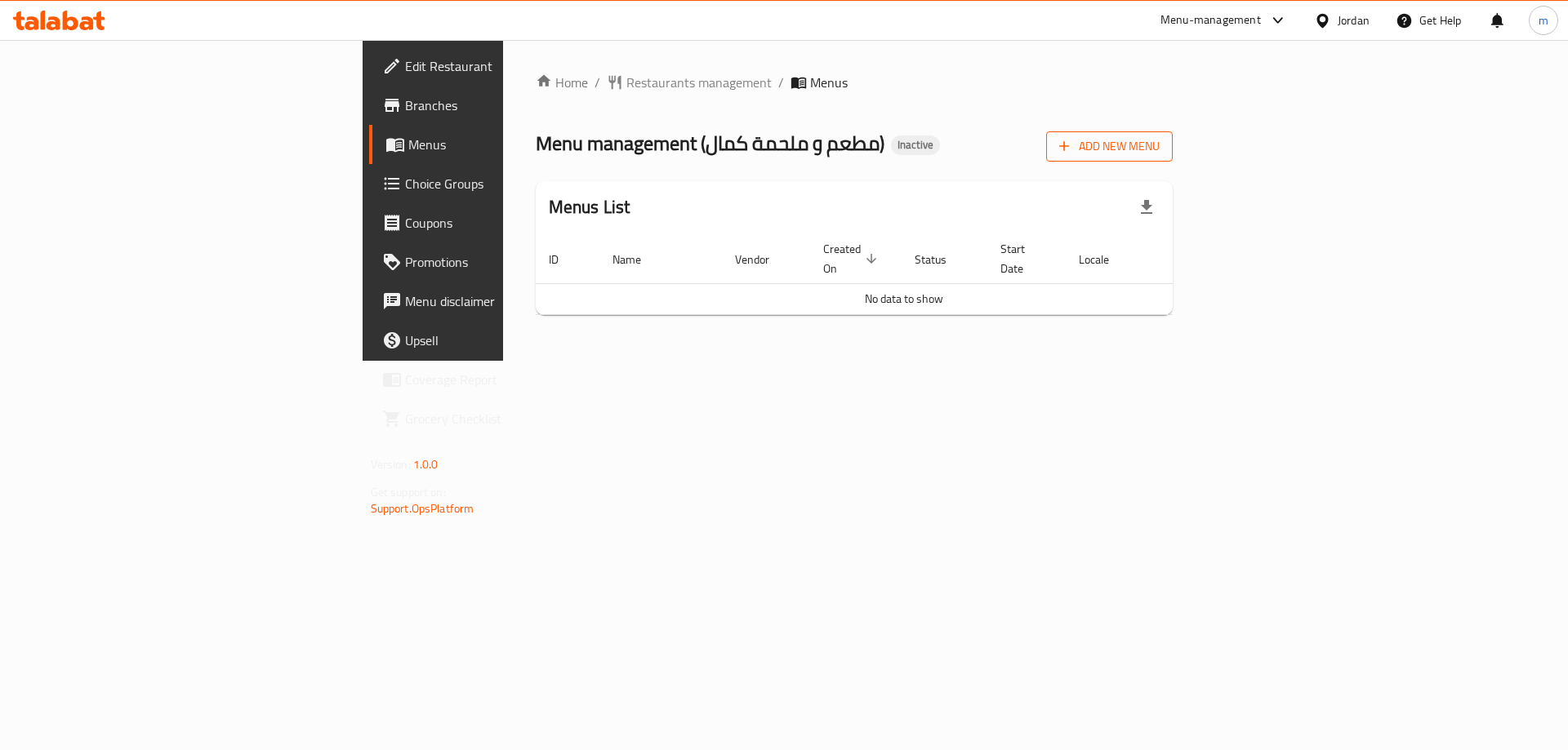
click at [1159, 136] on span "Add New Menu" at bounding box center [1109, 146] width 101 height 20
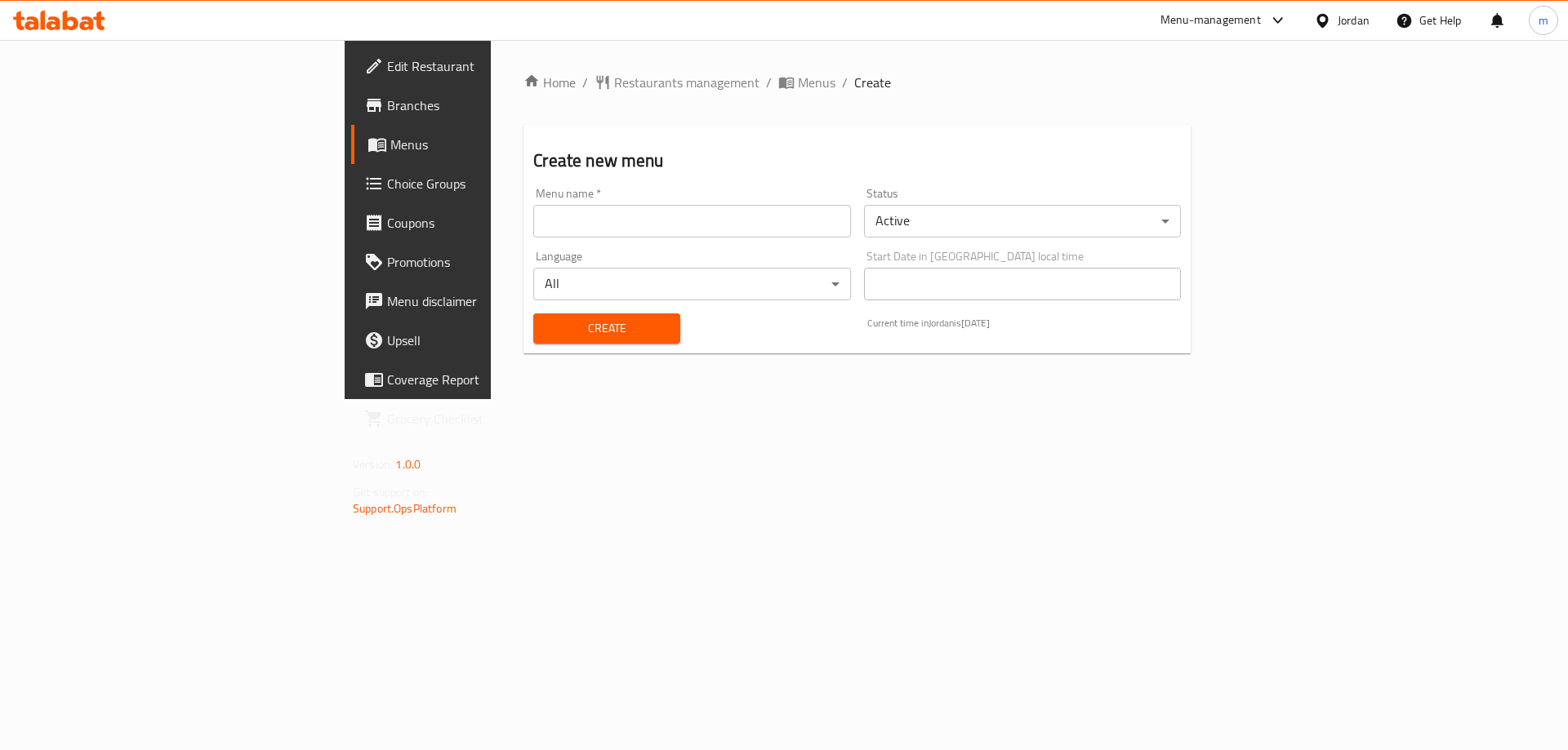
click at [698, 251] on div "Language All ​" at bounding box center [692, 275] width 317 height 50
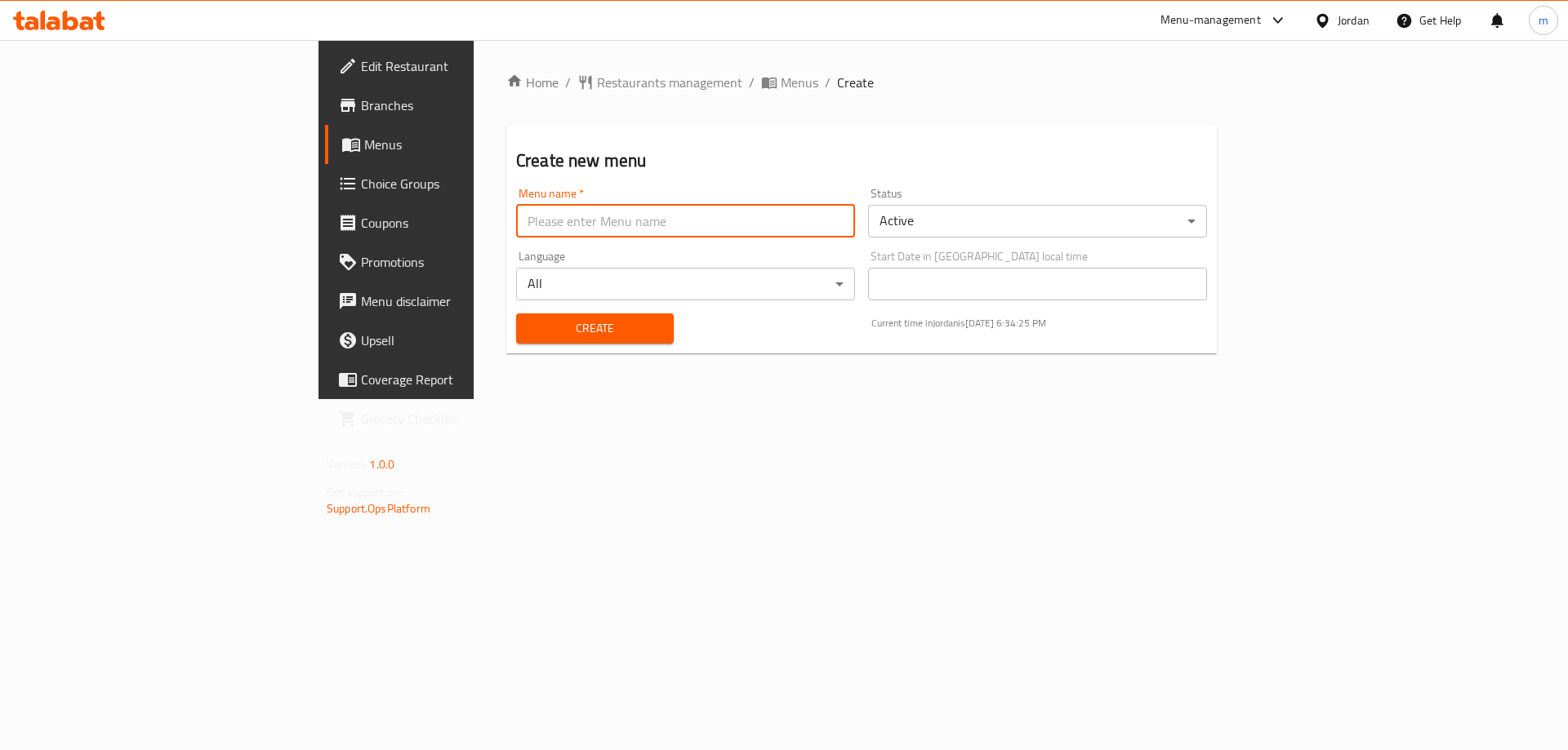
click at [700, 230] on input "text" at bounding box center [685, 221] width 339 height 33
type input "10/8"
click at [516, 313] on button "Create" at bounding box center [594, 328] width 157 height 30
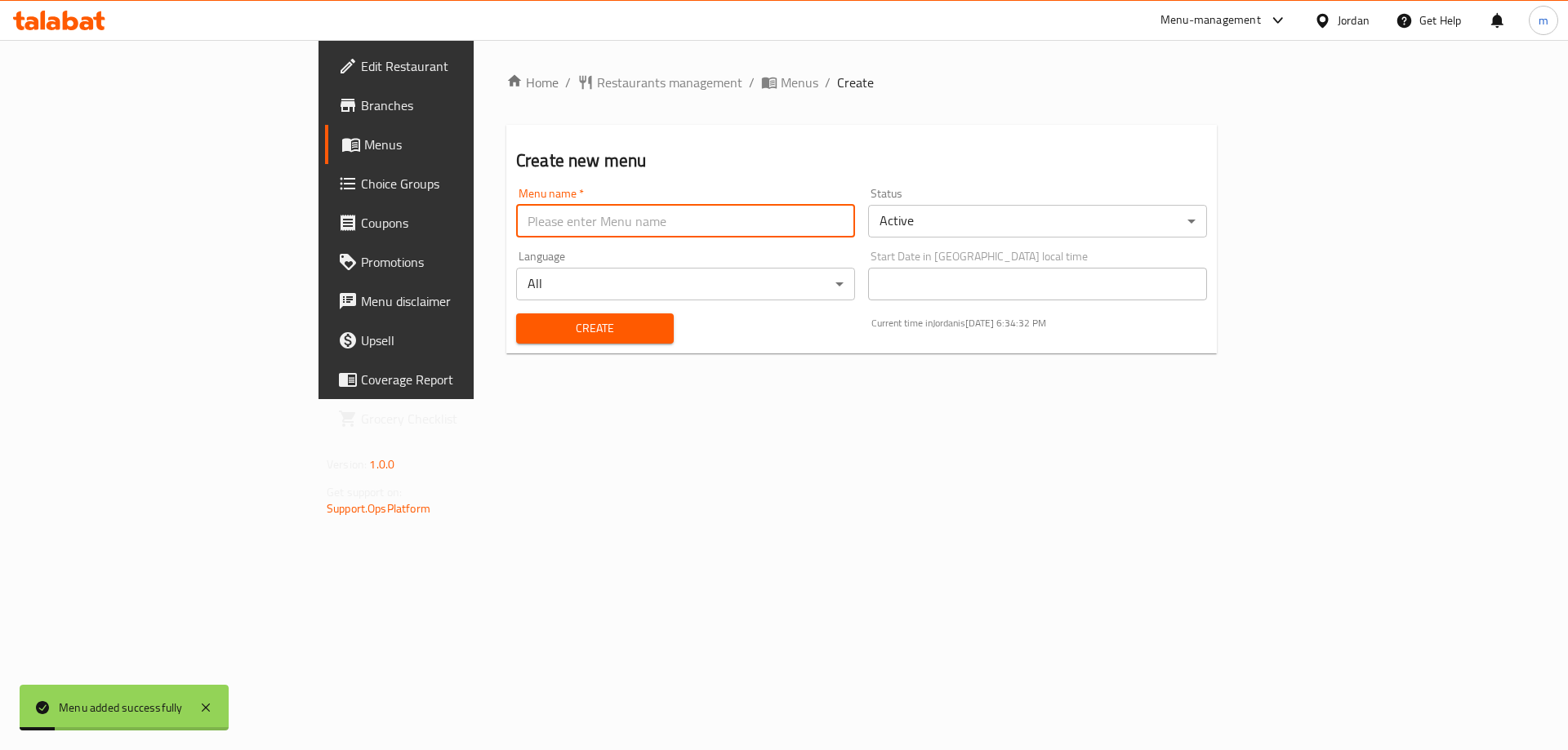
click at [364, 137] on span "Menus" at bounding box center [466, 144] width 203 height 19
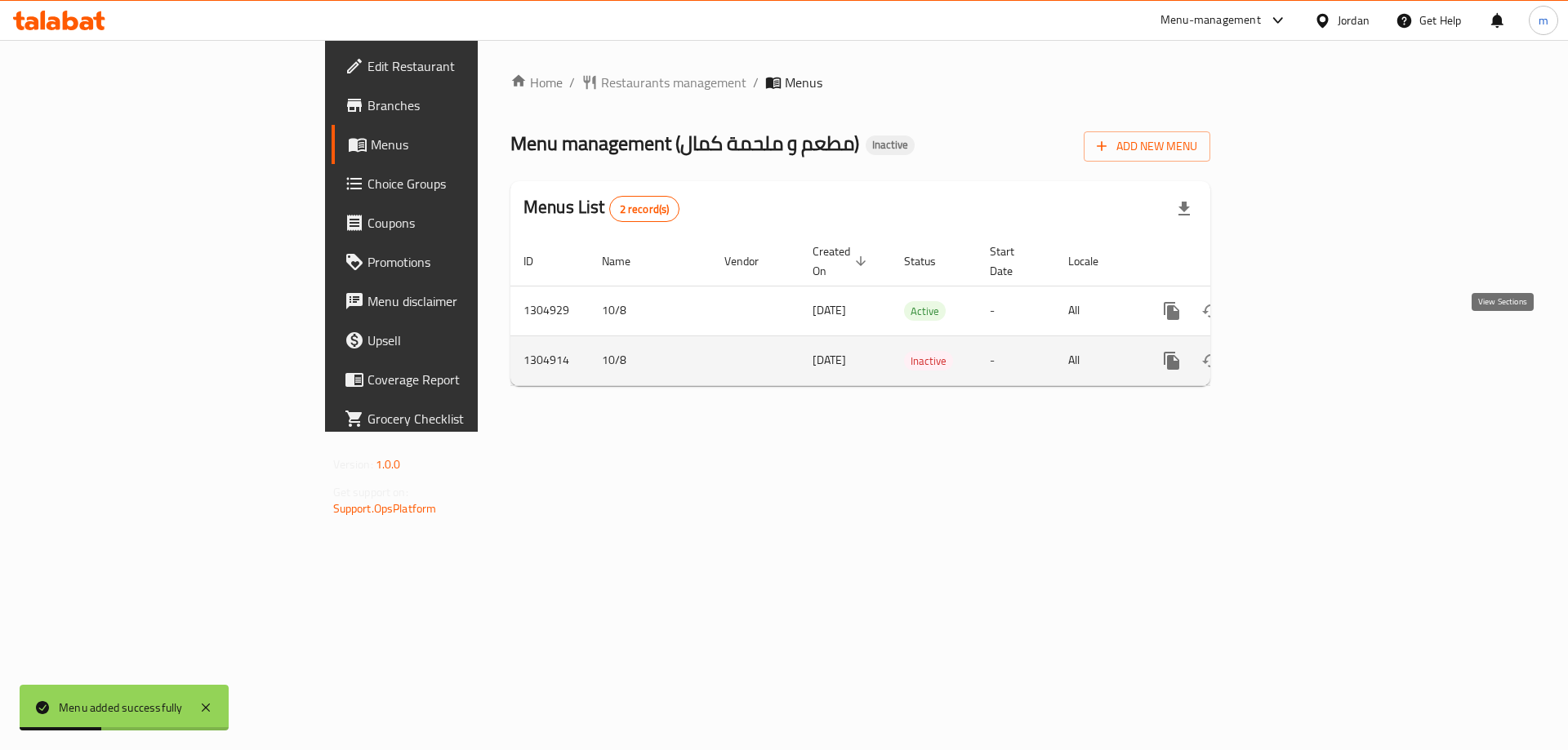
click at [1309, 354] on link "enhanced table" at bounding box center [1289, 361] width 39 height 39
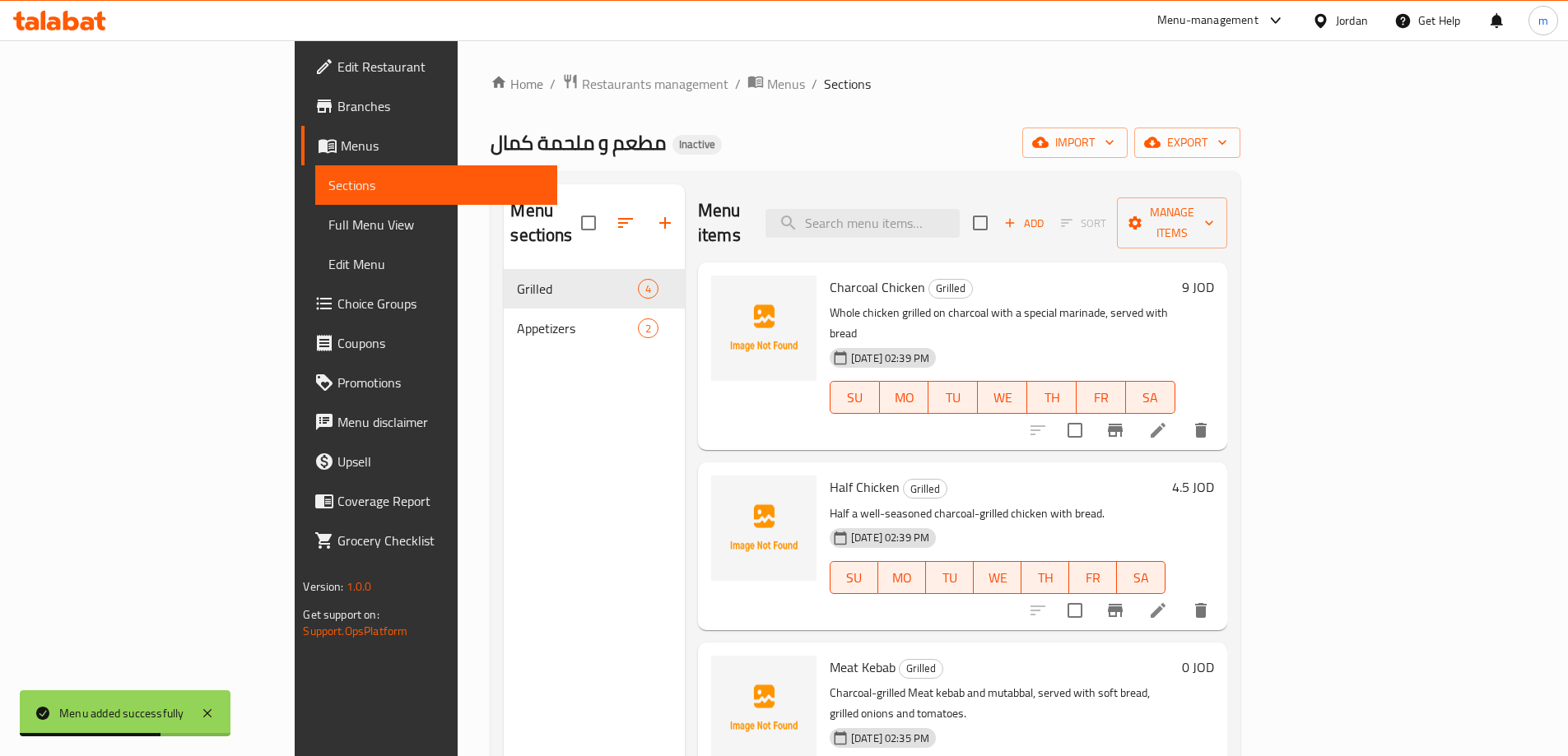
click at [329, 180] on span "Sections" at bounding box center [436, 184] width 215 height 20
click at [301, 155] on link "Menus" at bounding box center [428, 146] width 255 height 39
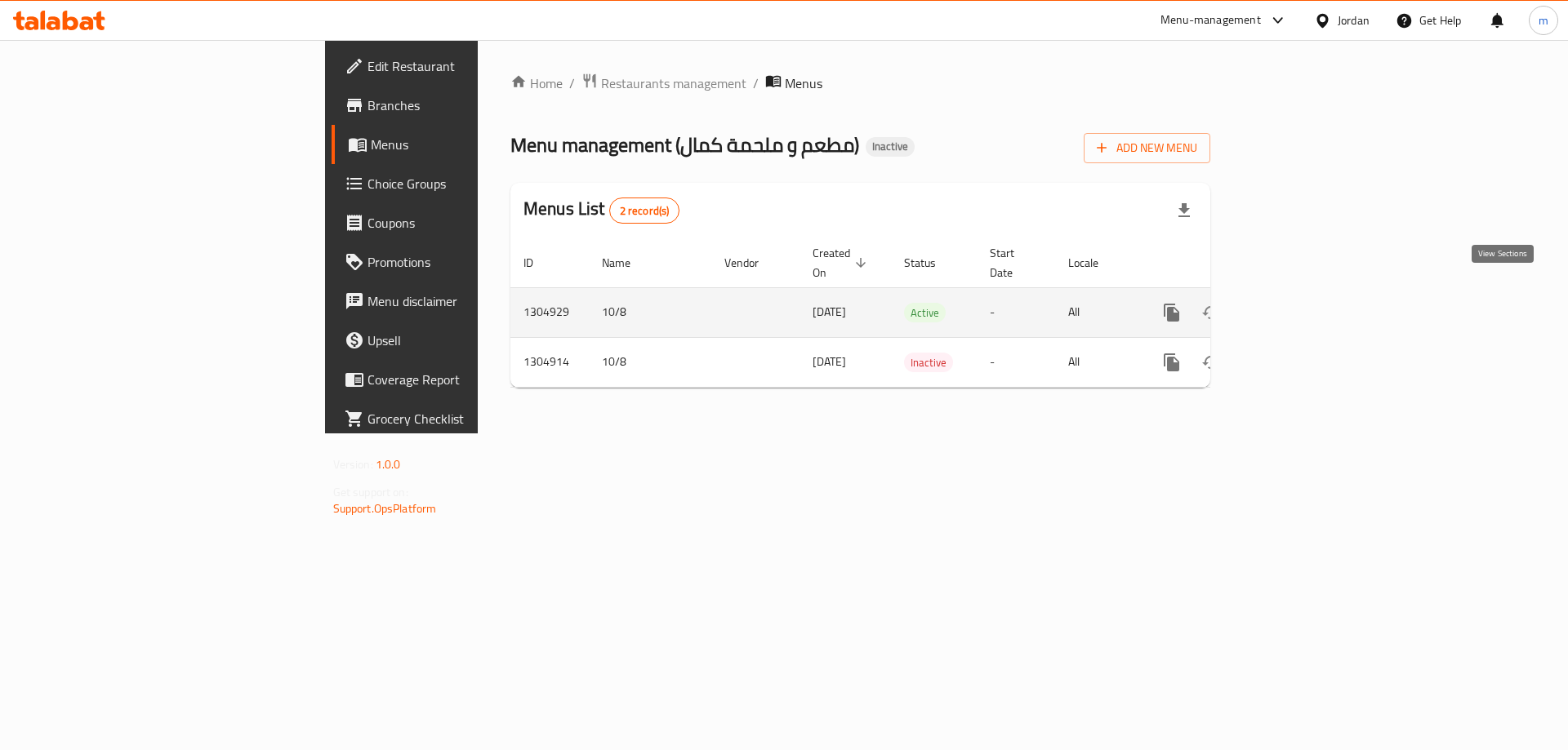
click at [1299, 303] on icon "enhanced table" at bounding box center [1289, 312] width 19 height 19
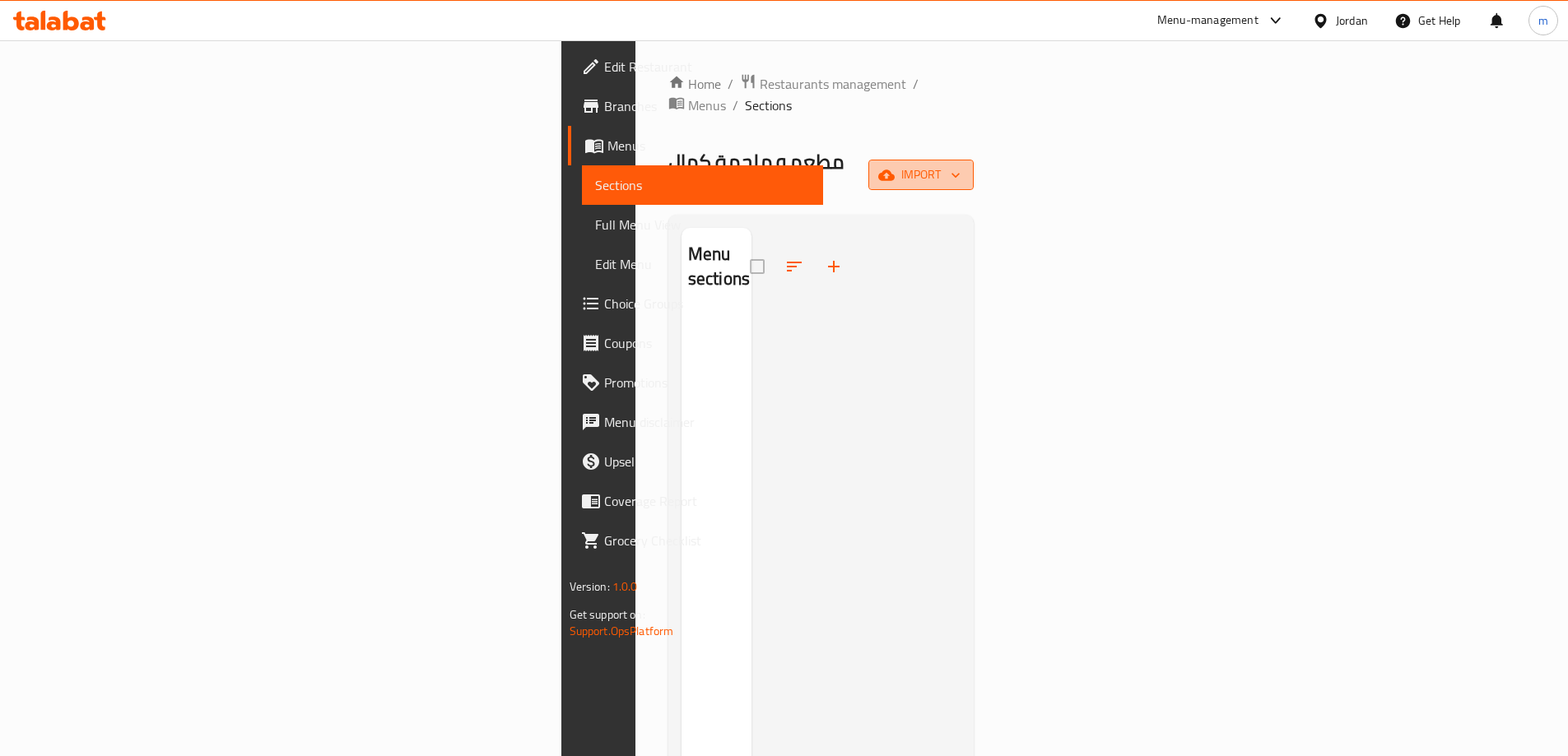
click at [960, 165] on span "import" at bounding box center [921, 175] width 79 height 20
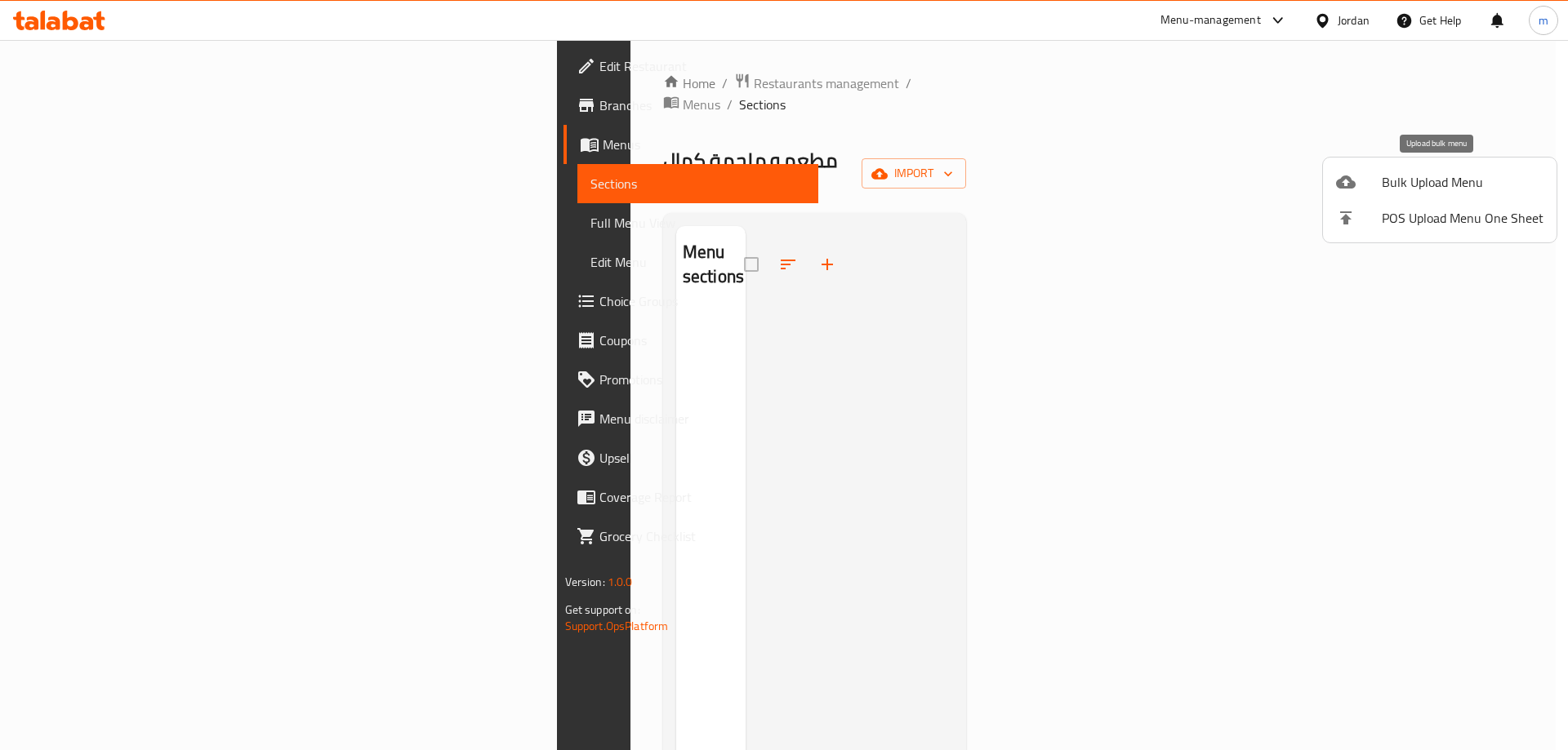
click at [1411, 192] on span "Bulk Upload Menu" at bounding box center [1462, 181] width 162 height 19
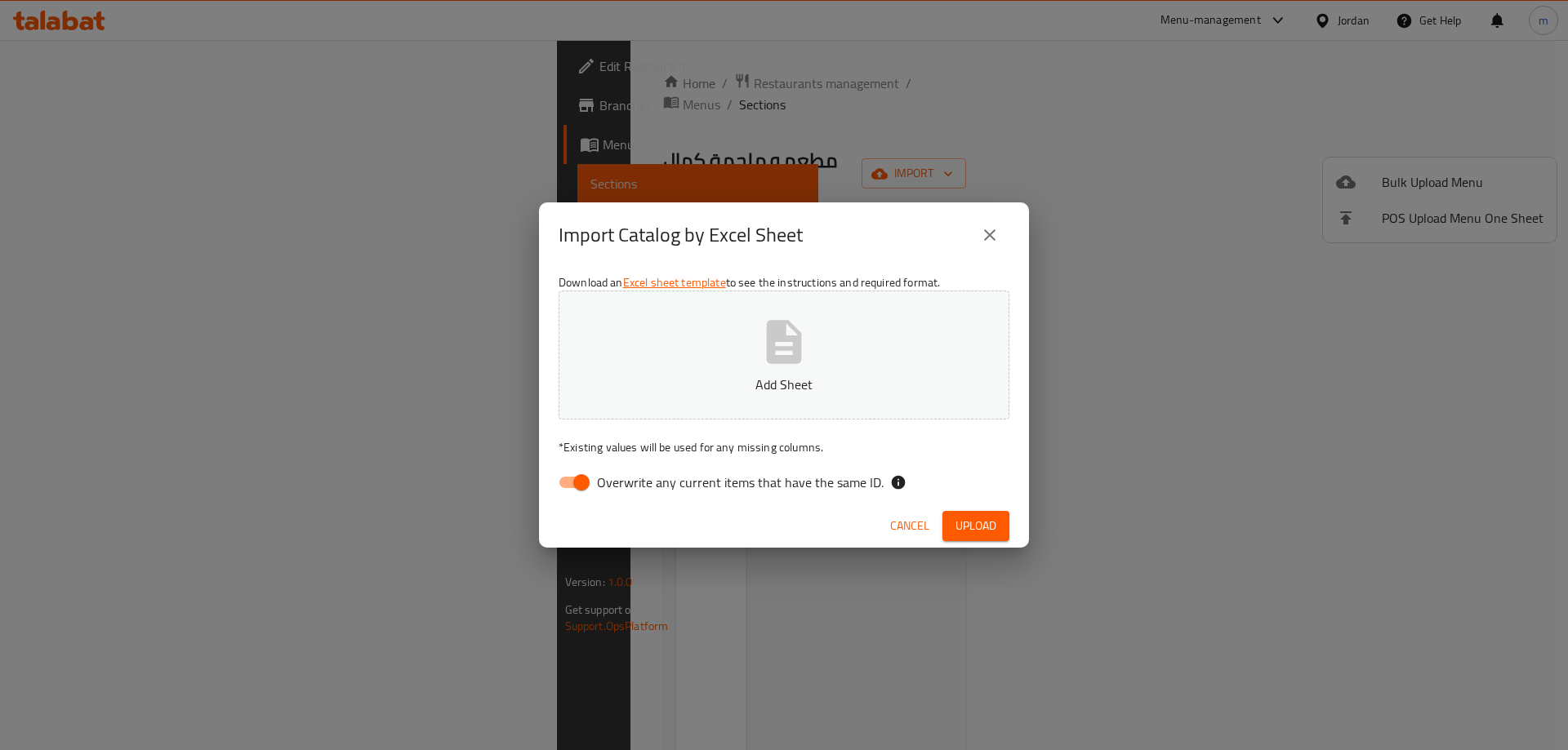
click at [731, 475] on span "Overwrite any current items that have the same ID." at bounding box center [740, 482] width 286 height 19
click at [628, 475] on input "Overwrite any current items that have the same ID." at bounding box center [582, 483] width 93 height 31
checkbox input "false"
click at [989, 519] on span "Upload" at bounding box center [975, 526] width 41 height 20
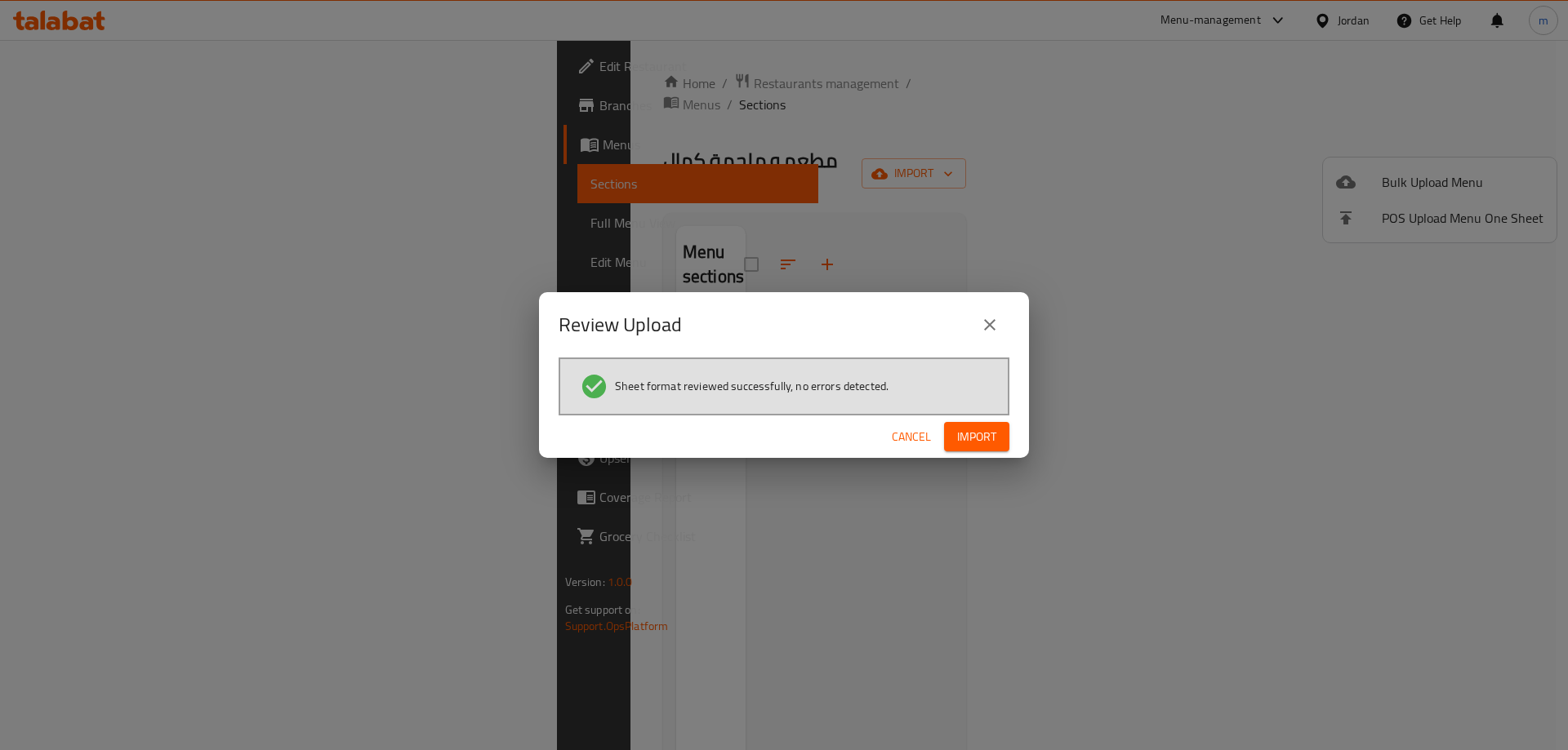
click at [969, 441] on span "Import" at bounding box center [976, 437] width 39 height 20
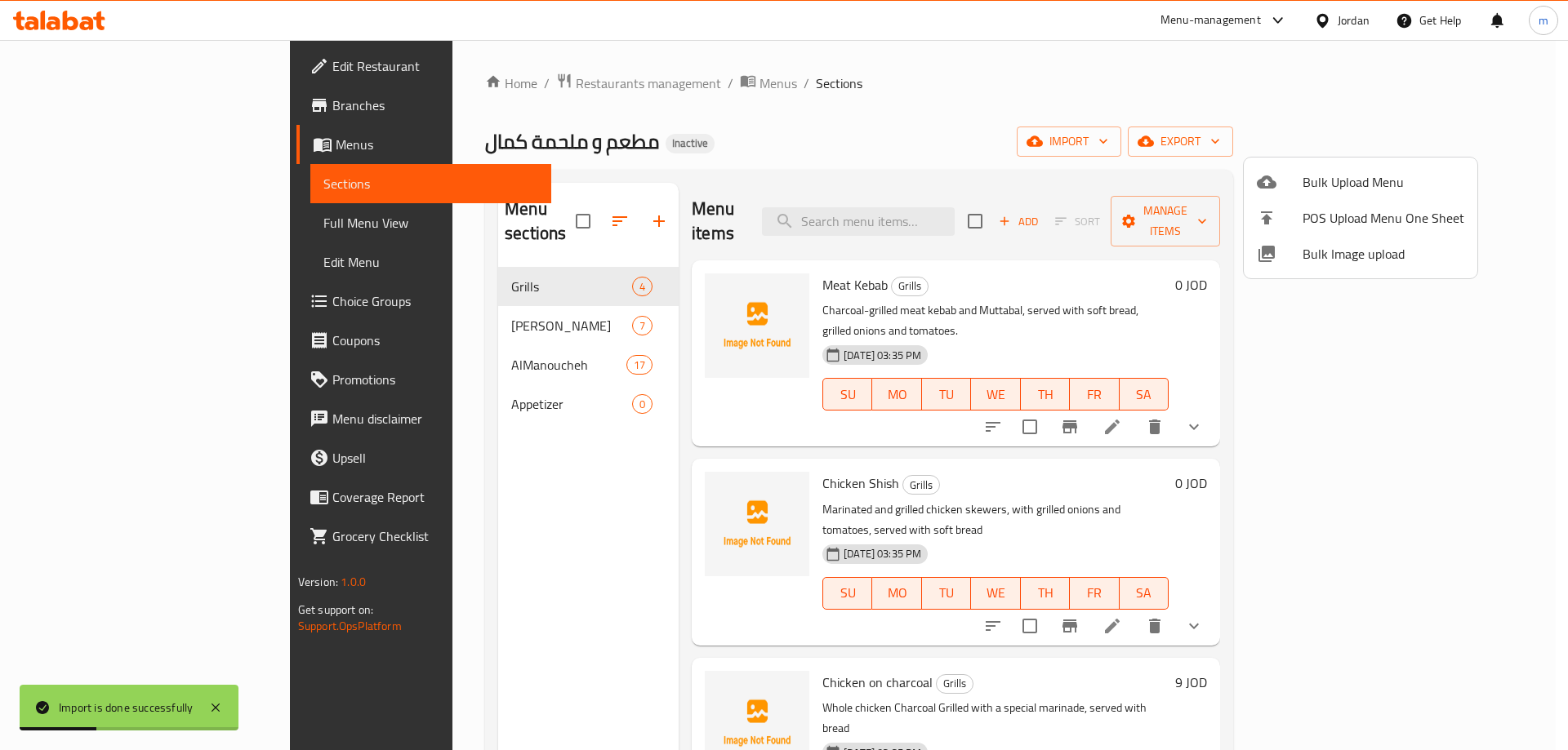
click at [133, 101] on div at bounding box center [784, 375] width 1568 height 750
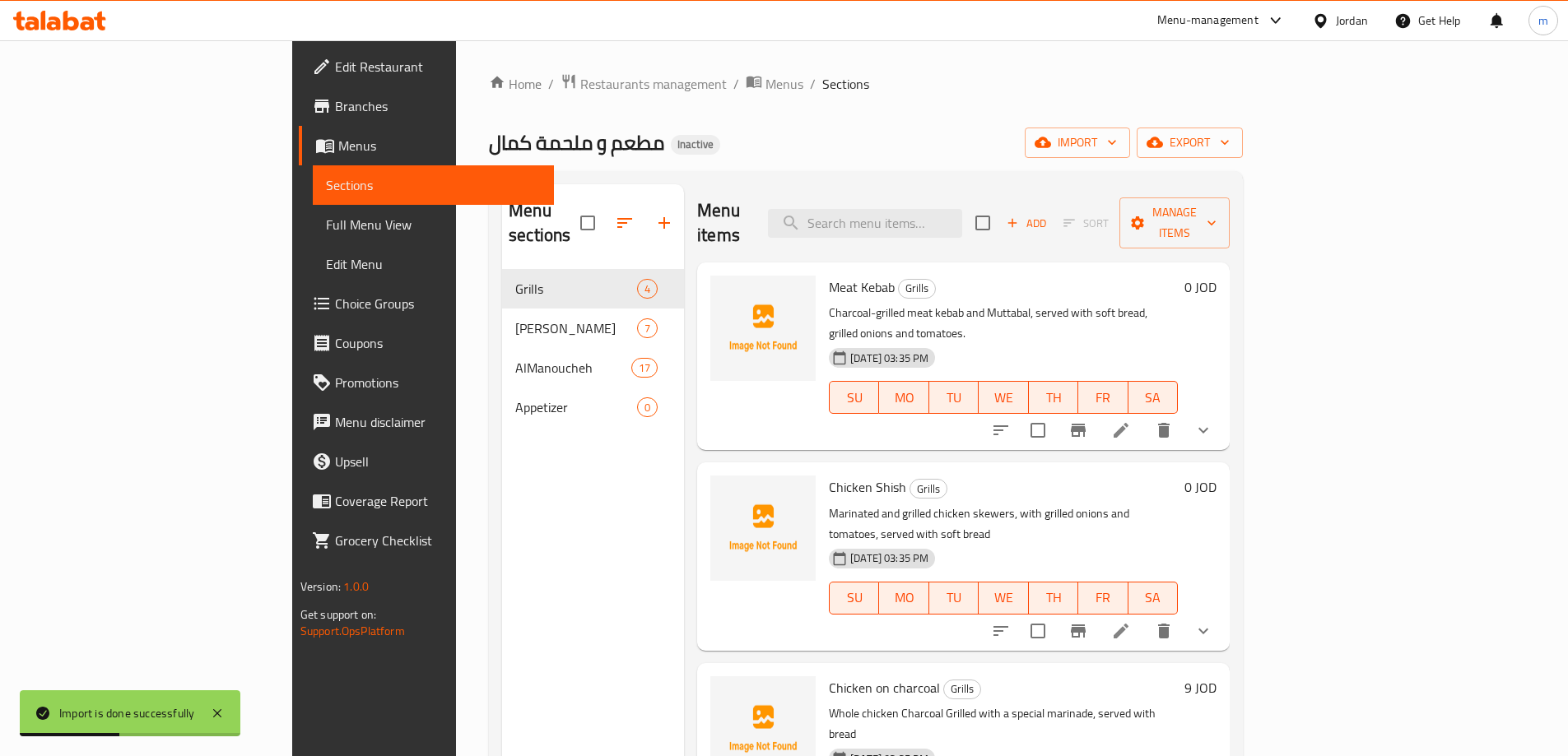
click at [335, 107] on span "Branches" at bounding box center [437, 106] width 206 height 20
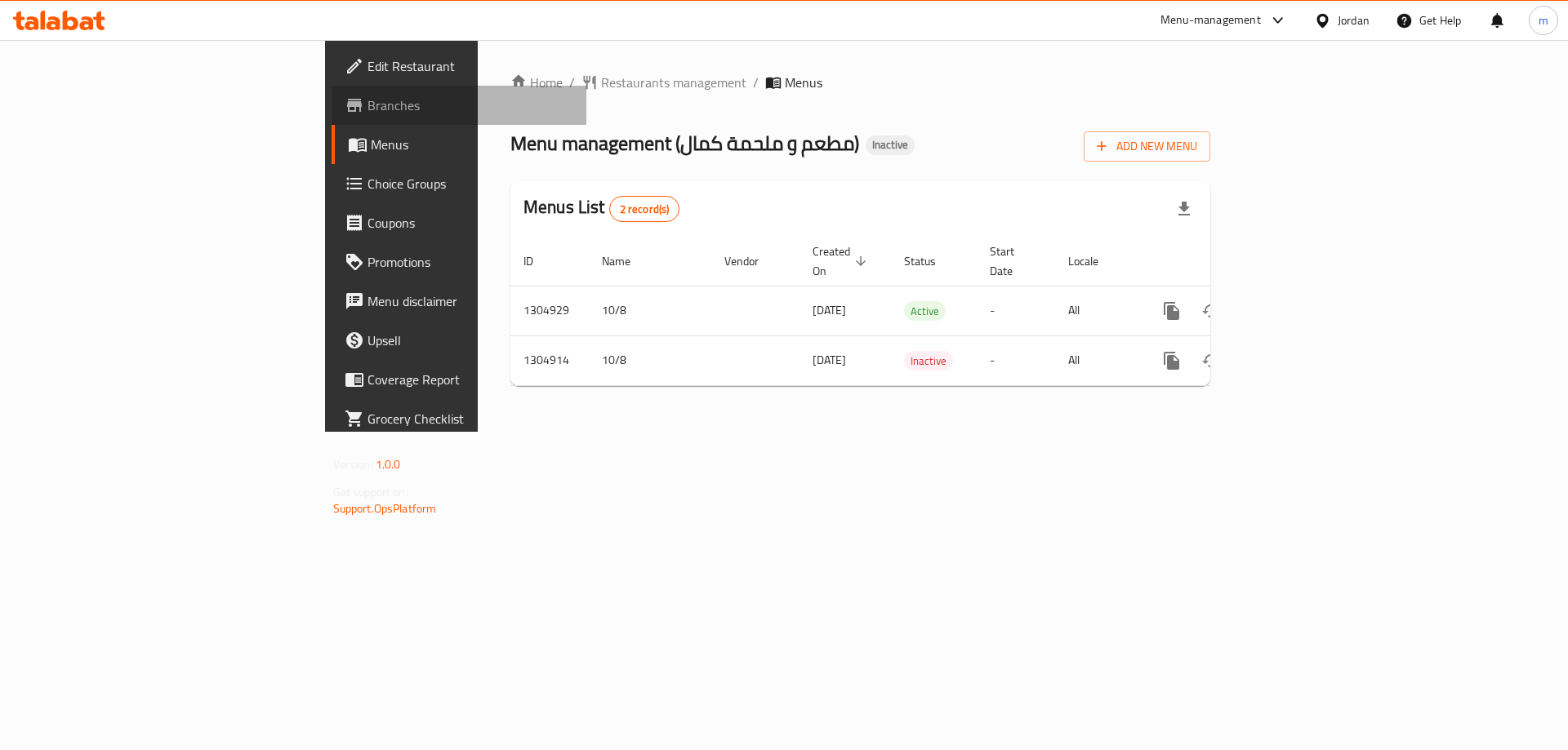
click at [367, 97] on span "Branches" at bounding box center [471, 105] width 207 height 19
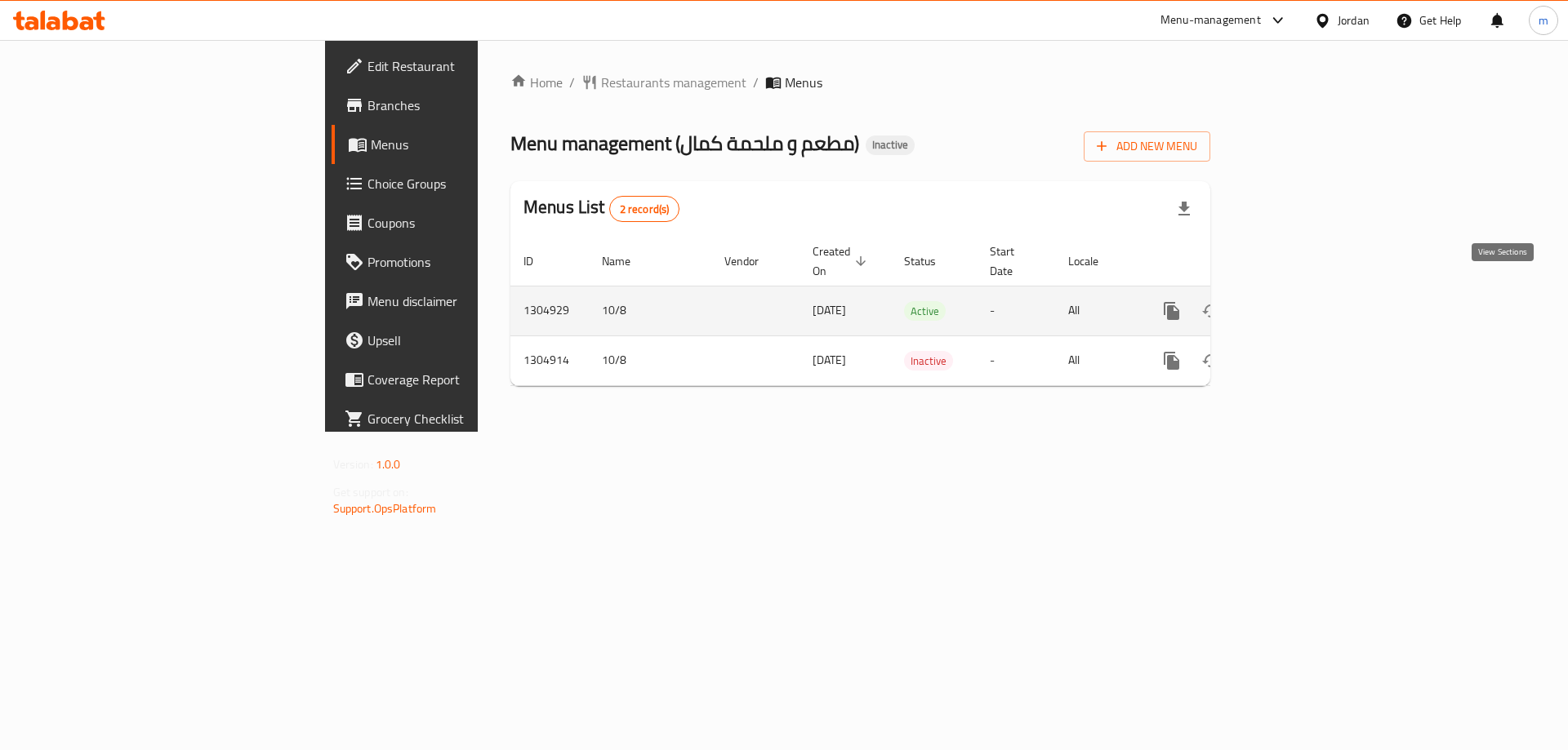
click at [1309, 309] on link "enhanced table" at bounding box center [1289, 311] width 39 height 39
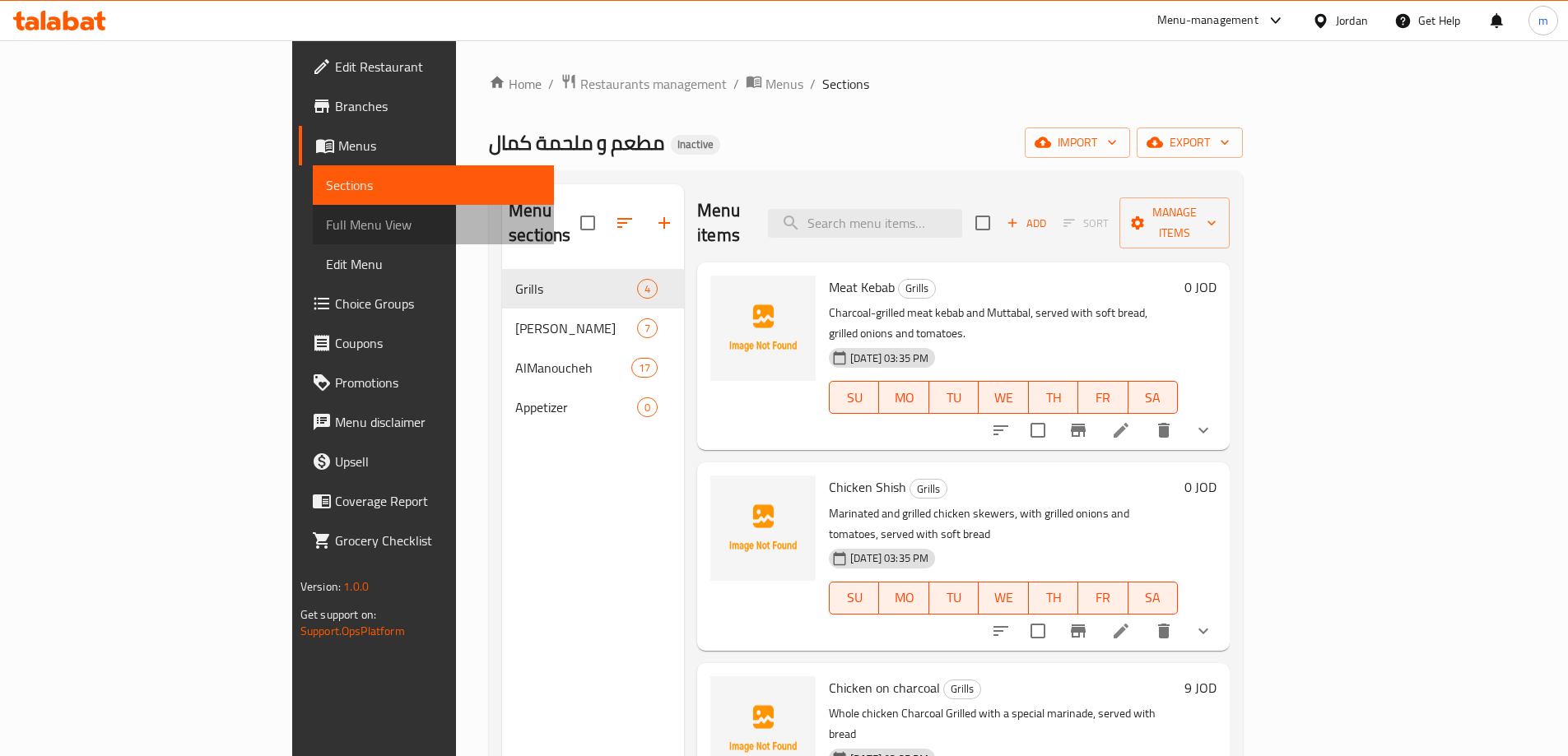
click at [326, 217] on span "Full Menu View" at bounding box center [434, 224] width 215 height 20
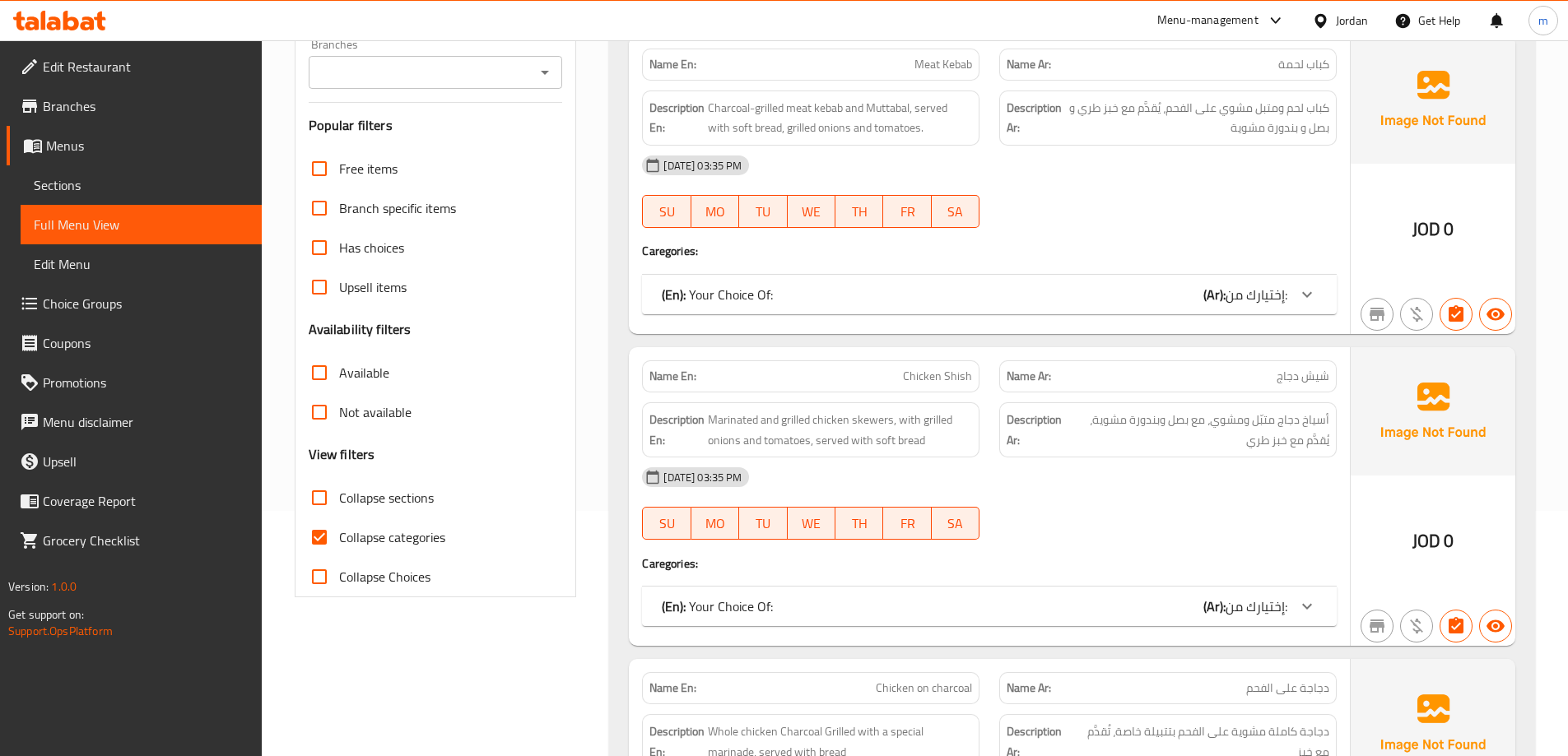
scroll to position [247, 0]
click at [1168, 294] on div "(En): Your Choice Of: (Ar): إختيارك من:" at bounding box center [974, 293] width 626 height 20
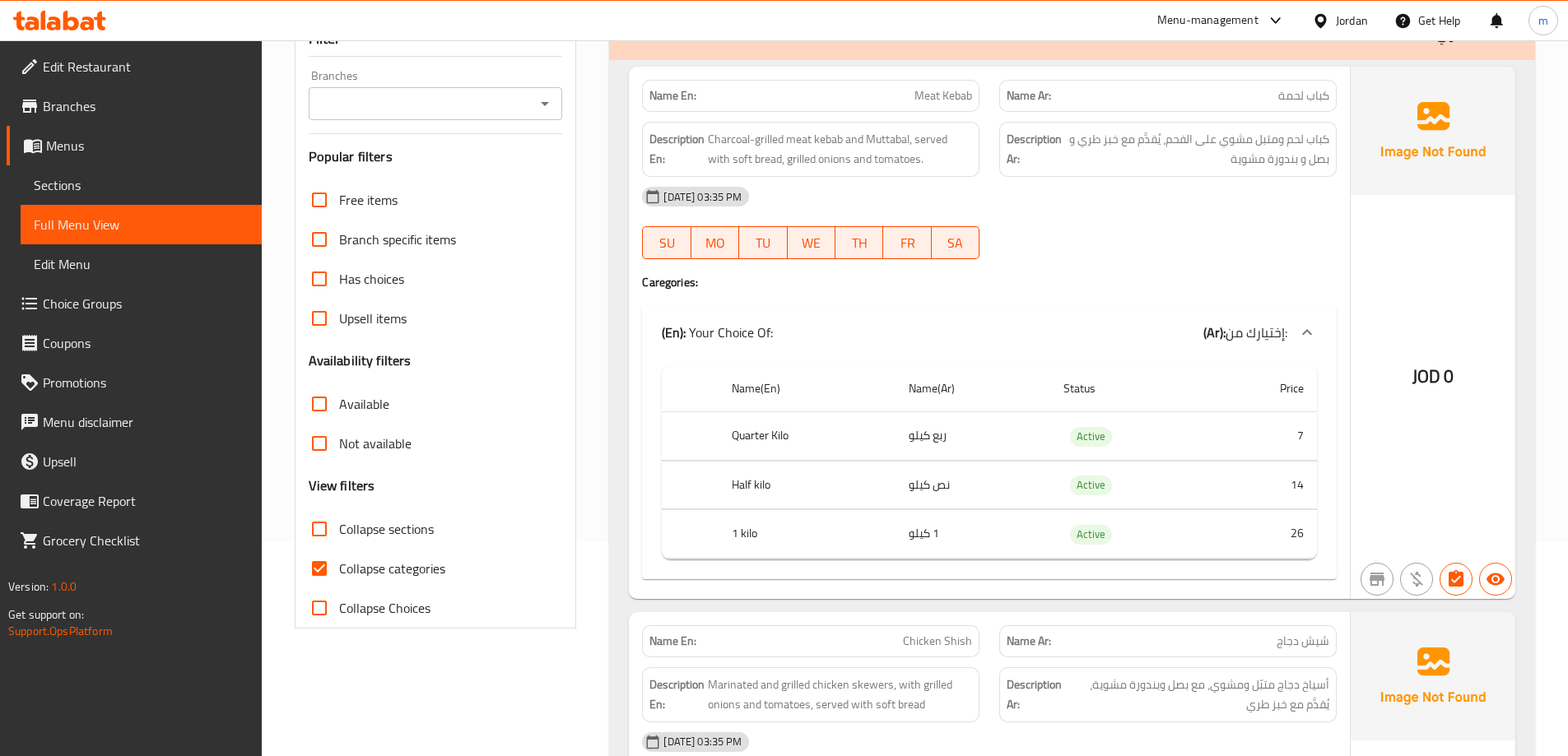
scroll to position [181, 0]
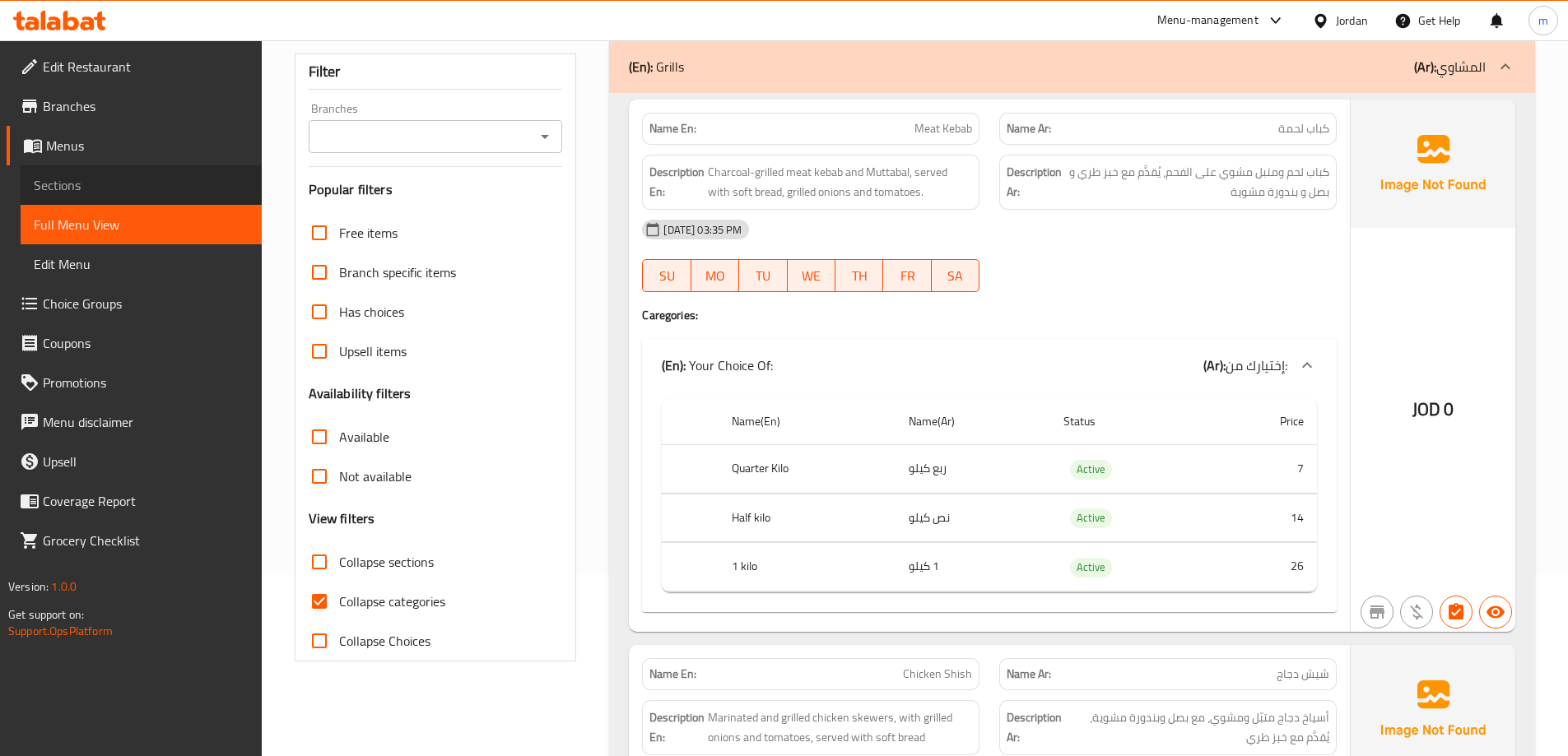
click at [68, 184] on span "Sections" at bounding box center [142, 184] width 215 height 20
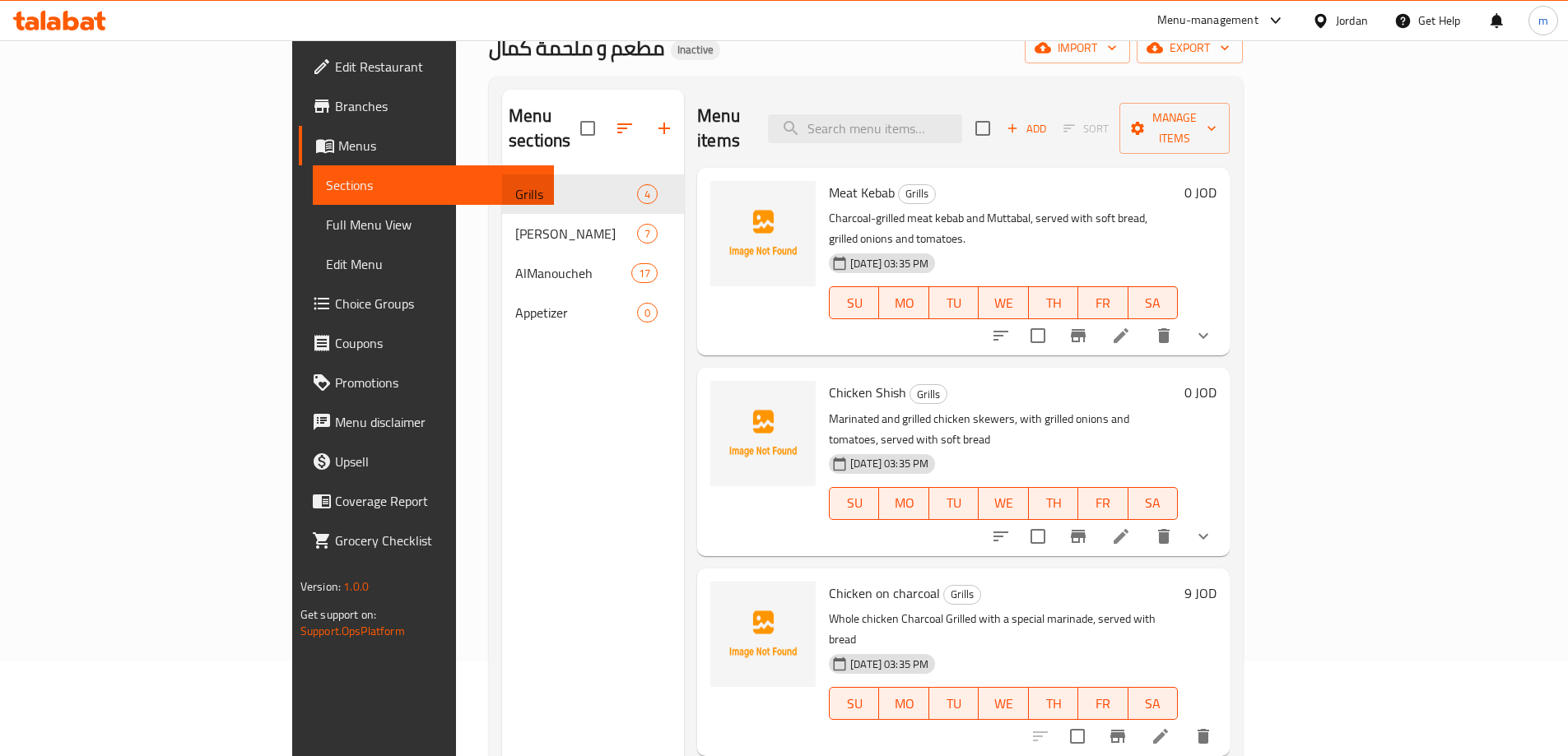
scroll to position [16, 0]
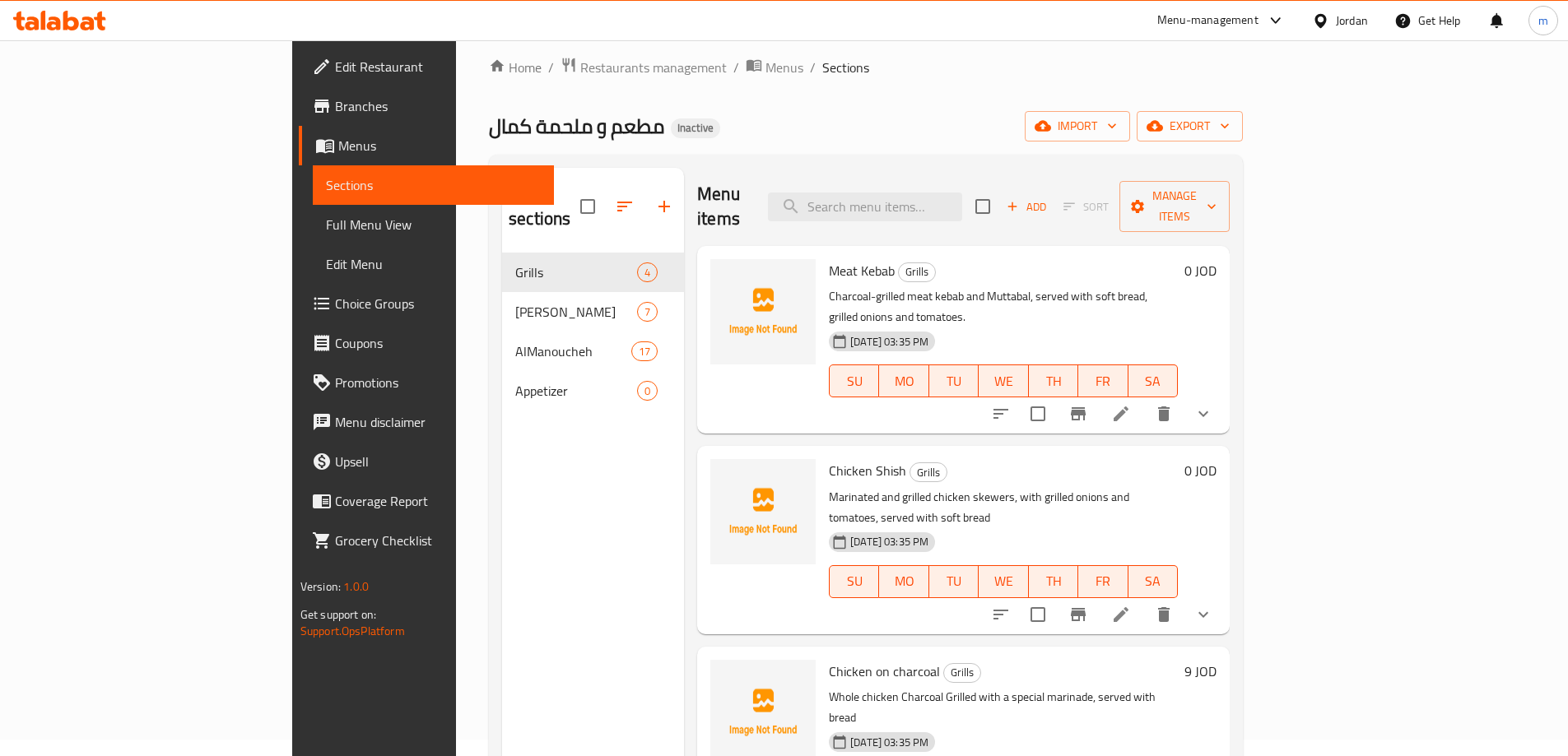
click at [1131, 404] on icon at bounding box center [1121, 413] width 20 height 20
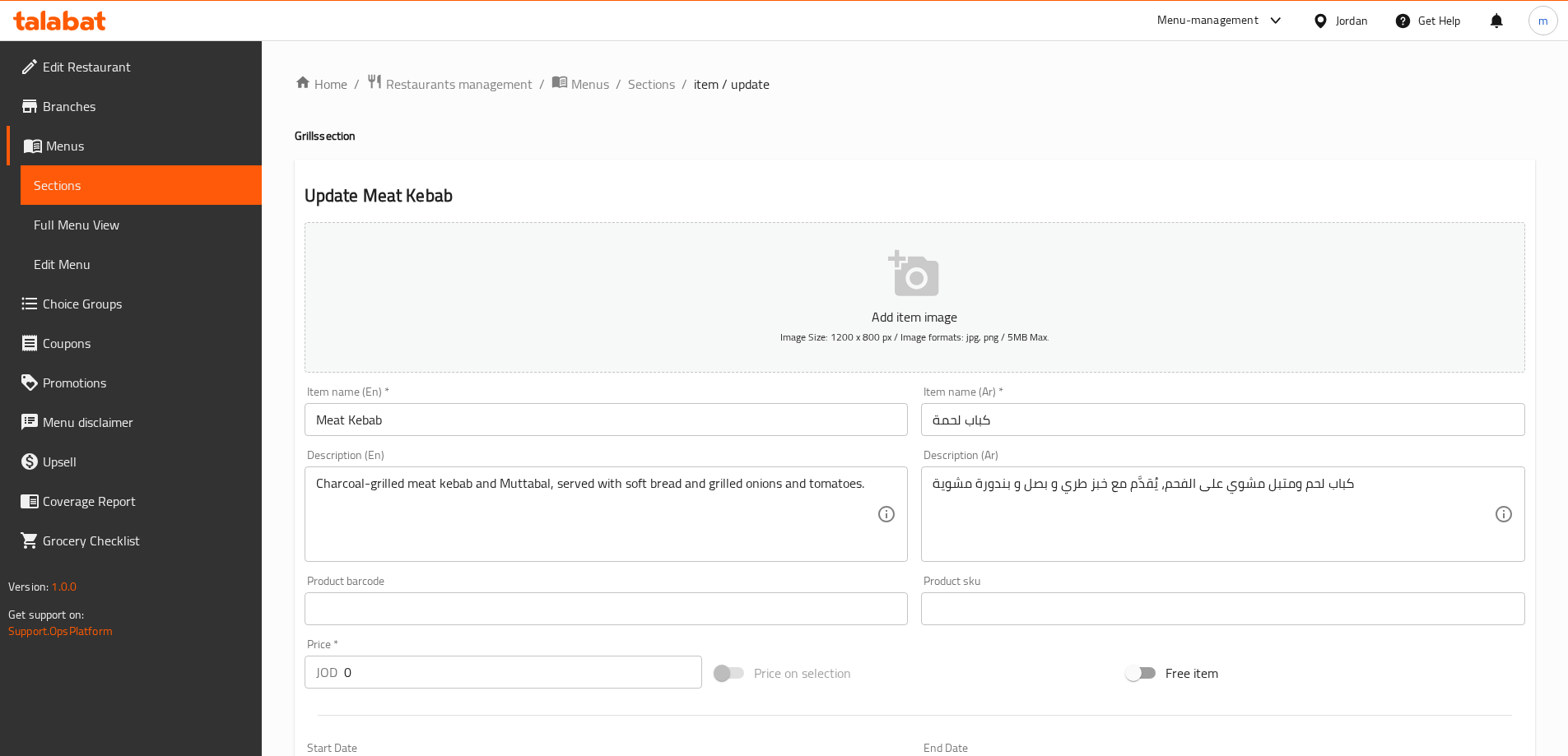
click at [506, 481] on textarea "Charcoal-grilled meat kebab and Muttabal, served with soft bread and grilled on…" at bounding box center [597, 515] width 562 height 79
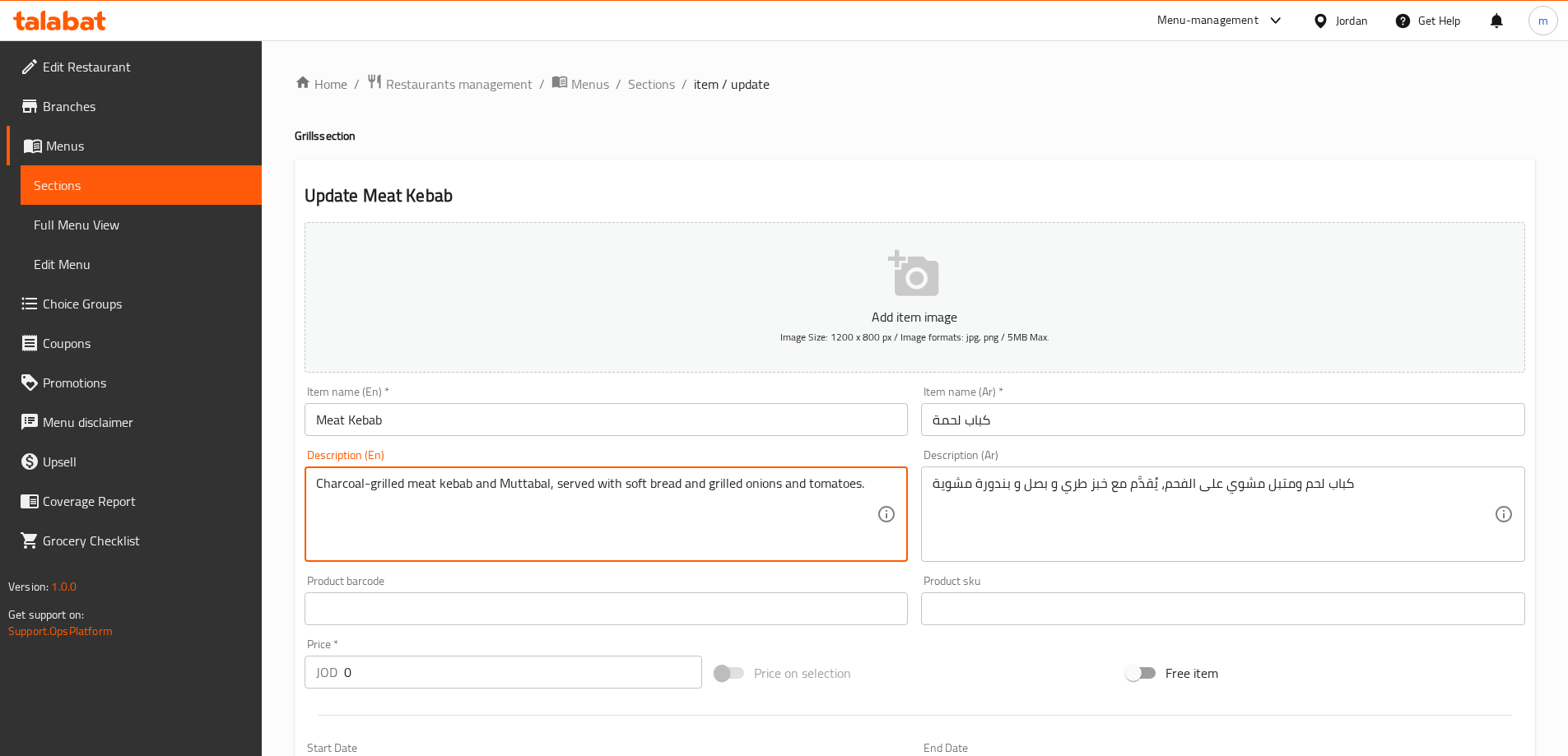
click at [506, 481] on textarea "Charcoal-grilled meat kebab and Muttabal, served with soft bread and grilled on…" at bounding box center [597, 515] width 562 height 79
paste textarea
type textarea "Charcoal-grilled meat kebab and Muttabal, served with soft bread and grilled on…"
click at [611, 553] on div "Charcoal-grilled meat kebab and Muttabal, served with soft bread and grilled on…" at bounding box center [607, 515] width 604 height 96
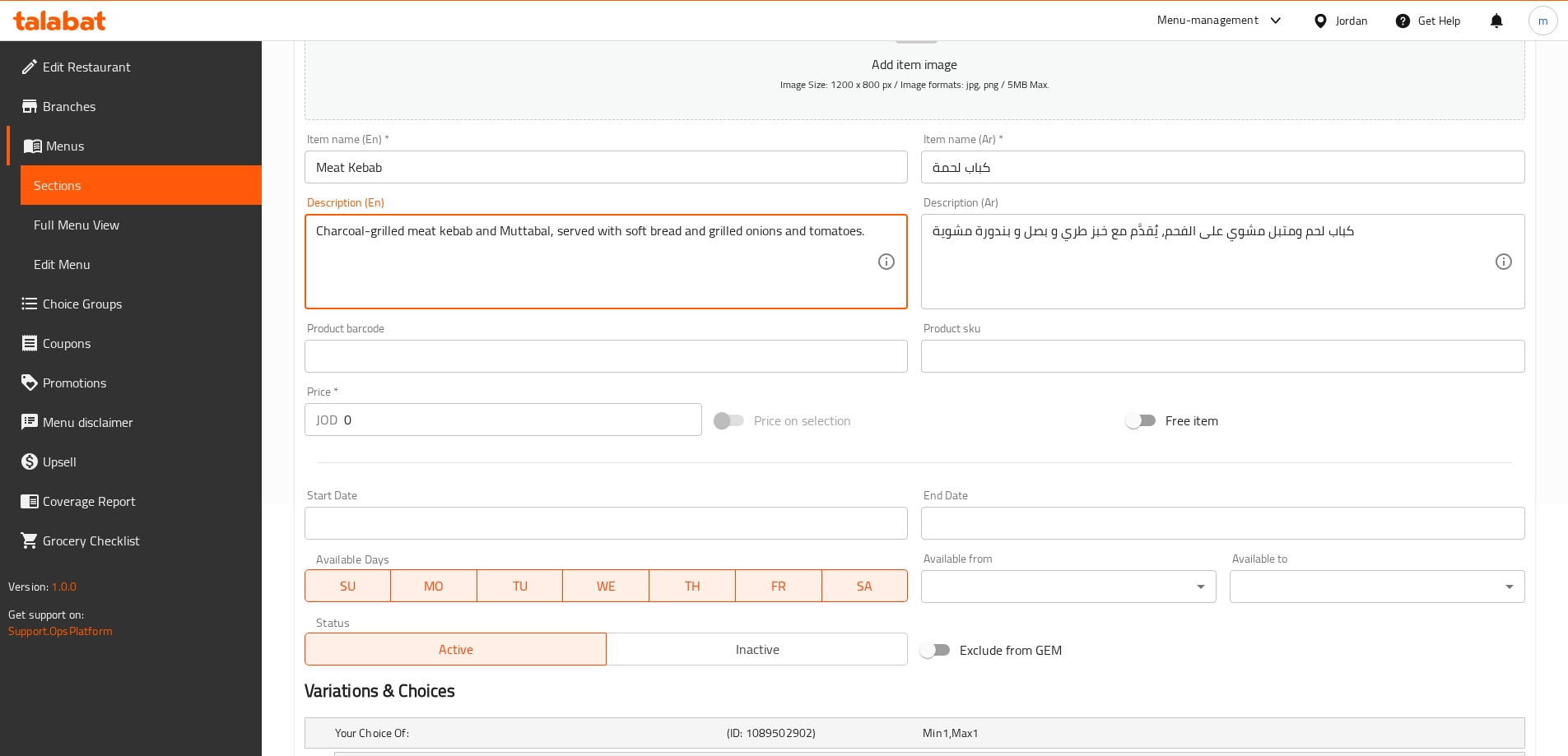
scroll to position [491, 0]
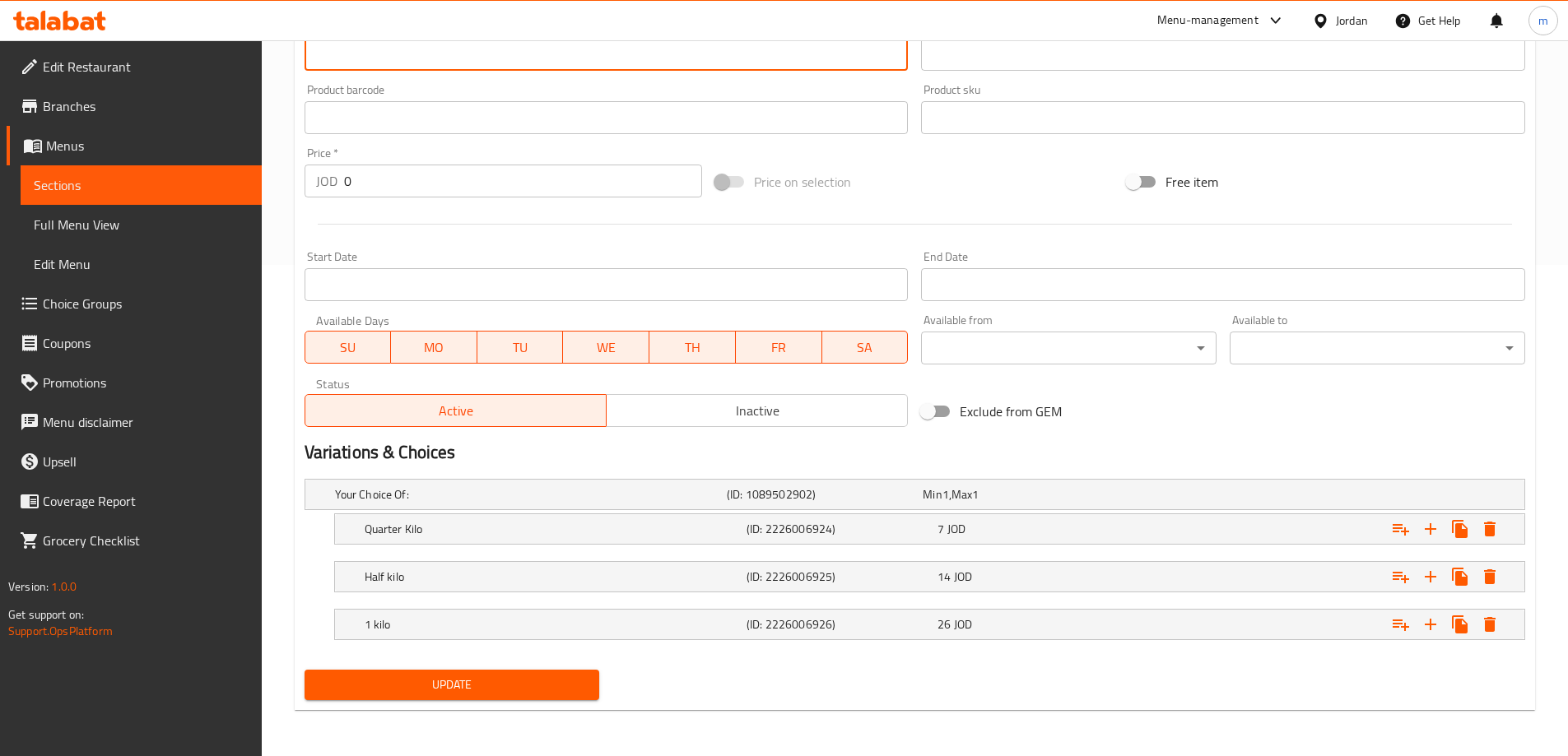
click at [488, 675] on span "Update" at bounding box center [452, 685] width 269 height 20
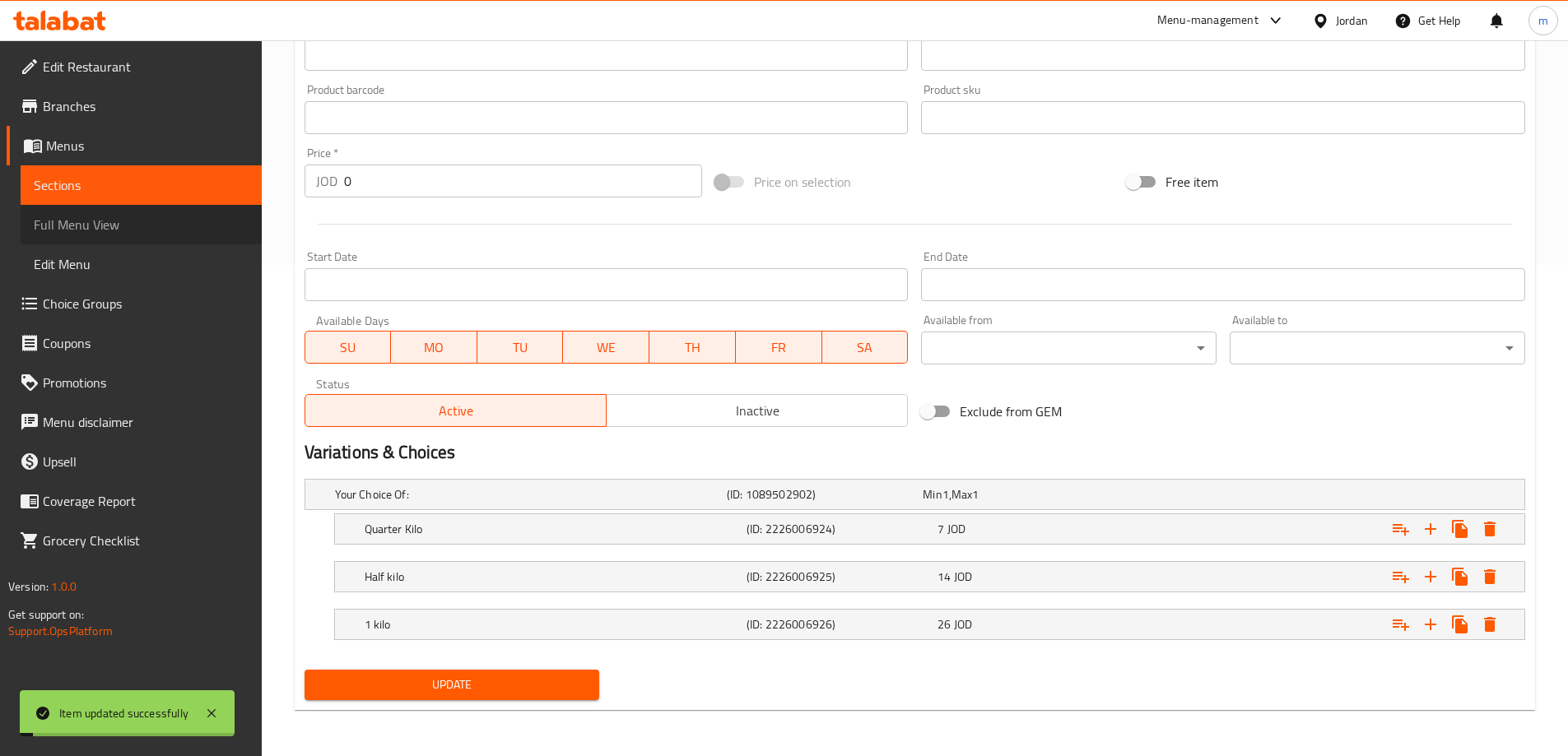
click at [135, 225] on span "Full Menu View" at bounding box center [142, 224] width 215 height 20
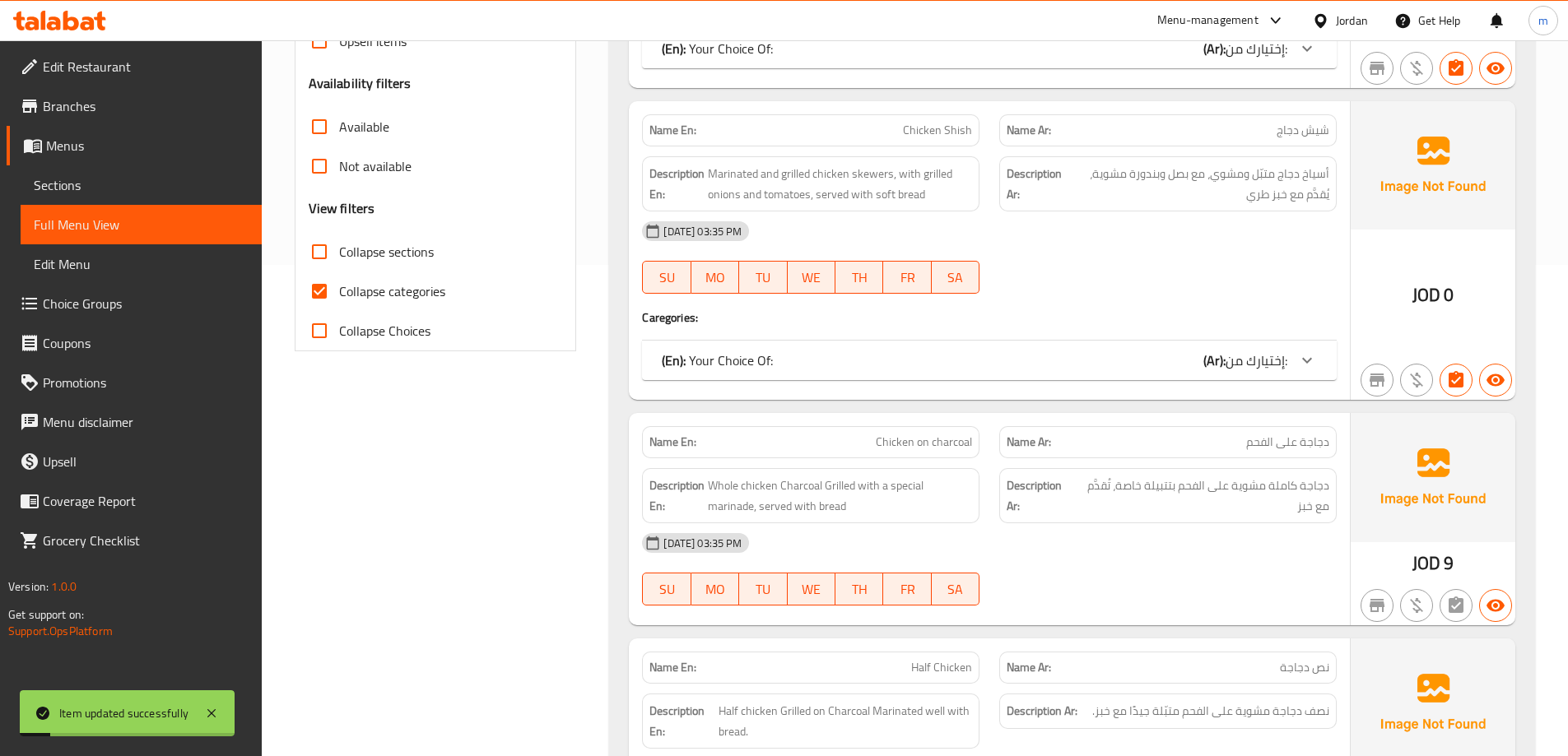
click at [382, 296] on span "Collapse categories" at bounding box center [392, 291] width 106 height 20
click at [339, 296] on input "Collapse categories" at bounding box center [319, 291] width 39 height 39
checkbox input "false"
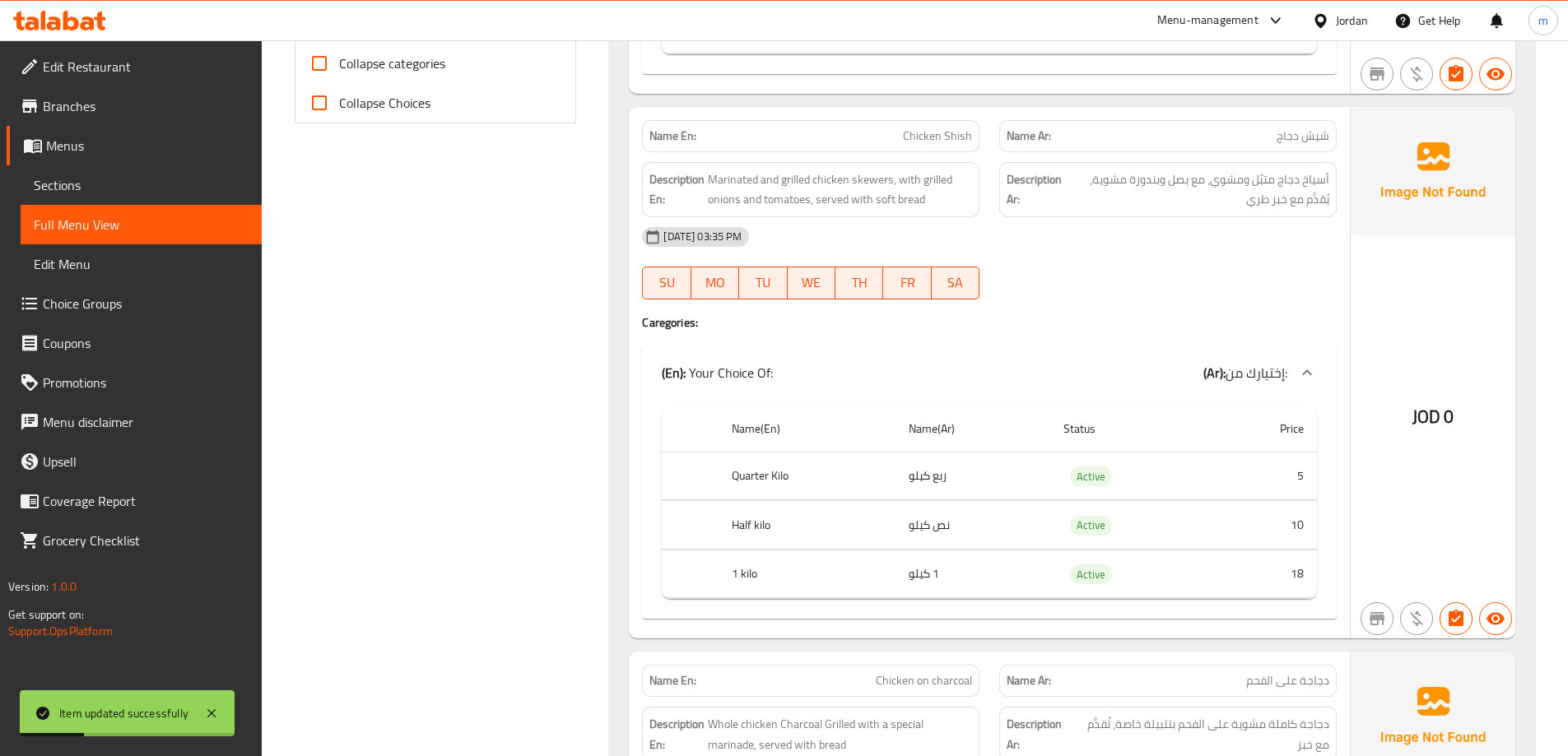
scroll to position [738, 0]
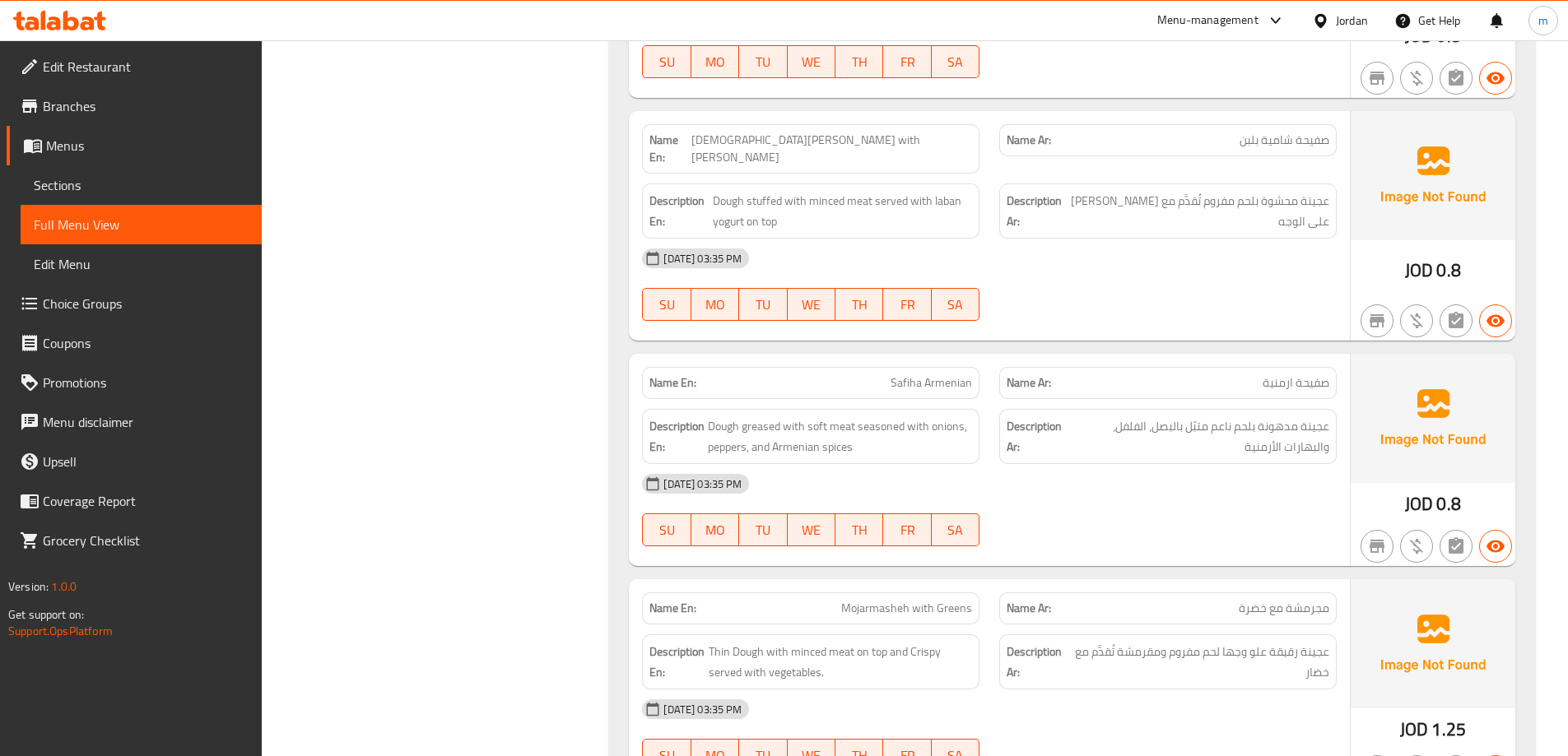
scroll to position [2055, 0]
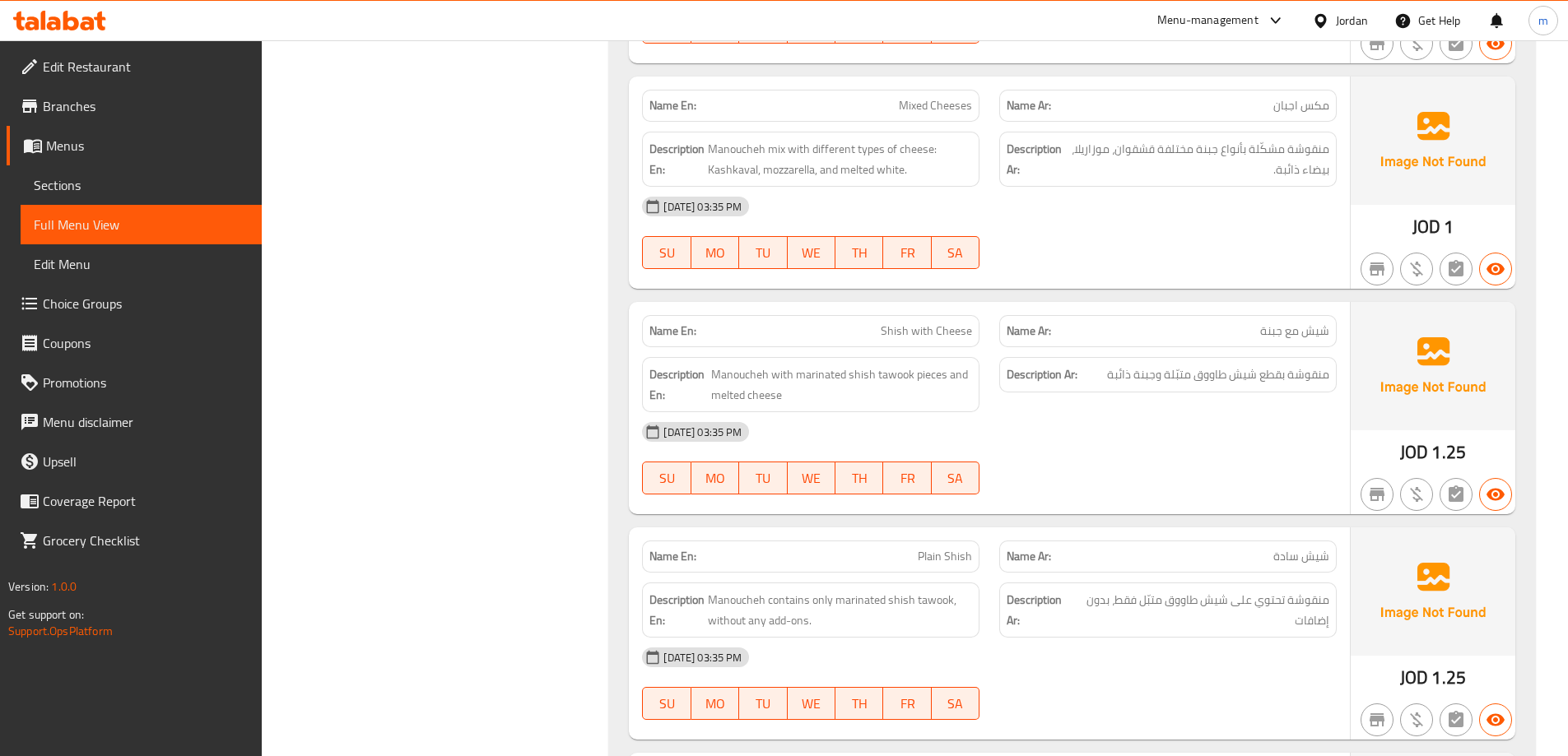
scroll to position [4062, 0]
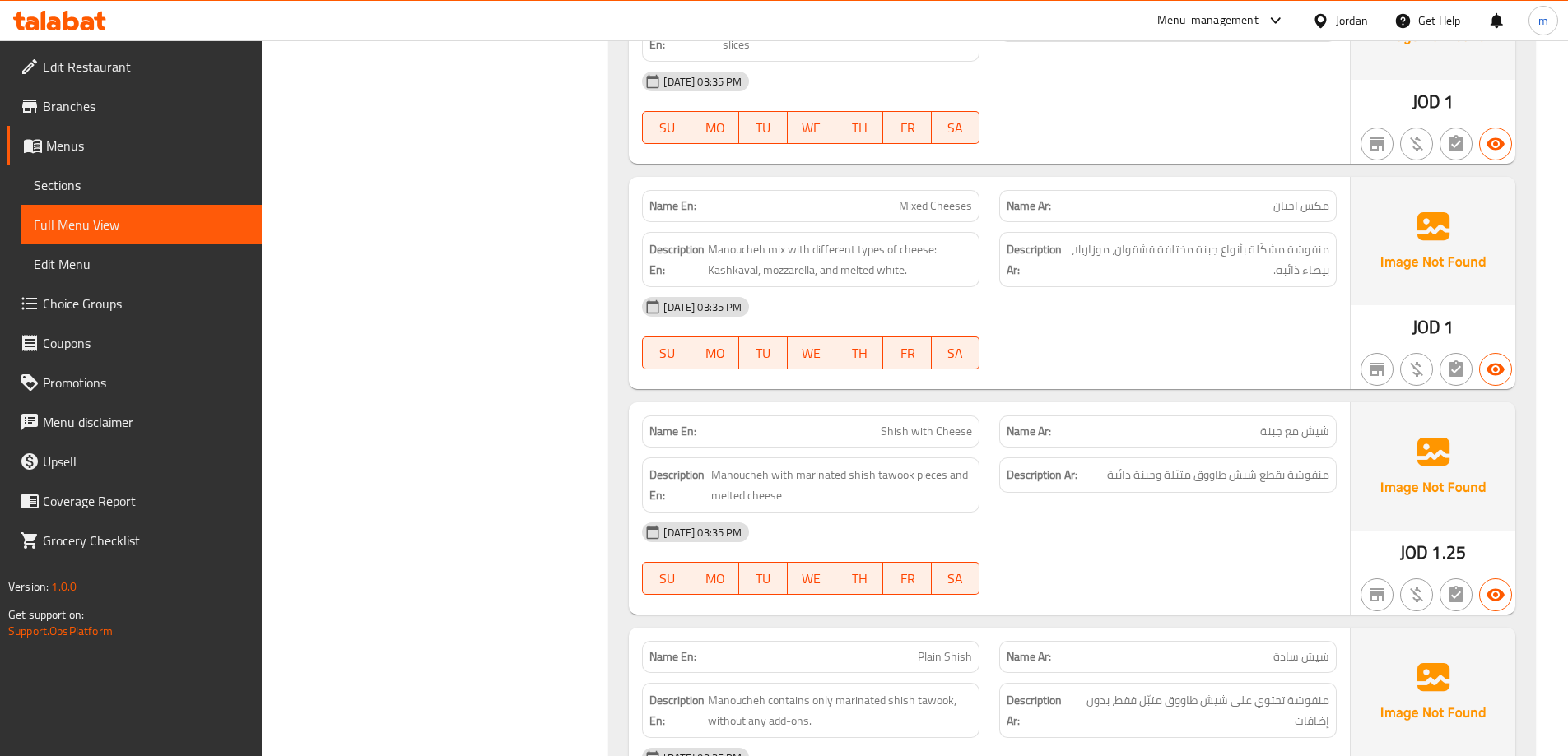
click at [125, 184] on span "Sections" at bounding box center [142, 184] width 215 height 20
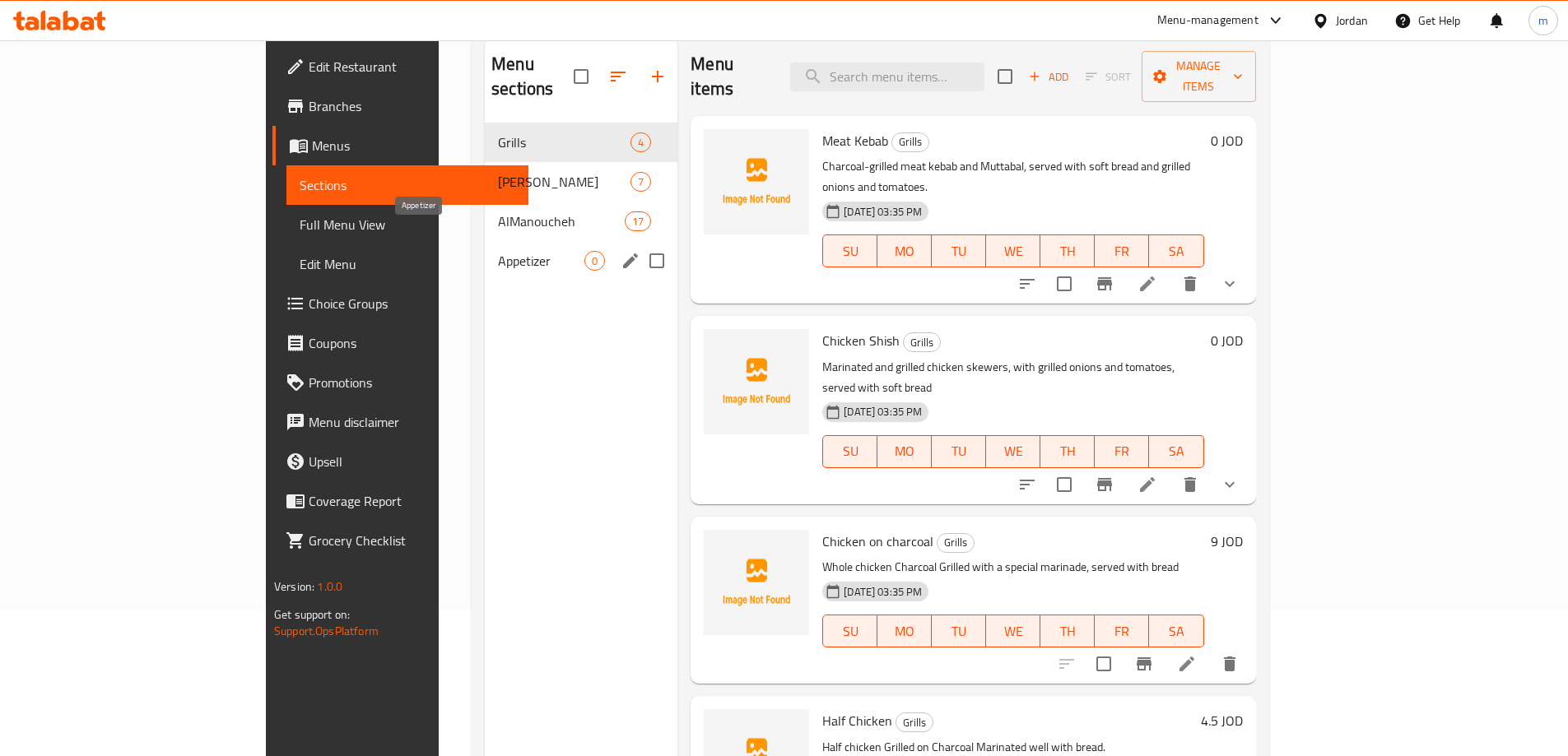
scroll to position [66, 0]
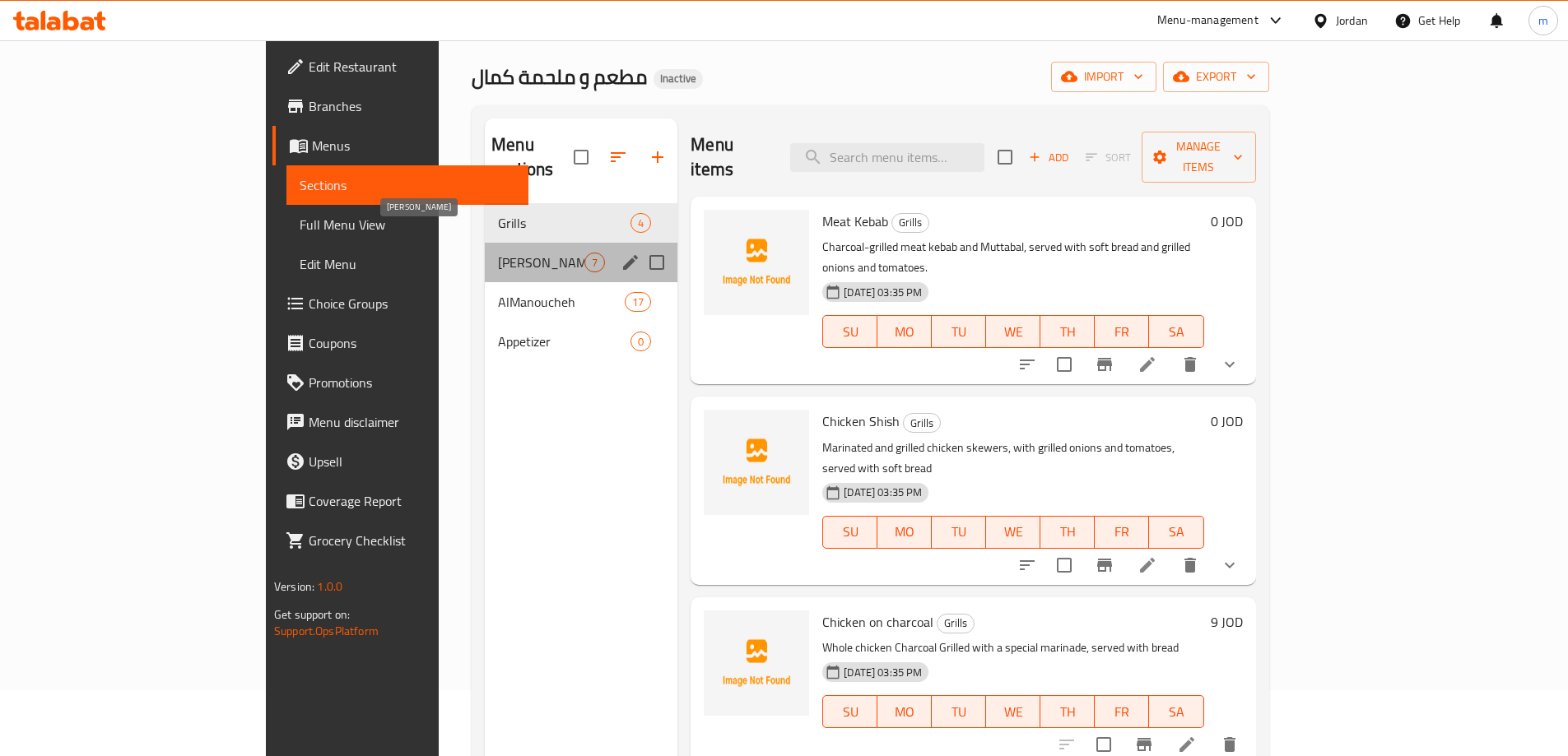
click at [498, 253] on span "Elsafiha Elshamia" at bounding box center [540, 262] width 86 height 20
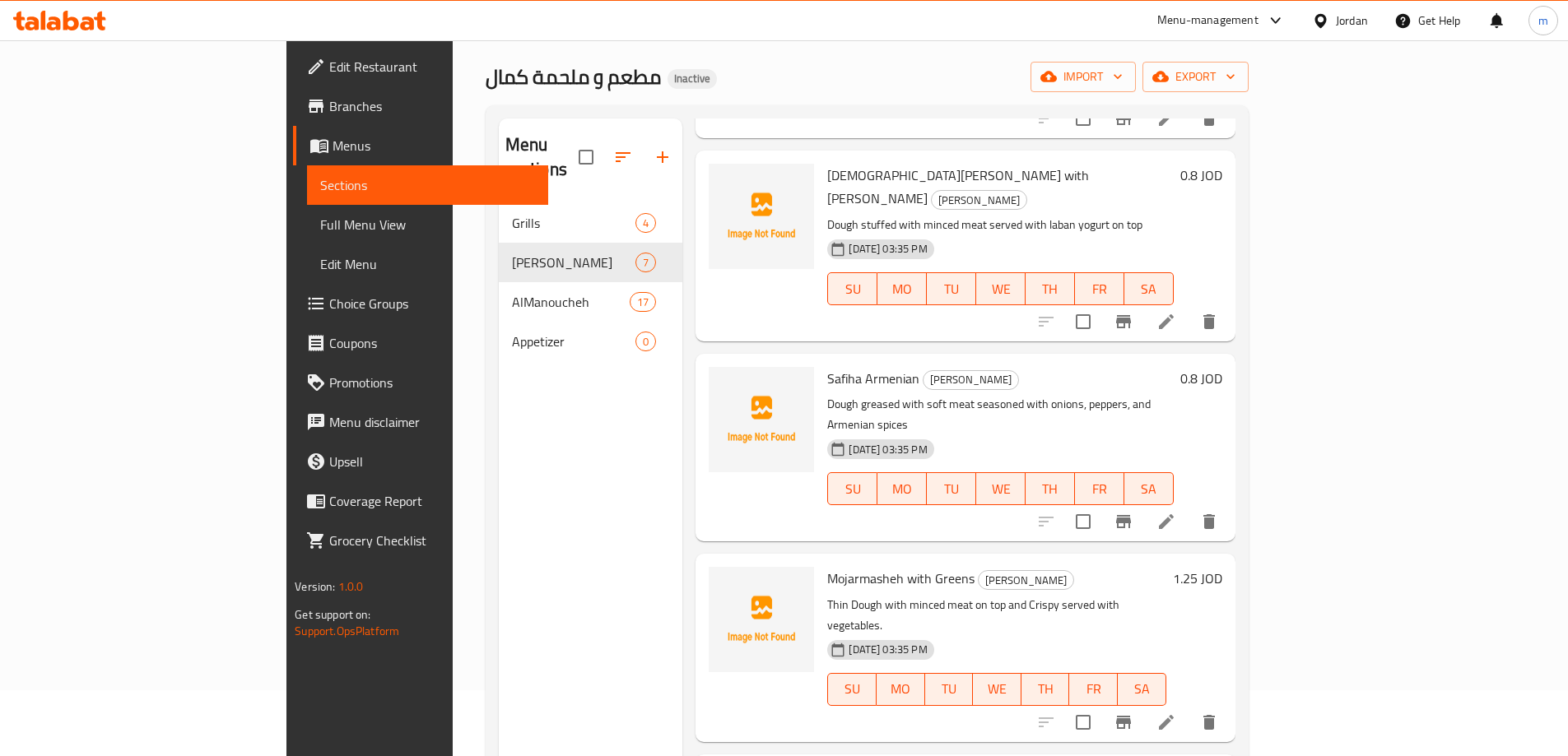
scroll to position [543, 0]
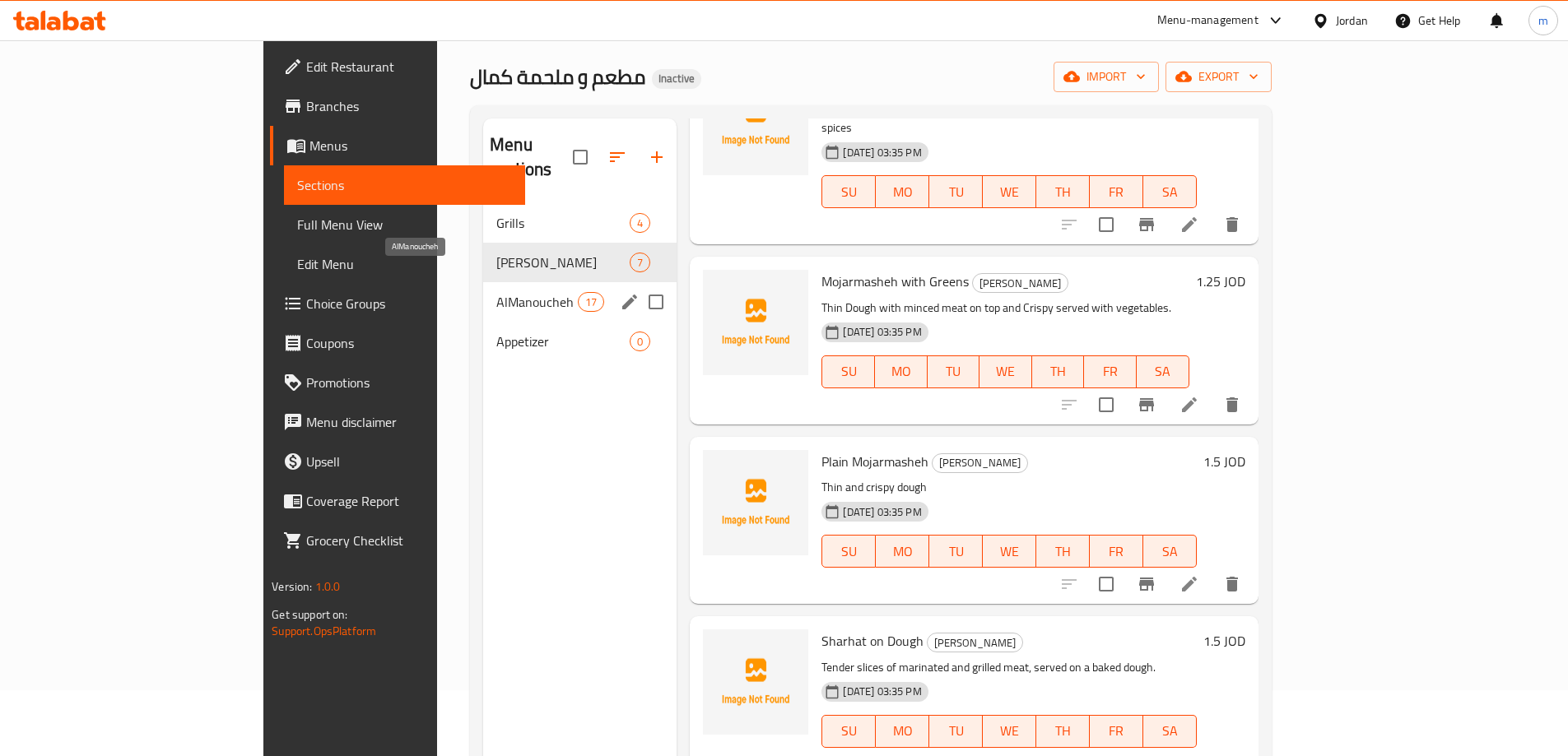
click at [496, 292] on span "AlManoucheh" at bounding box center [536, 301] width 81 height 20
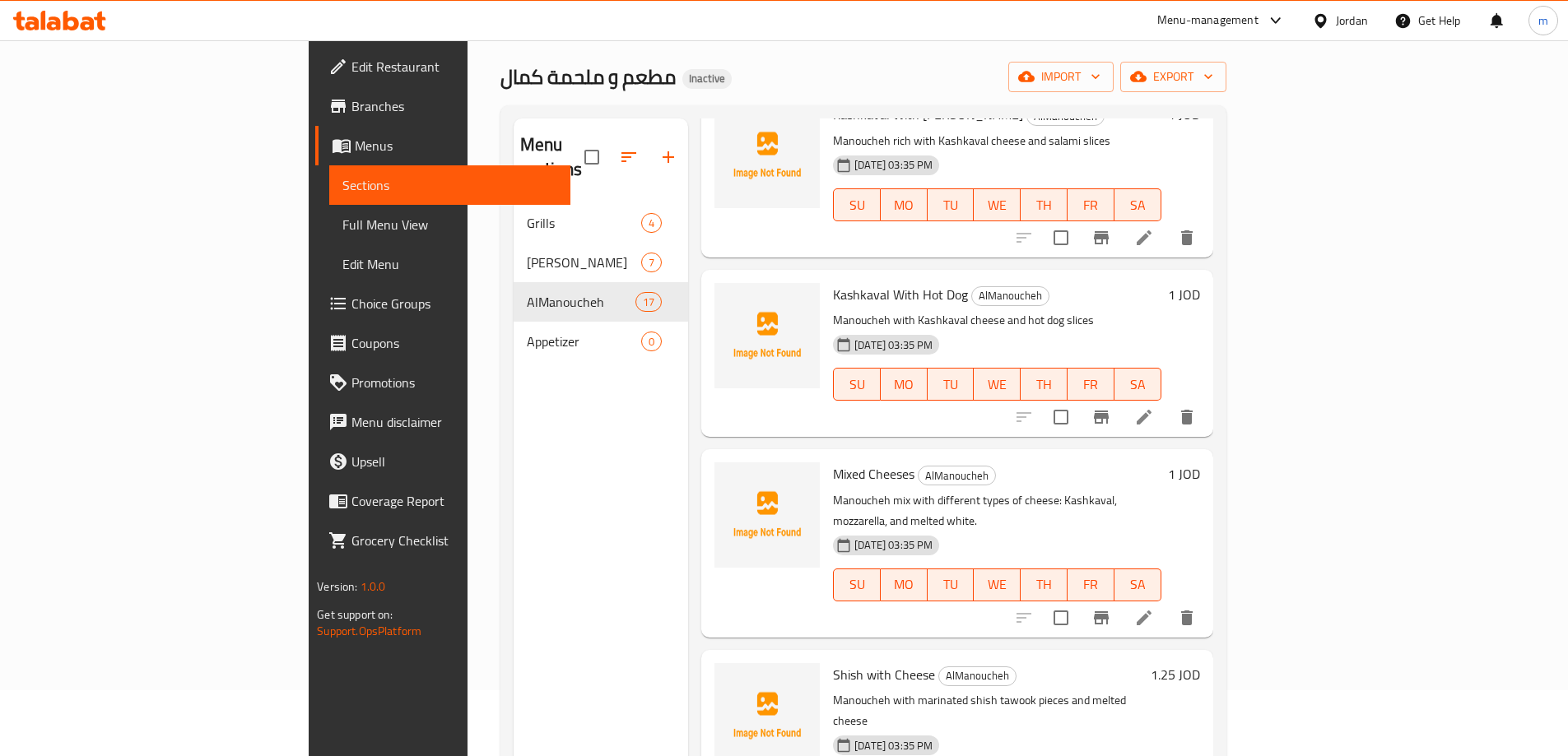
scroll to position [214, 0]
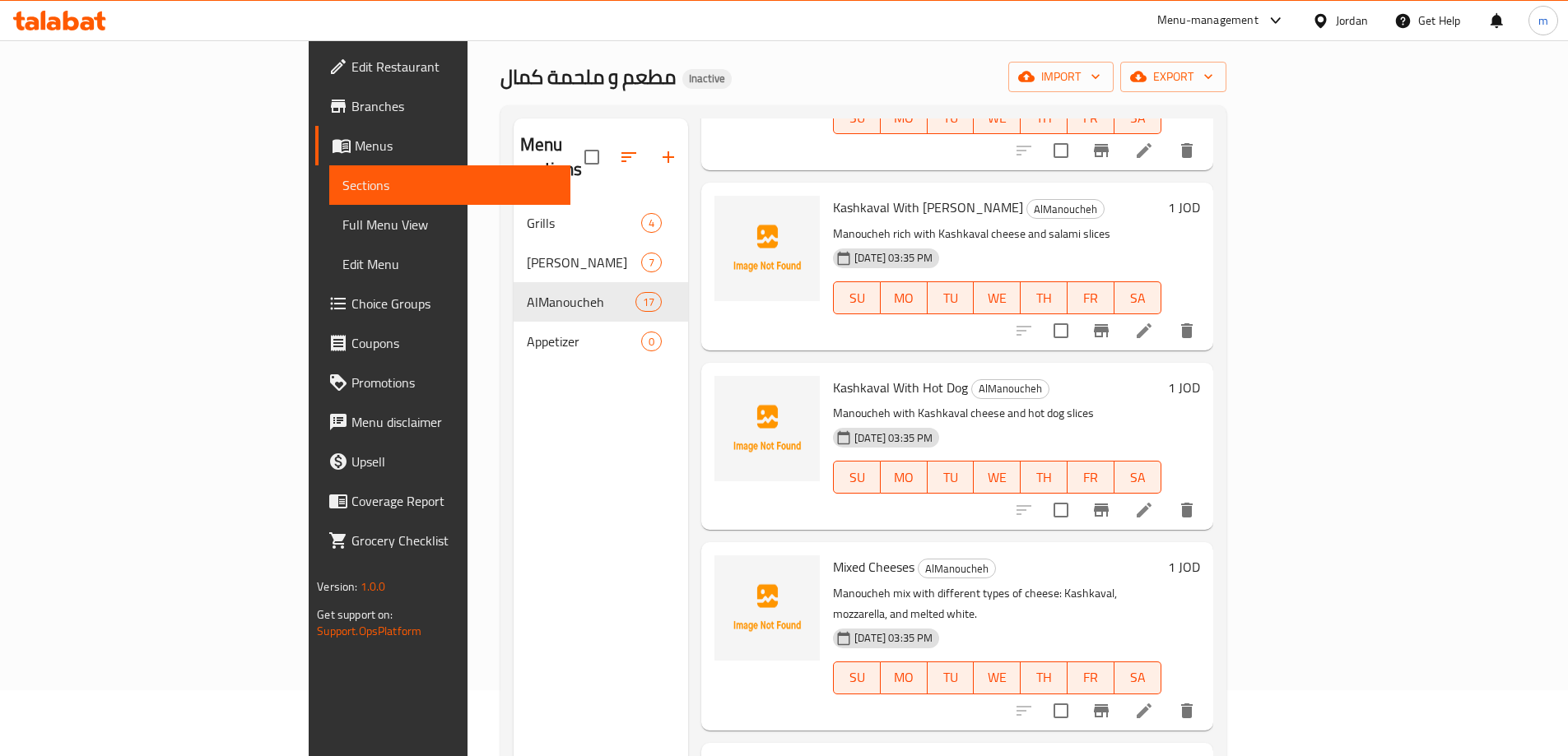
click at [1154, 701] on icon at bounding box center [1144, 711] width 20 height 20
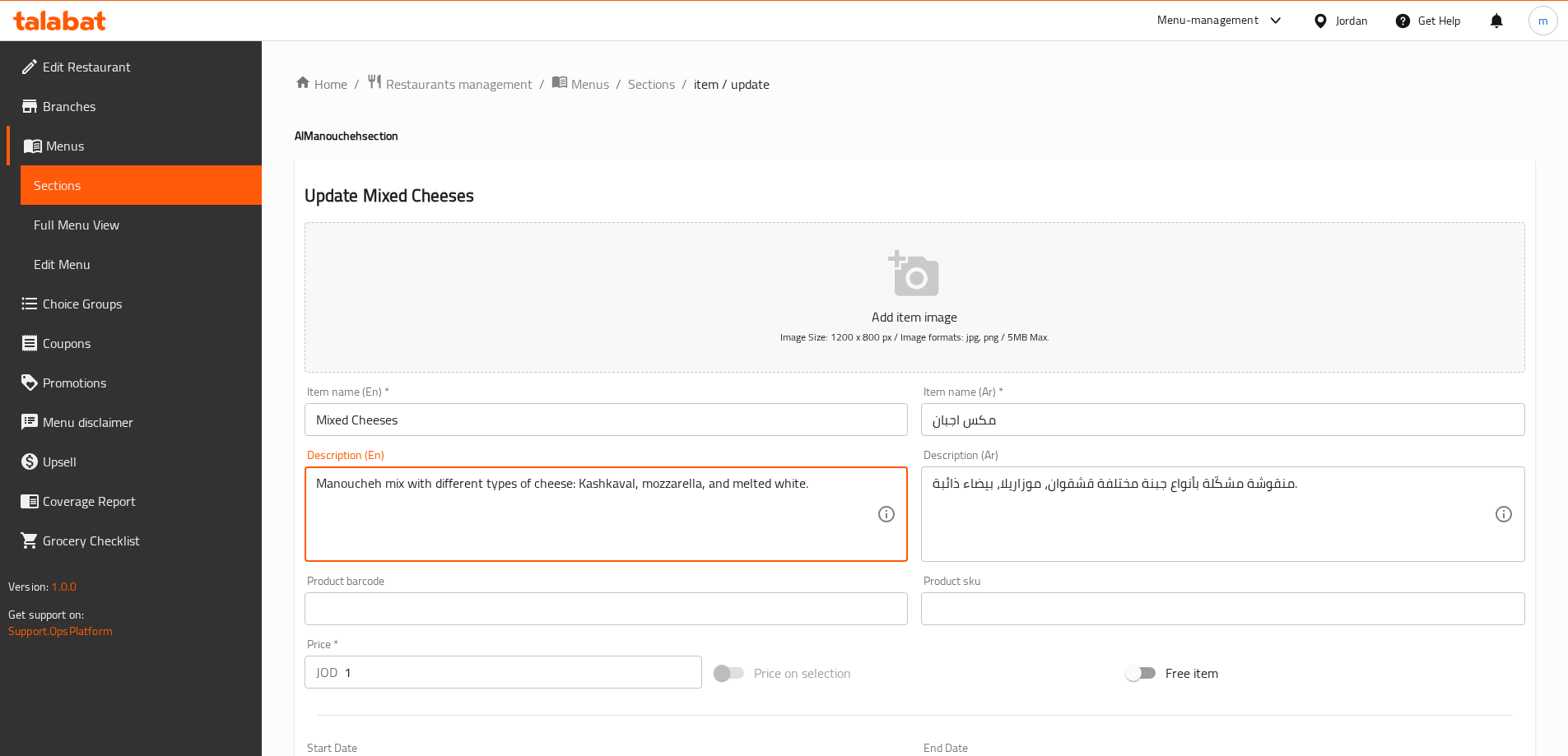
drag, startPoint x: 726, startPoint y: 484, endPoint x: 694, endPoint y: 491, distance: 32.8
drag, startPoint x: 727, startPoint y: 486, endPoint x: 705, endPoint y: 497, distance: 24.6
click at [705, 497] on textarea "Manoucheh mix with different types of cheese: Kashkaval, mozzarella, and melted…" at bounding box center [597, 515] width 562 height 79
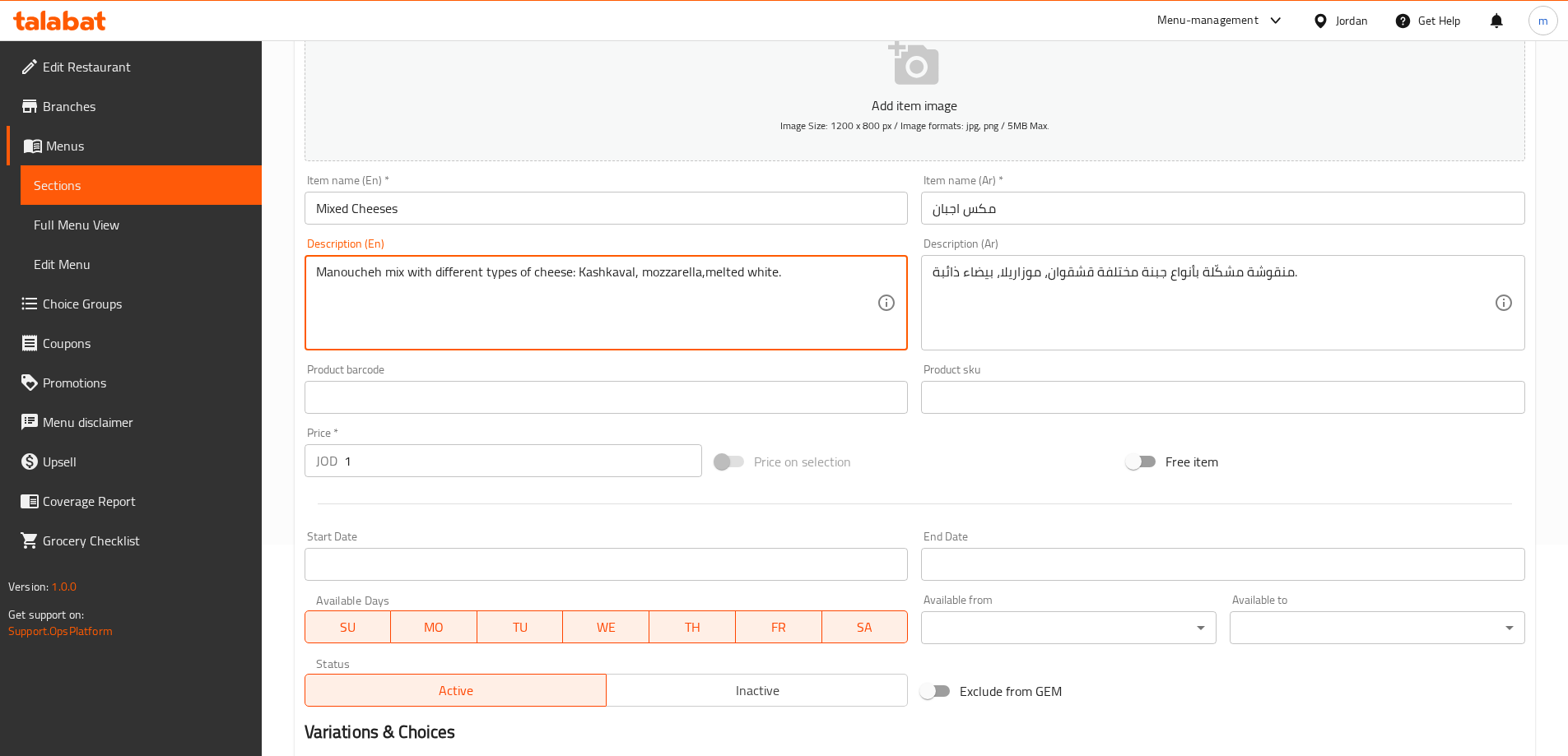
scroll to position [406, 0]
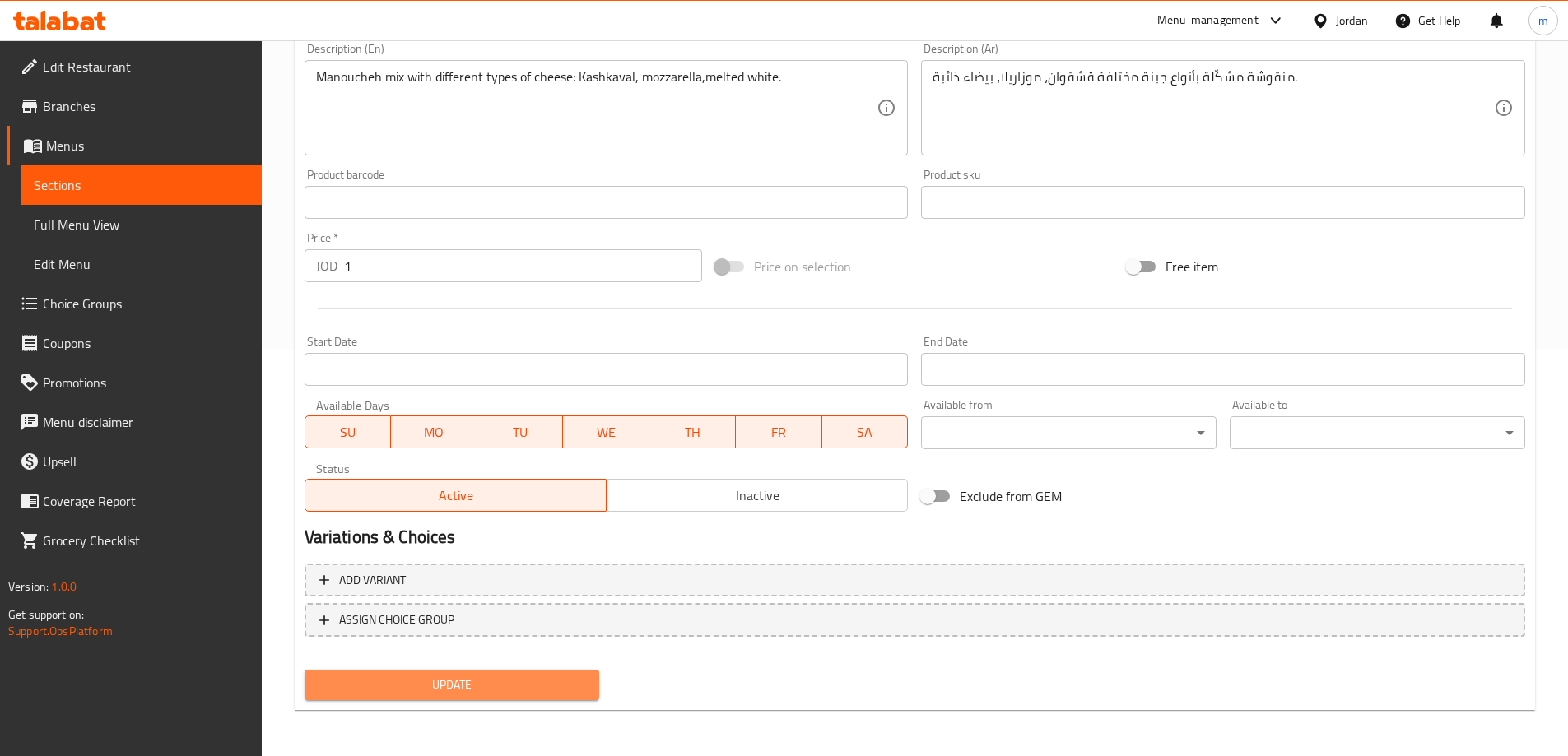
click at [473, 691] on span "Update" at bounding box center [452, 685] width 269 height 20
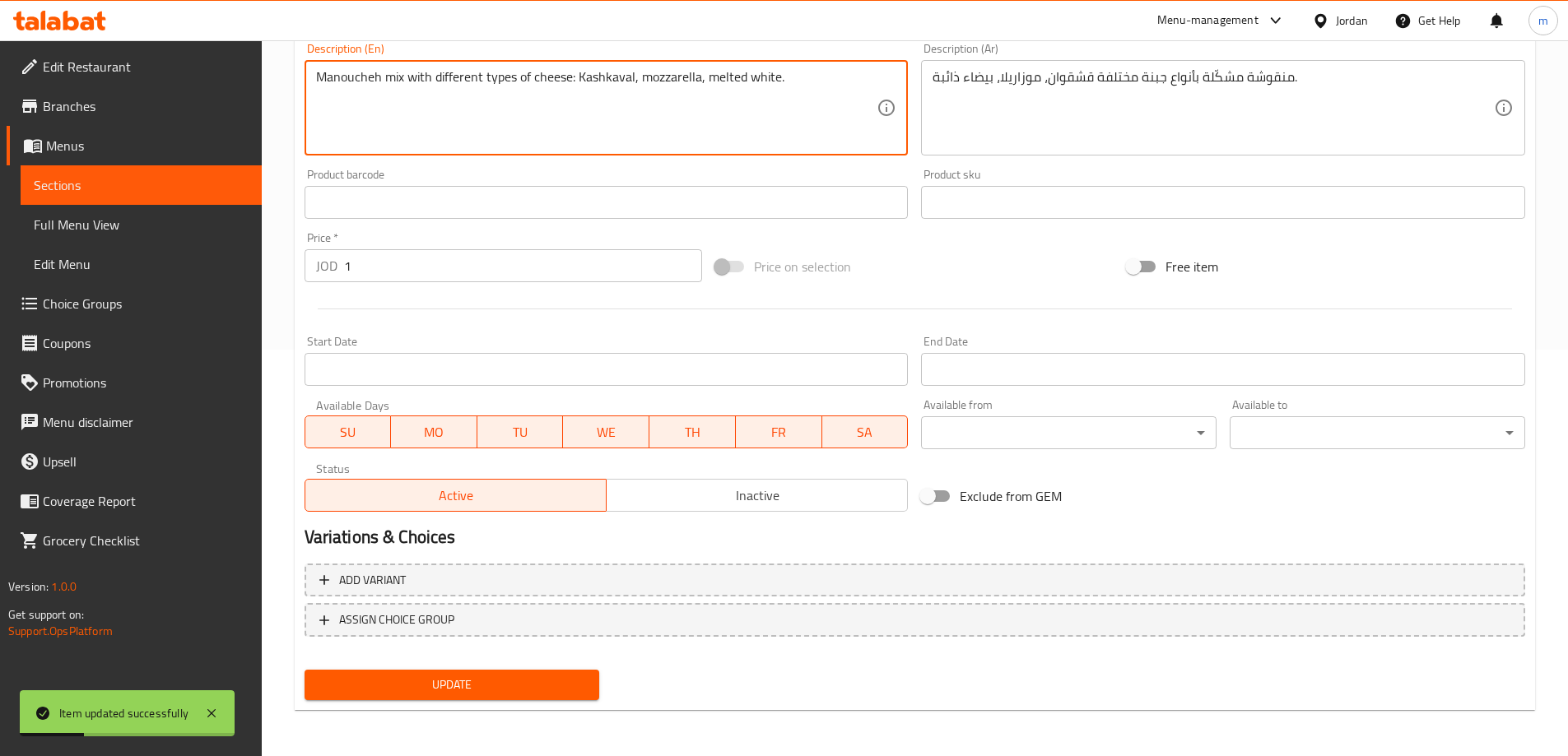
type textarea "Manoucheh mix with different types of cheese: Kashkaval, mozzarella, melted whi…"
click at [554, 701] on button "Update" at bounding box center [452, 685] width 295 height 31
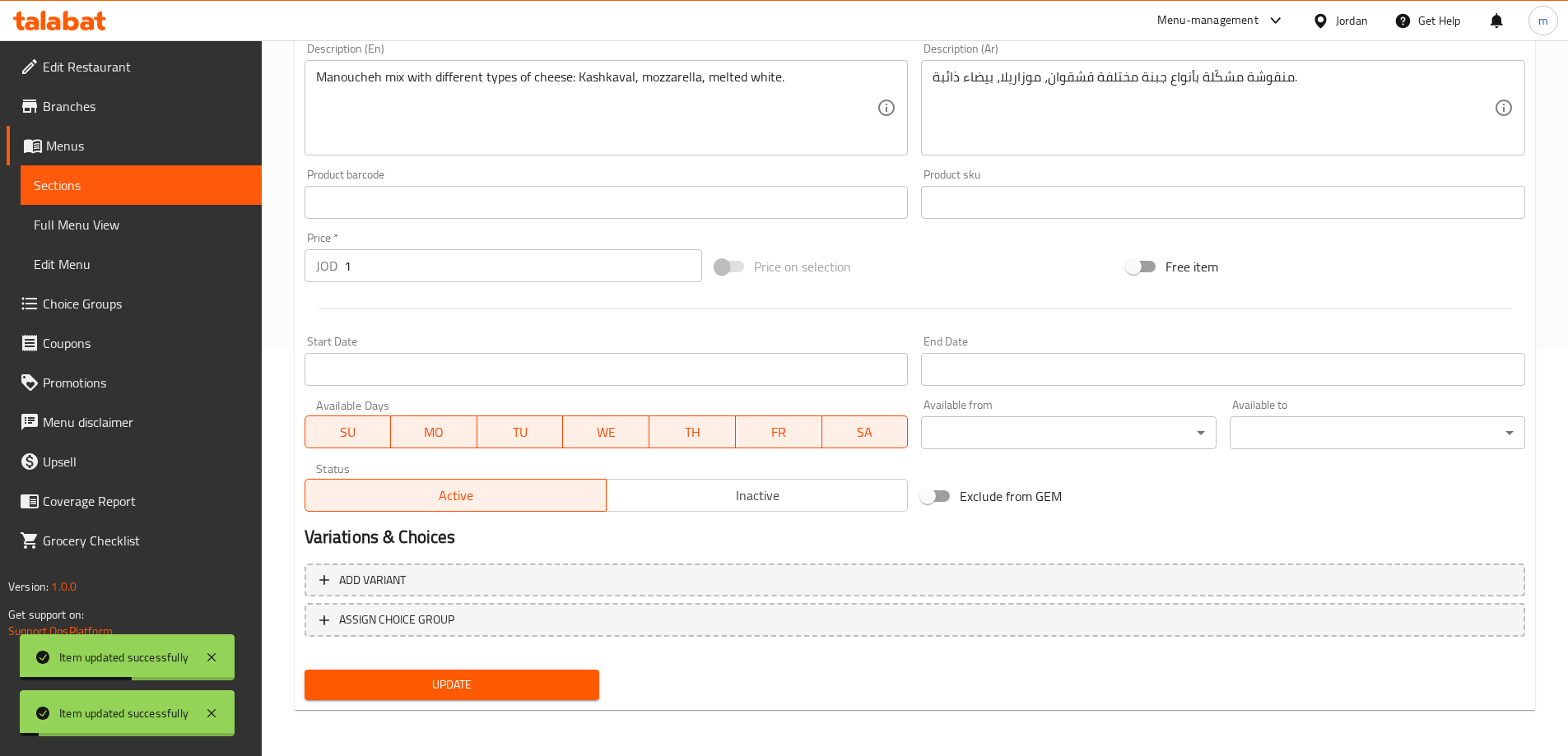
click at [171, 214] on link "Full Menu View" at bounding box center [141, 224] width 242 height 39
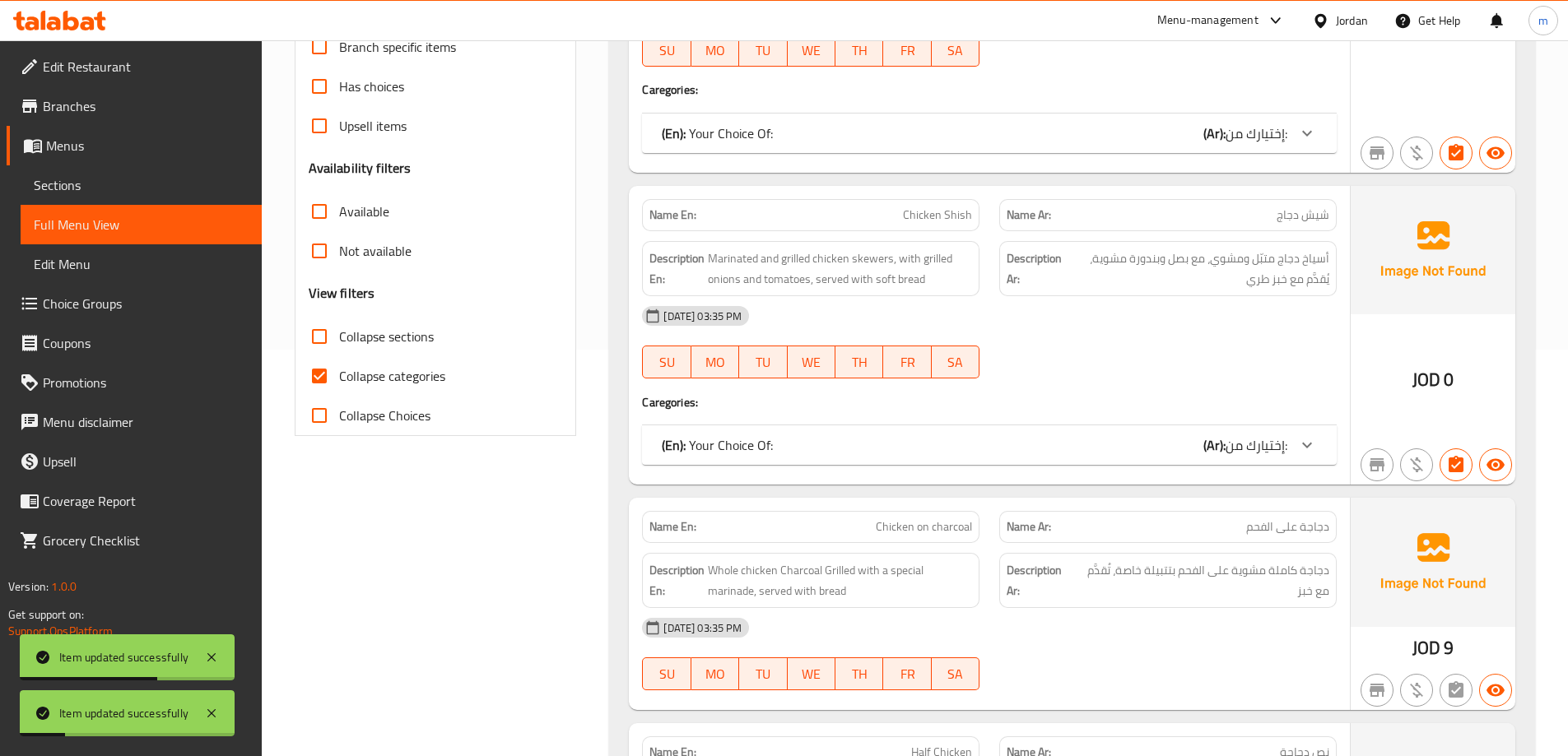
click at [423, 370] on span "Collapse categories" at bounding box center [392, 375] width 106 height 20
click at [339, 370] on input "Collapse categories" at bounding box center [319, 376] width 39 height 39
checkbox input "false"
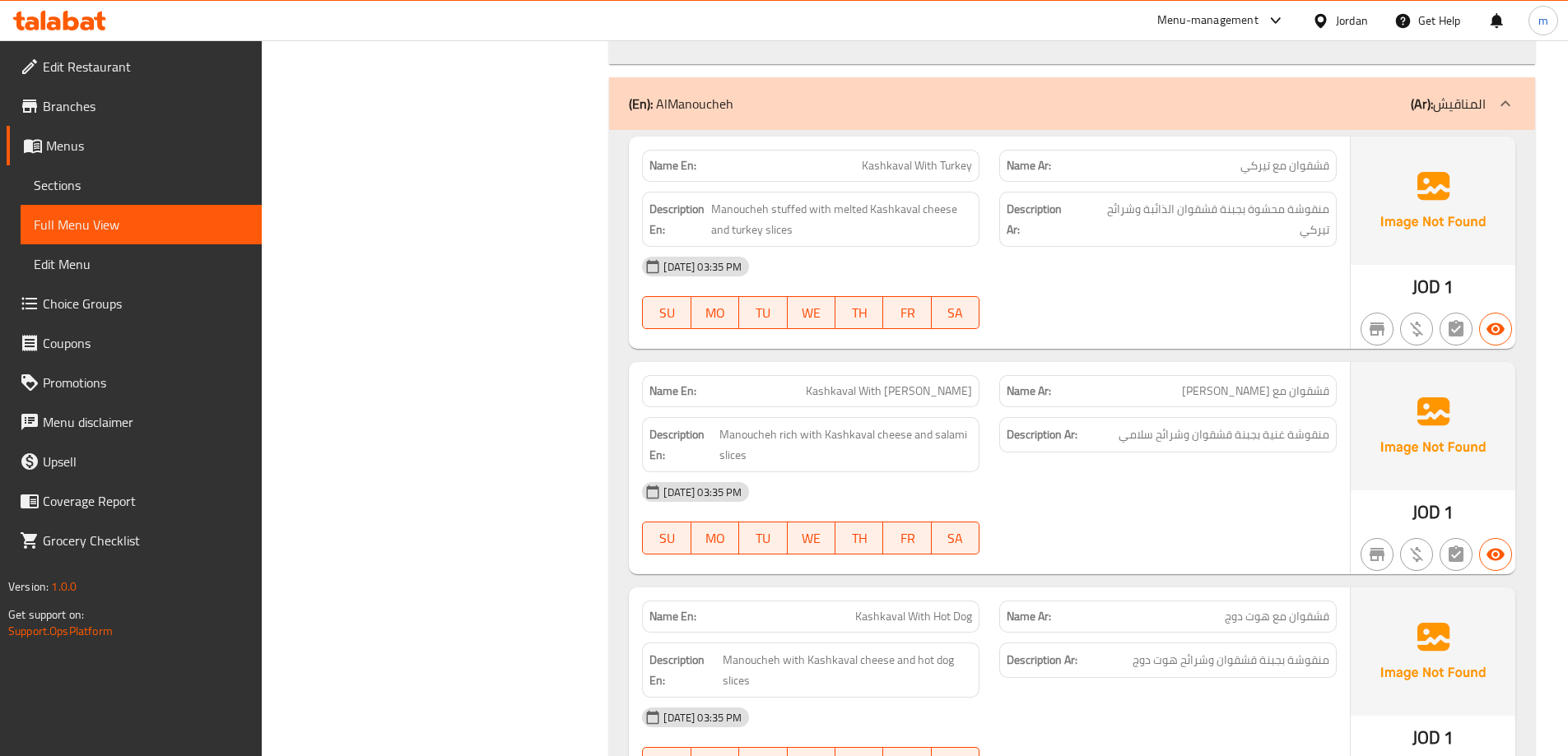
scroll to position [3456, 0]
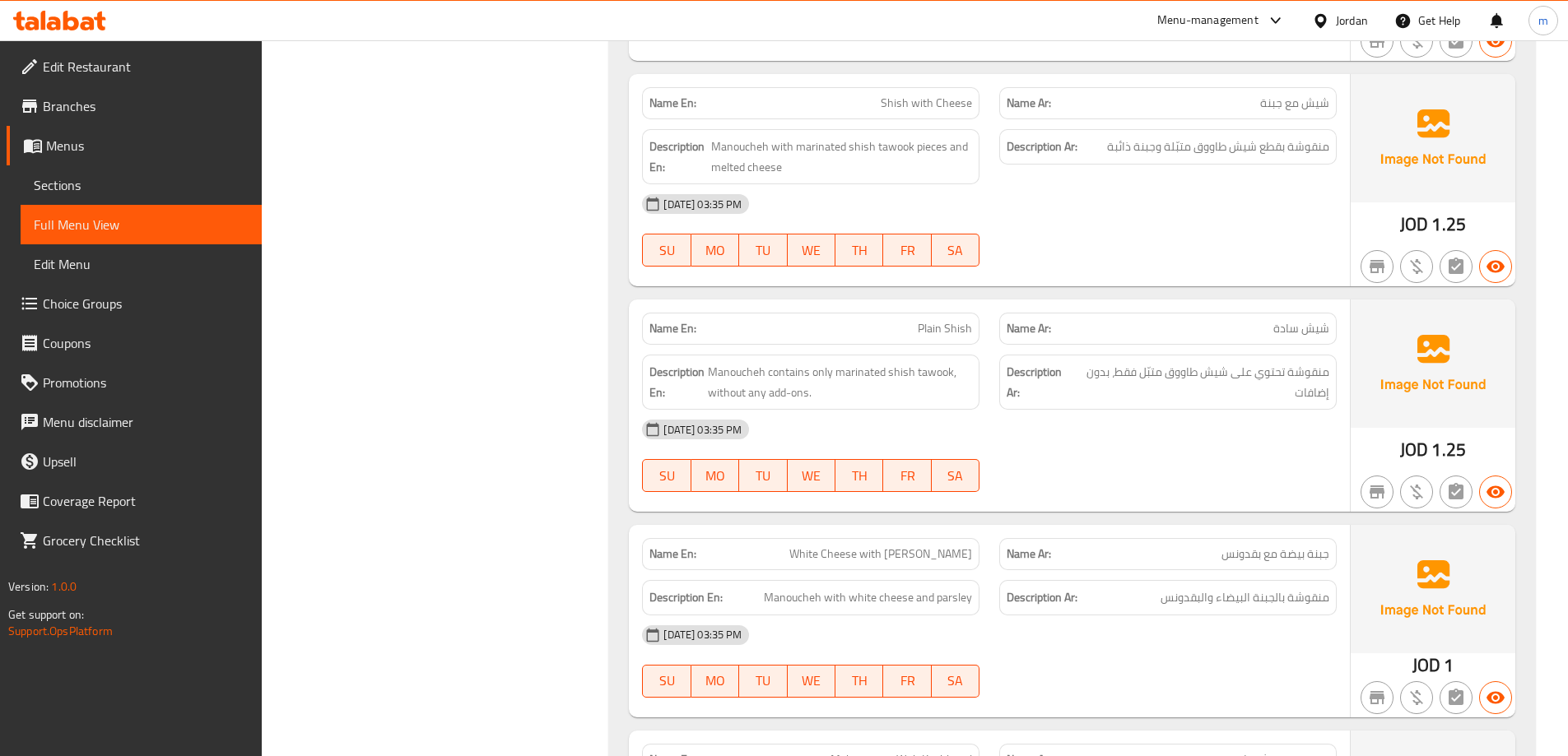
scroll to position [4361, 0]
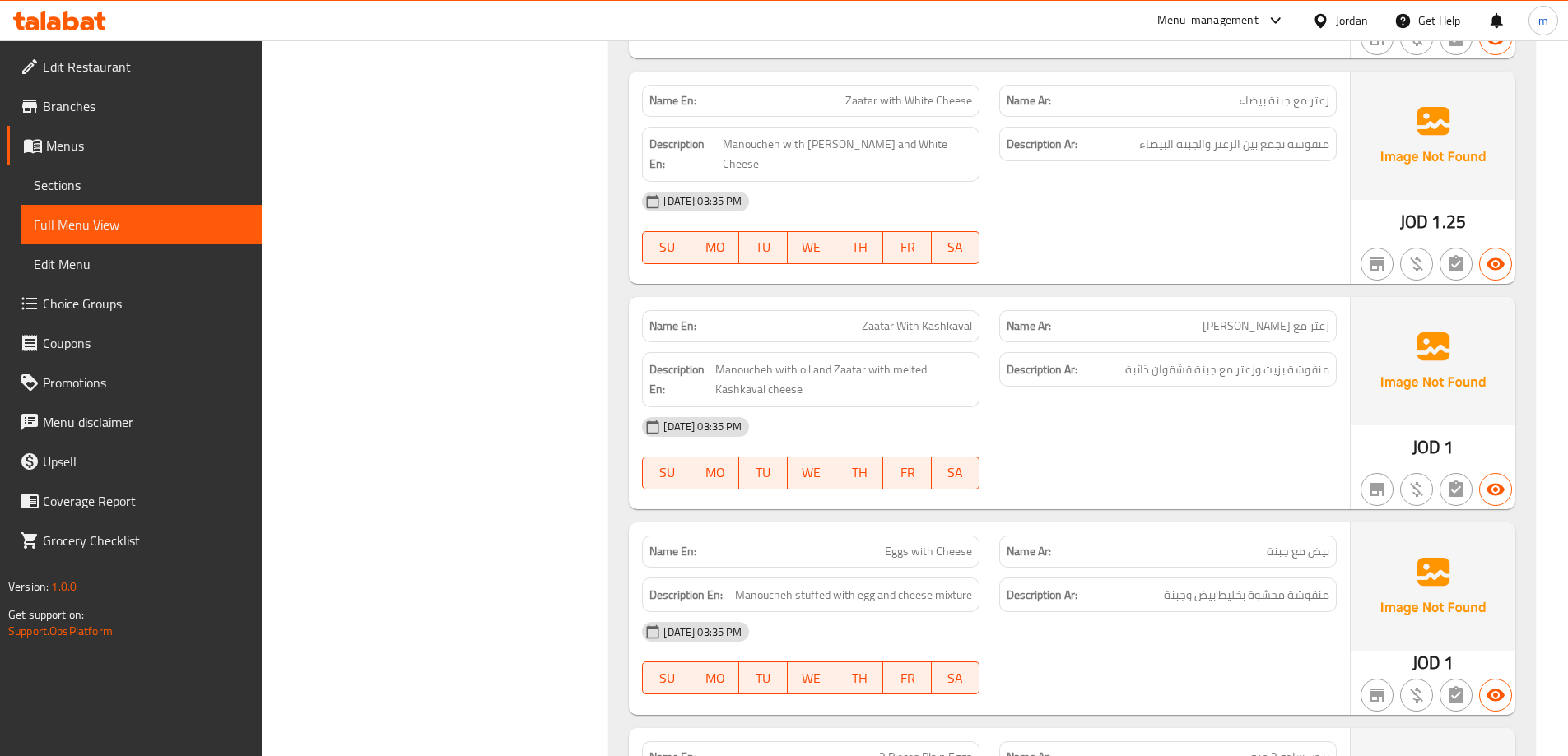
scroll to position [5678, 0]
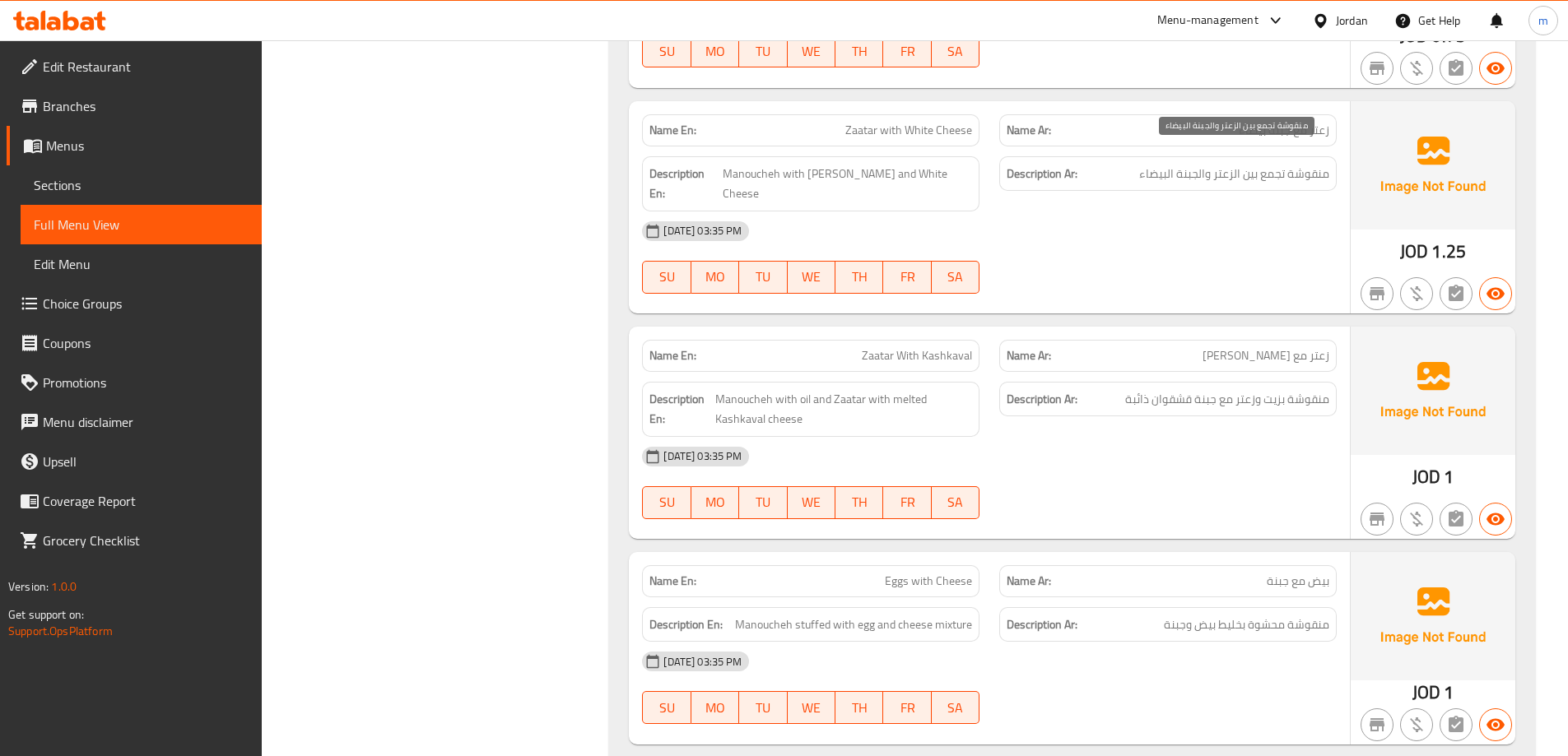
click at [1270, 164] on span "منقوشة تجمع بين الزعتر والجبنة البيضاء" at bounding box center [1234, 174] width 190 height 20
click at [1244, 164] on span "منقوشة تجمع بين الزعتر والجبنة البيضاء" at bounding box center [1234, 174] width 190 height 20
copy span "تجمع بين"
click at [886, 122] on span "Zaatar with White Cheese" at bounding box center [908, 131] width 127 height 17
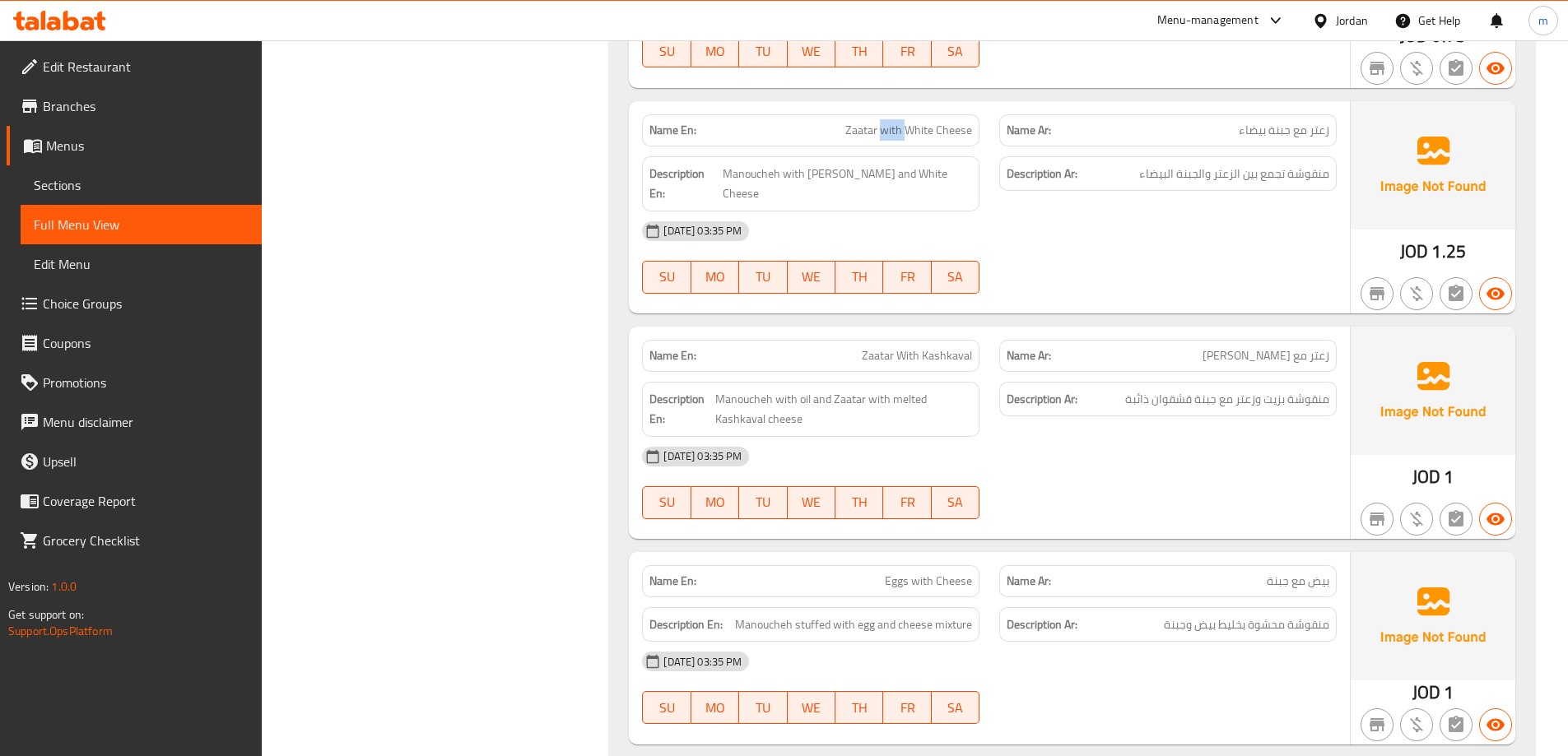
click at [886, 122] on span "Zaatar with White Cheese" at bounding box center [908, 131] width 127 height 17
copy span "Zaatar with White Cheese"
click at [113, 177] on span "Sections" at bounding box center [142, 184] width 215 height 20
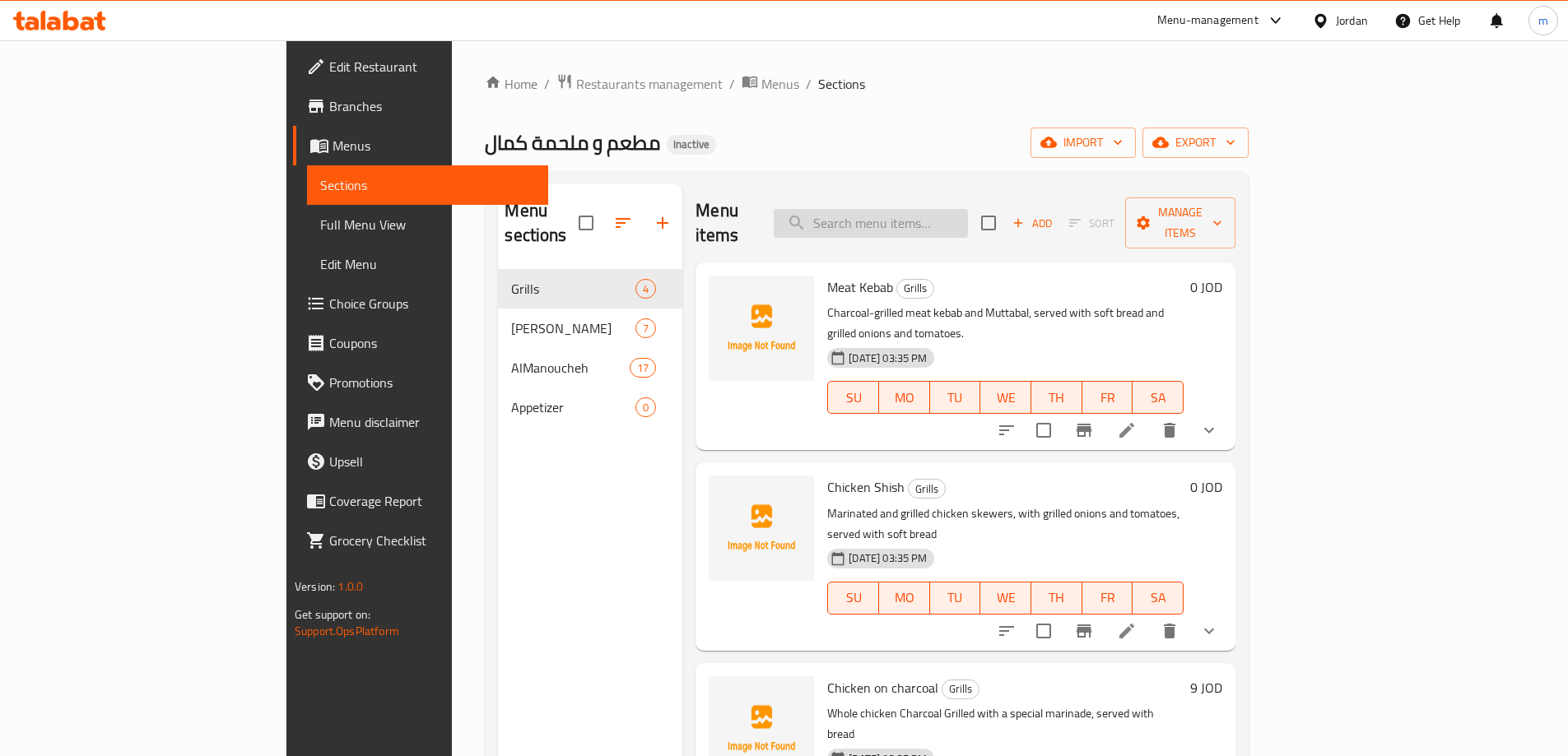
click at [968, 215] on input "search" at bounding box center [871, 224] width 195 height 29
paste input "Zaatar with White Cheese"
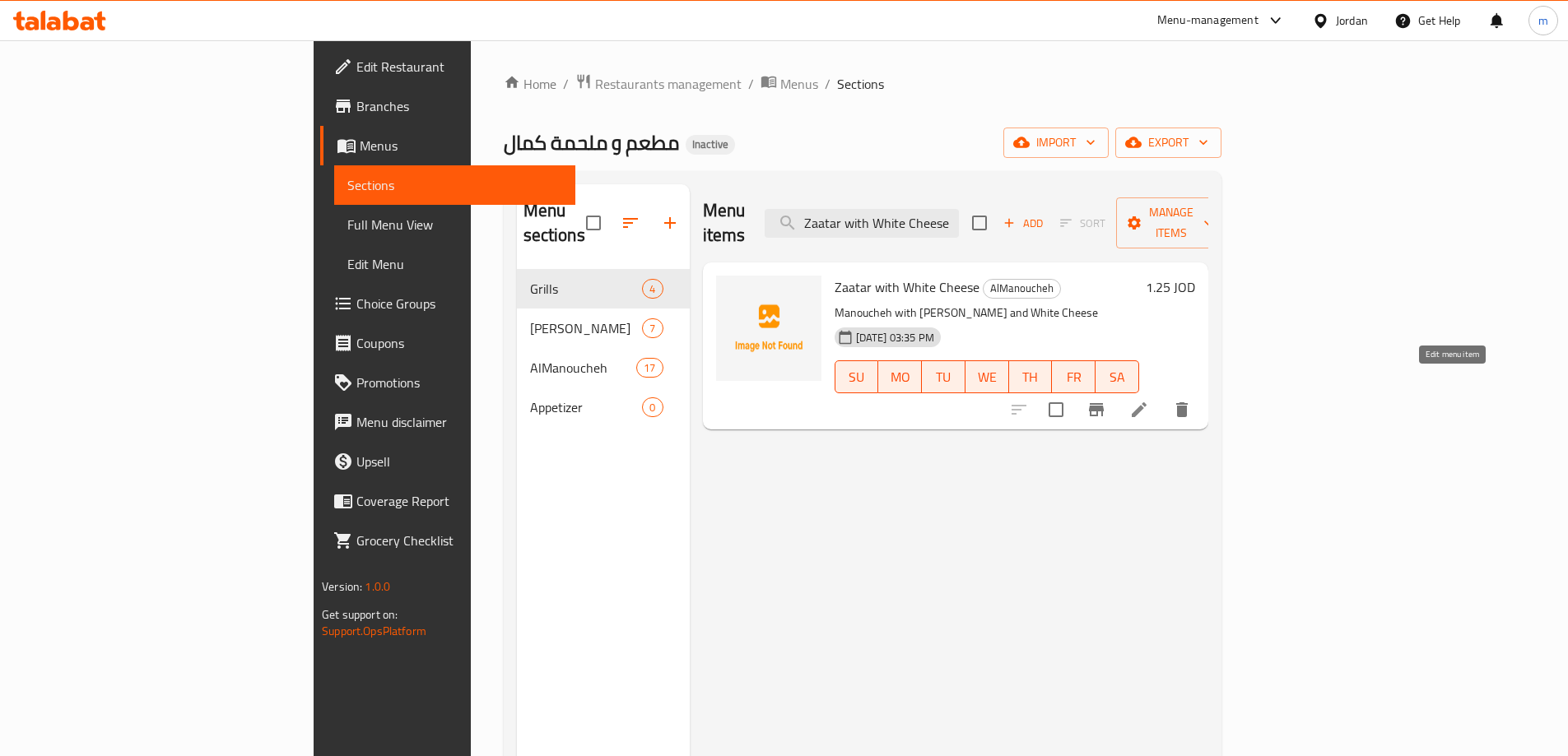
type input "Zaatar with White Cheese"
click at [1163, 395] on li at bounding box center [1140, 410] width 46 height 30
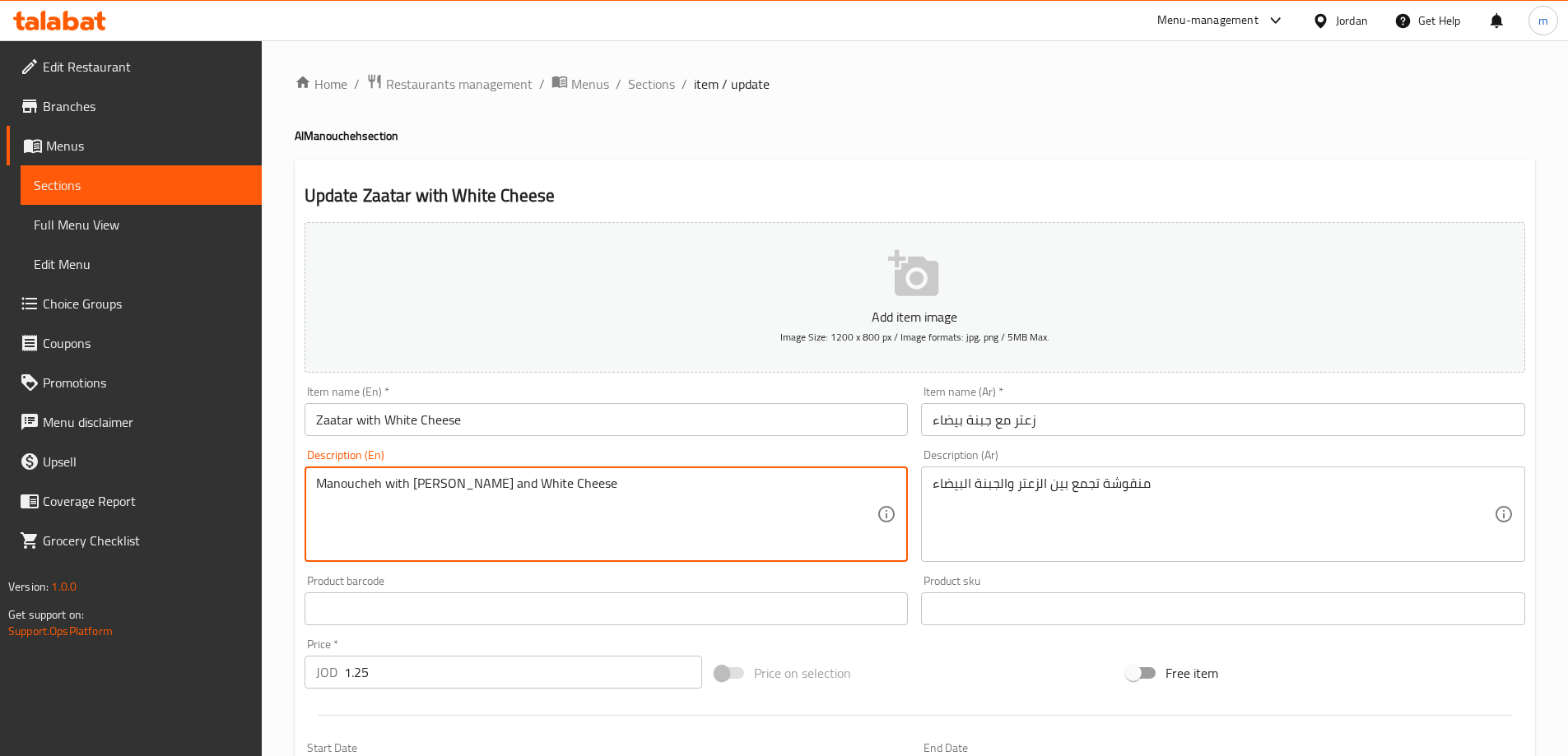
click at [393, 485] on textarea "Manoucheh with Zaatar and White Cheese" at bounding box center [597, 515] width 562 height 79
paste textarea "combine"
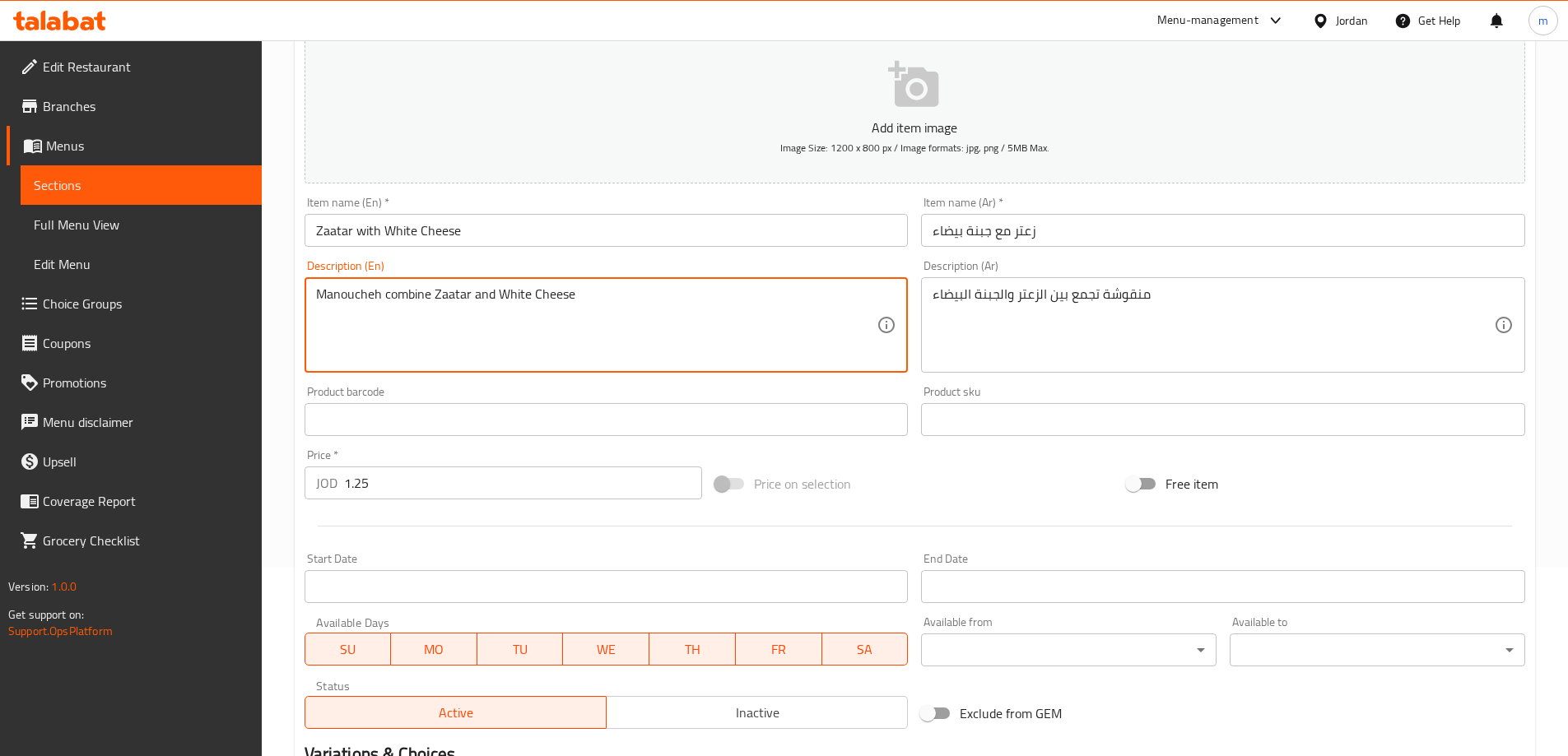
scroll to position [406, 0]
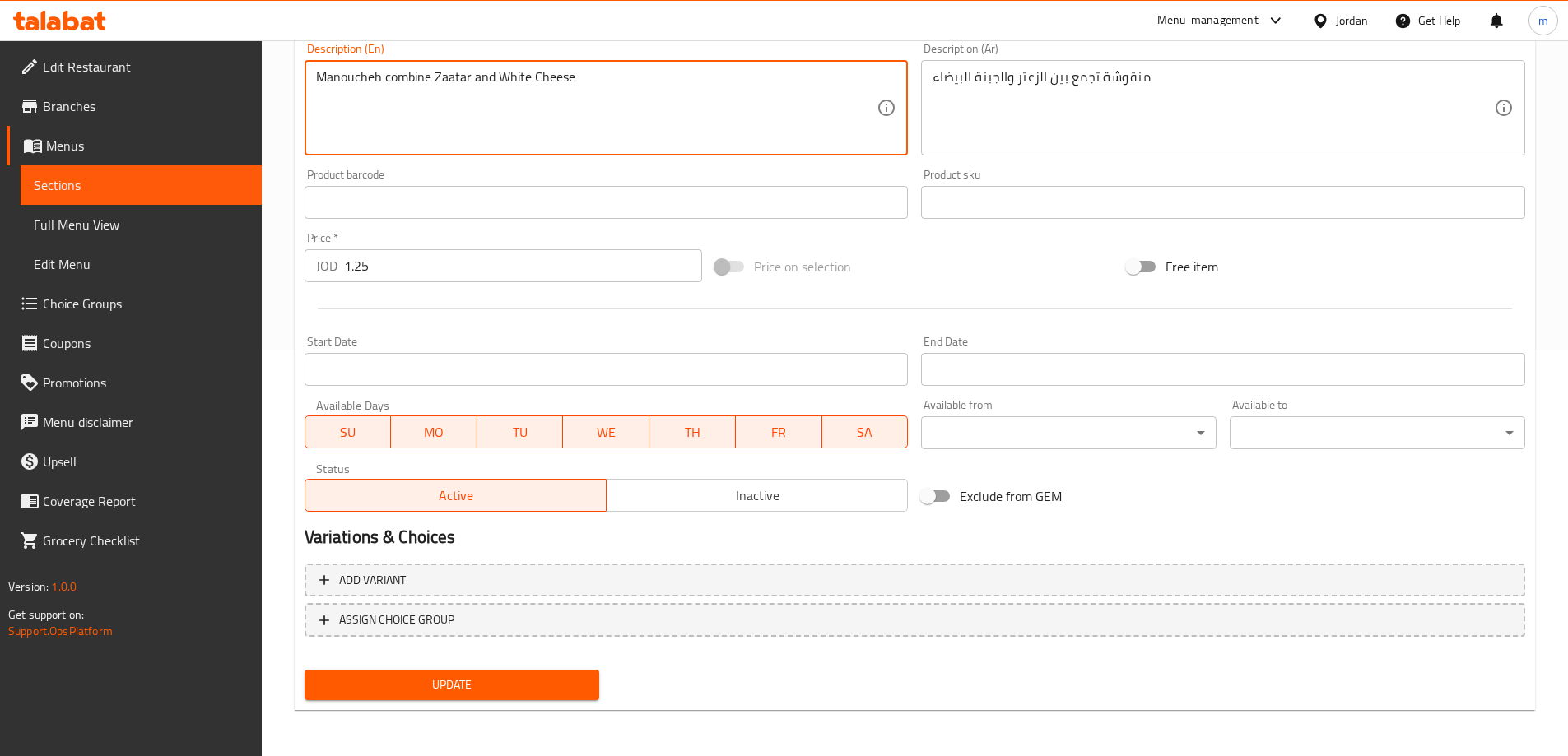
type textarea "Manoucheh combine Zaatar and White Cheese"
click at [501, 693] on span "Update" at bounding box center [452, 685] width 269 height 20
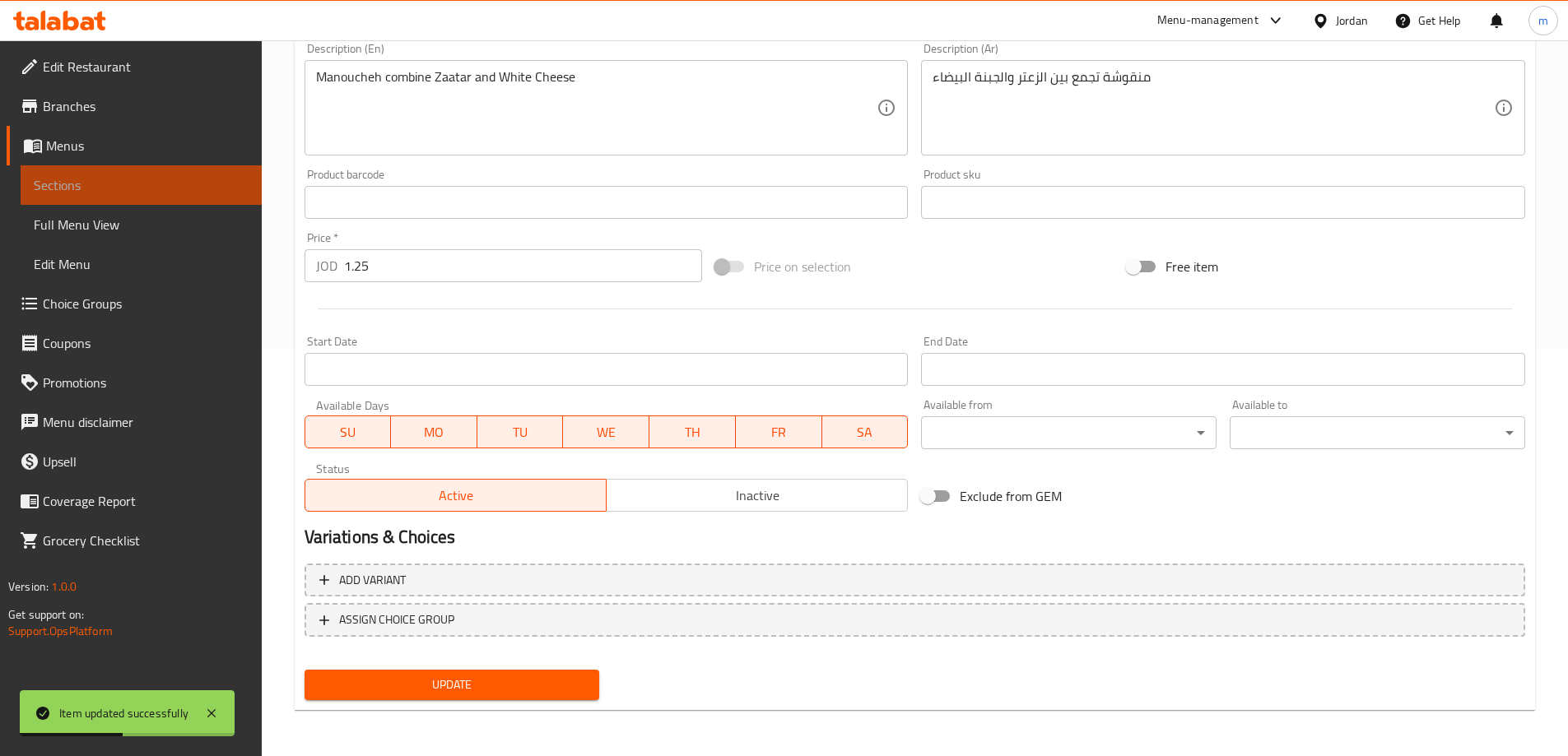
click at [171, 183] on span "Sections" at bounding box center [142, 184] width 215 height 20
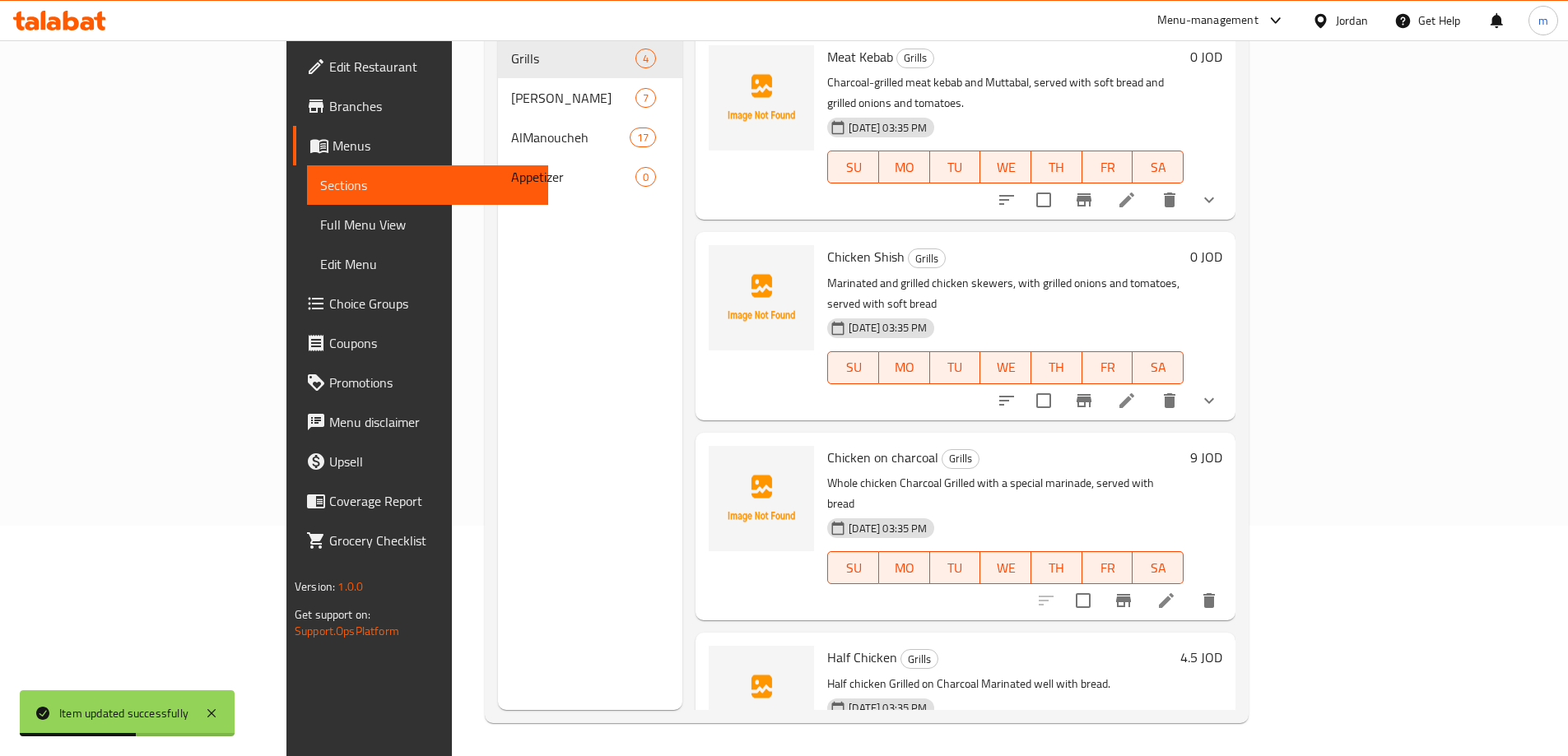
click at [307, 200] on link "Sections" at bounding box center [428, 185] width 242 height 39
click at [320, 219] on span "Full Menu View" at bounding box center [428, 224] width 215 height 20
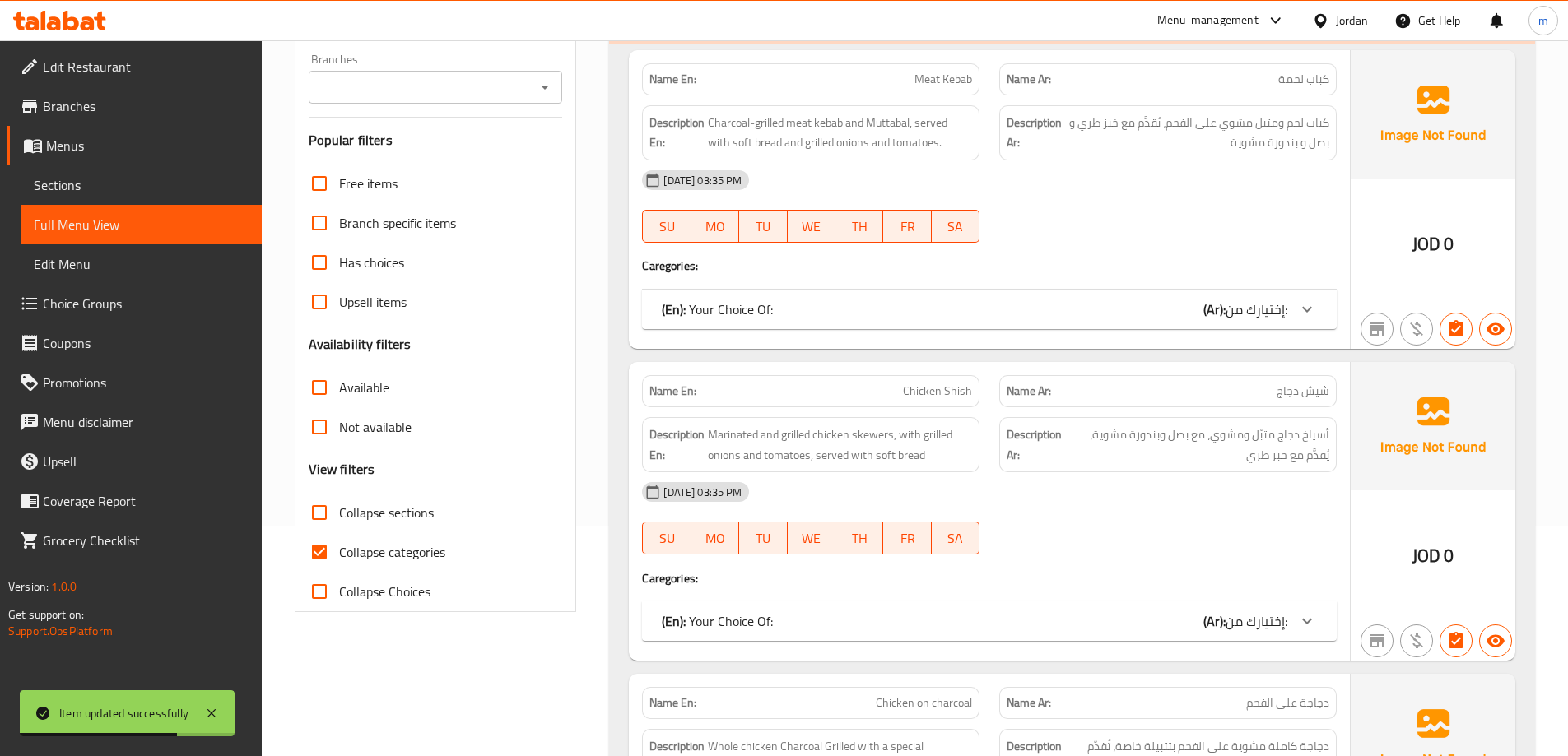
click at [428, 562] on span "Collapse categories" at bounding box center [392, 551] width 106 height 20
click at [339, 563] on input "Collapse categories" at bounding box center [319, 552] width 39 height 39
checkbox input "false"
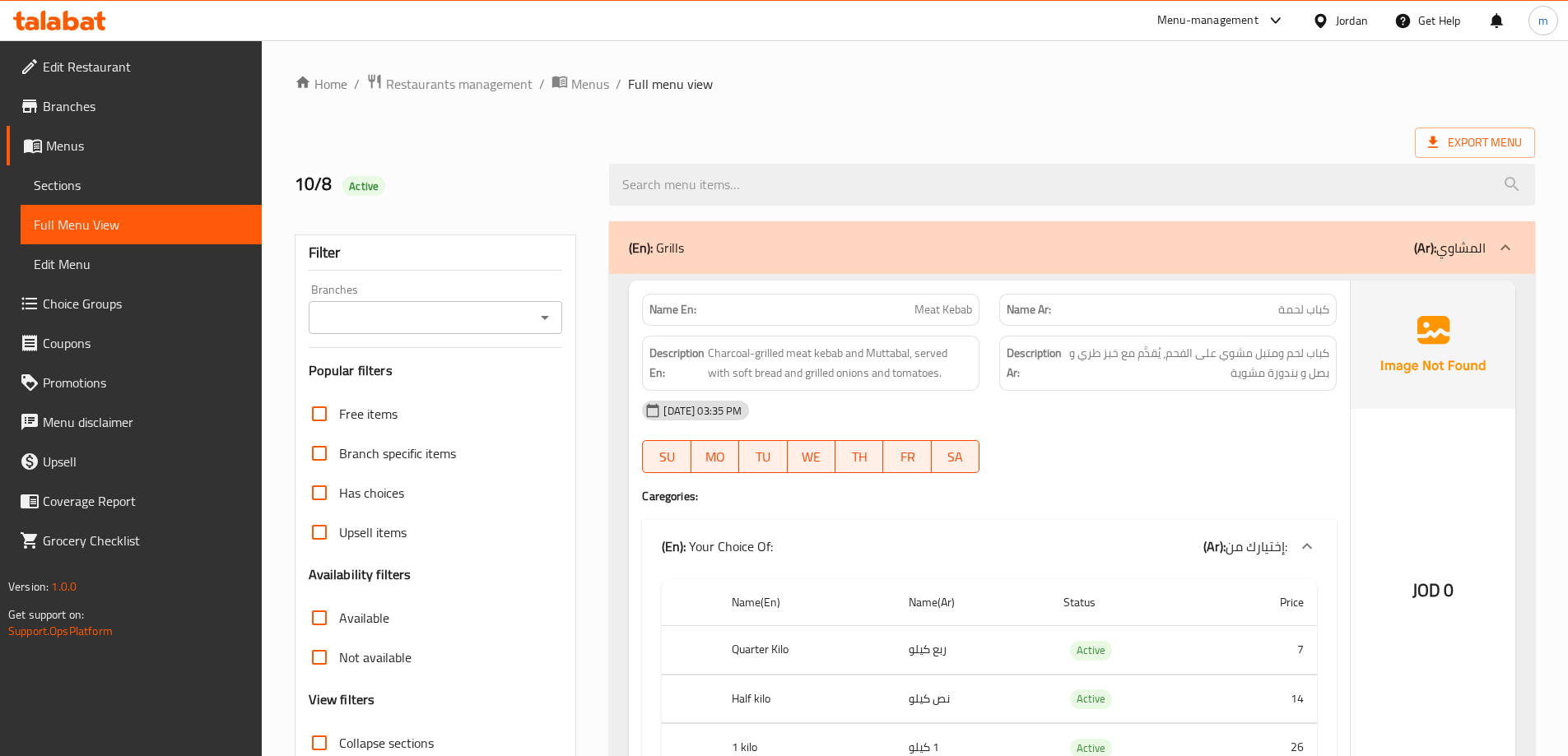
click at [1324, 133] on div "Export Menu" at bounding box center [914, 142] width 1240 height 31
click at [158, 182] on span "Sections" at bounding box center [142, 184] width 215 height 20
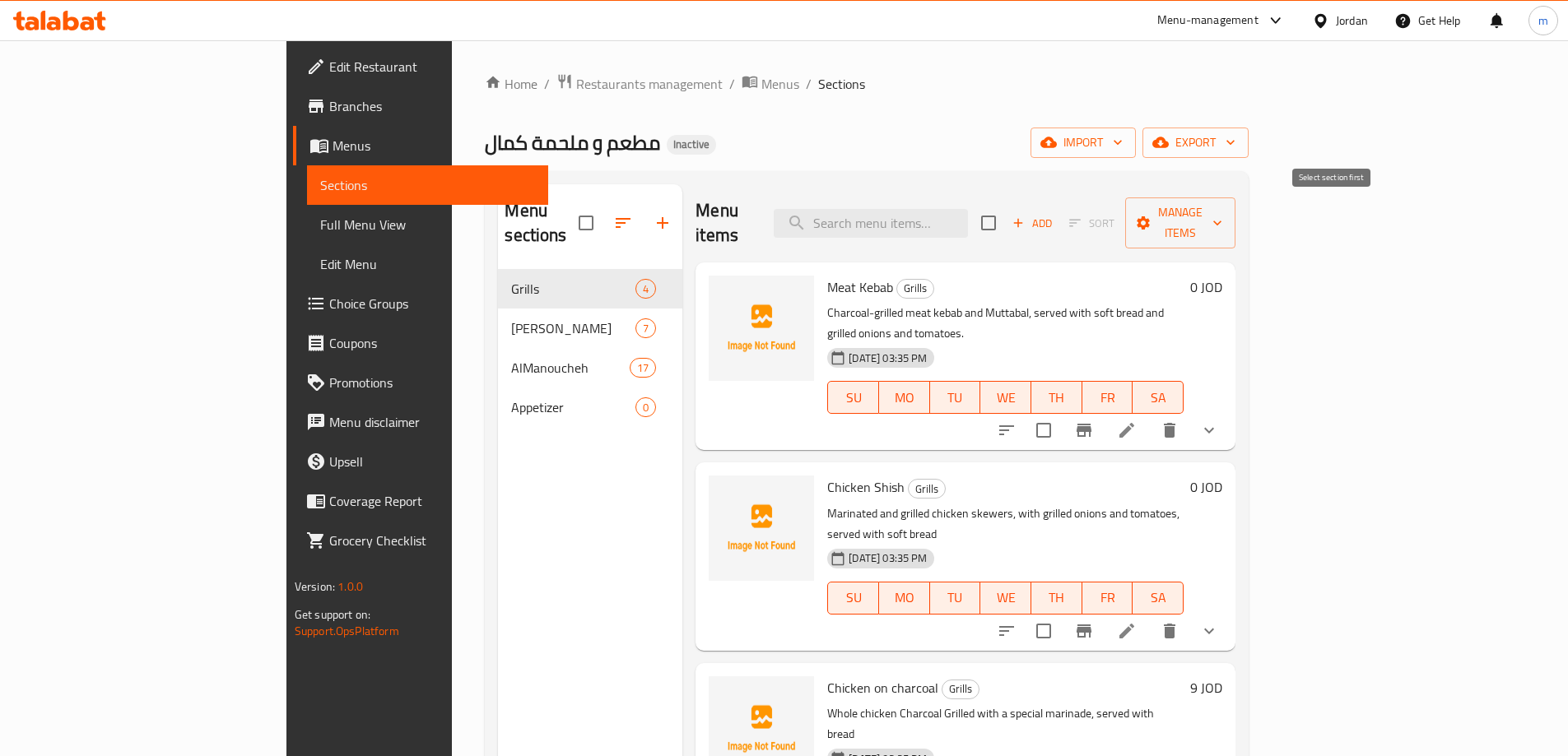
click at [1054, 215] on span "Add" at bounding box center [1032, 224] width 44 height 19
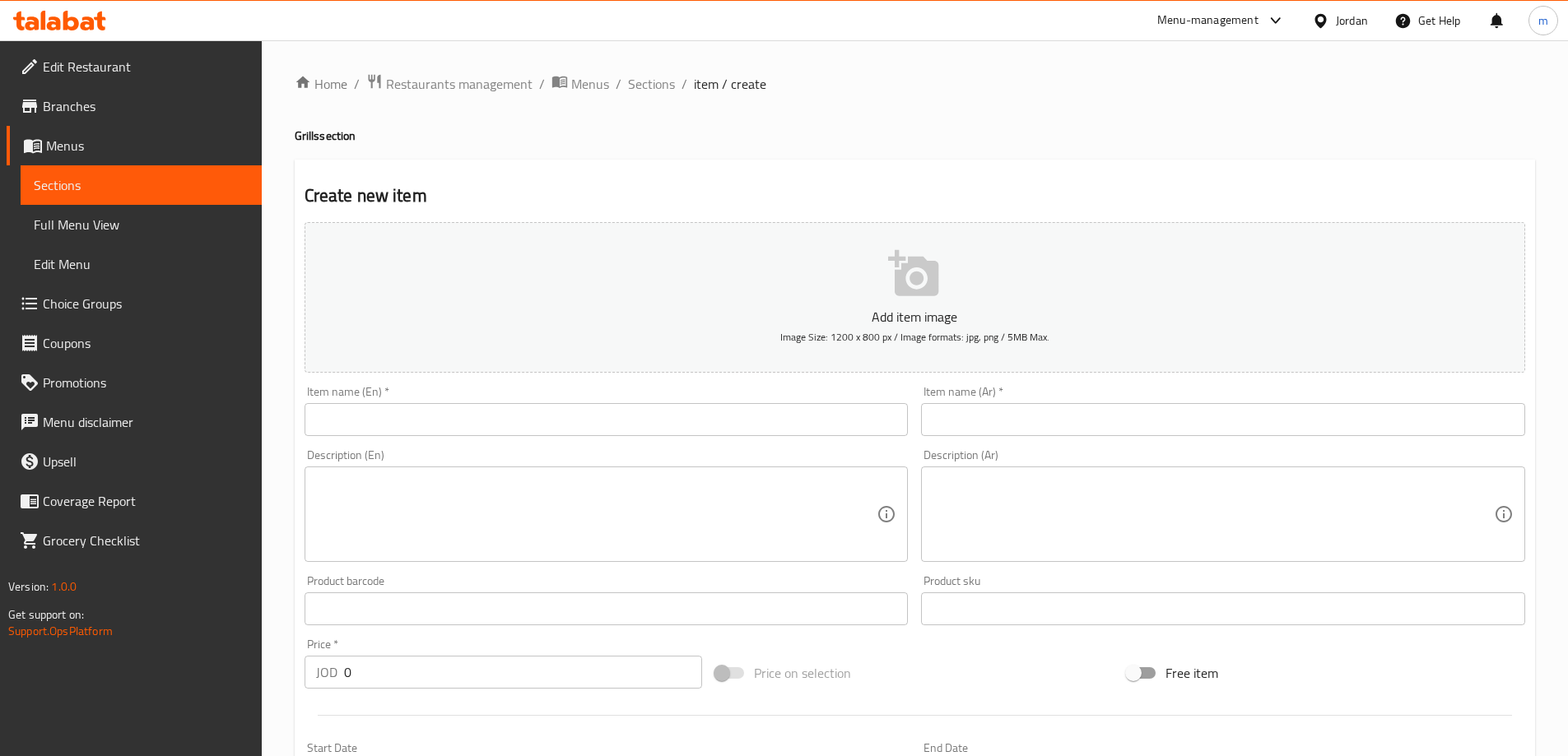
click at [510, 425] on input "text" at bounding box center [607, 420] width 604 height 33
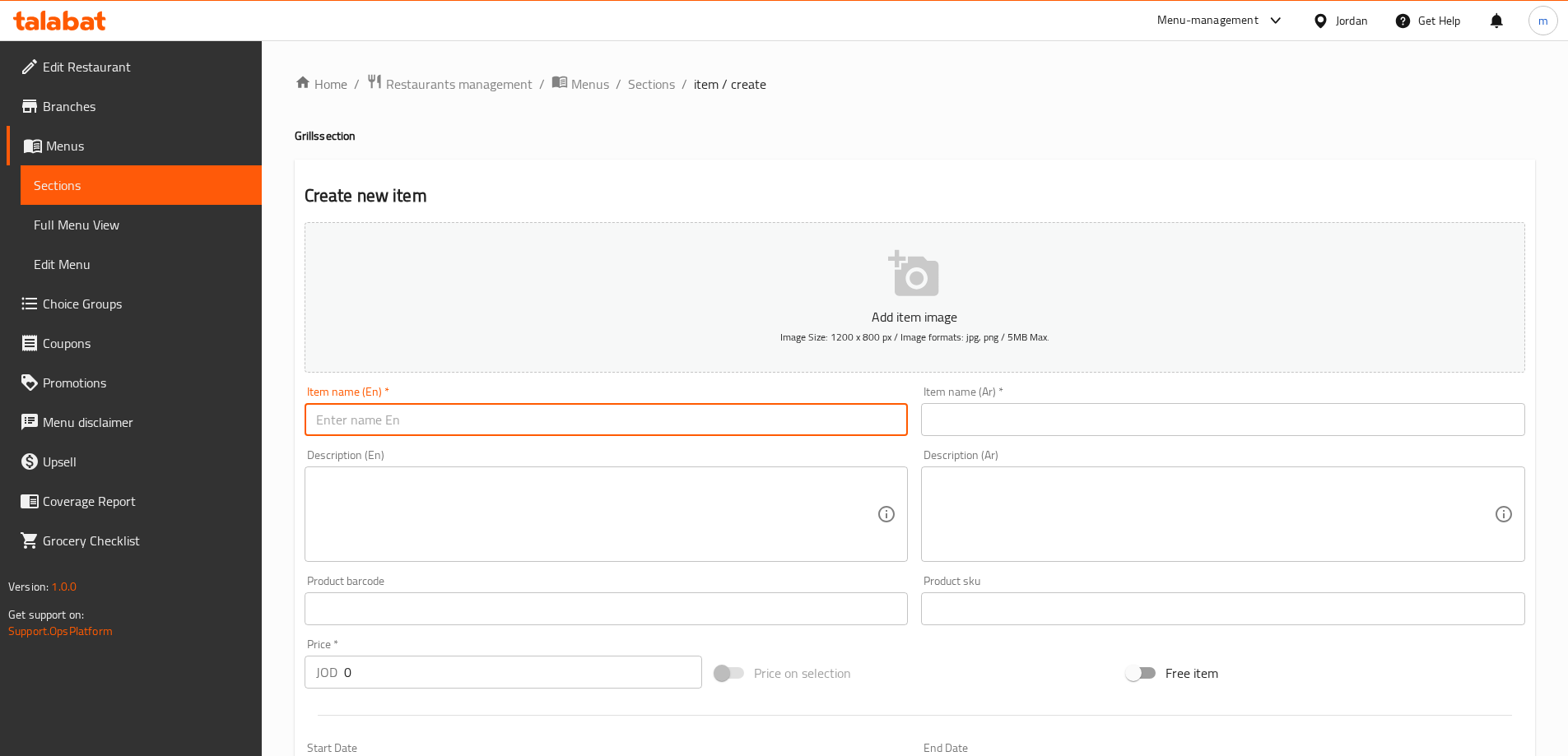
paste input "Hummus"
type input "Hummus"
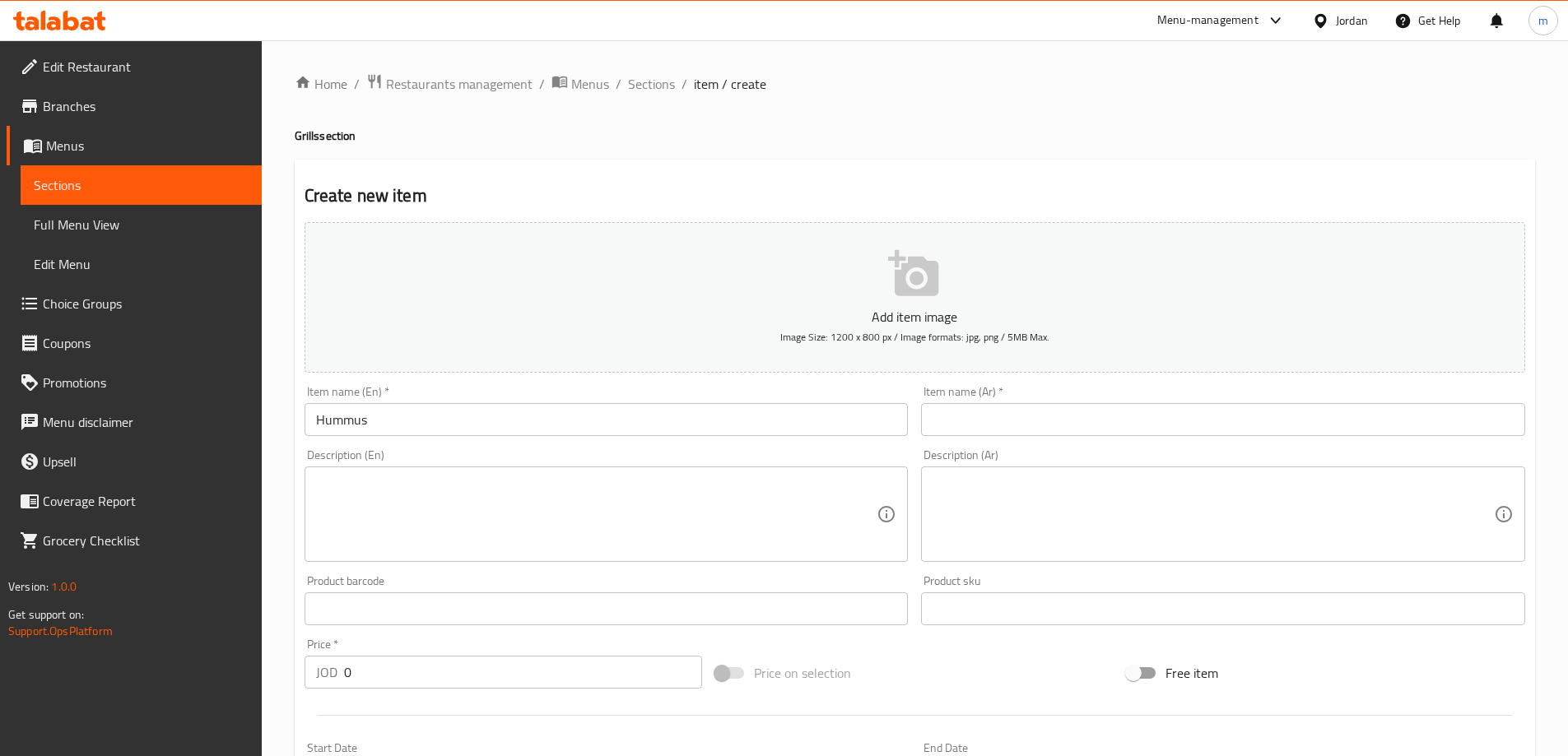
click at [1071, 400] on div "Item name (Ar)   * Item name (Ar) *" at bounding box center [1223, 410] width 604 height 50
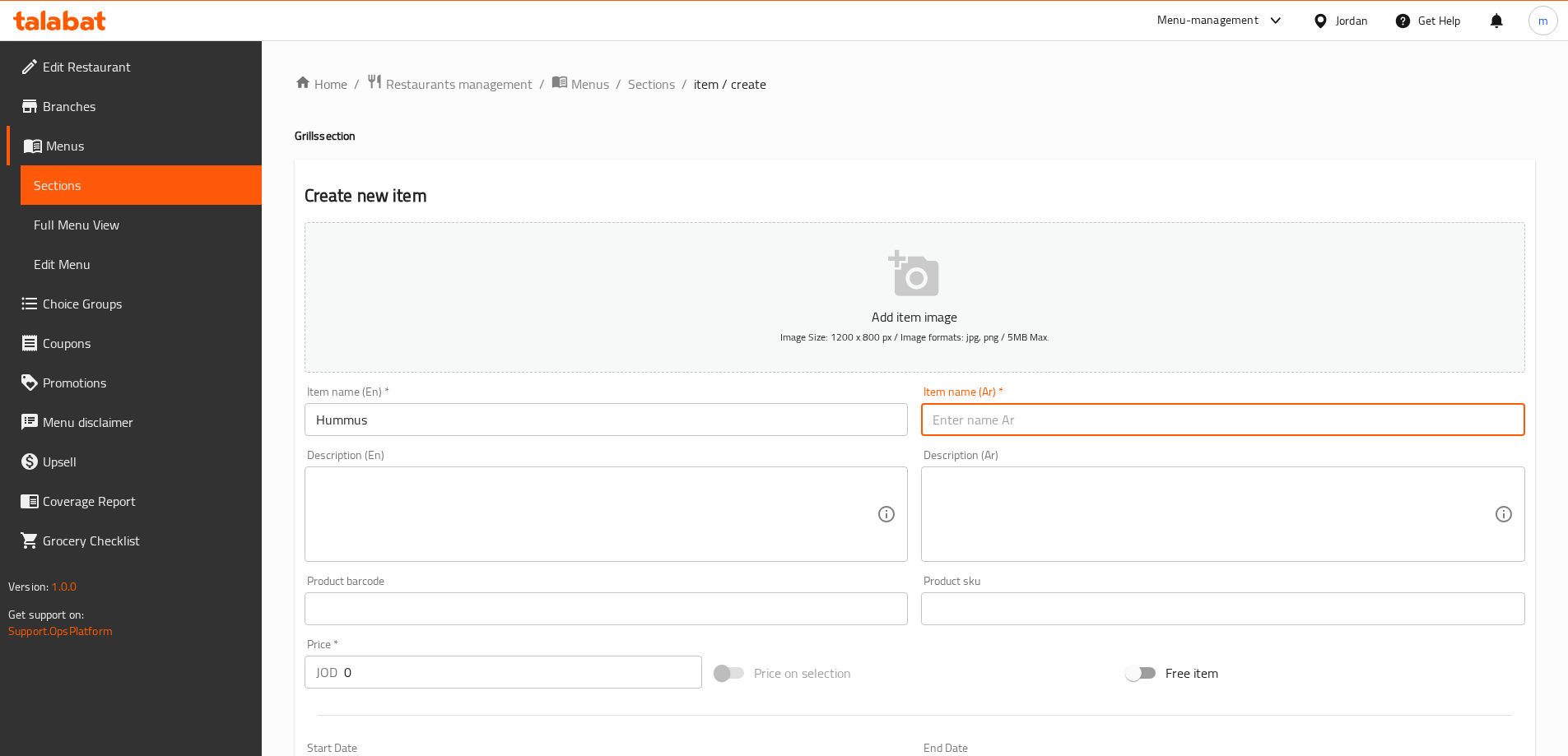
click at [1074, 412] on input "text" at bounding box center [1223, 420] width 604 height 33
paste input "حمص"
type input "حمص"
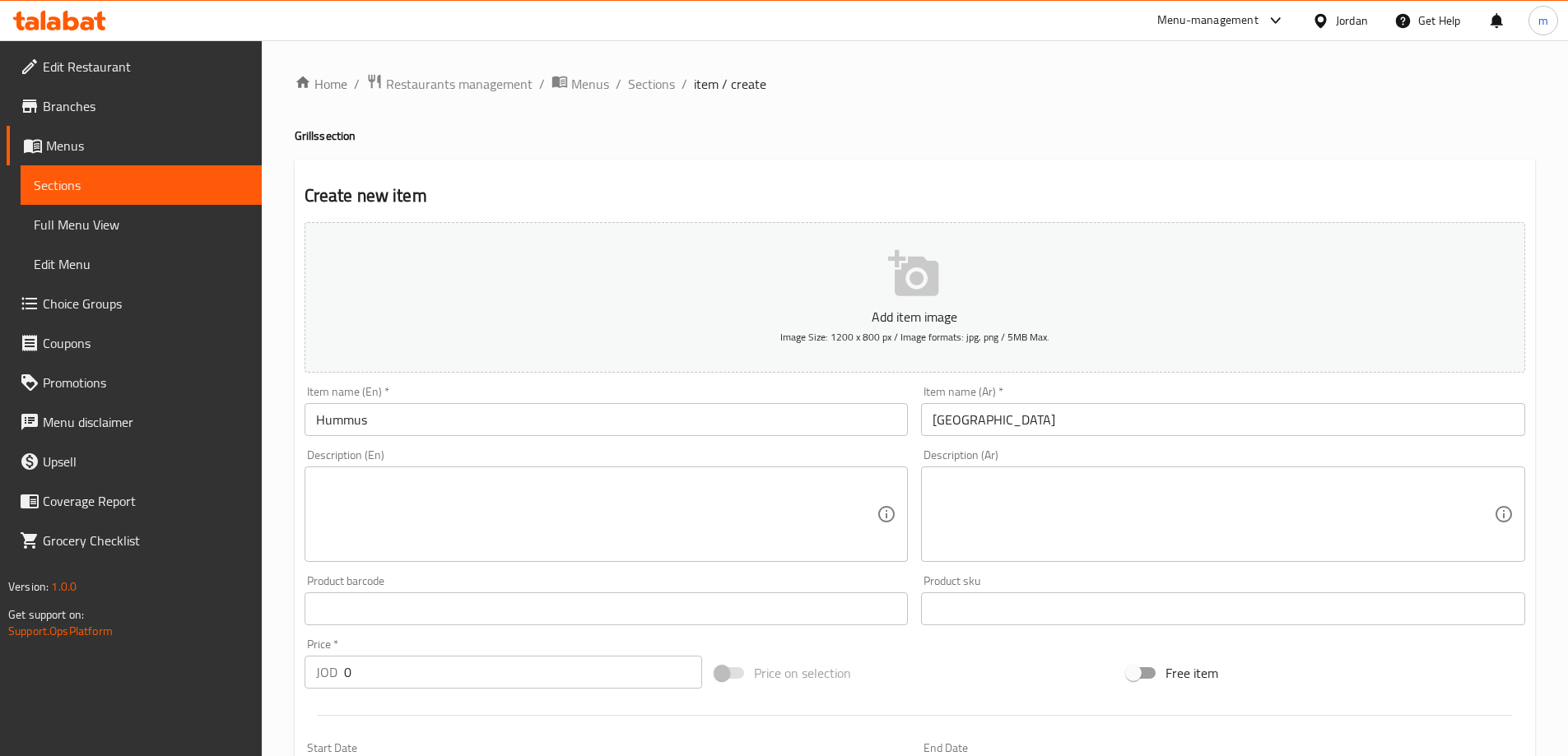
click at [496, 530] on textarea at bounding box center [597, 515] width 562 height 79
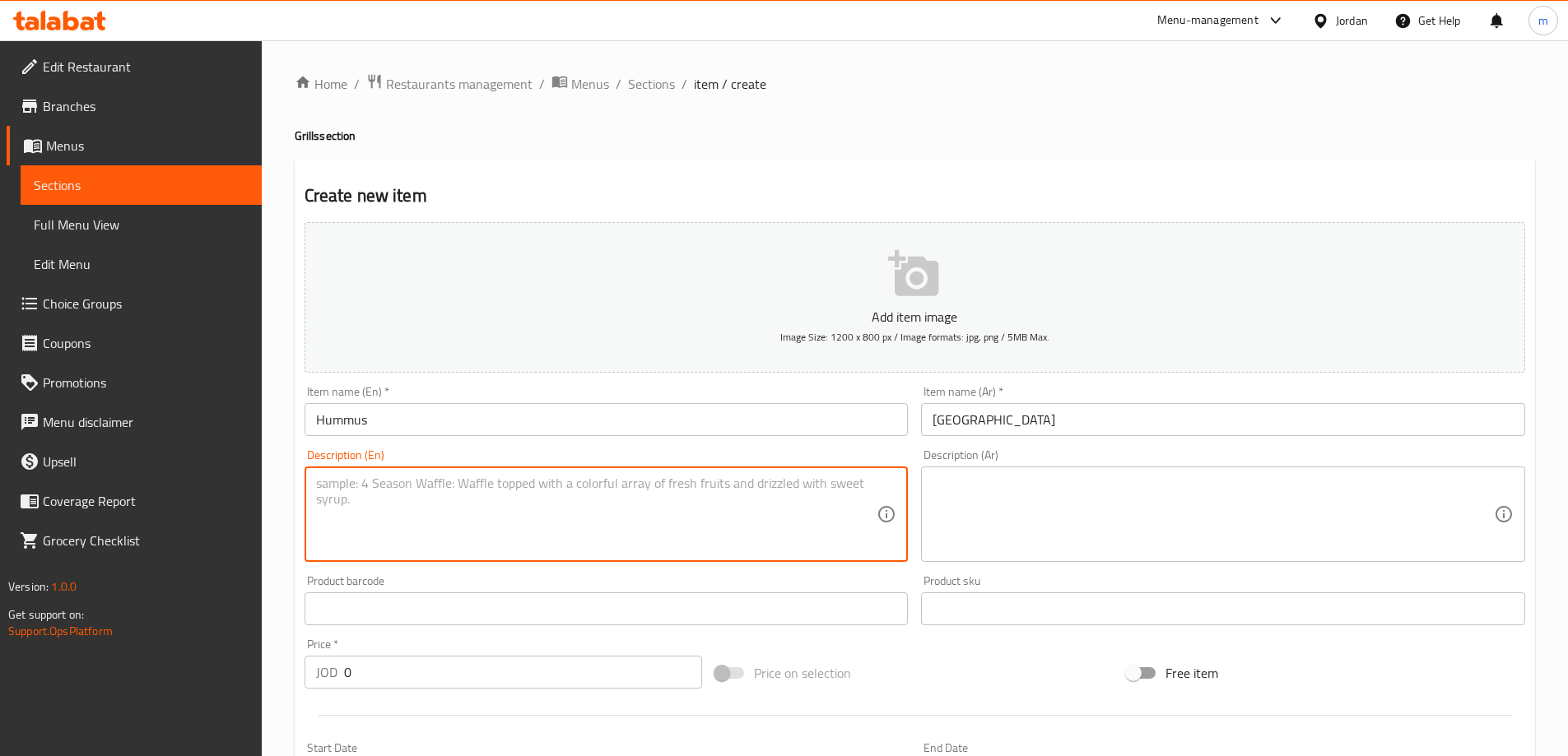
paste textarea "Soft Crushed Hummus With Tahini, Lemon Juice And Olive Oil"
type textarea "Soft Crushed Hummus With Tahini, Lemon Juice And Olive Oil"
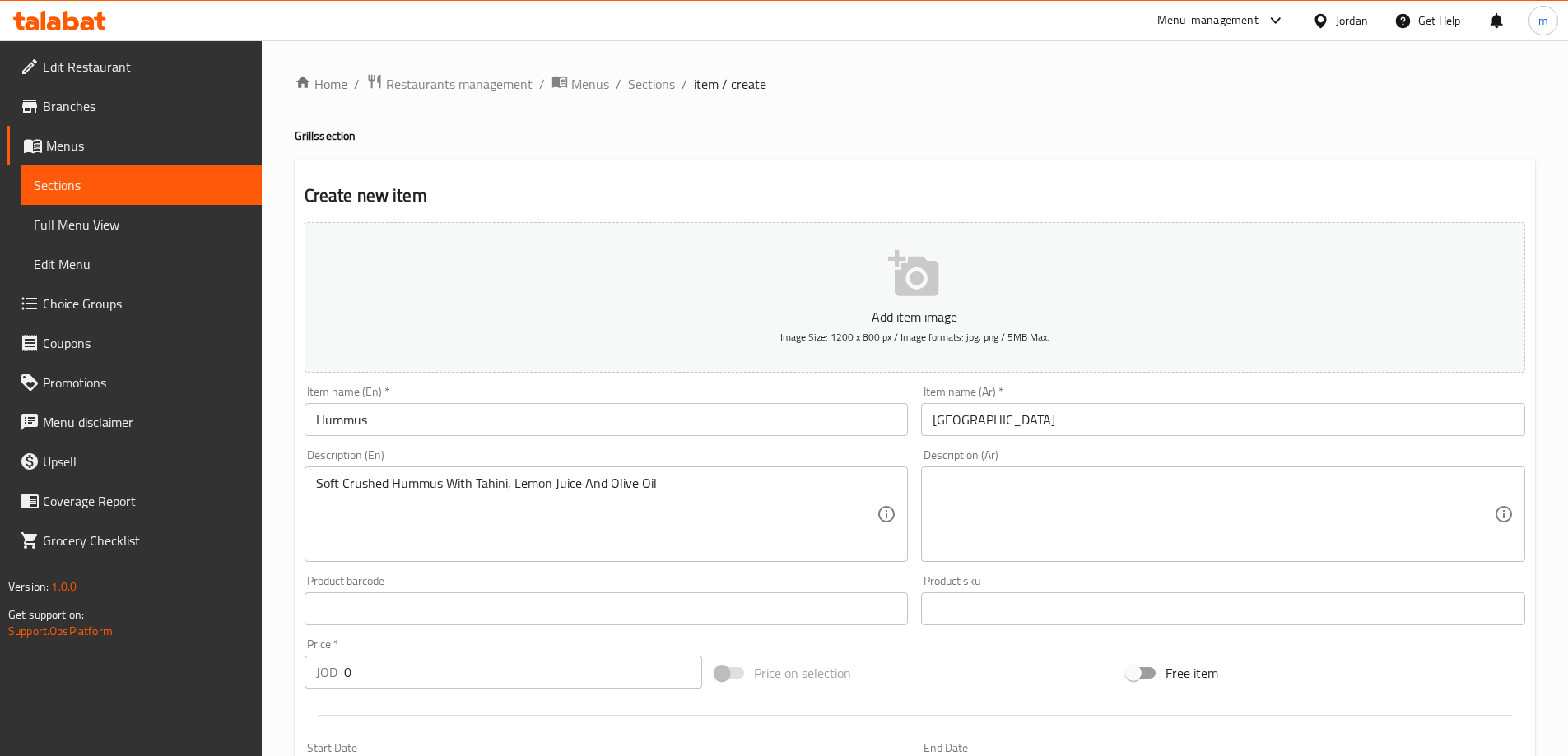
click at [1021, 587] on div "Product sku Product sku" at bounding box center [1223, 600] width 604 height 50
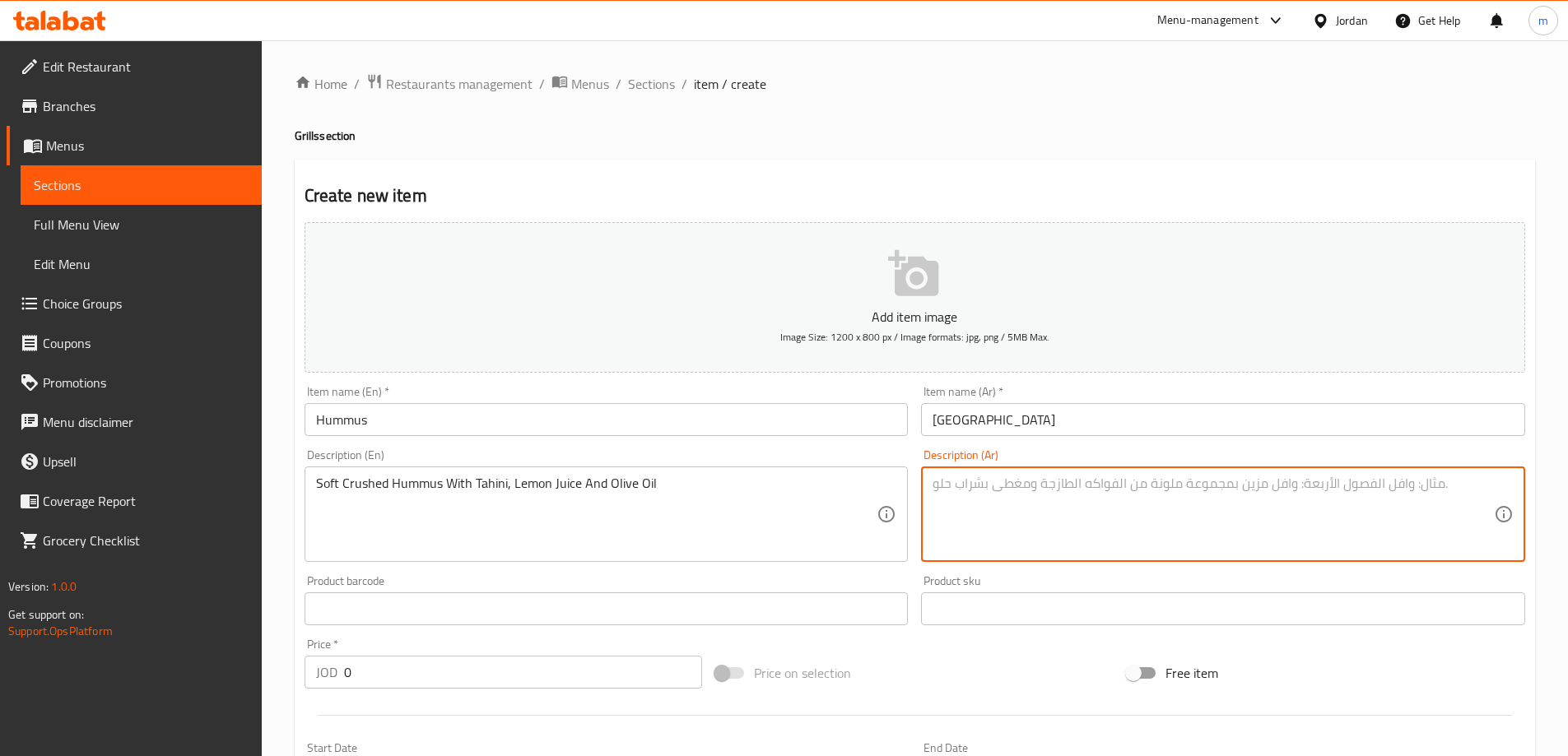
click at [1026, 542] on textarea at bounding box center [1214, 515] width 562 height 79
paste textarea "حمص مطحون ناعم مع طحينة، عصير ليمون وزيت زيتون"
type textarea "حمص مطحون ناعم مع طحينة، عصير ليمون وزيت زيتون"
click at [958, 652] on div "Price on selection" at bounding box center [914, 673] width 411 height 44
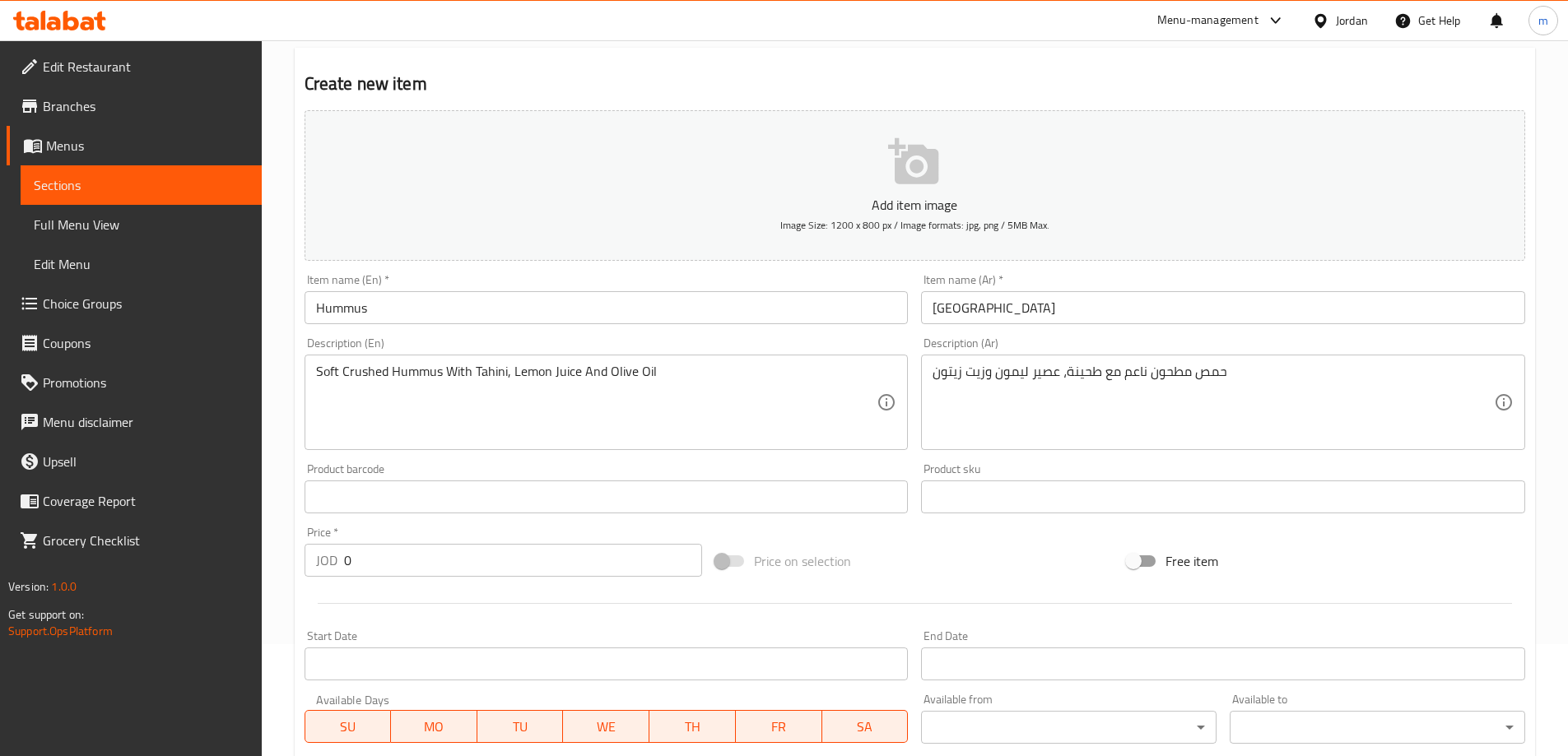
scroll to position [247, 0]
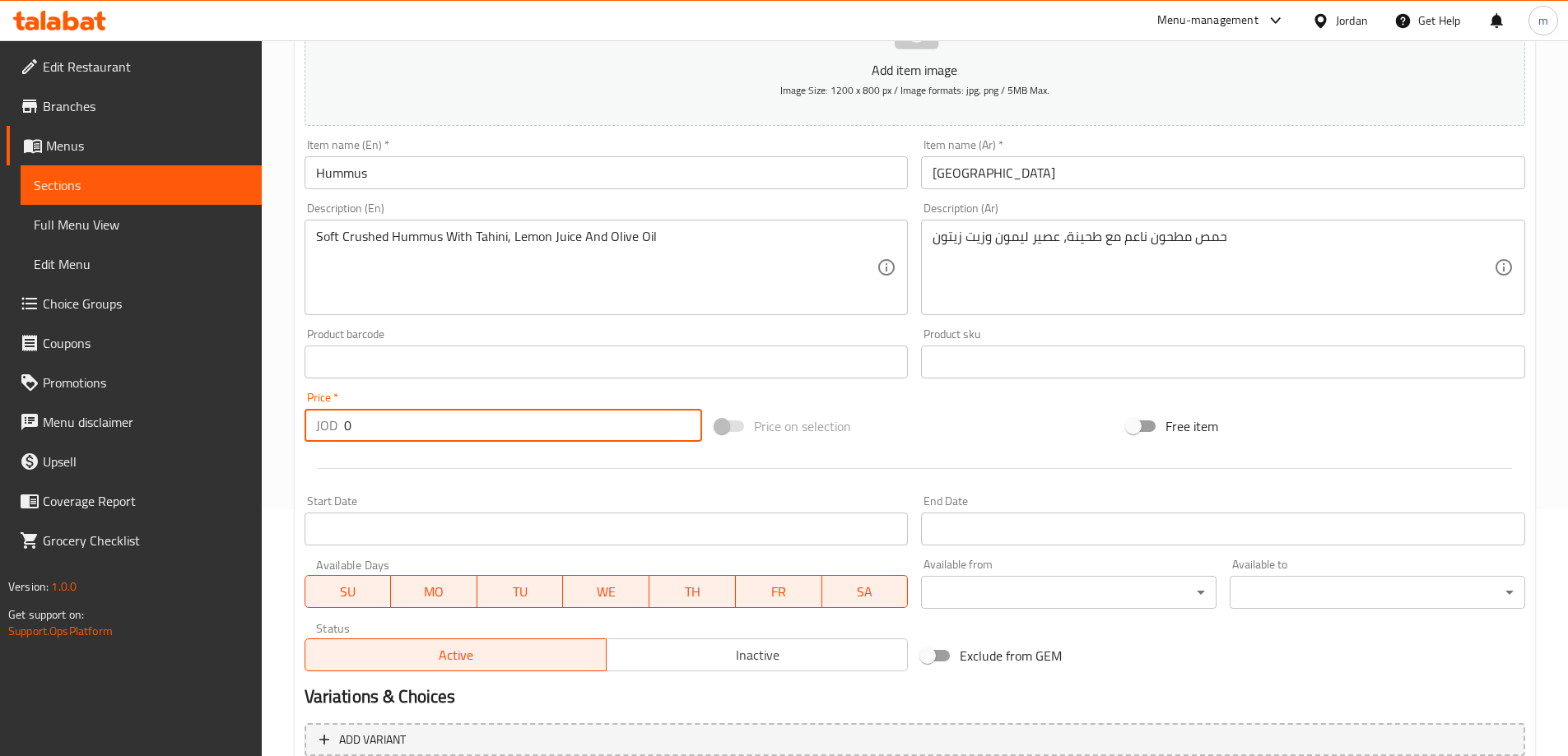
drag, startPoint x: 312, startPoint y: 427, endPoint x: 269, endPoint y: 427, distance: 43.0
click at [269, 427] on div "Home / Restaurants management / Menus / Sections / item / create Grills section…" at bounding box center [915, 354] width 1306 height 1122
paste input "2.25"
type input "2.25"
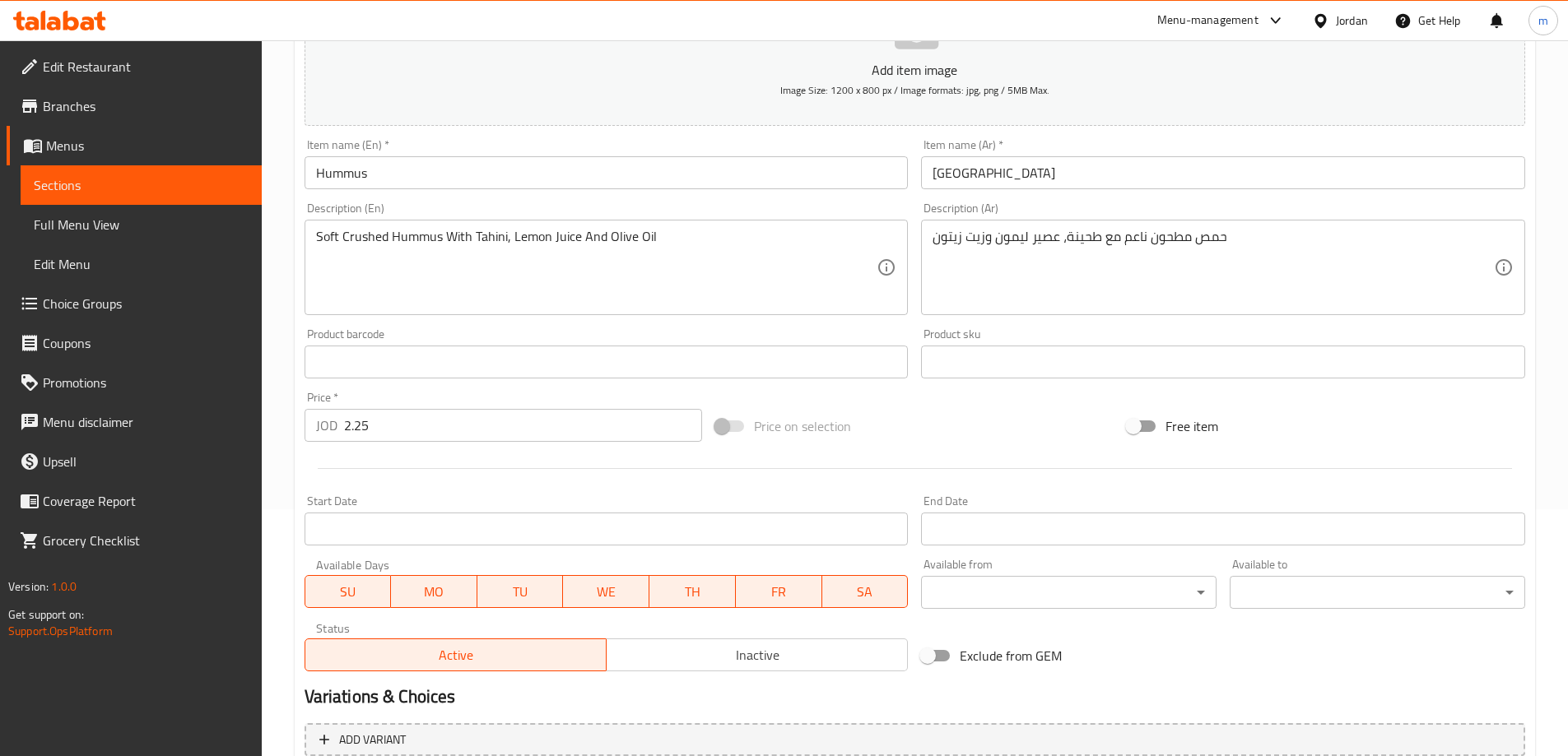
click at [542, 497] on div "Start Date Start Date" at bounding box center [607, 520] width 604 height 50
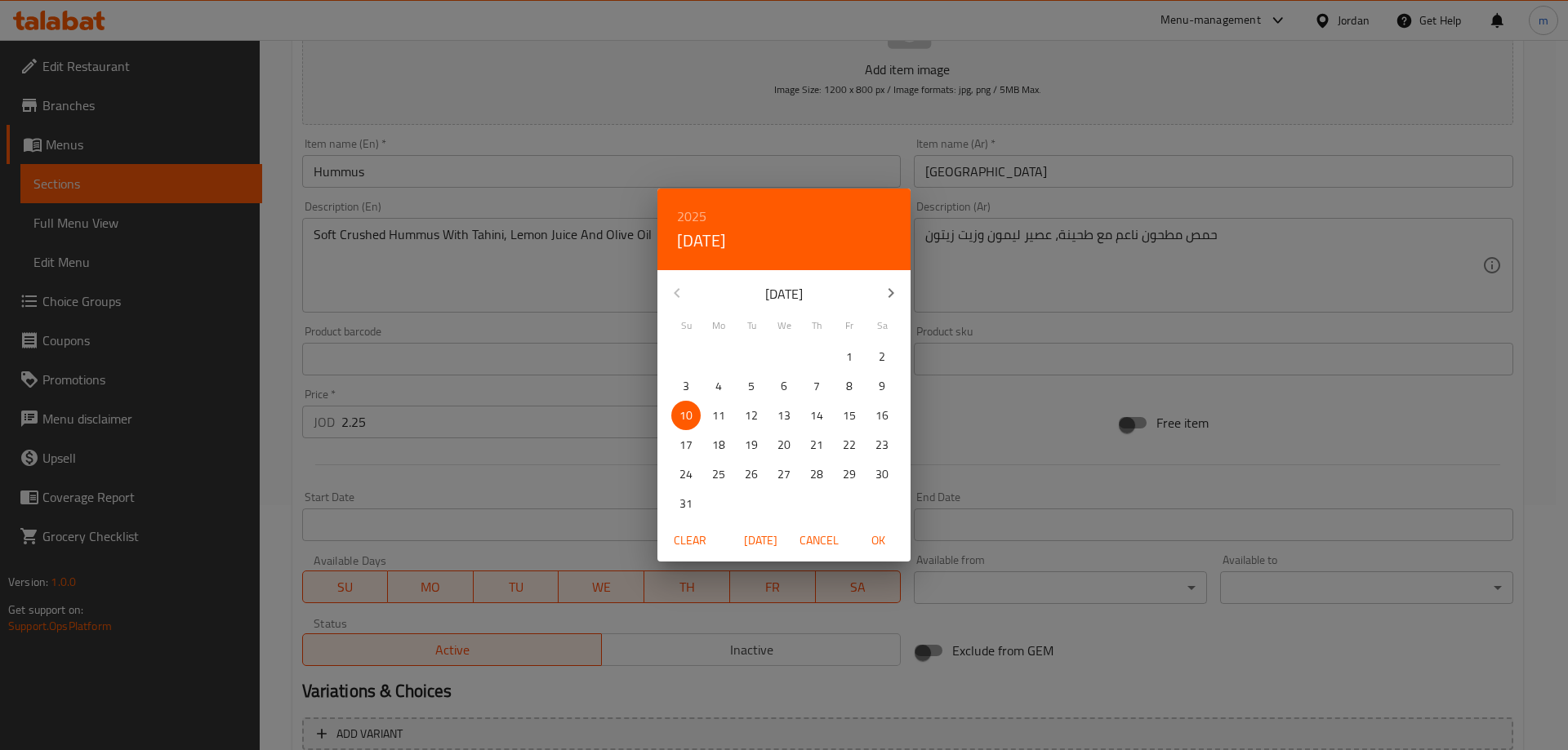
click at [470, 476] on div "2025 Sun, Aug 10 August 2025 Su Mo Tu We Th Fr Sa 27 28 29 30 31 1 2 3 4 5 6 7 …" at bounding box center [784, 375] width 1568 height 750
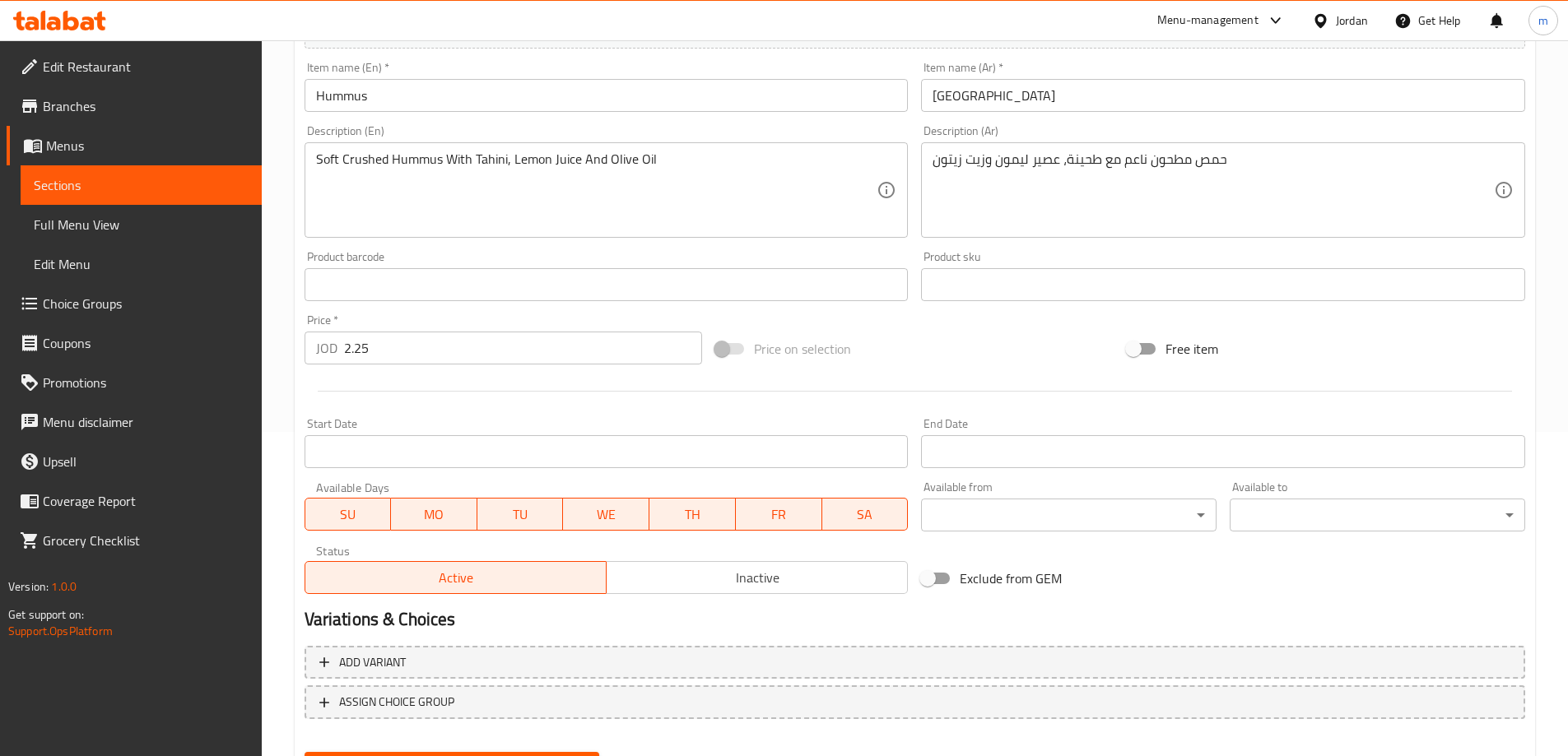
scroll to position [406, 0]
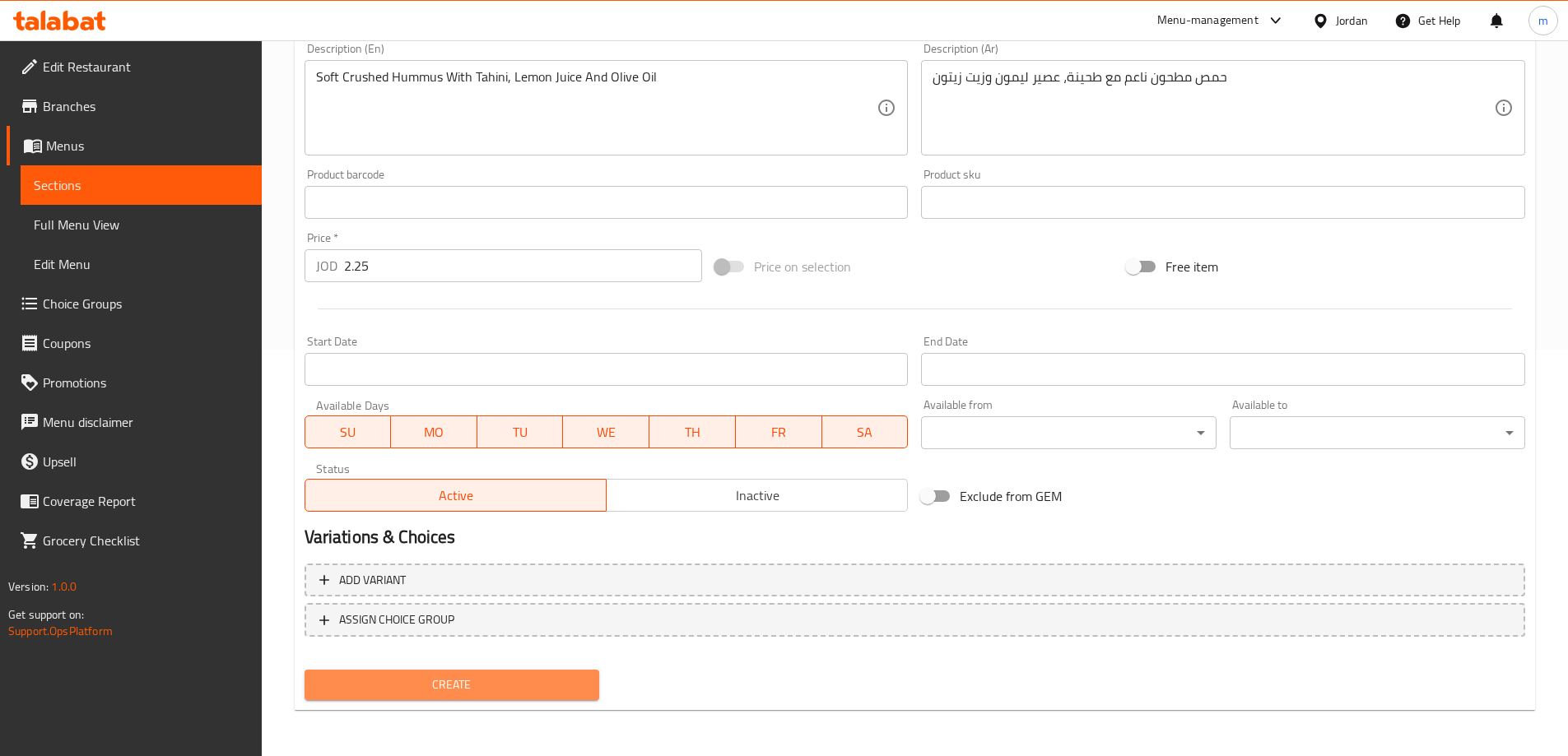
click at [545, 689] on span "Create" at bounding box center [452, 685] width 269 height 20
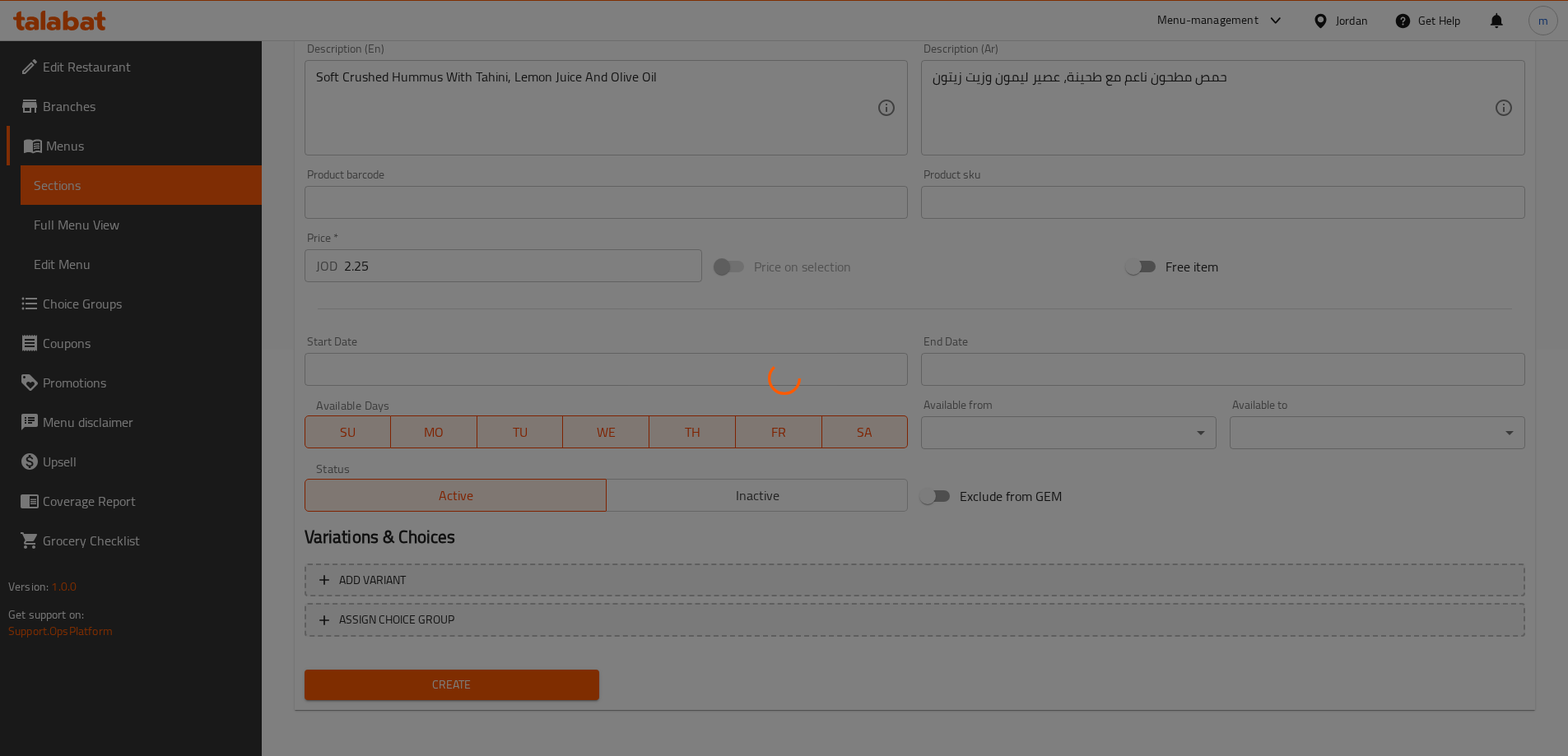
type input "0"
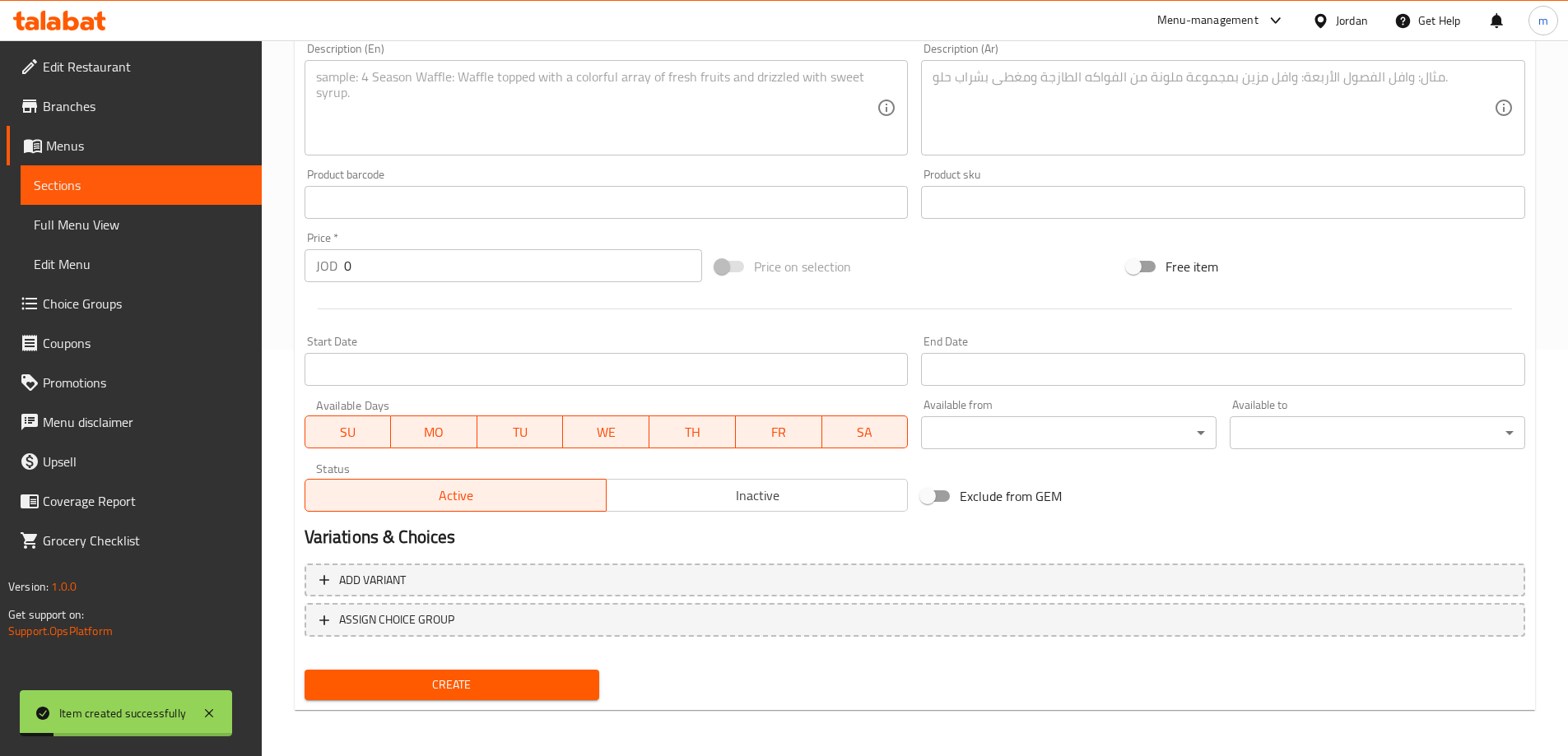
click at [160, 172] on link "Sections" at bounding box center [141, 185] width 242 height 39
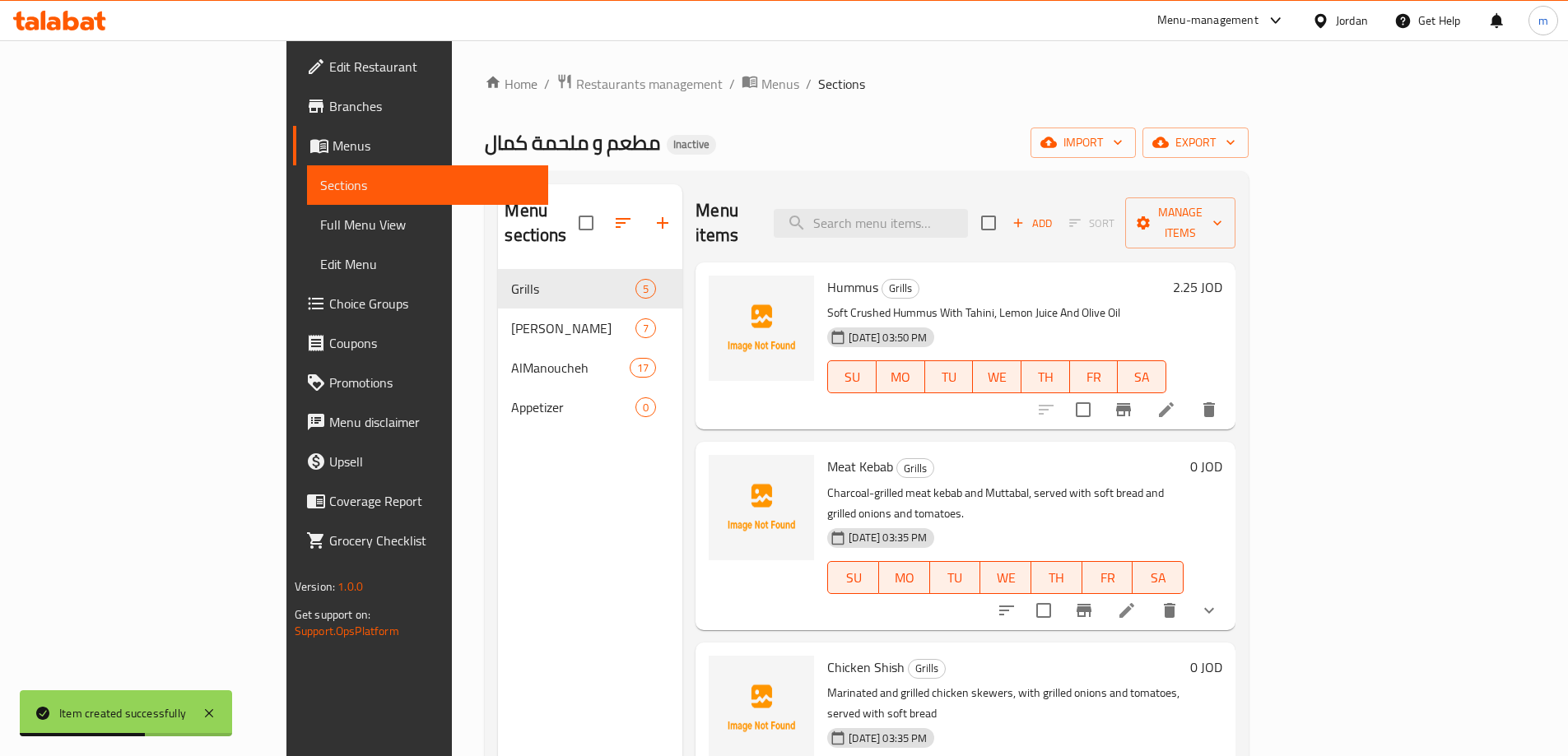
click at [1058, 221] on button "Add" at bounding box center [1032, 224] width 53 height 26
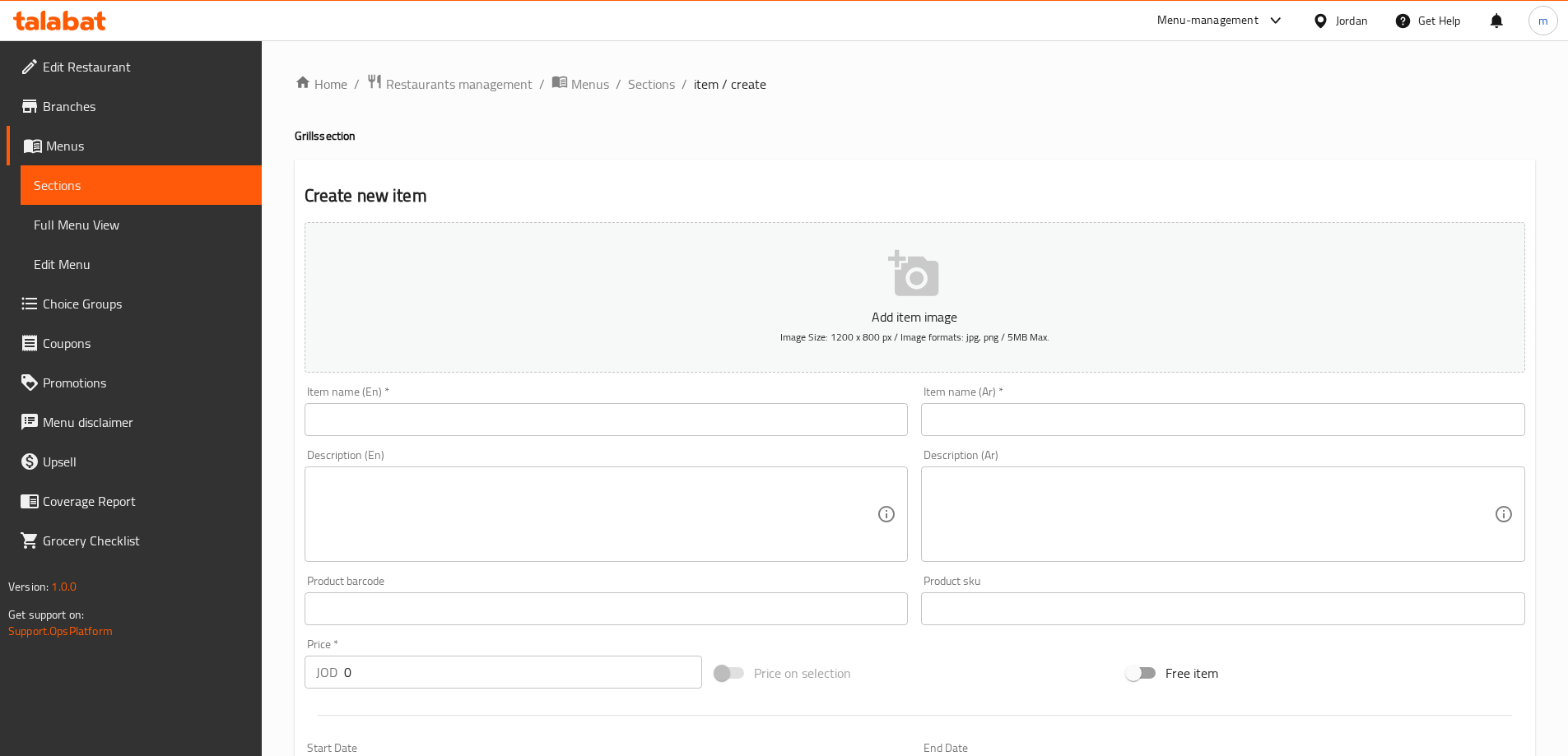
drag, startPoint x: 340, startPoint y: 416, endPoint x: 327, endPoint y: 429, distance: 18.4
click at [340, 416] on input "text" at bounding box center [607, 420] width 604 height 33
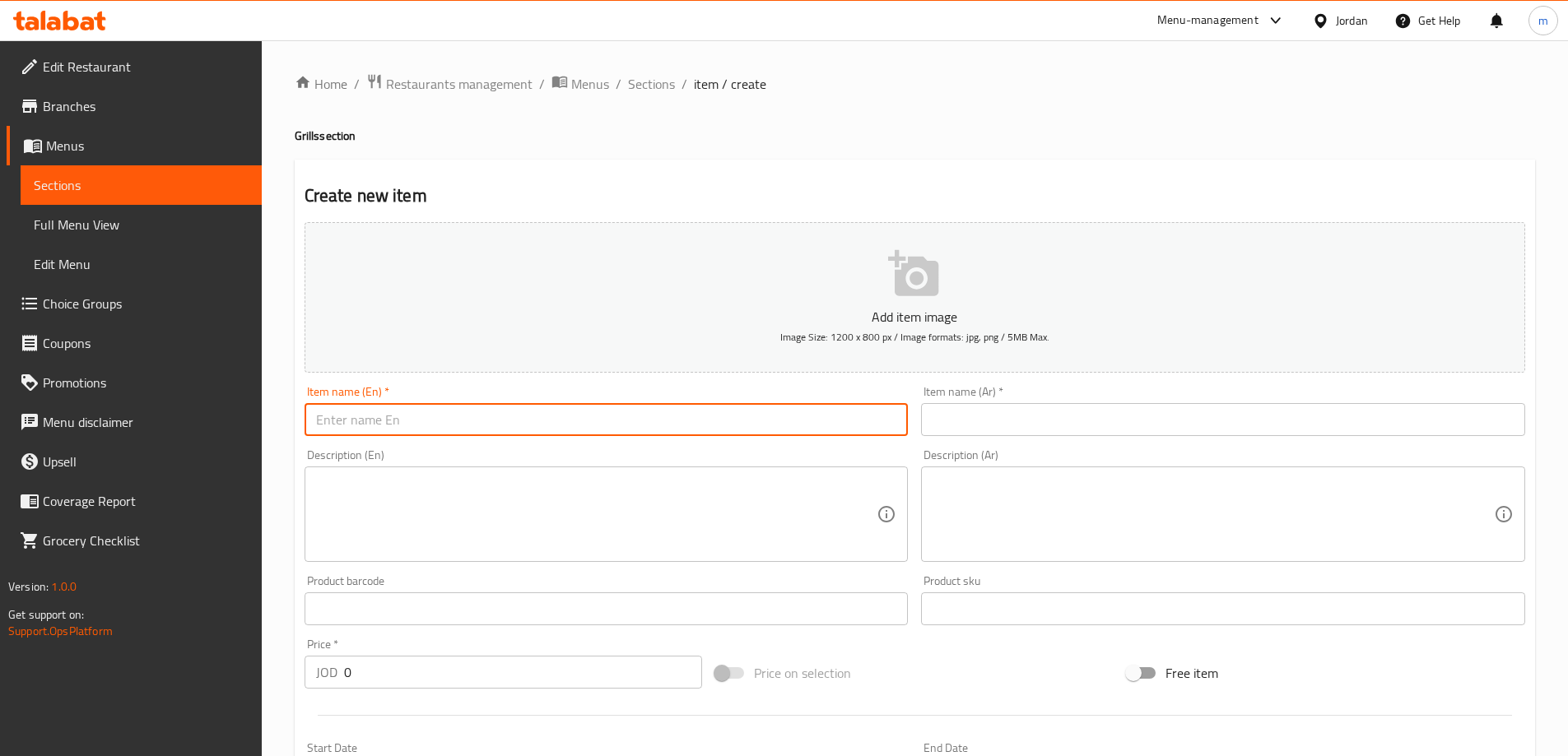
paste input "Muttabal"
type input "Muttabal"
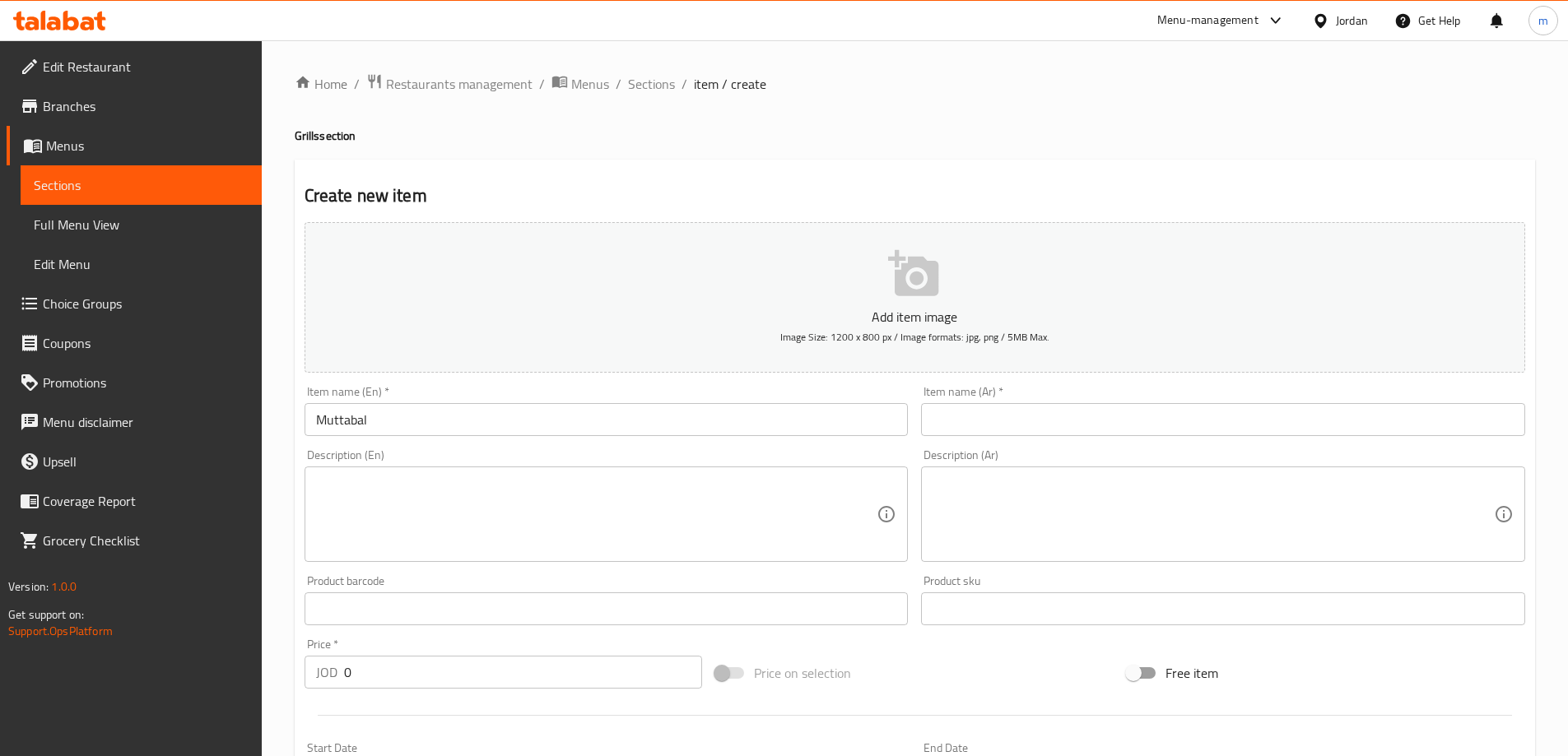
click at [1140, 433] on input "text" at bounding box center [1223, 420] width 604 height 33
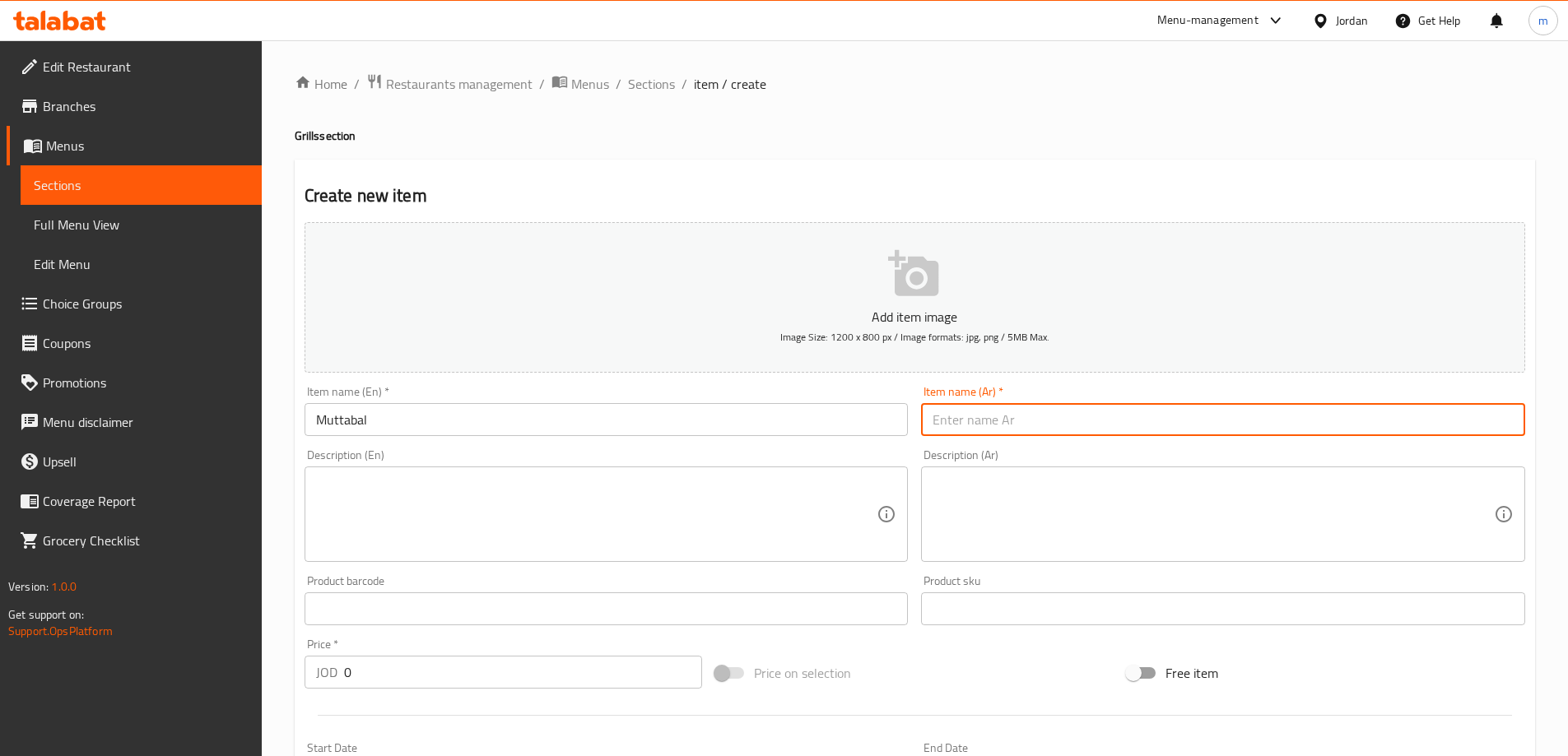
paste input "متبل"
type input "متبل"
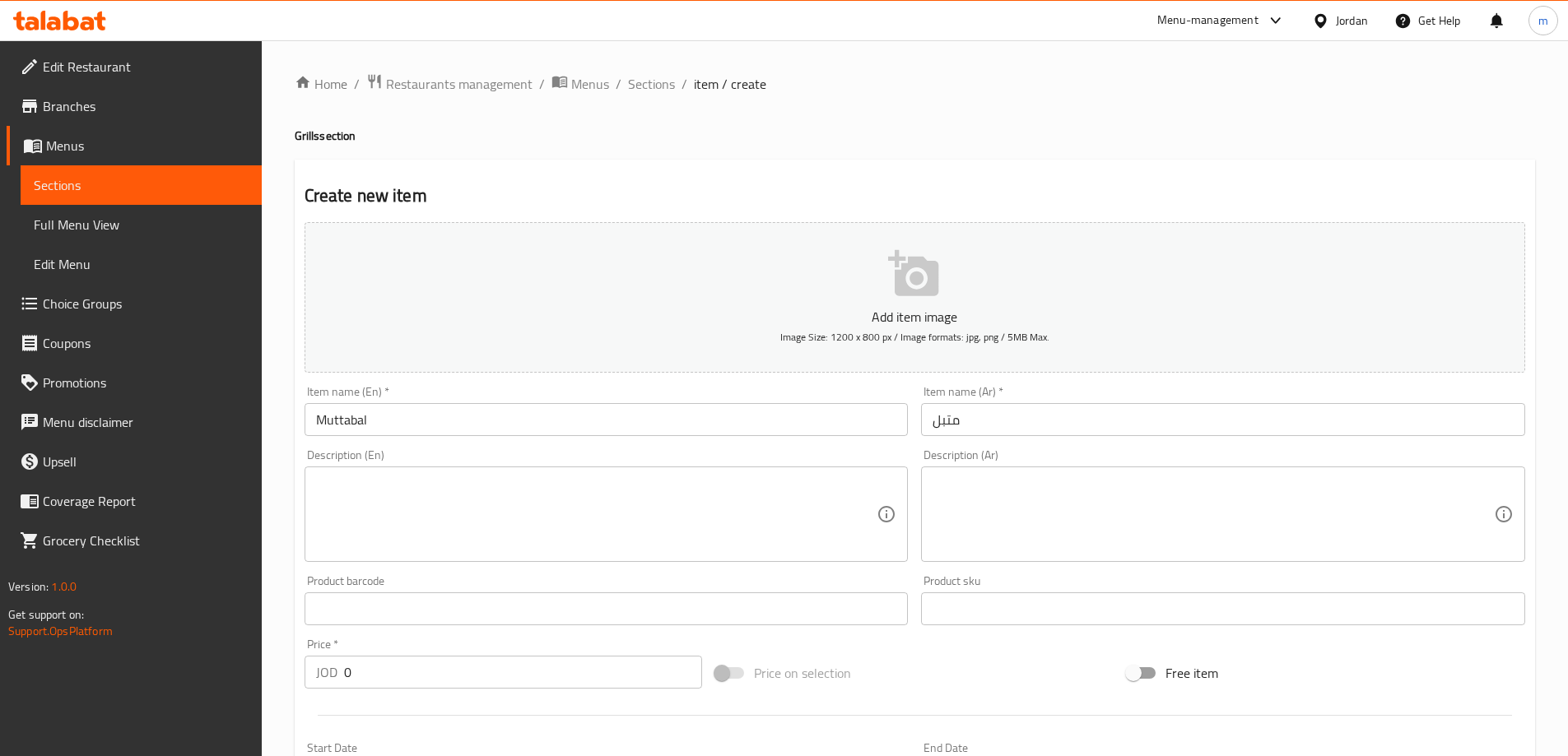
click at [528, 524] on textarea at bounding box center [597, 515] width 562 height 79
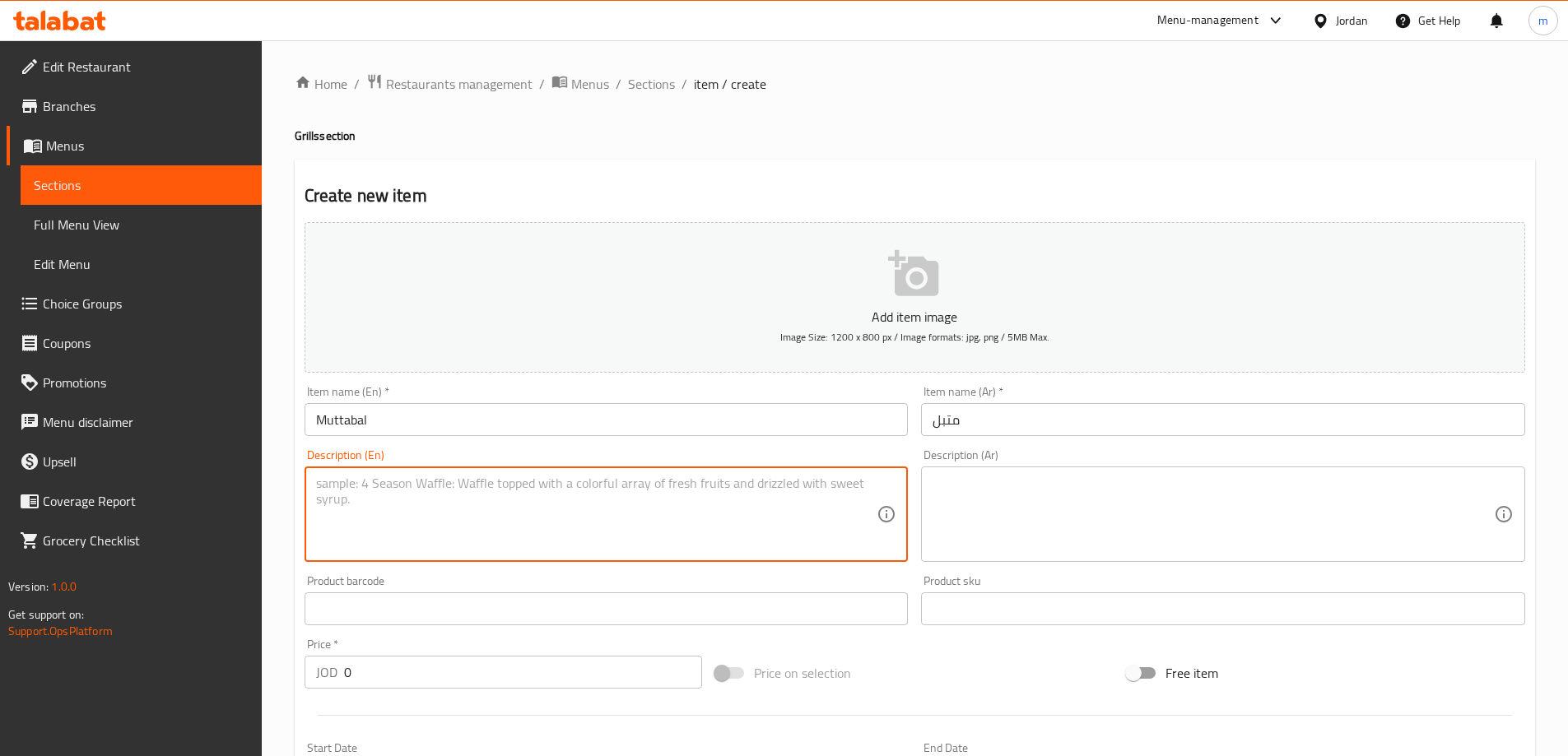
paste textarea "Mashed grilled eggplant with tahini, laban, garlic and touch of lemon"
type textarea "Mashed grilled eggplant with tahini, laban, garlic and touch of lemon"
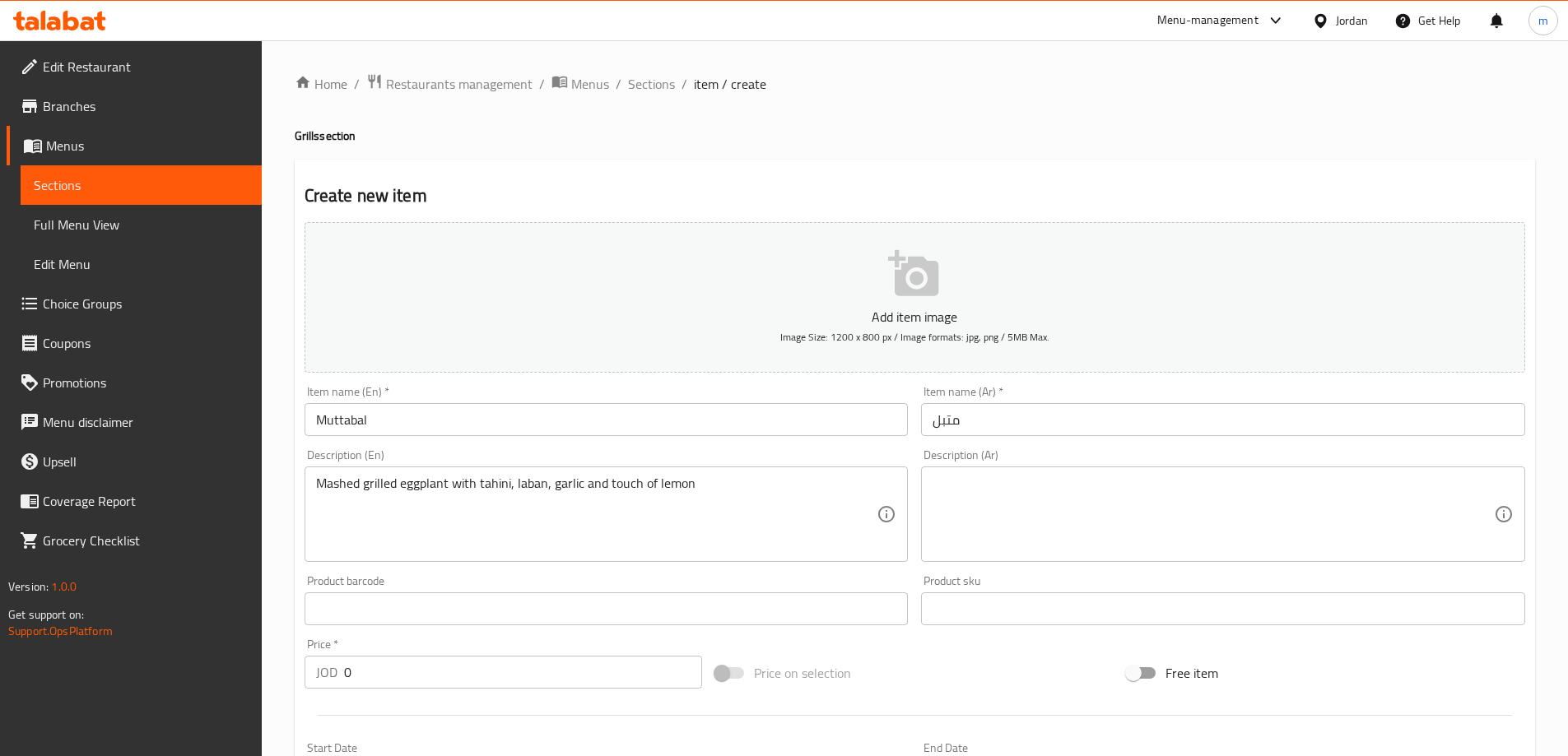
click at [1033, 514] on textarea at bounding box center [1214, 515] width 562 height 79
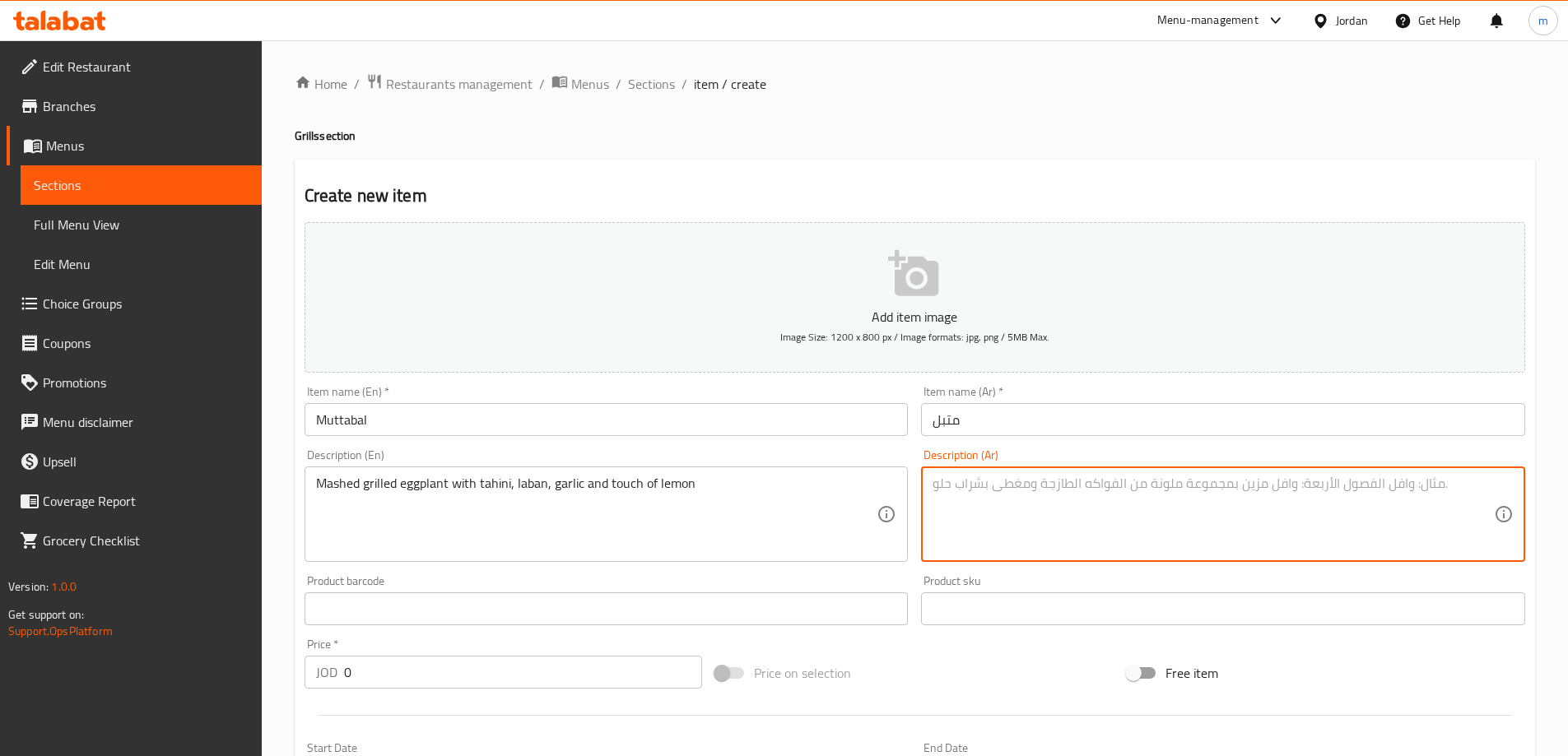
paste textarea "باذنجان مشوي مهروس مع طحينة، لبن، ثوم ولمسة ليمون"
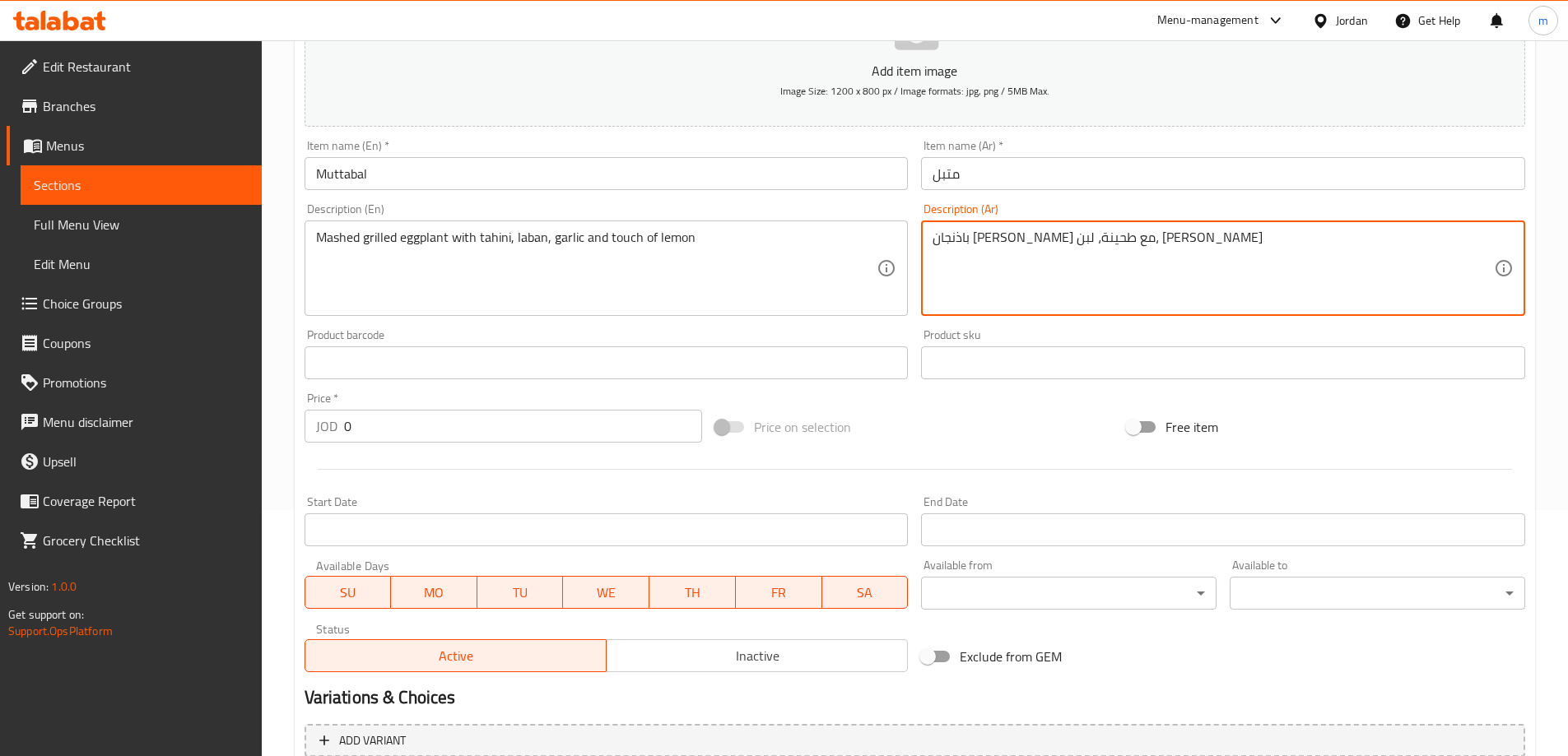
scroll to position [247, 0]
type textarea "باذنجان مشوي مهروس مع طحينة، لبن، ثوم ولمسة ليمون"
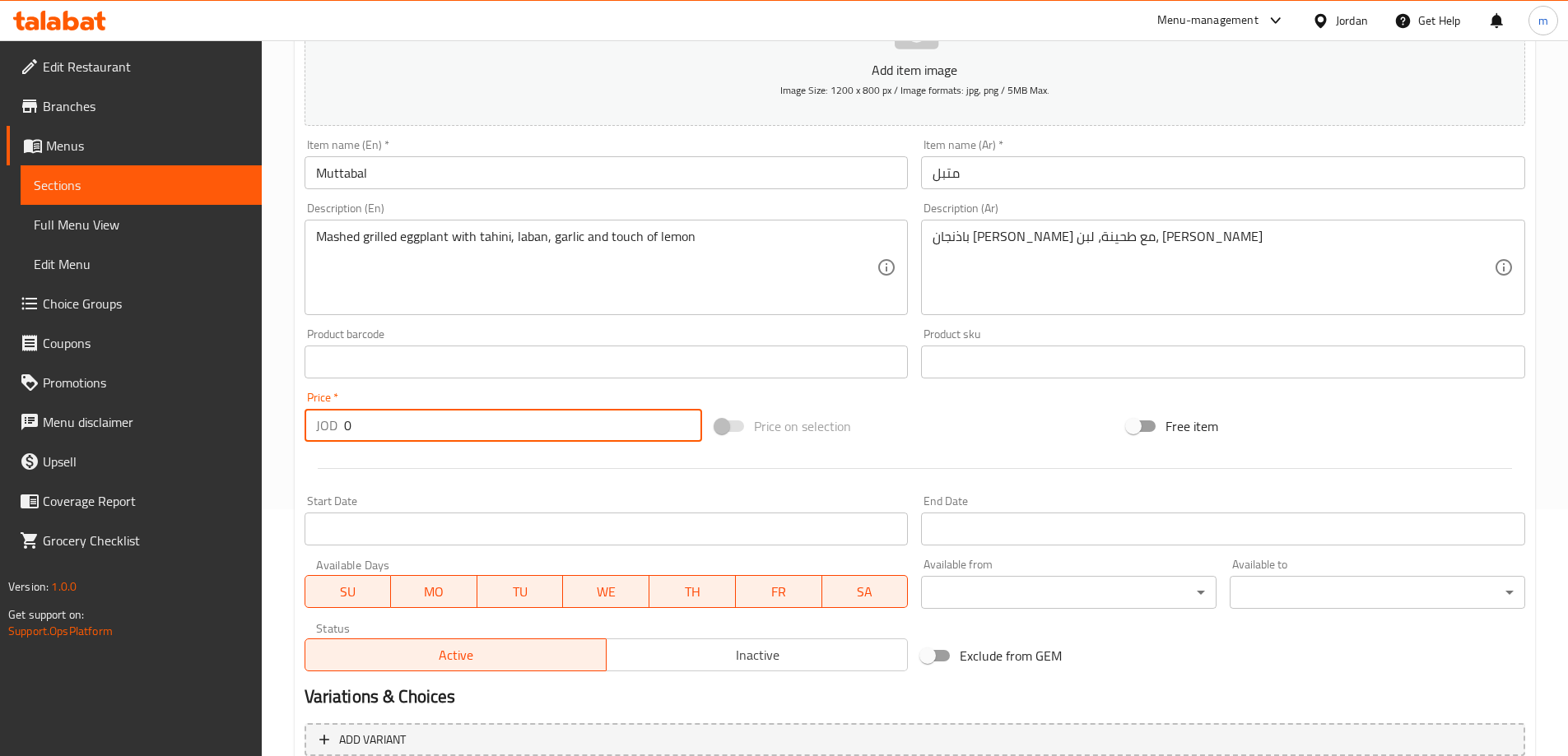
drag, startPoint x: 446, startPoint y: 436, endPoint x: 353, endPoint y: 436, distance: 93.0
click at [356, 435] on input "0" at bounding box center [523, 425] width 358 height 33
paste input "2.25"
click at [355, 437] on input "02.25" at bounding box center [523, 425] width 358 height 33
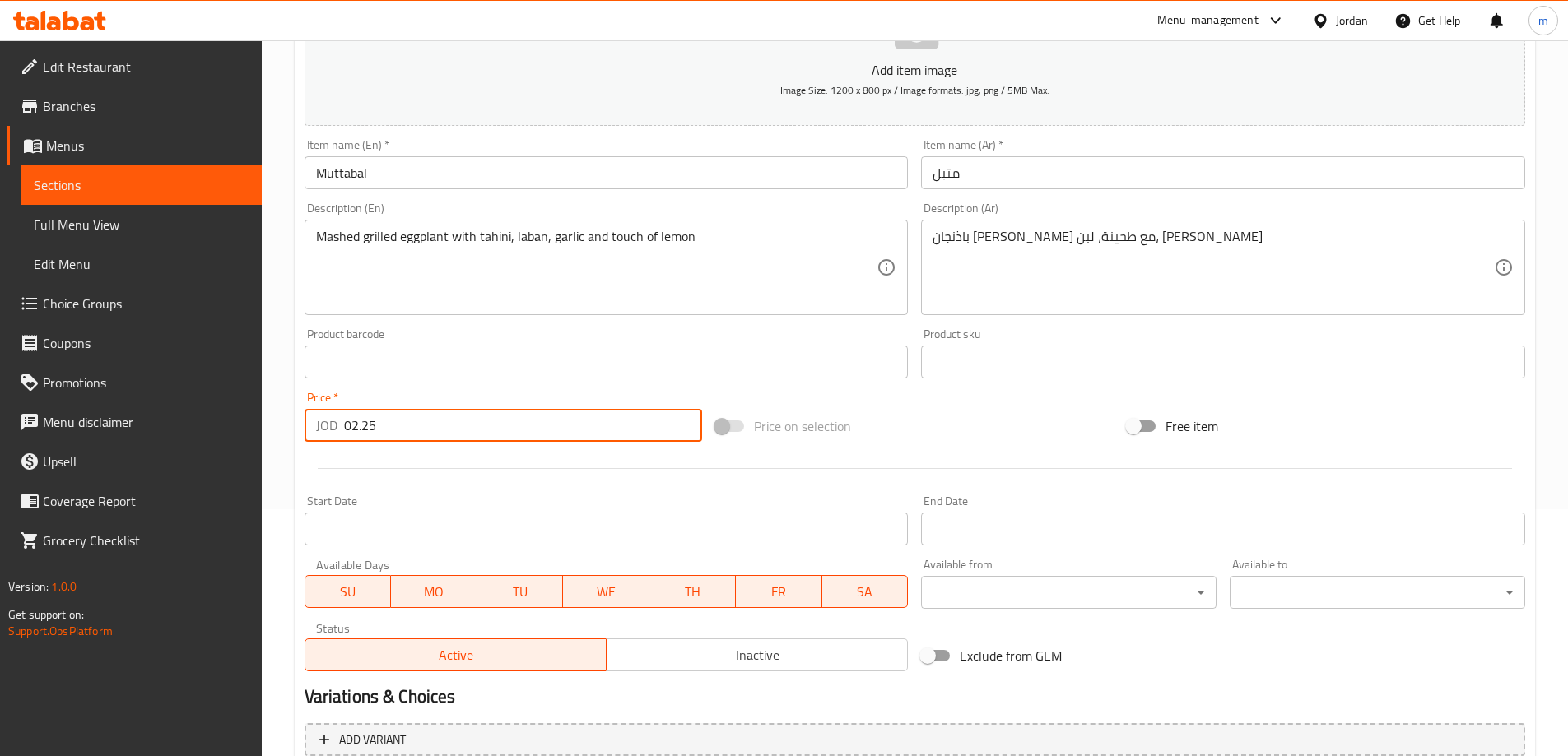
paste input "number"
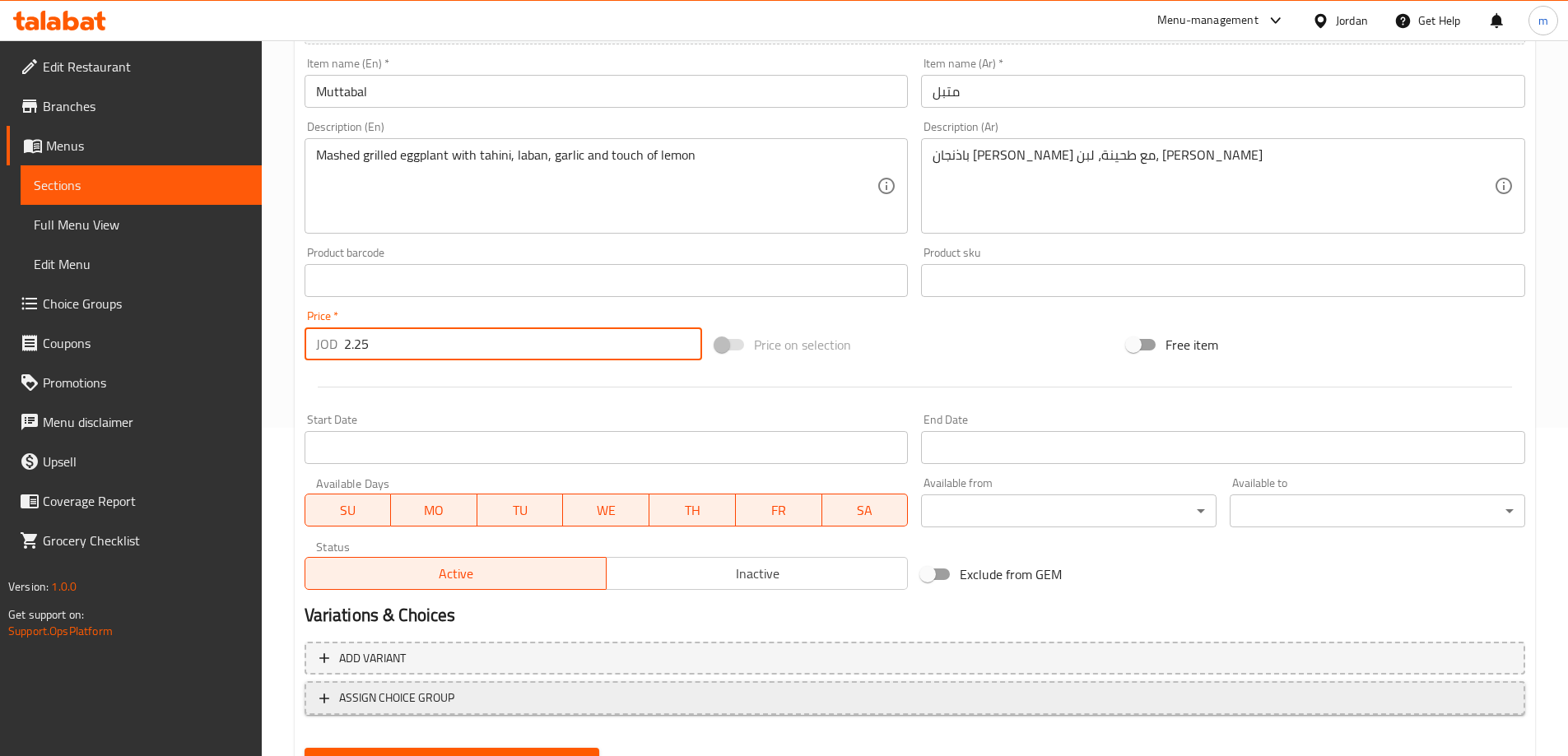
scroll to position [406, 0]
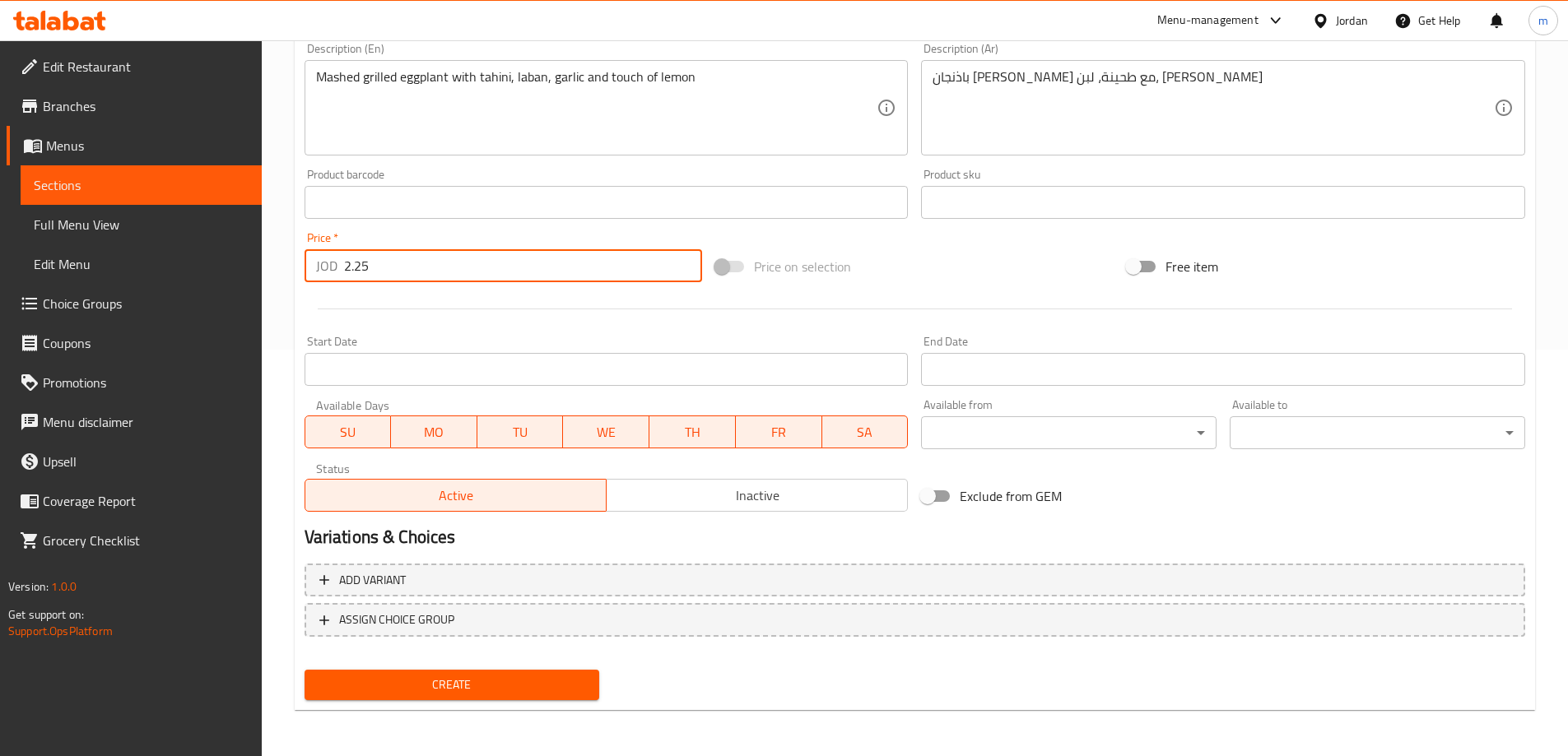
type input "2.25"
click at [471, 685] on span "Create" at bounding box center [452, 685] width 269 height 20
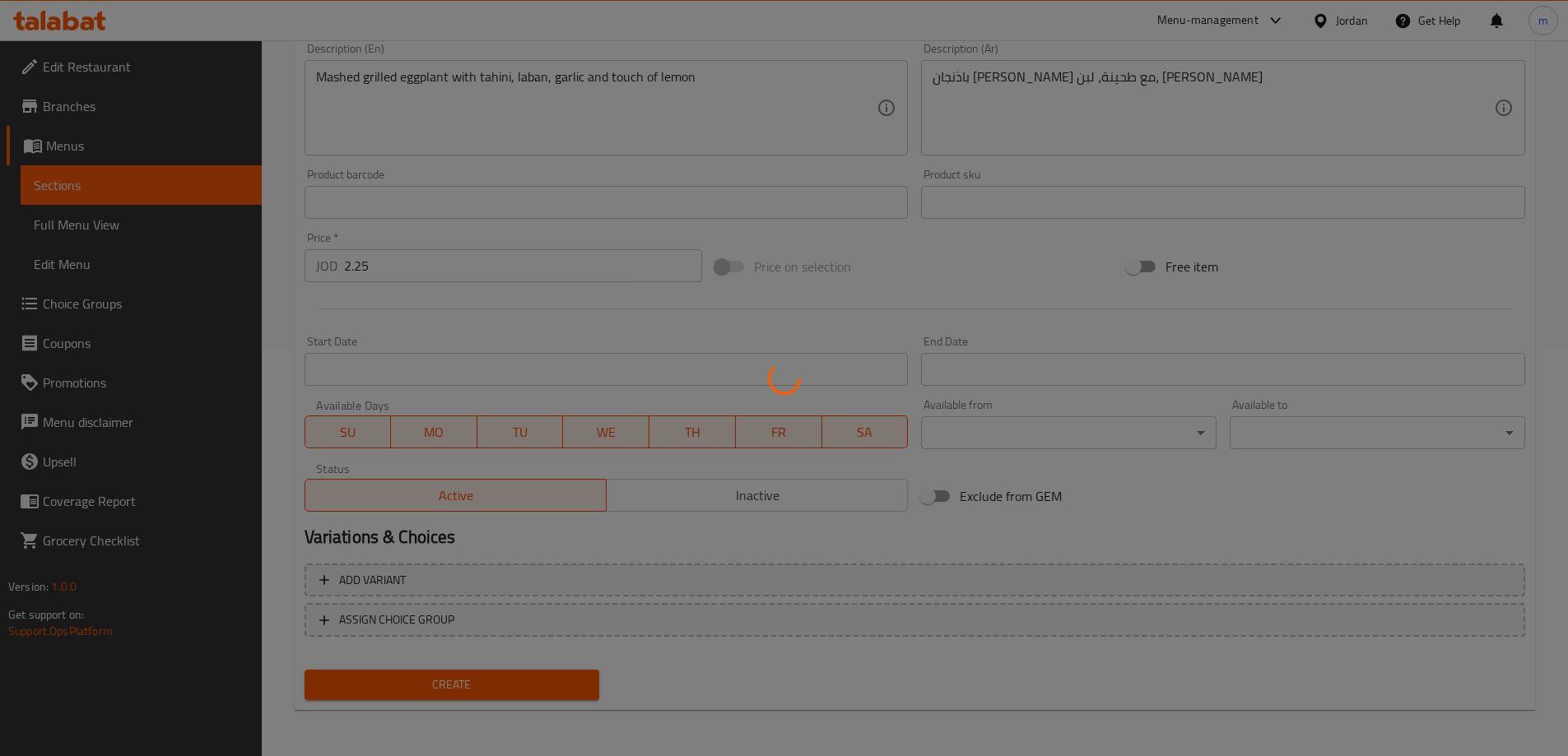
type input "0"
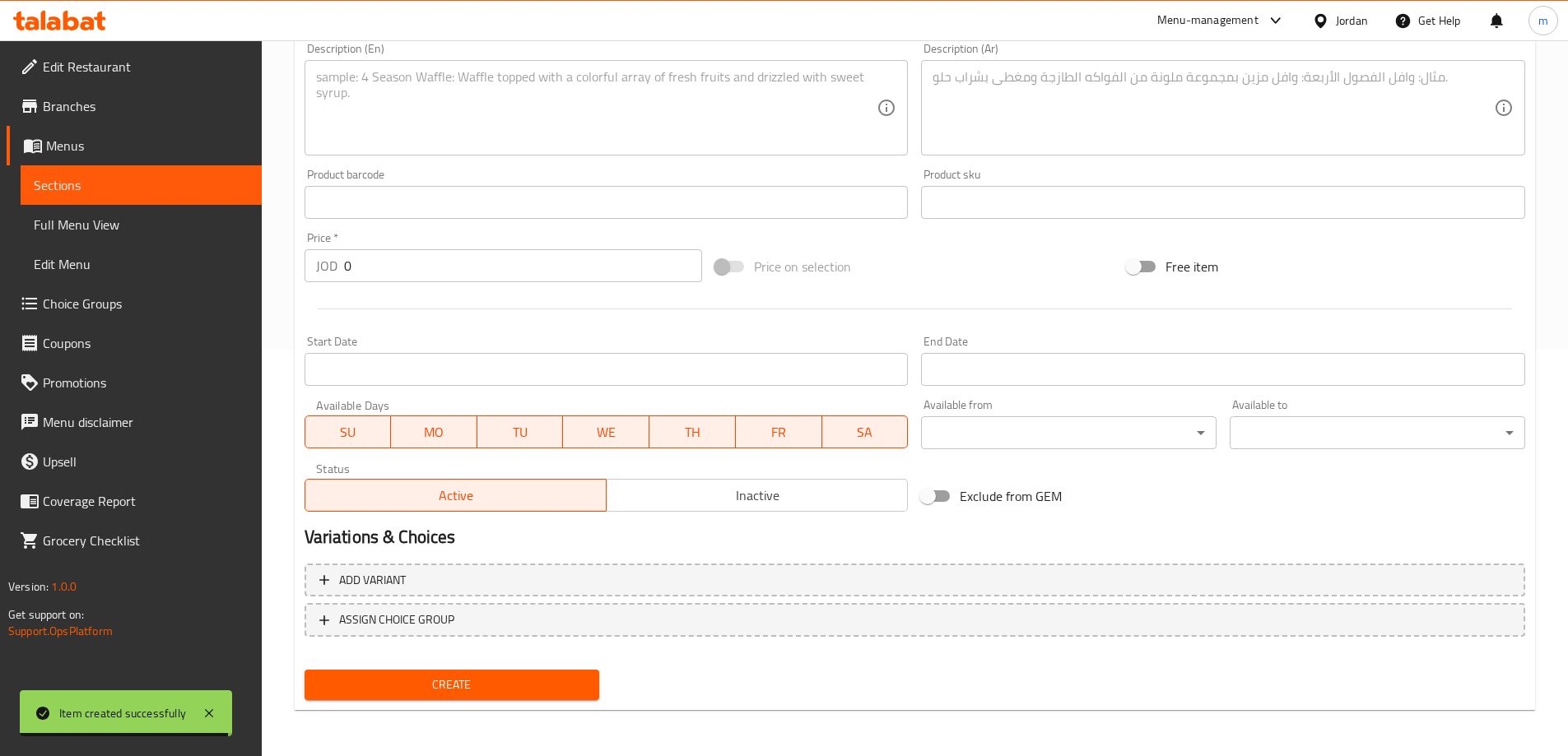
click at [401, 690] on span "Create" at bounding box center [452, 685] width 269 height 20
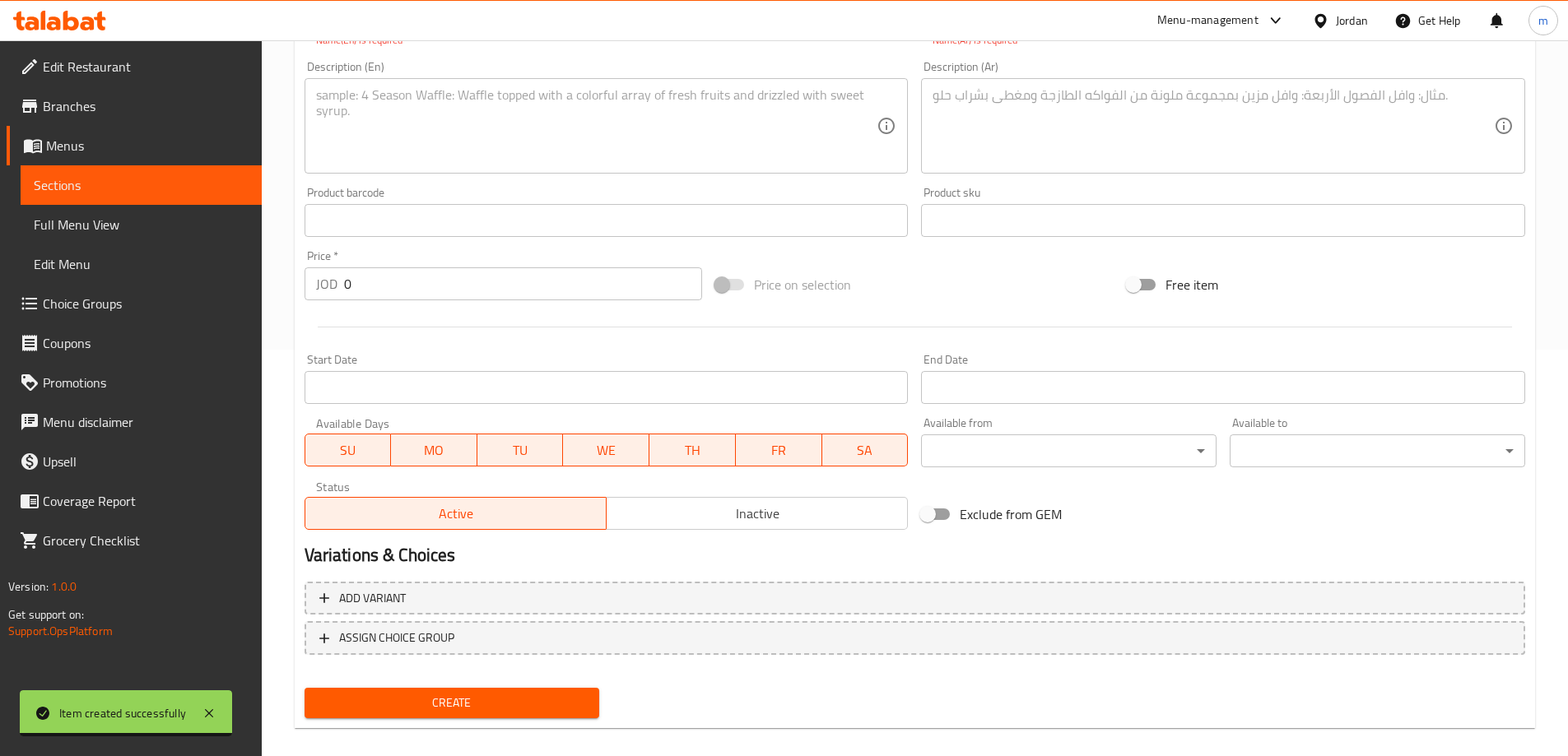
scroll to position [404, 0]
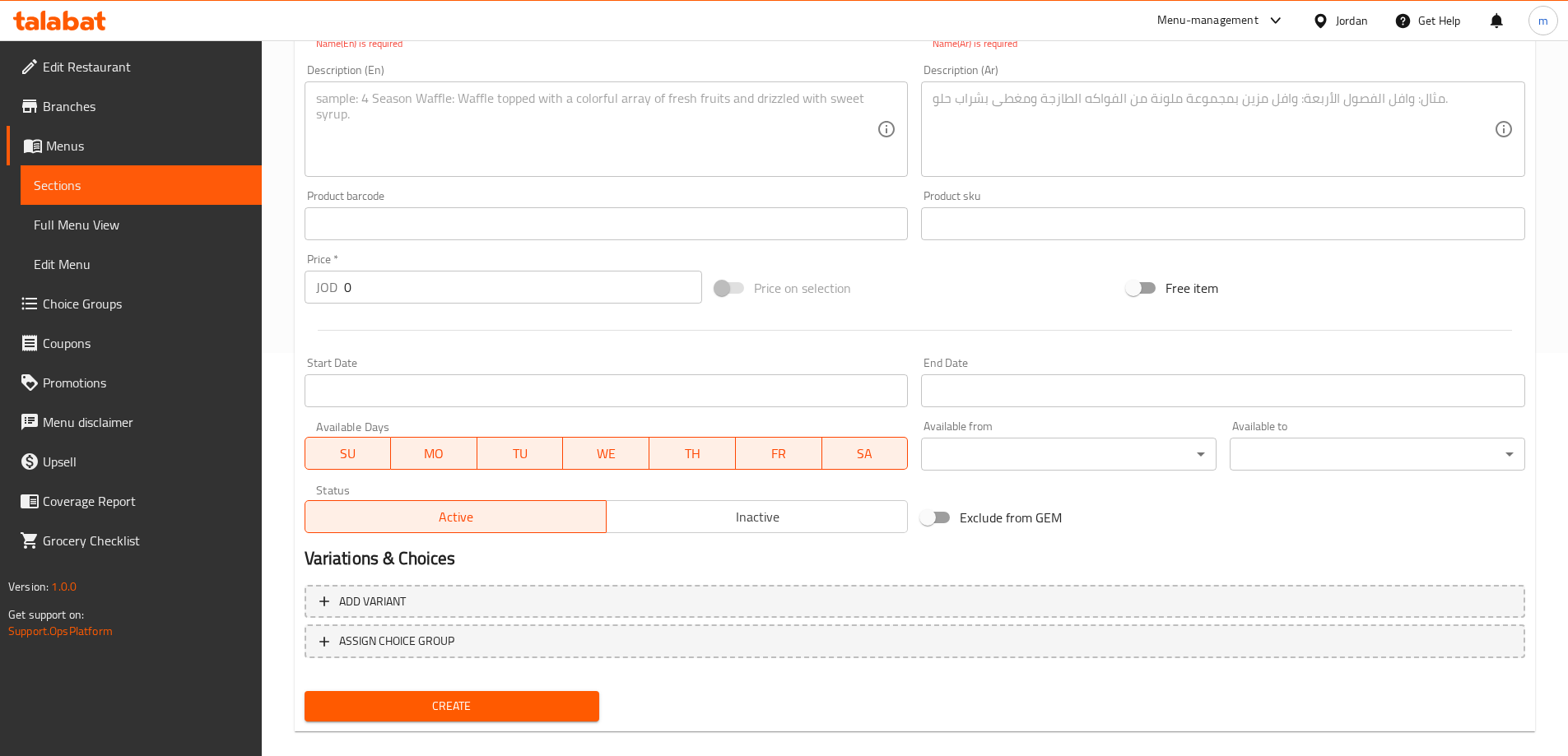
click at [154, 196] on link "Sections" at bounding box center [141, 185] width 242 height 39
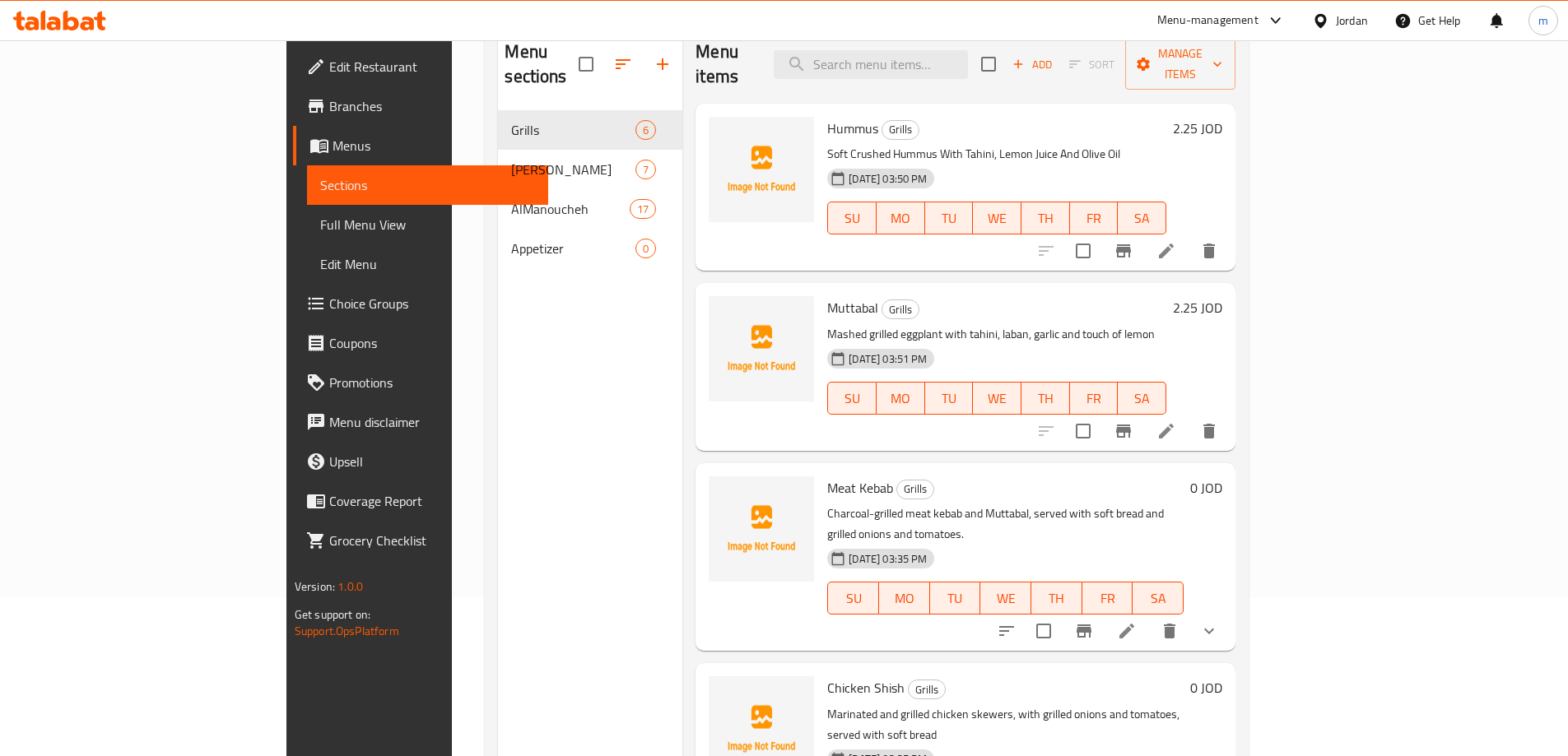
scroll to position [66, 0]
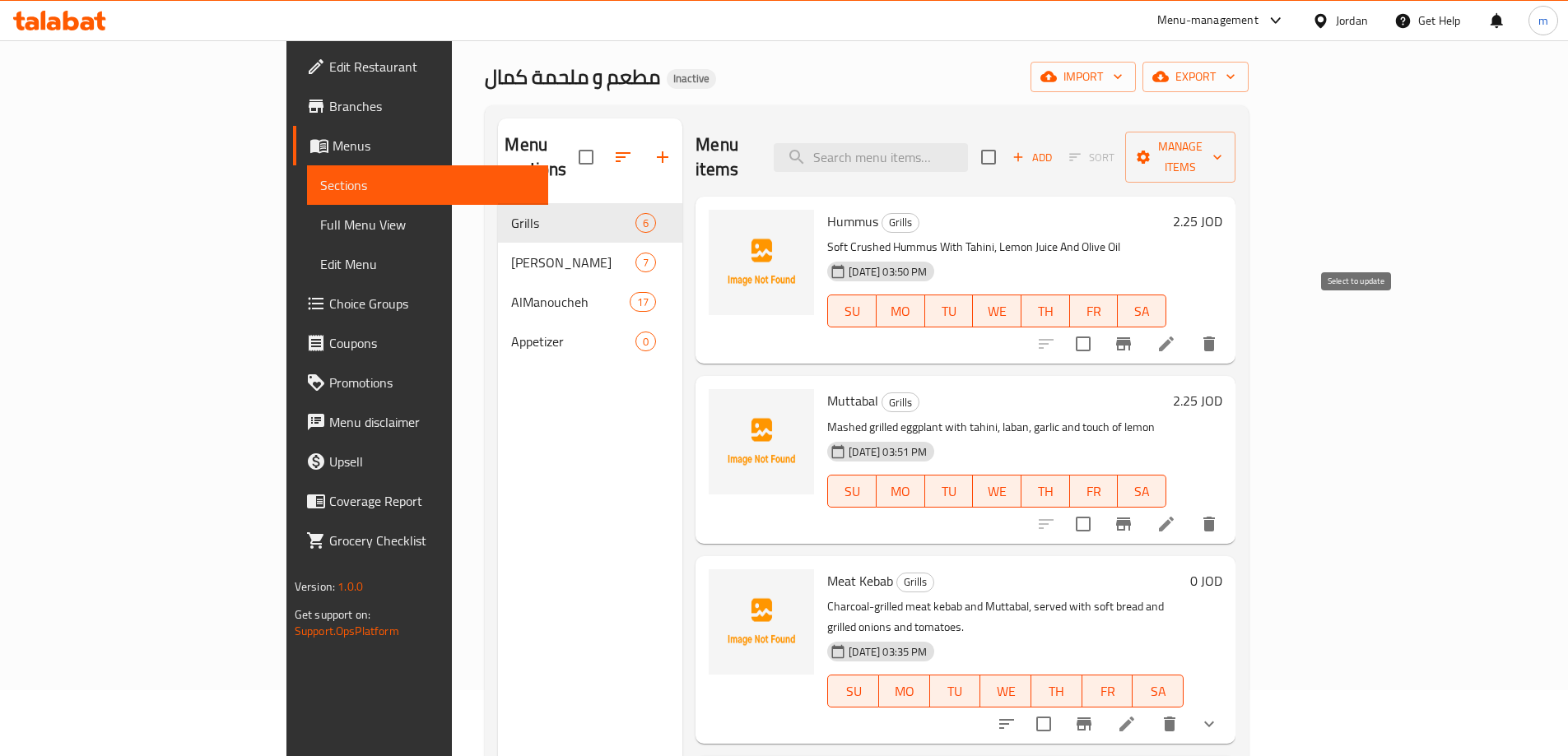
click at [1100, 327] on input "checkbox" at bounding box center [1083, 344] width 35 height 35
checkbox input "true"
click at [1100, 507] on input "checkbox" at bounding box center [1083, 524] width 35 height 35
checkbox input "true"
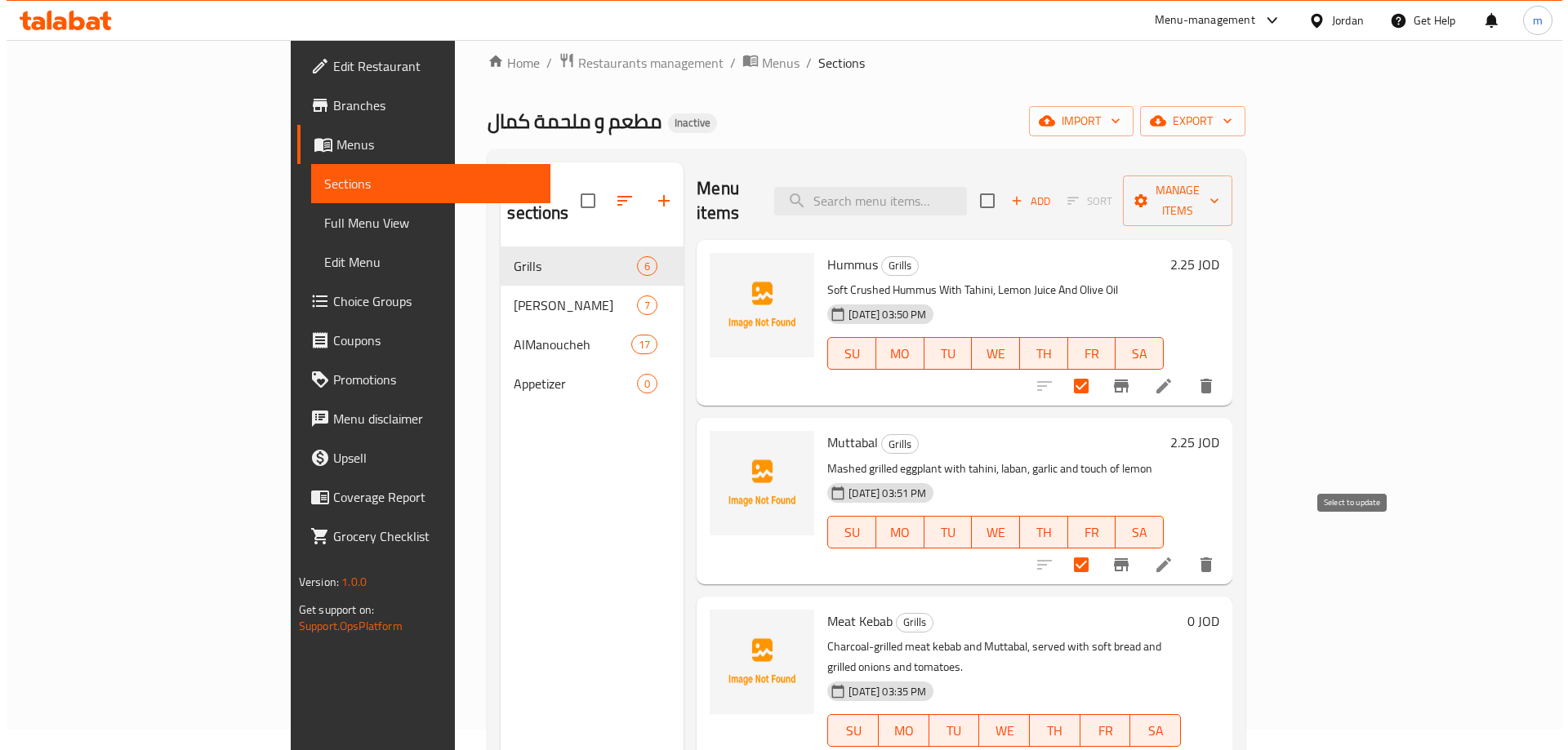
scroll to position [0, 0]
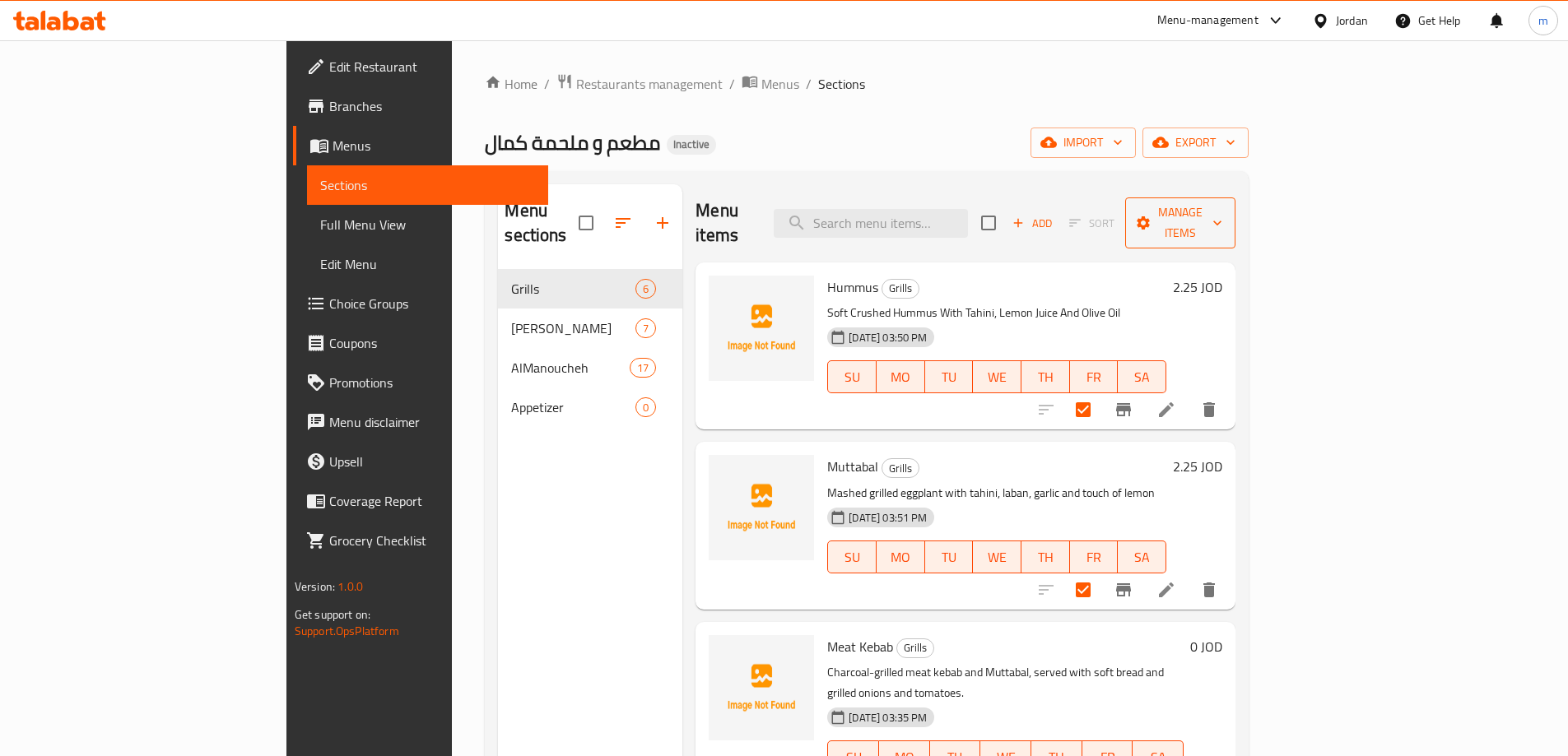
click at [1222, 202] on span "Manage items" at bounding box center [1180, 223] width 84 height 41
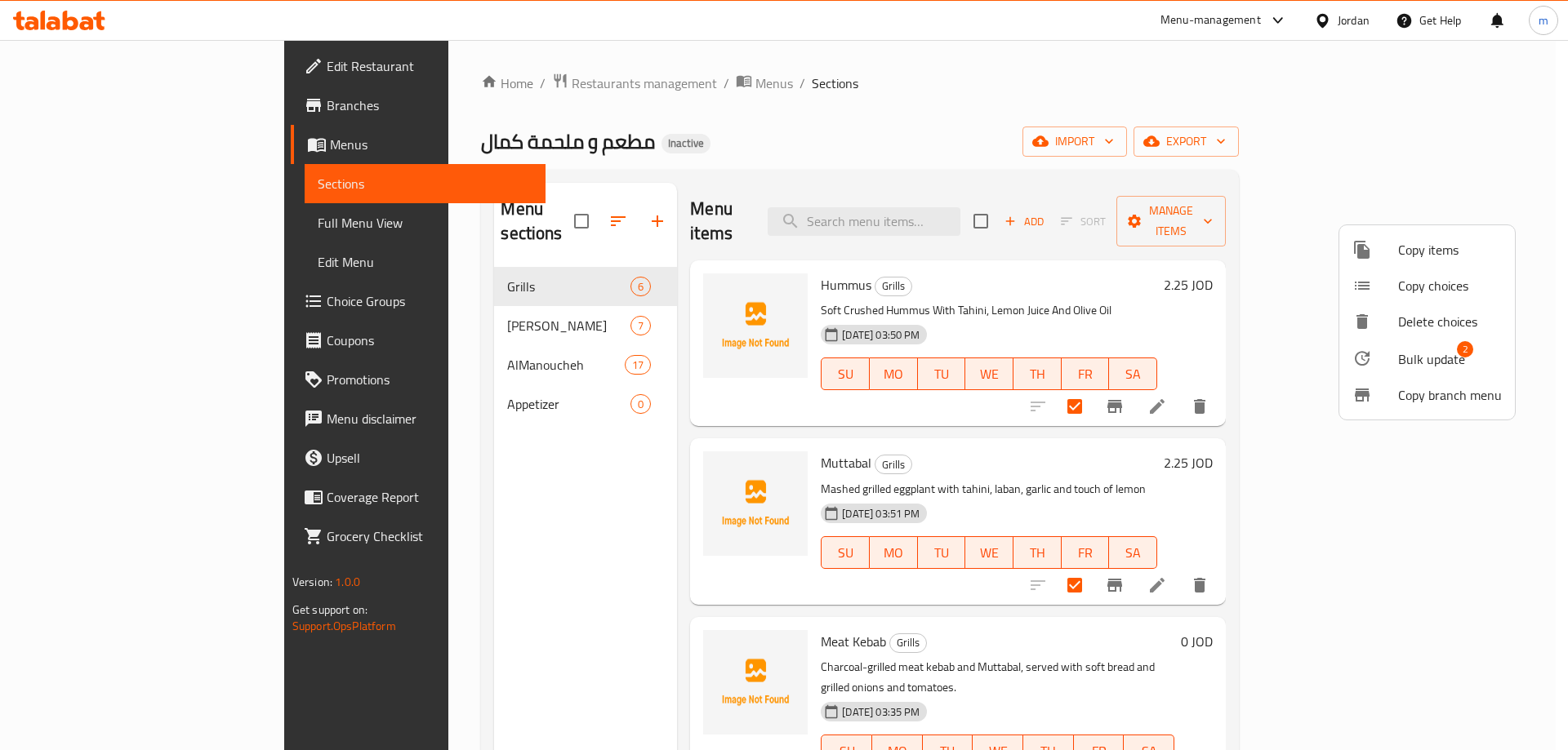
click at [1409, 360] on span "Bulk update" at bounding box center [1431, 359] width 67 height 19
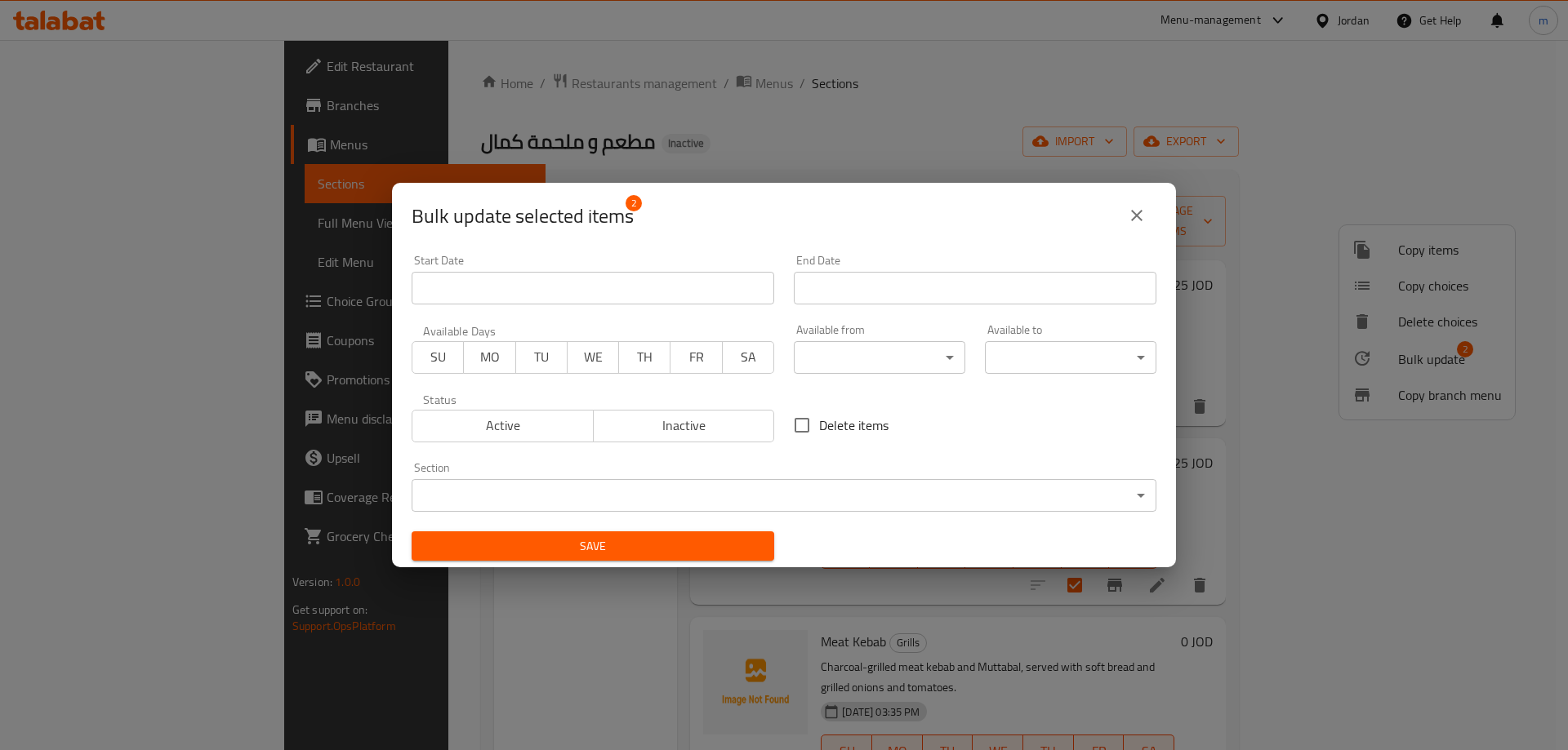
click at [820, 498] on body "​ Menu-management Jordan Get Help m Edit Restaurant Branches Menus Sections Ful…" at bounding box center [784, 394] width 1568 height 710
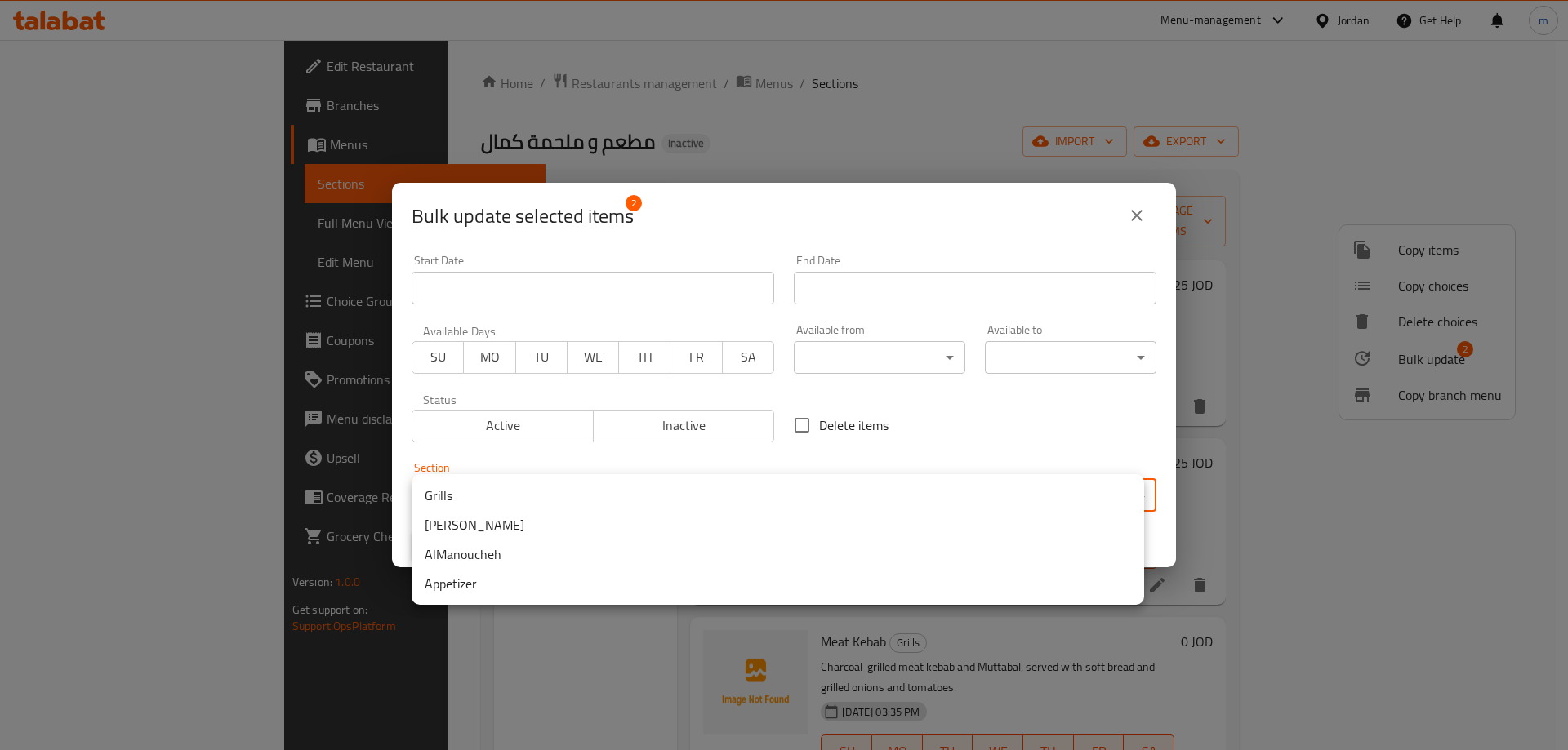
click at [532, 589] on li "Appetizer" at bounding box center [777, 583] width 732 height 30
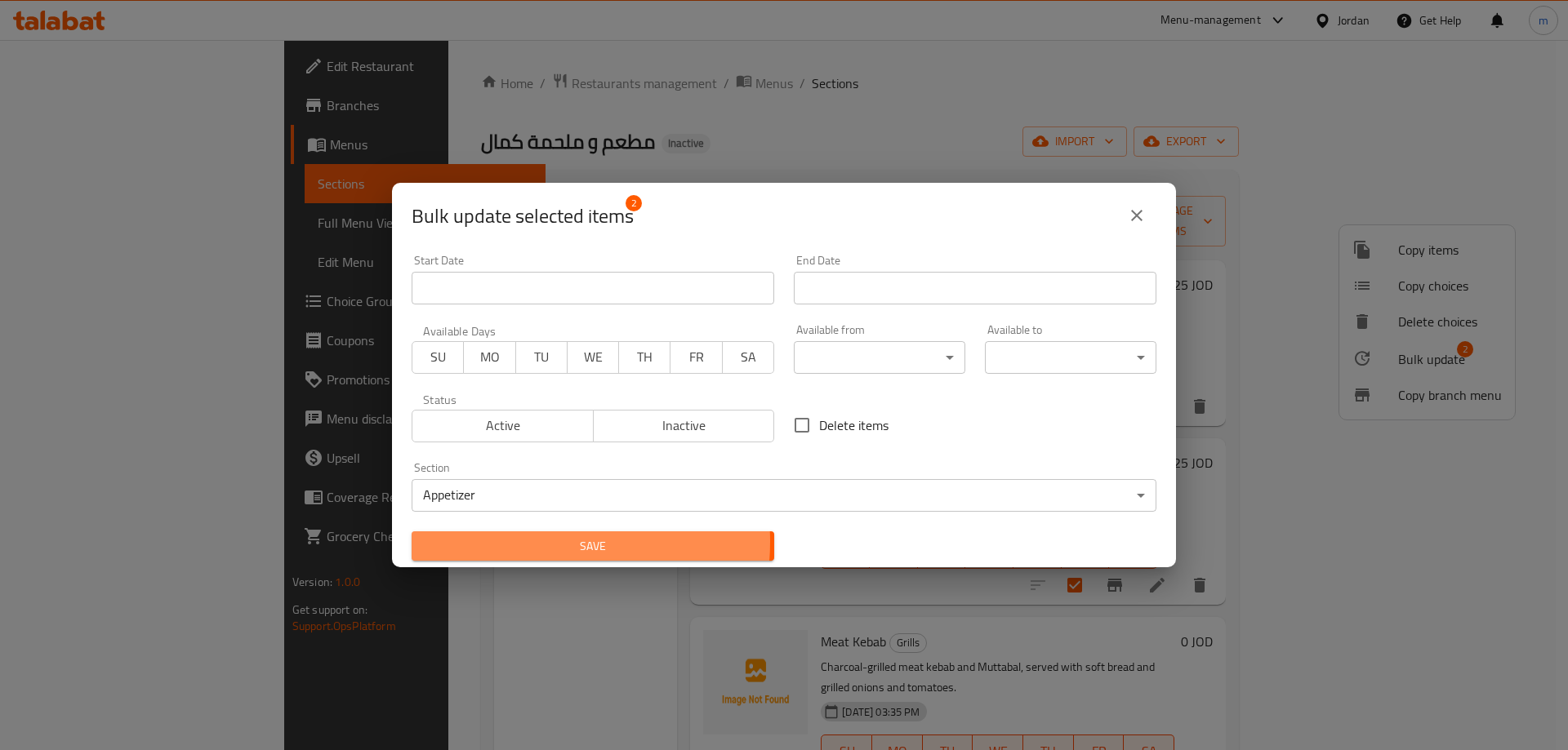
click at [545, 541] on span "Save" at bounding box center [592, 547] width 336 height 20
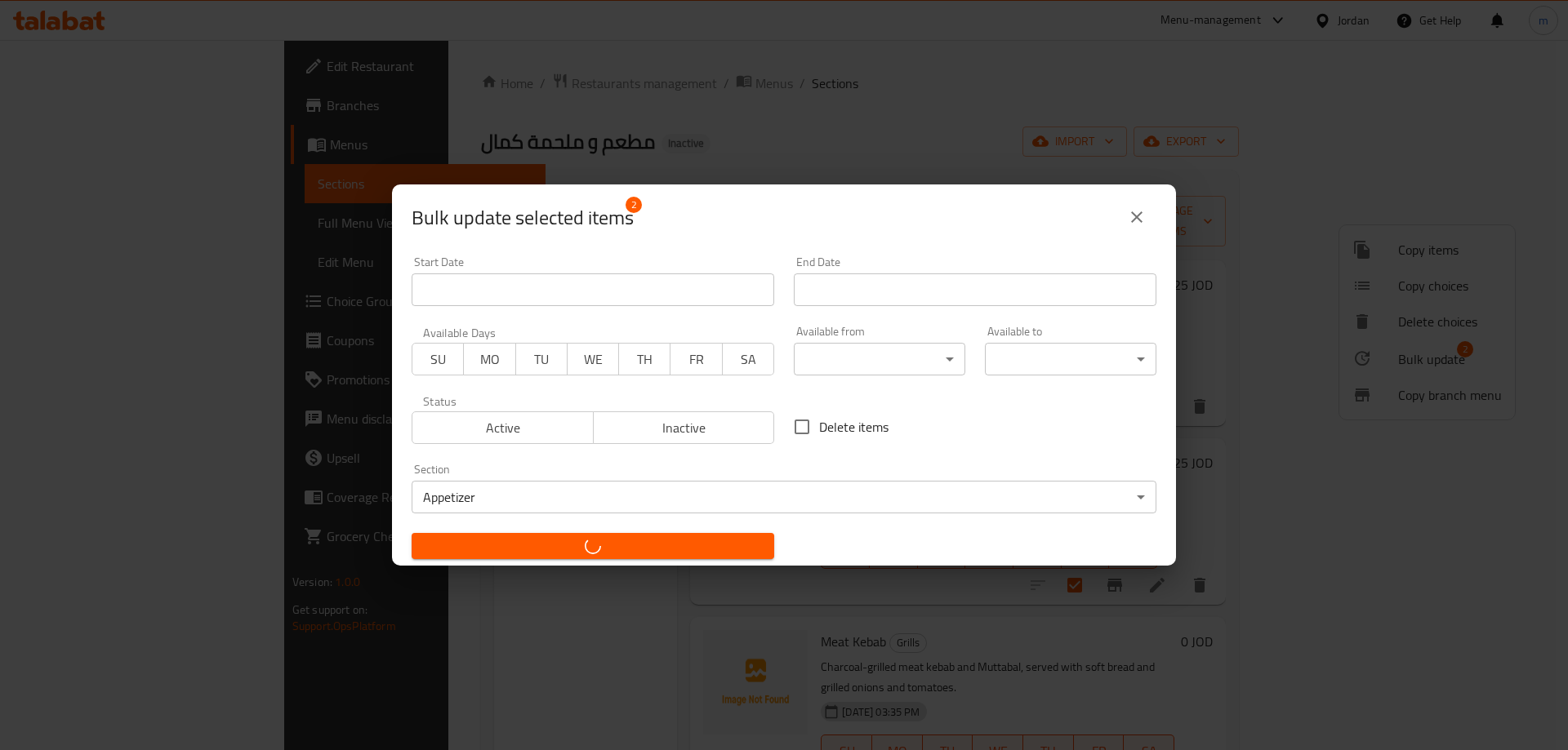
checkbox input "false"
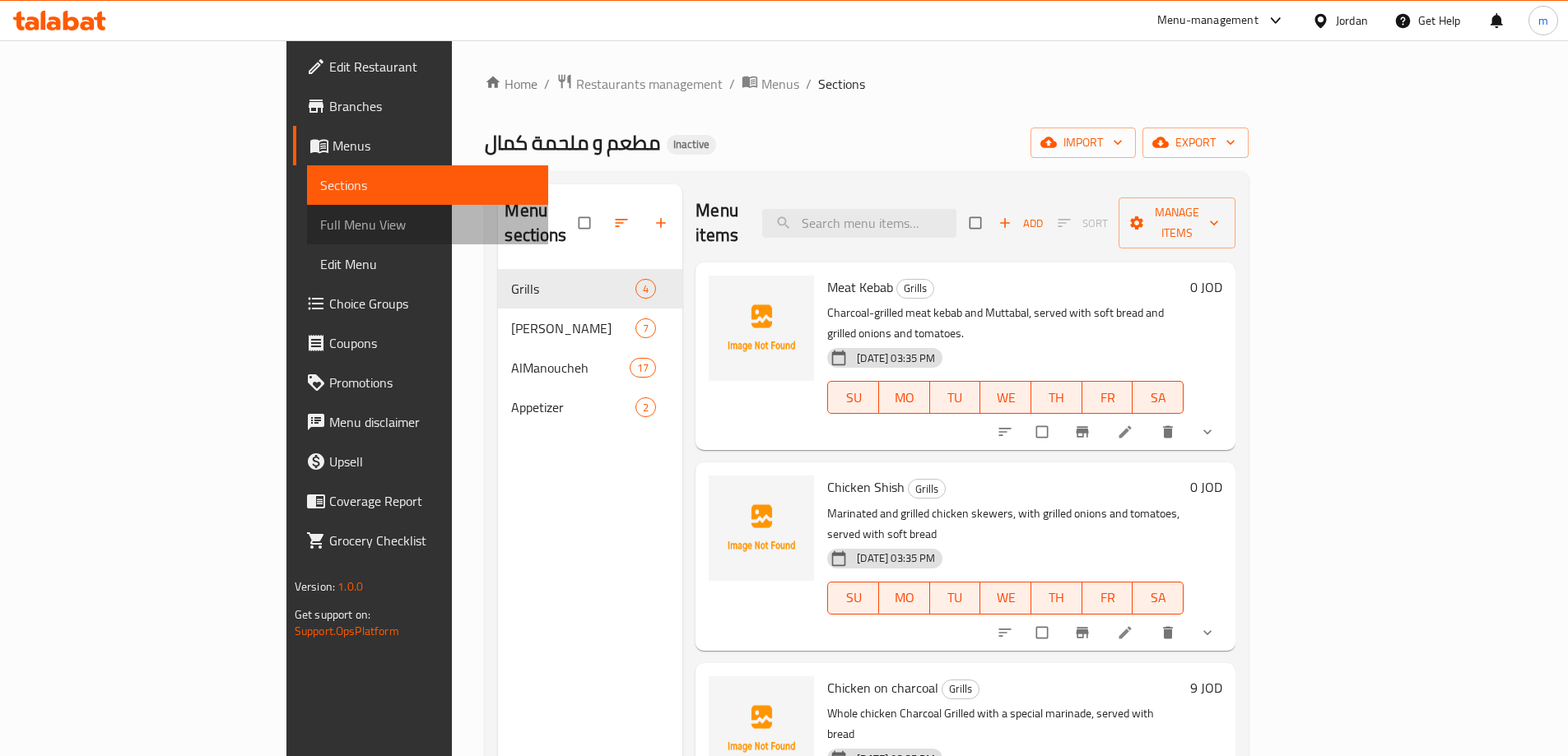
click at [320, 218] on span "Full Menu View" at bounding box center [428, 224] width 215 height 20
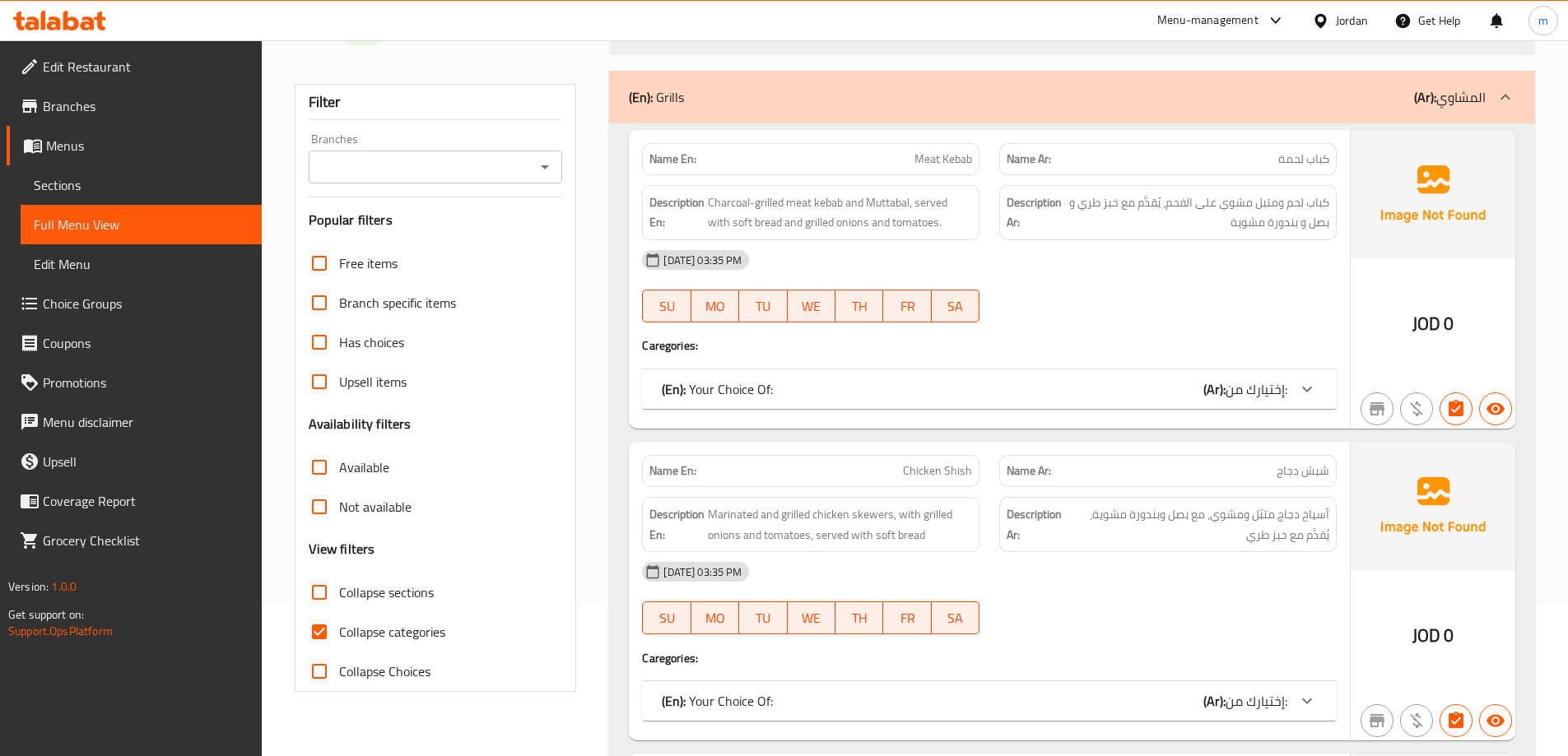
scroll to position [247, 0]
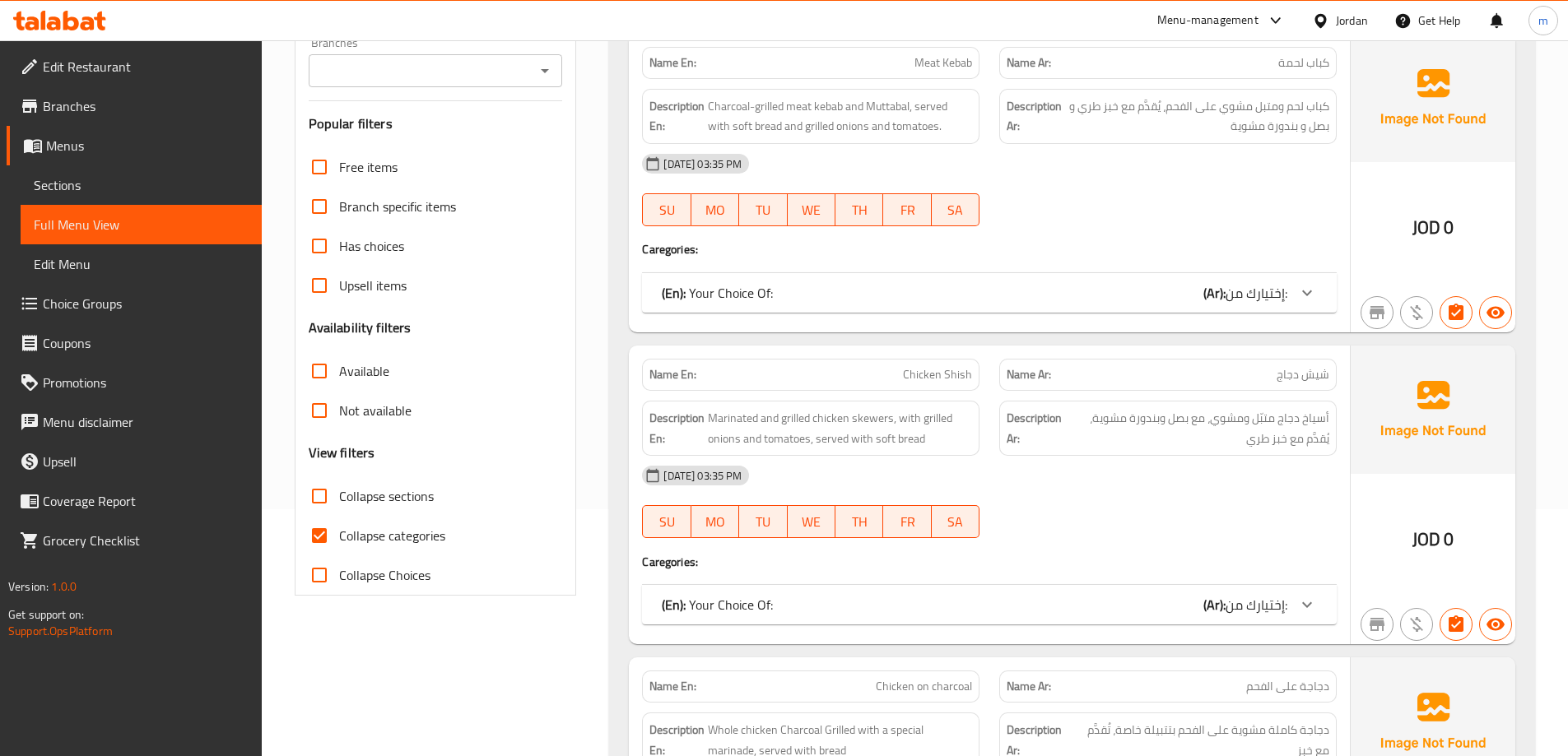
click at [434, 544] on span "Collapse categories" at bounding box center [392, 535] width 106 height 20
click at [339, 544] on input "Collapse categories" at bounding box center [319, 536] width 39 height 39
checkbox input "false"
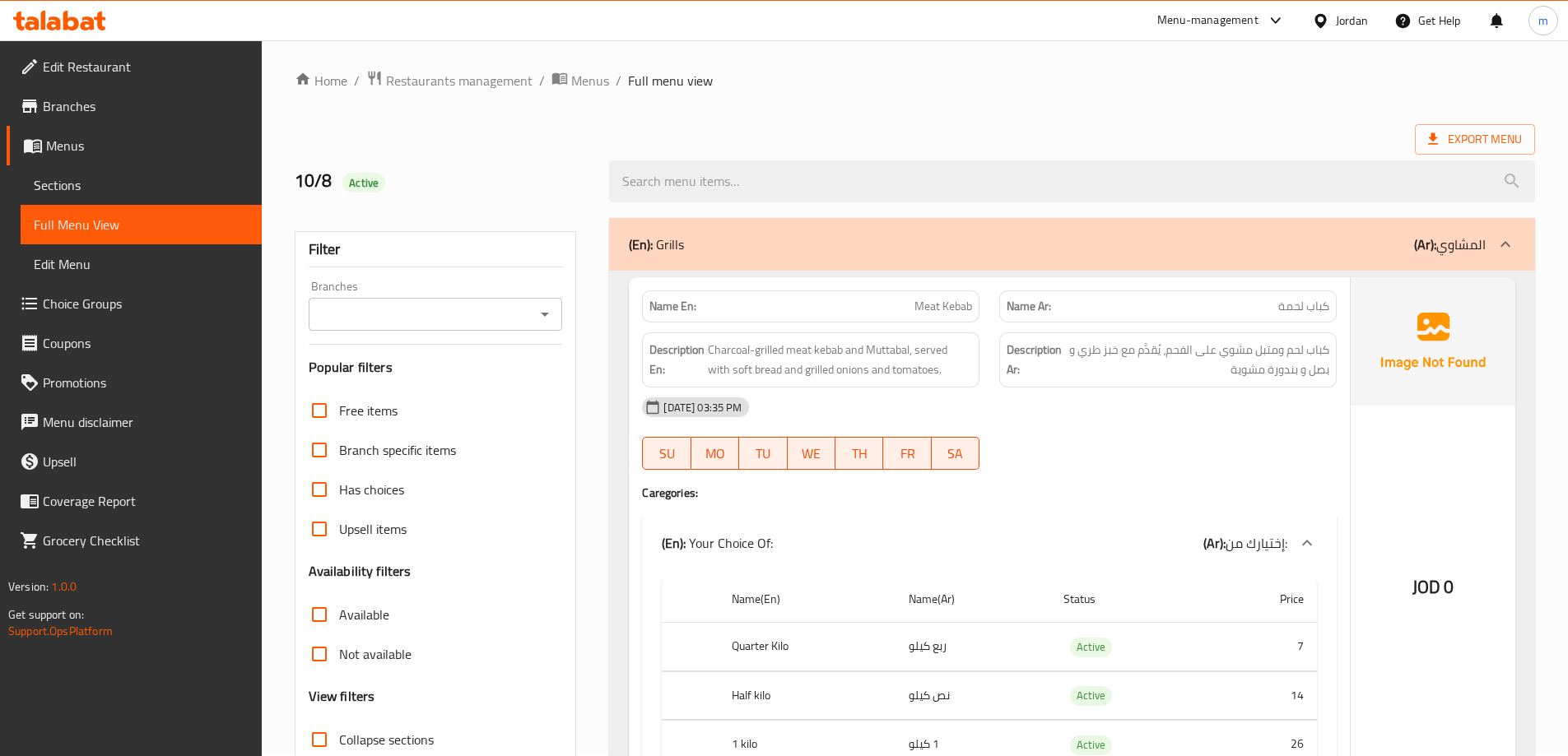
scroll to position [0, 0]
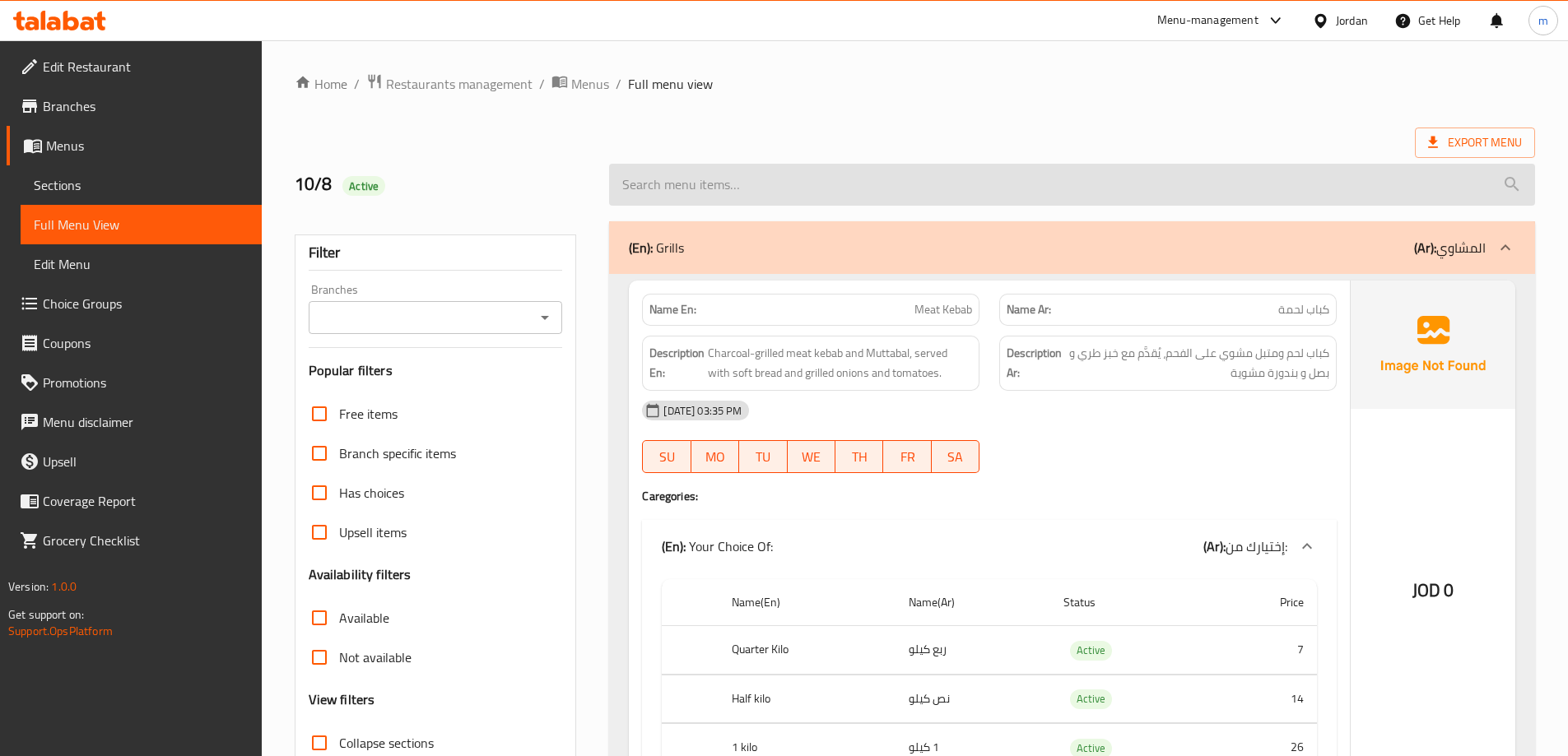
click at [904, 185] on input "search" at bounding box center [1072, 184] width 926 height 42
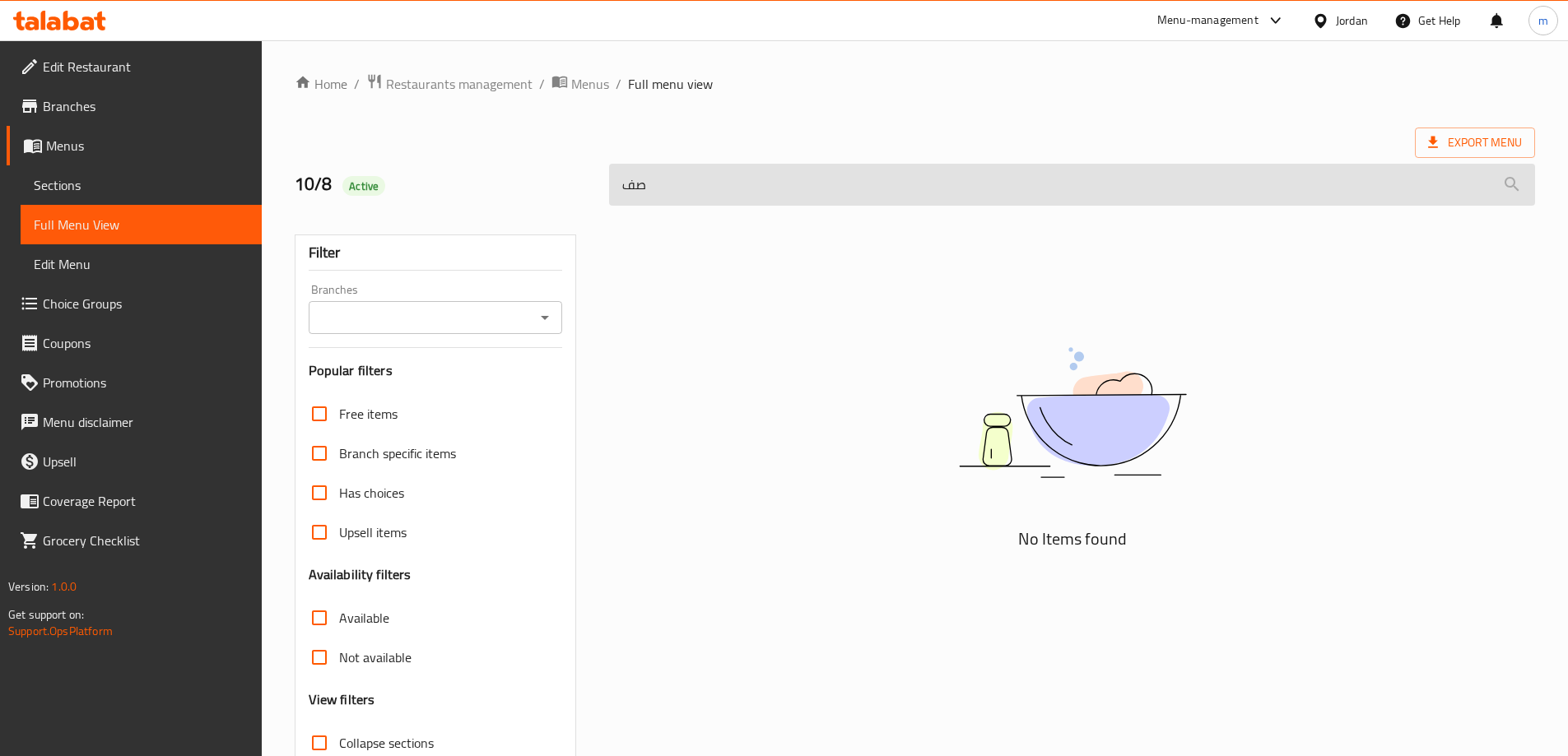
type input "ص"
type input "س"
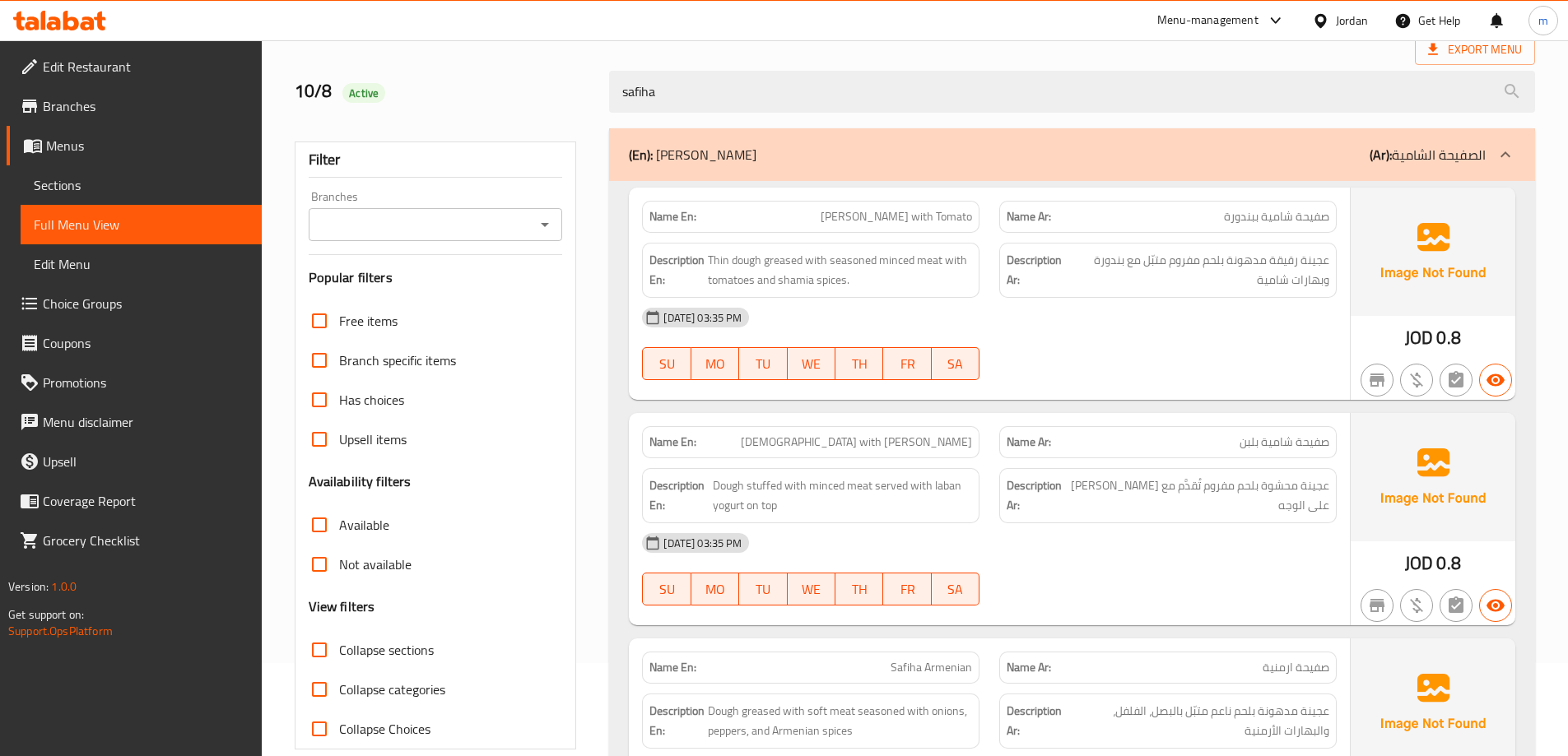
scroll to position [165, 0]
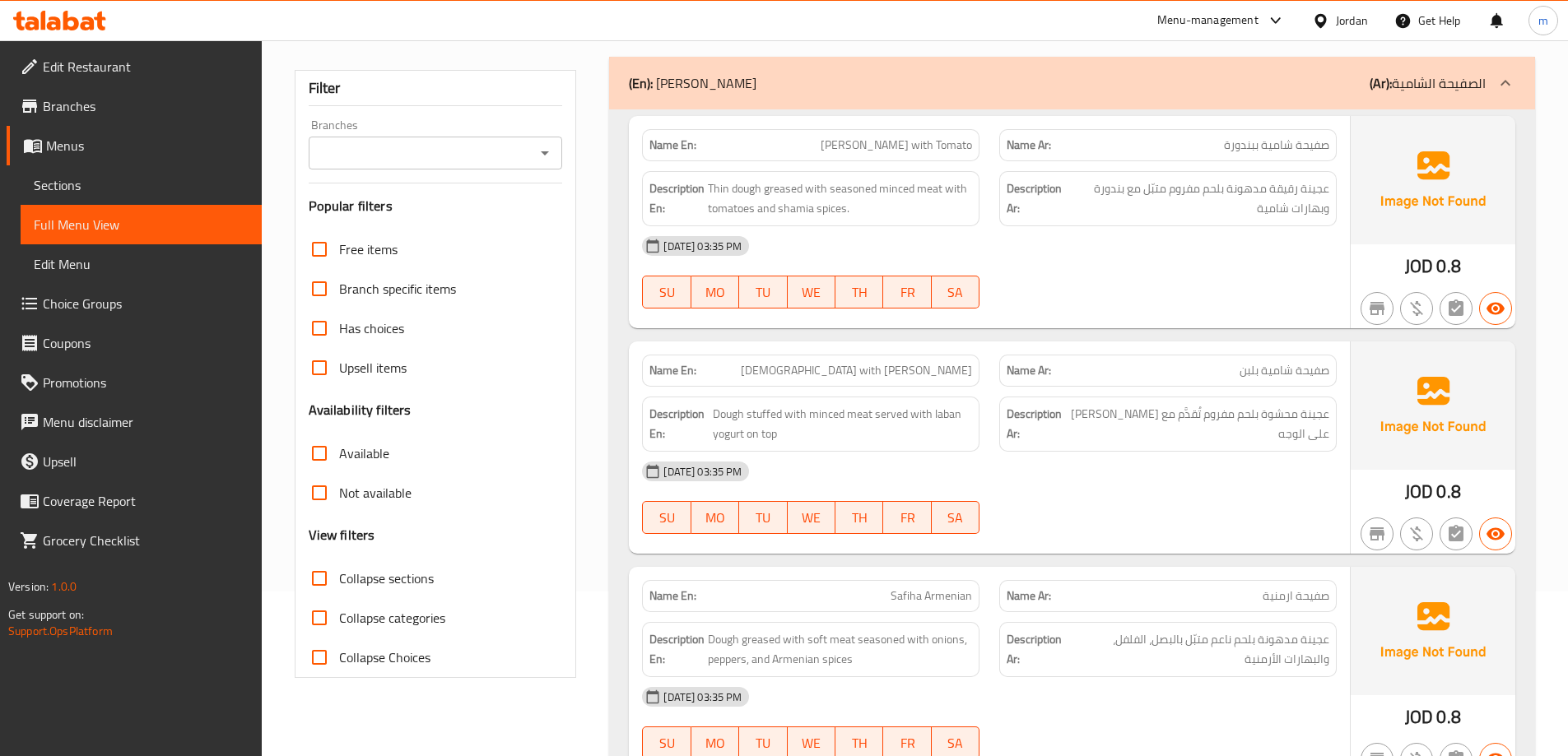
type input "safiha"
click at [104, 75] on span "Edit Restaurant" at bounding box center [145, 67] width 206 height 20
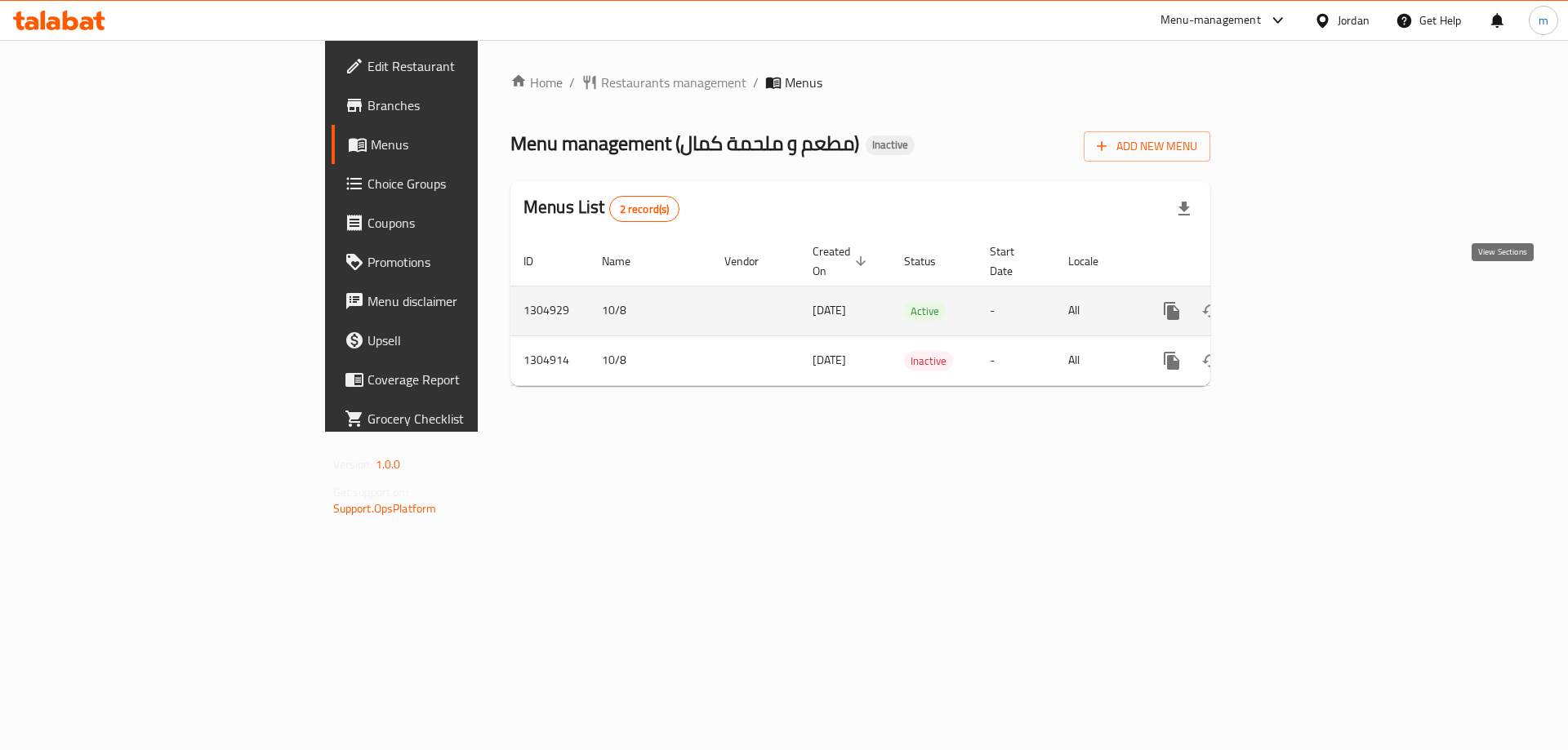
click at [1299, 301] on icon "enhanced table" at bounding box center [1289, 311] width 19 height 19
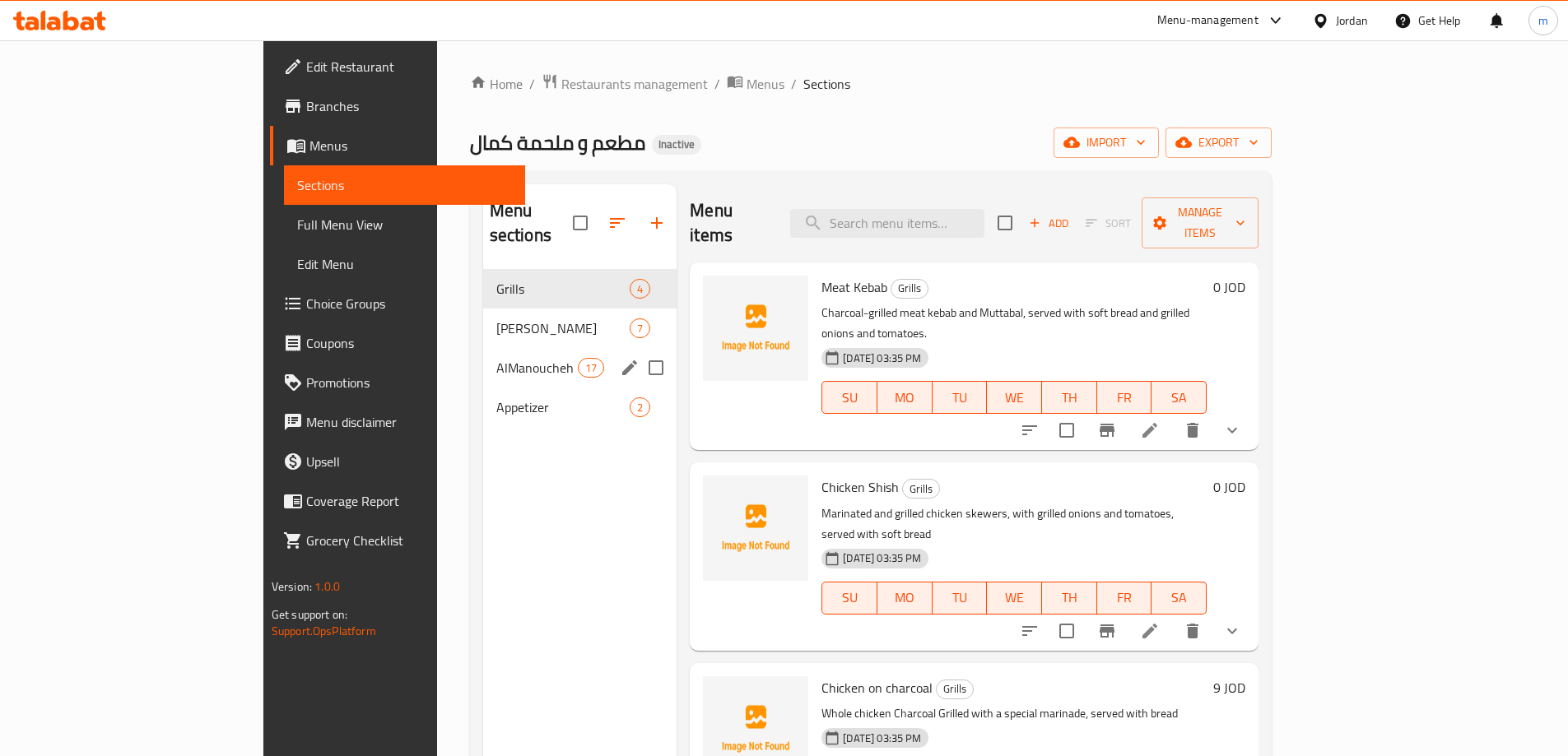
click at [620, 358] on icon "edit" at bounding box center [629, 367] width 20 height 20
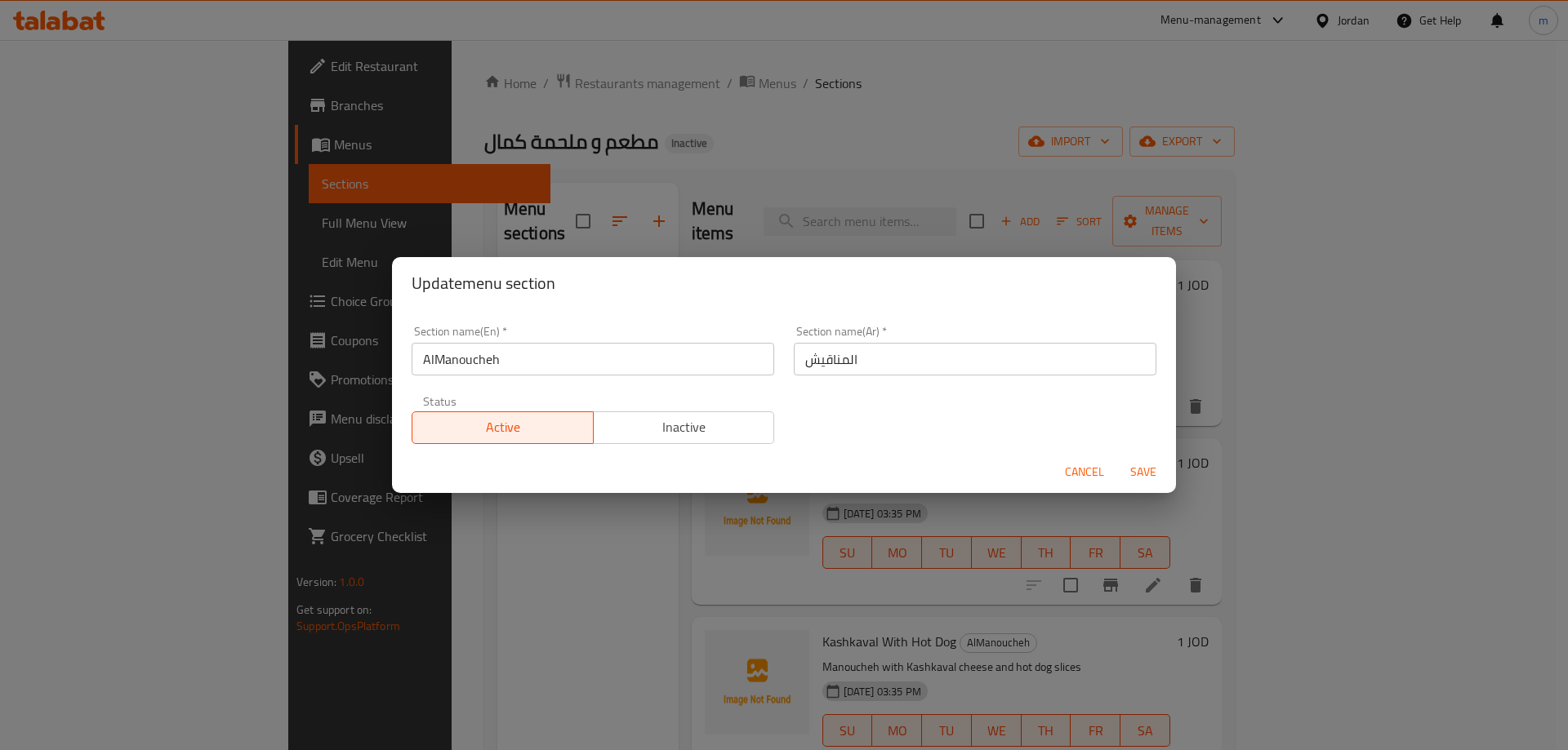
click at [547, 356] on input "AlManoucheh" at bounding box center [593, 359] width 362 height 33
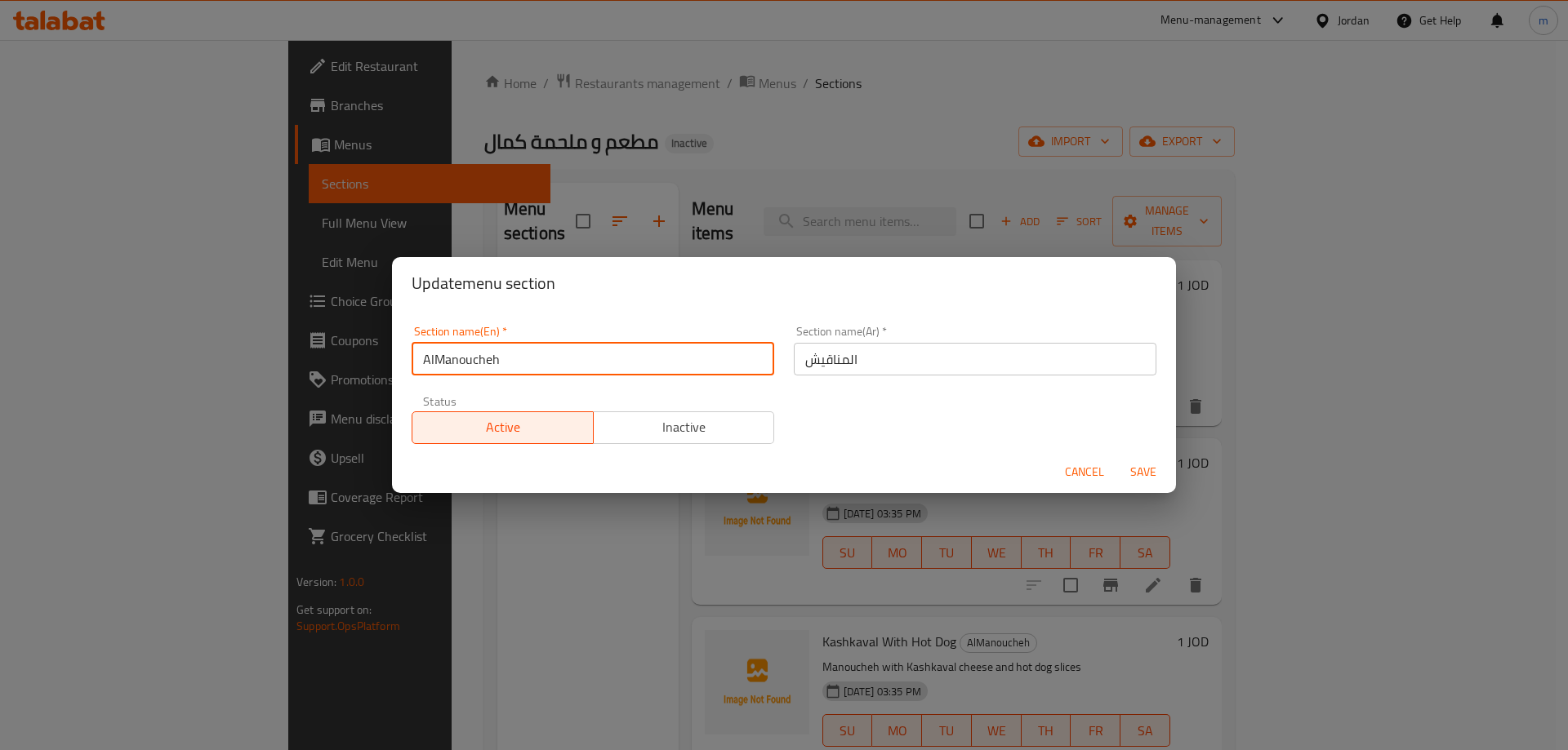
click at [547, 356] on input "AlManoucheh" at bounding box center [593, 359] width 362 height 33
paste input "Manakis"
click at [419, 356] on input "Manakish" at bounding box center [593, 359] width 362 height 33
type input "AlManakish"
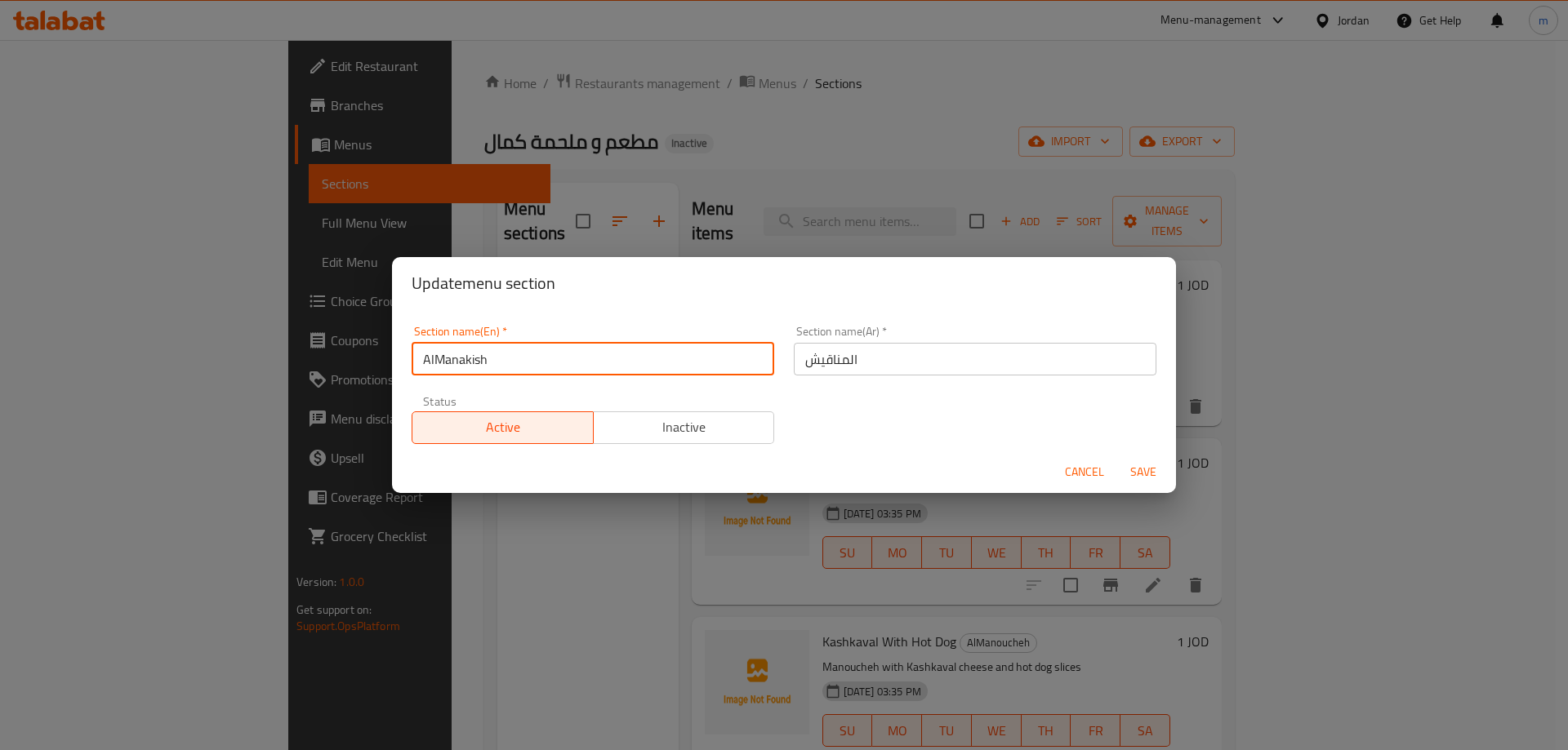
click at [1137, 462] on span "Save" at bounding box center [1143, 472] width 39 height 20
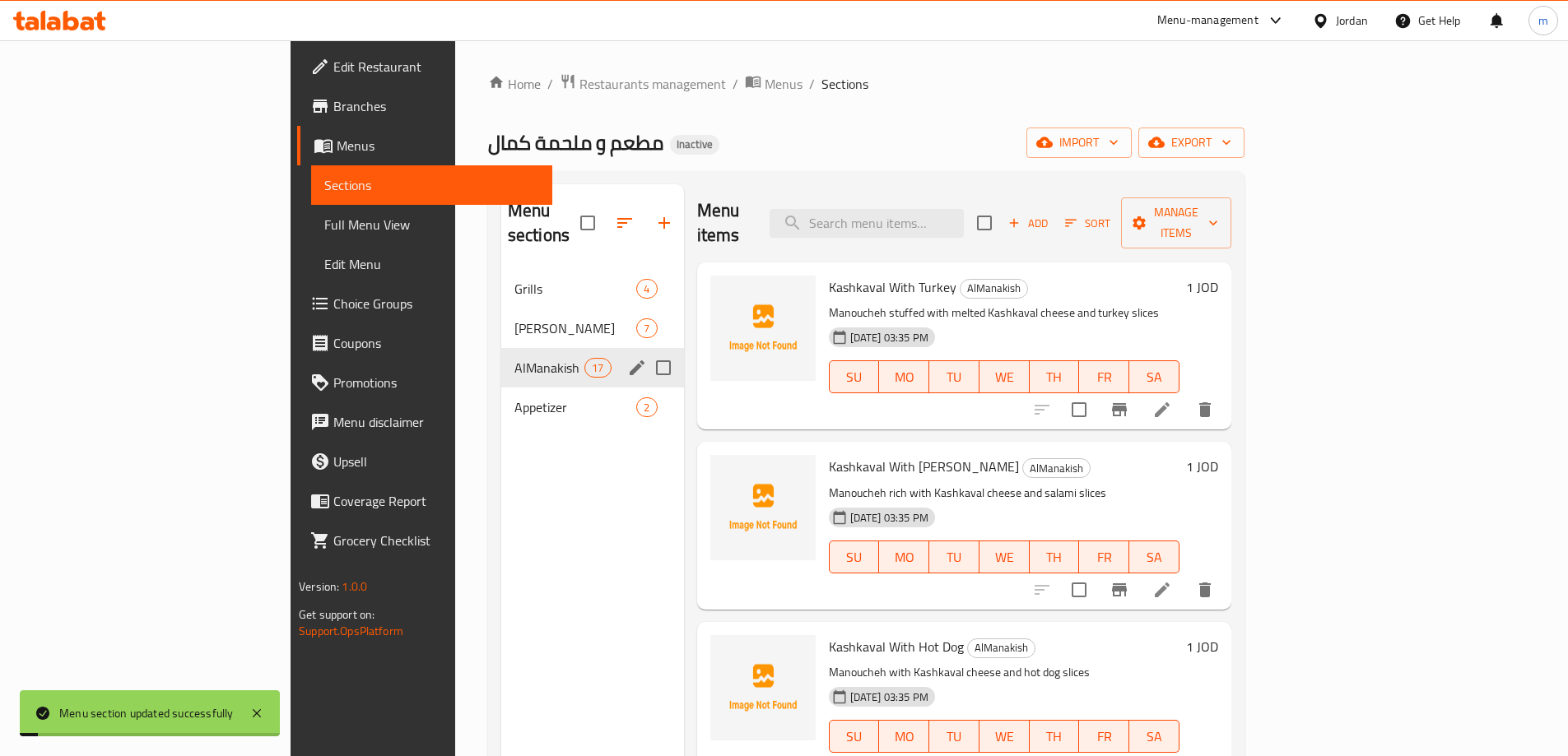
click at [501, 482] on div "Menu sections Grills 4 Elsafiha Elshamia 7 AlManakish 17 Appetizer 2" at bounding box center [592, 562] width 183 height 756
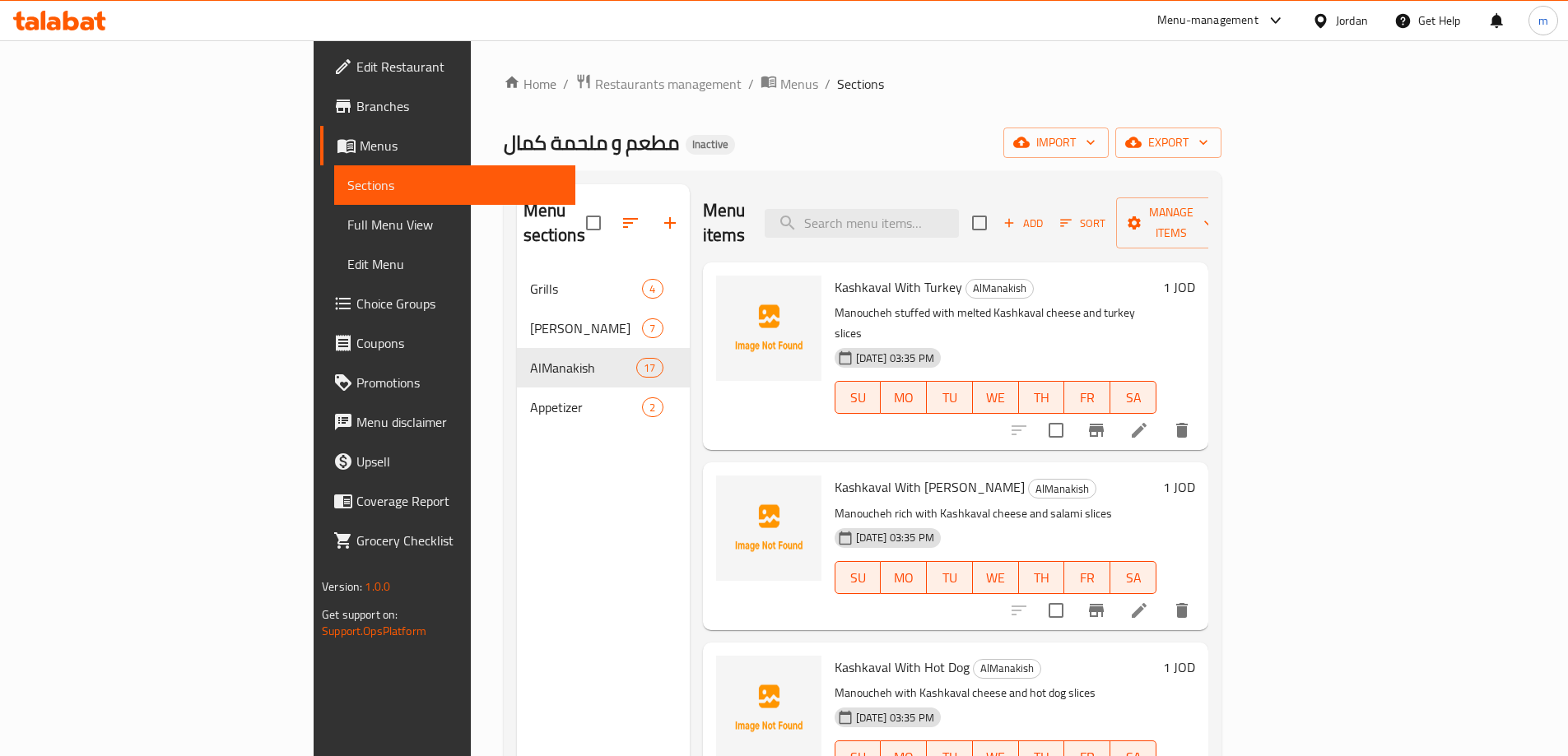
click at [347, 218] on span "Full Menu View" at bounding box center [455, 224] width 215 height 20
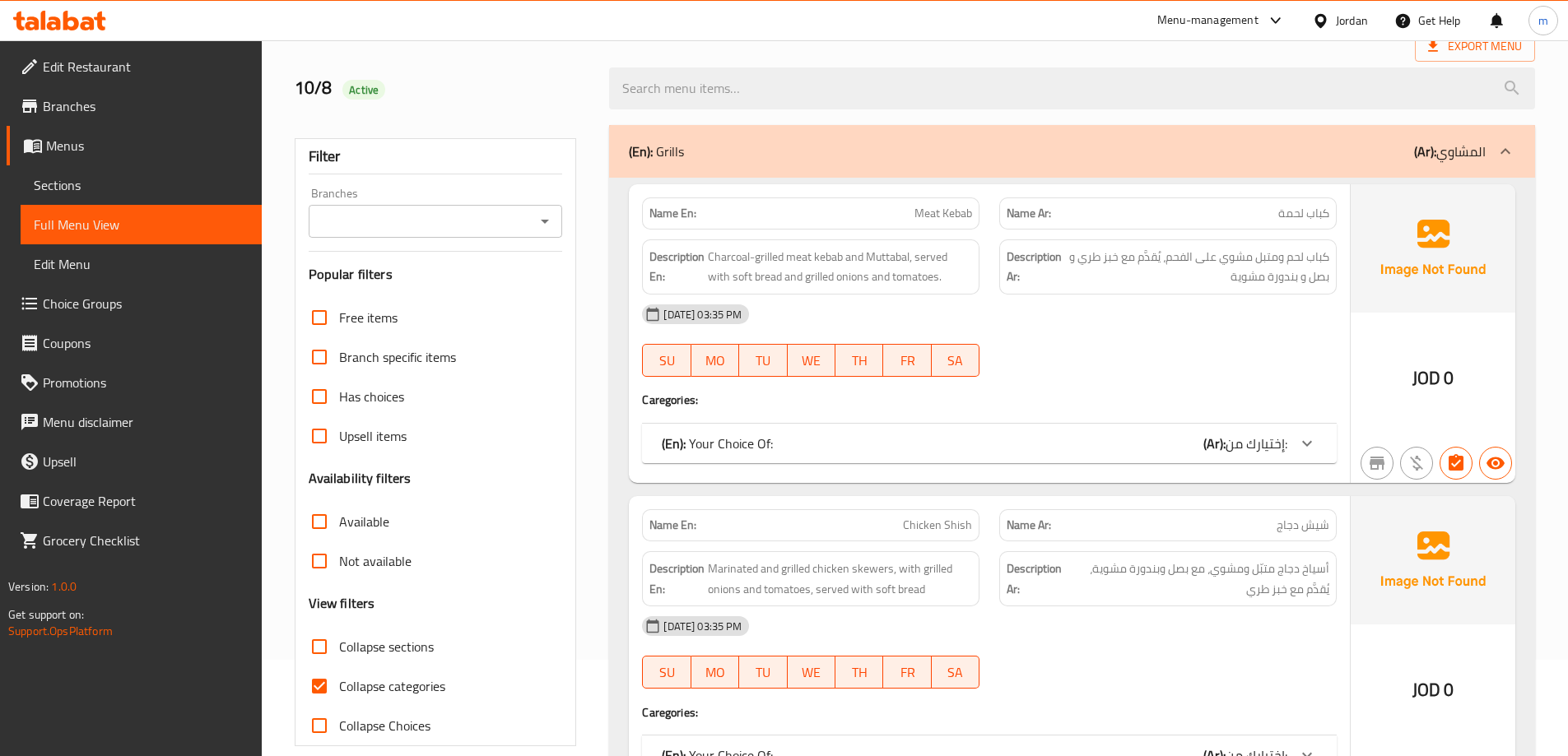
scroll to position [165, 0]
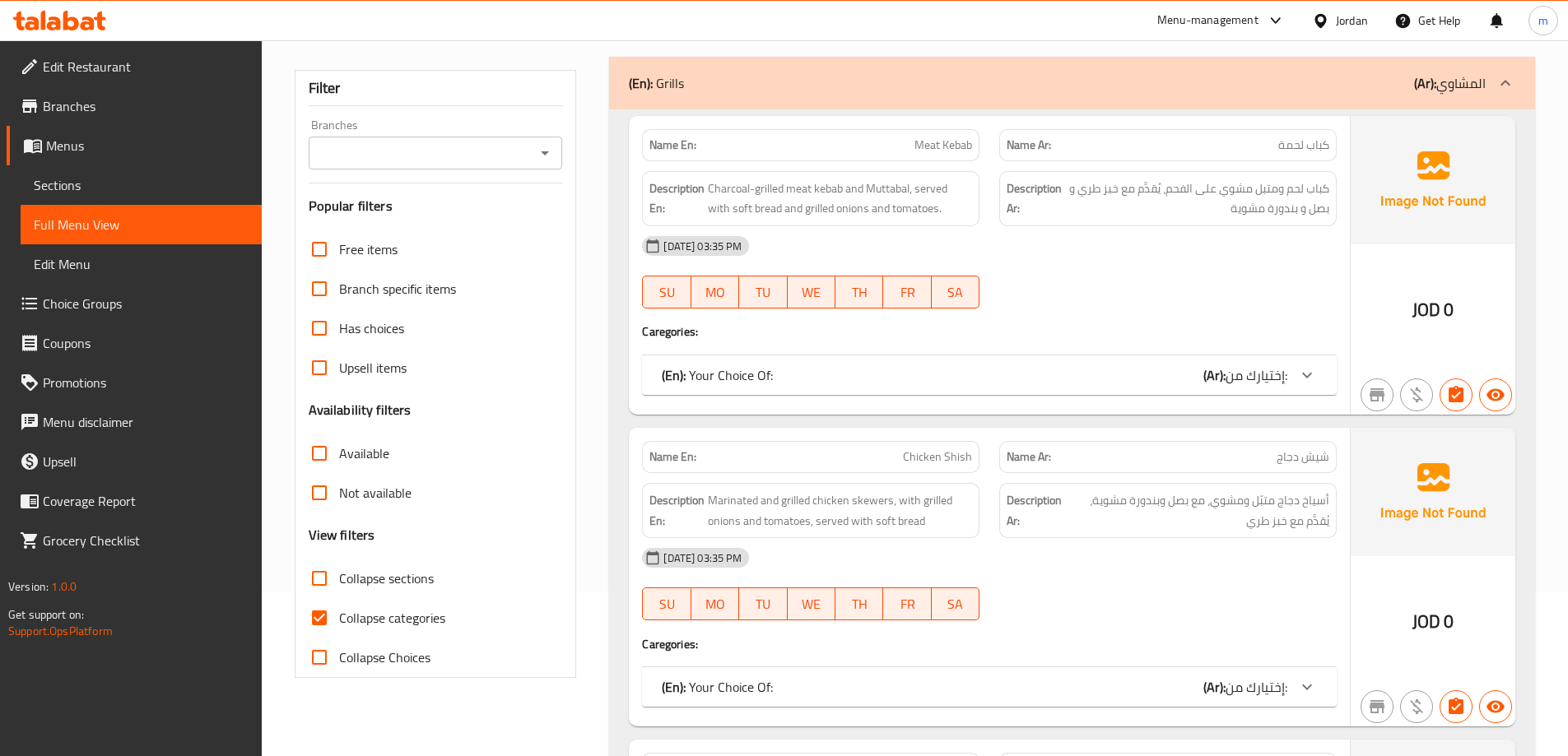
click at [361, 626] on span "Collapse categories" at bounding box center [392, 618] width 106 height 20
click at [339, 626] on input "Collapse categories" at bounding box center [319, 618] width 39 height 39
checkbox input "false"
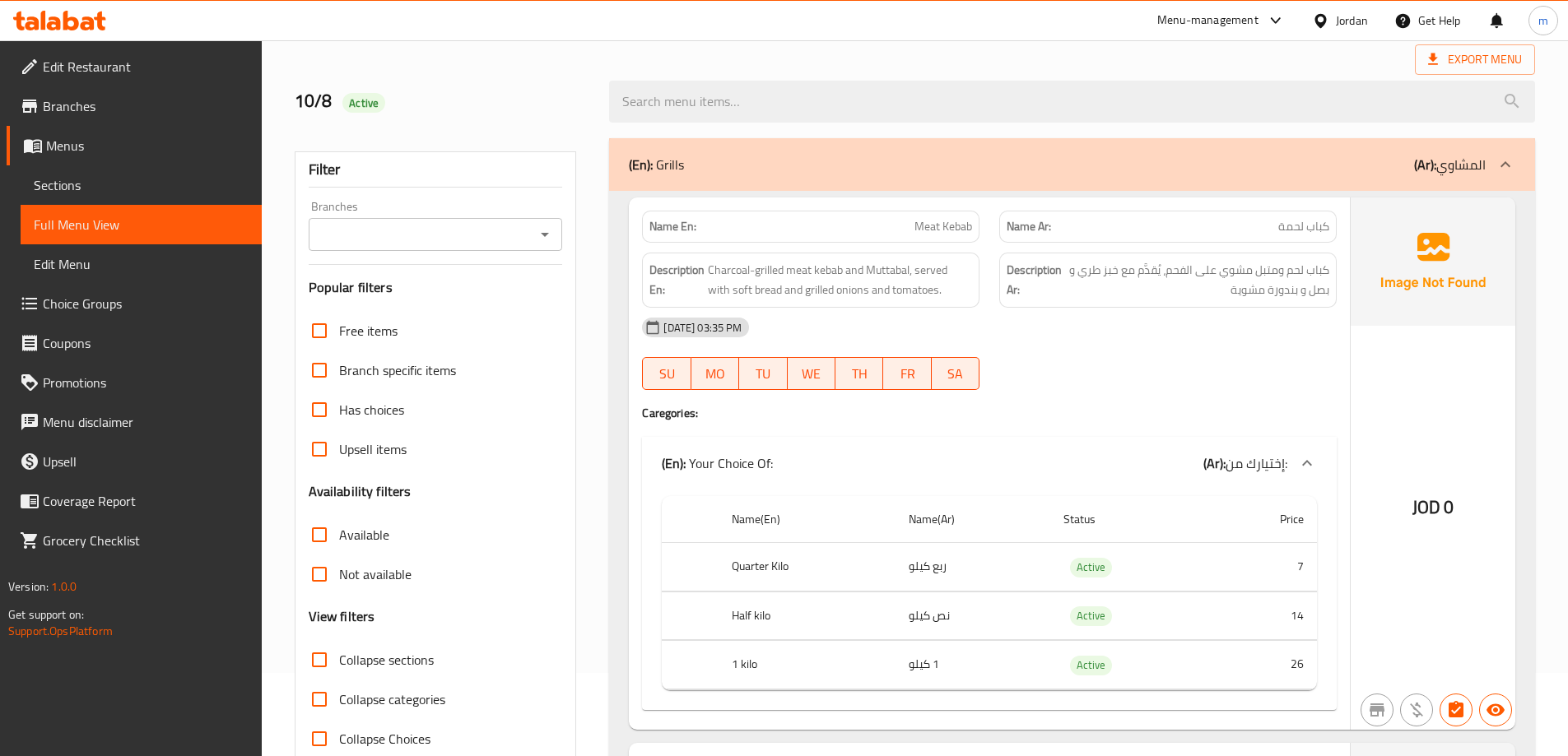
scroll to position [82, 0]
click at [175, 171] on link "Sections" at bounding box center [141, 185] width 242 height 39
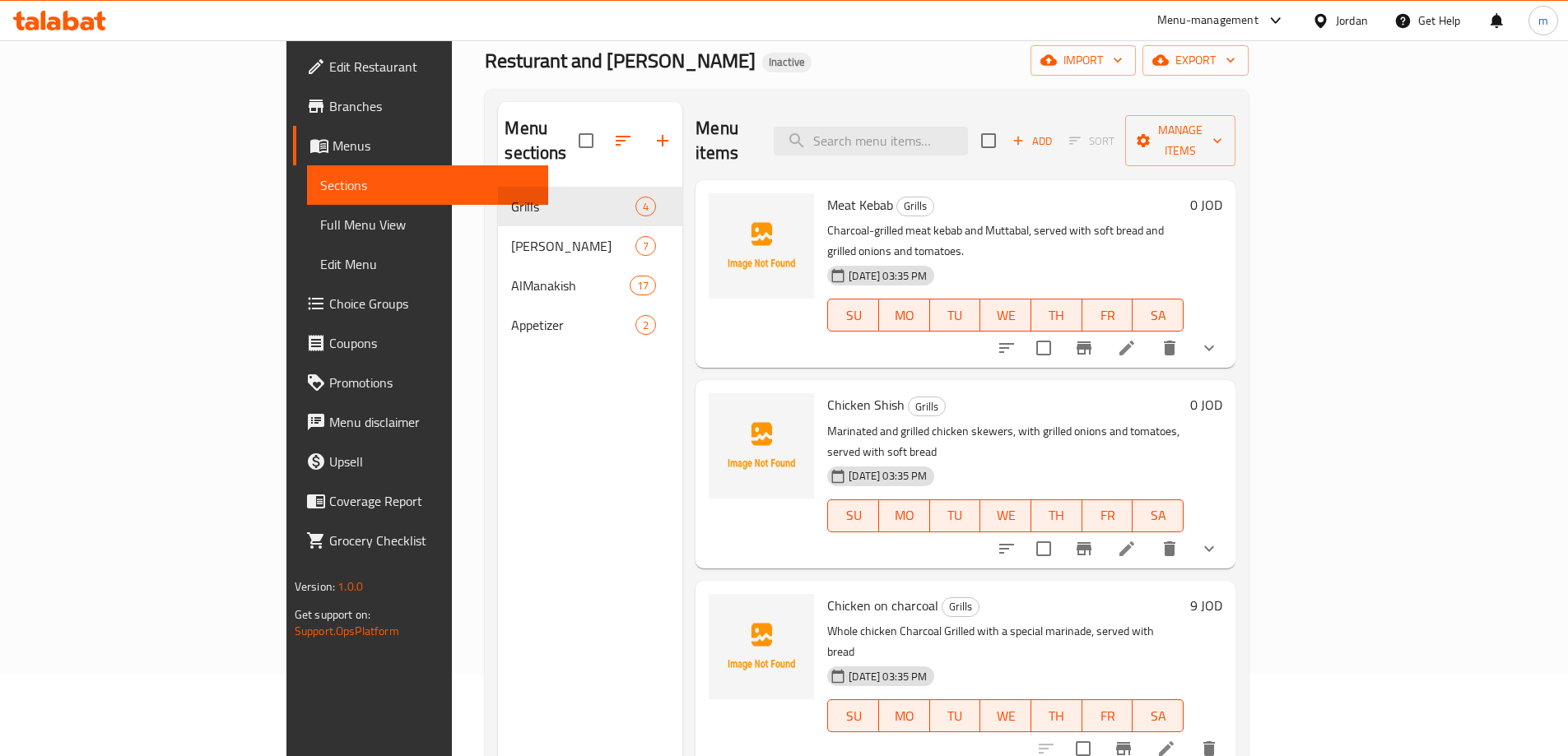
click at [498, 431] on div "Menu sections Grills 4 Elsafiha Elshamia 7 AlManakish 17 Appetizer 2" at bounding box center [590, 480] width 184 height 756
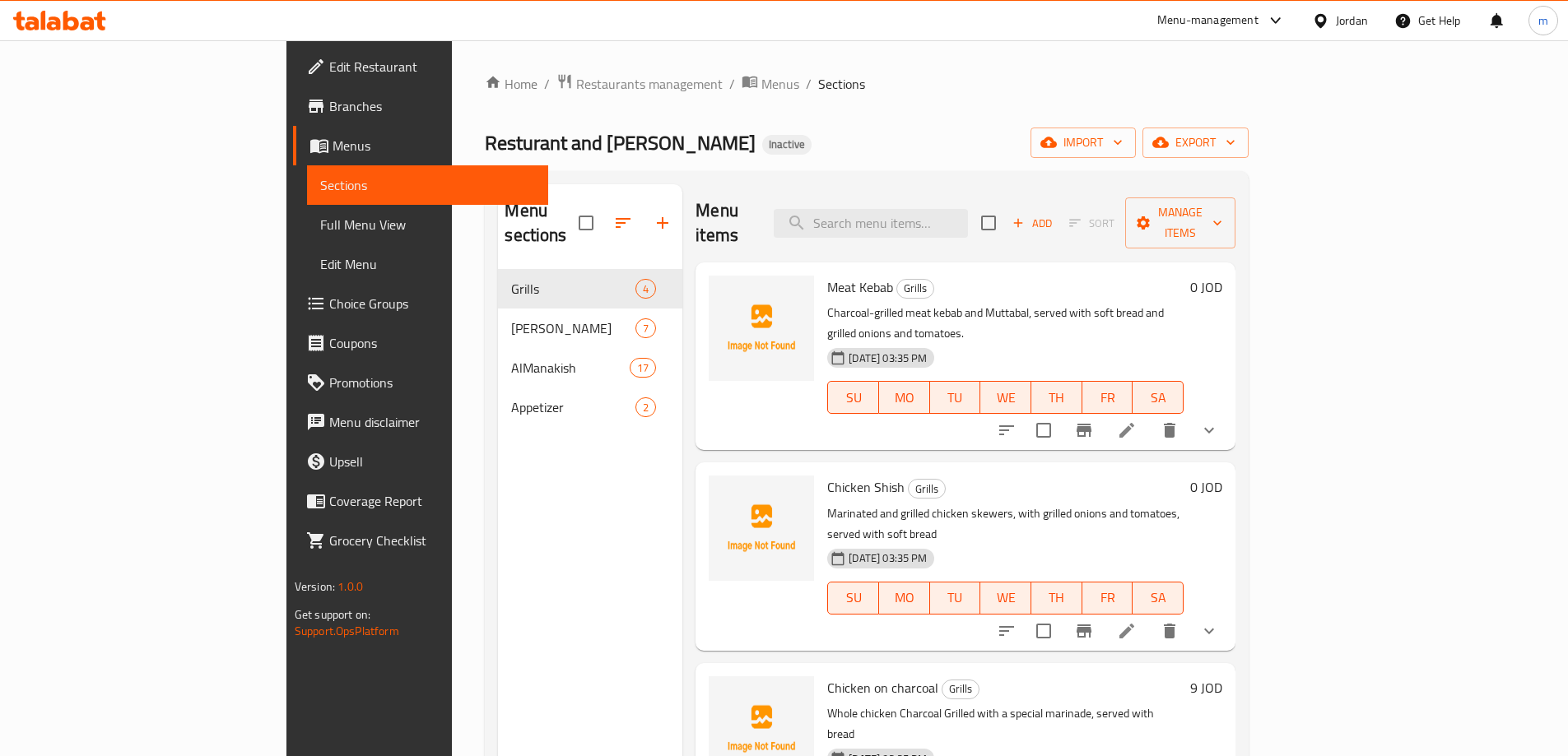
click at [320, 234] on span "Full Menu View" at bounding box center [428, 224] width 215 height 20
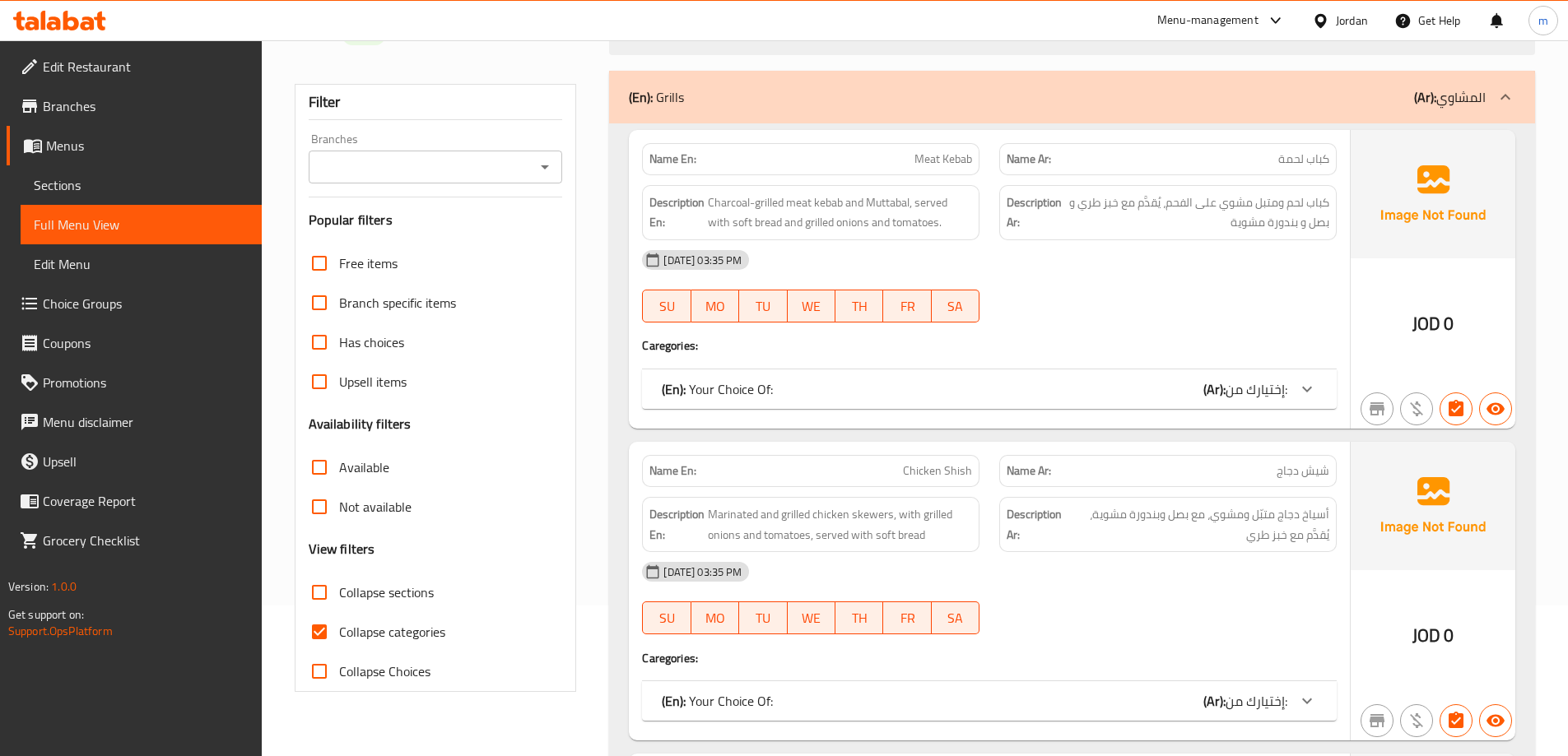
scroll to position [329, 0]
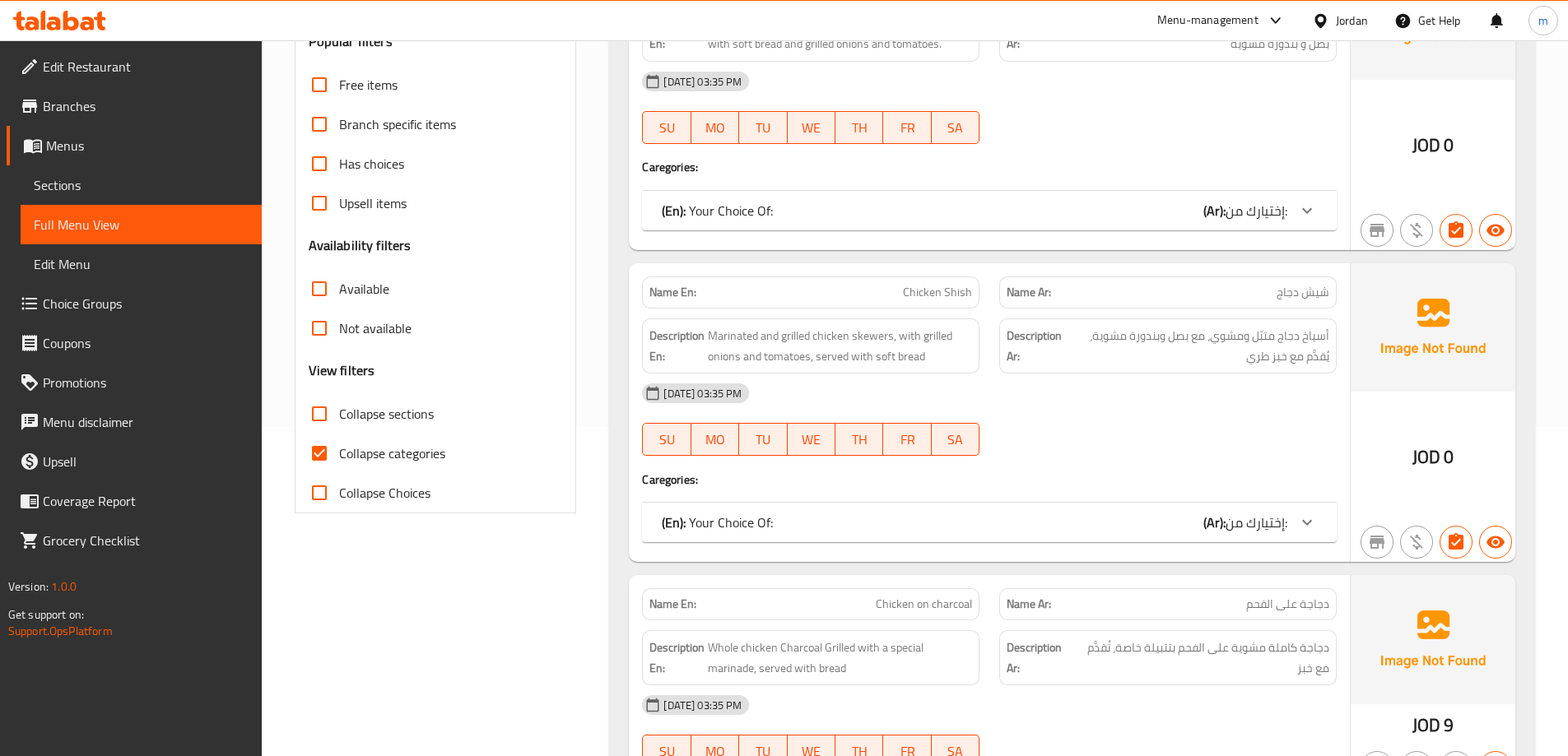
click at [416, 444] on span "Collapse categories" at bounding box center [392, 453] width 106 height 20
click at [339, 442] on input "Collapse categories" at bounding box center [319, 453] width 39 height 39
checkbox input "false"
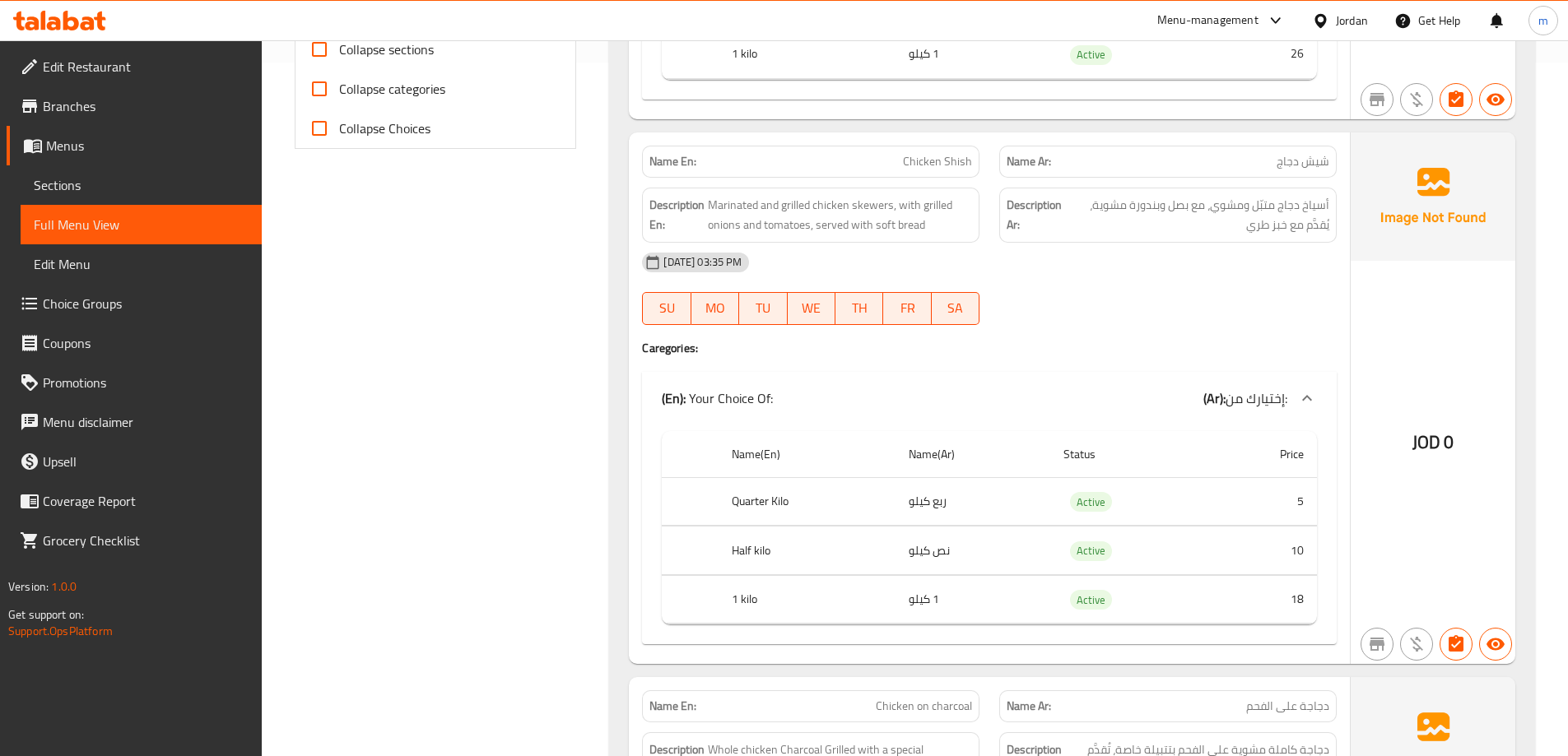
scroll to position [0, 0]
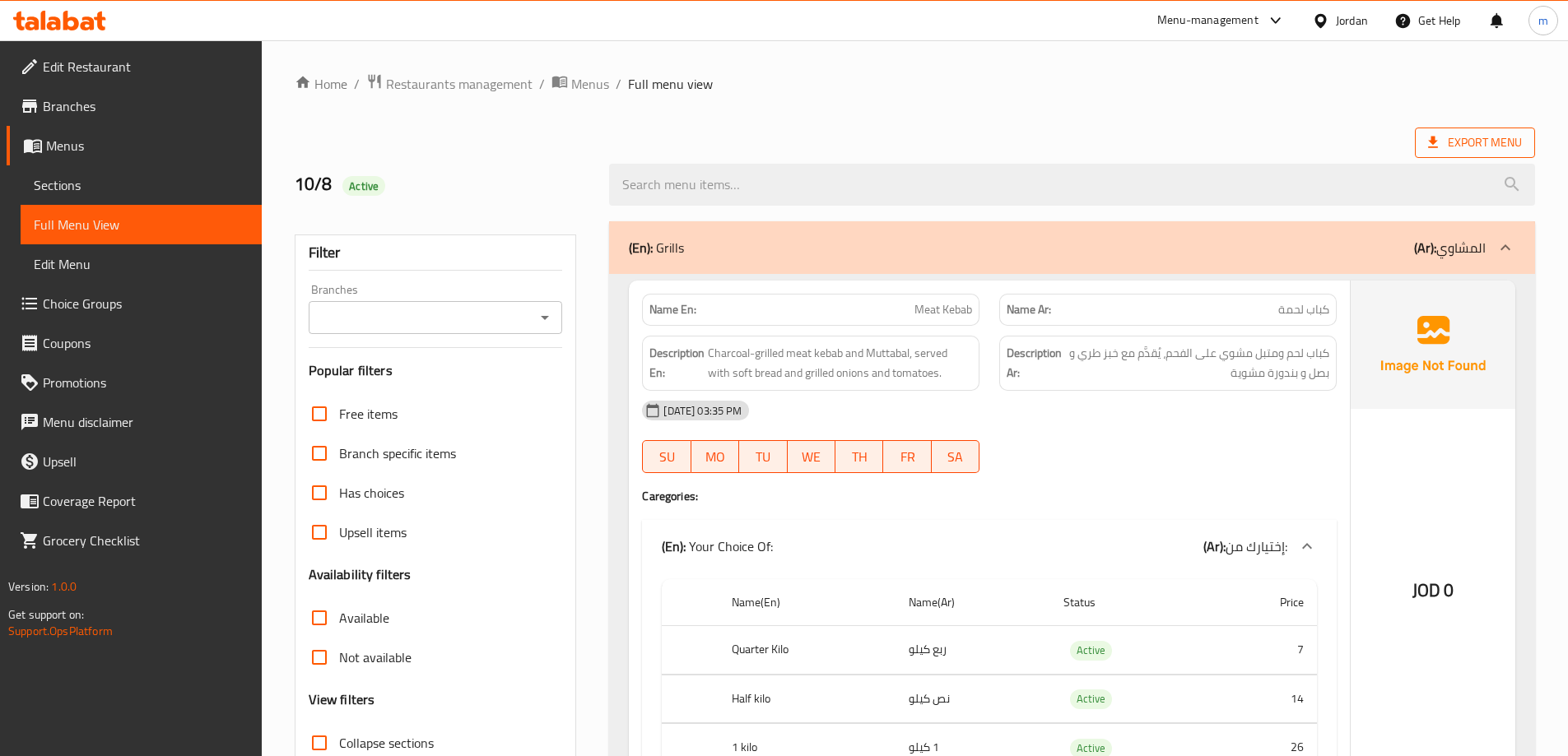
click at [1465, 127] on span "Export Menu" at bounding box center [1475, 142] width 120 height 31
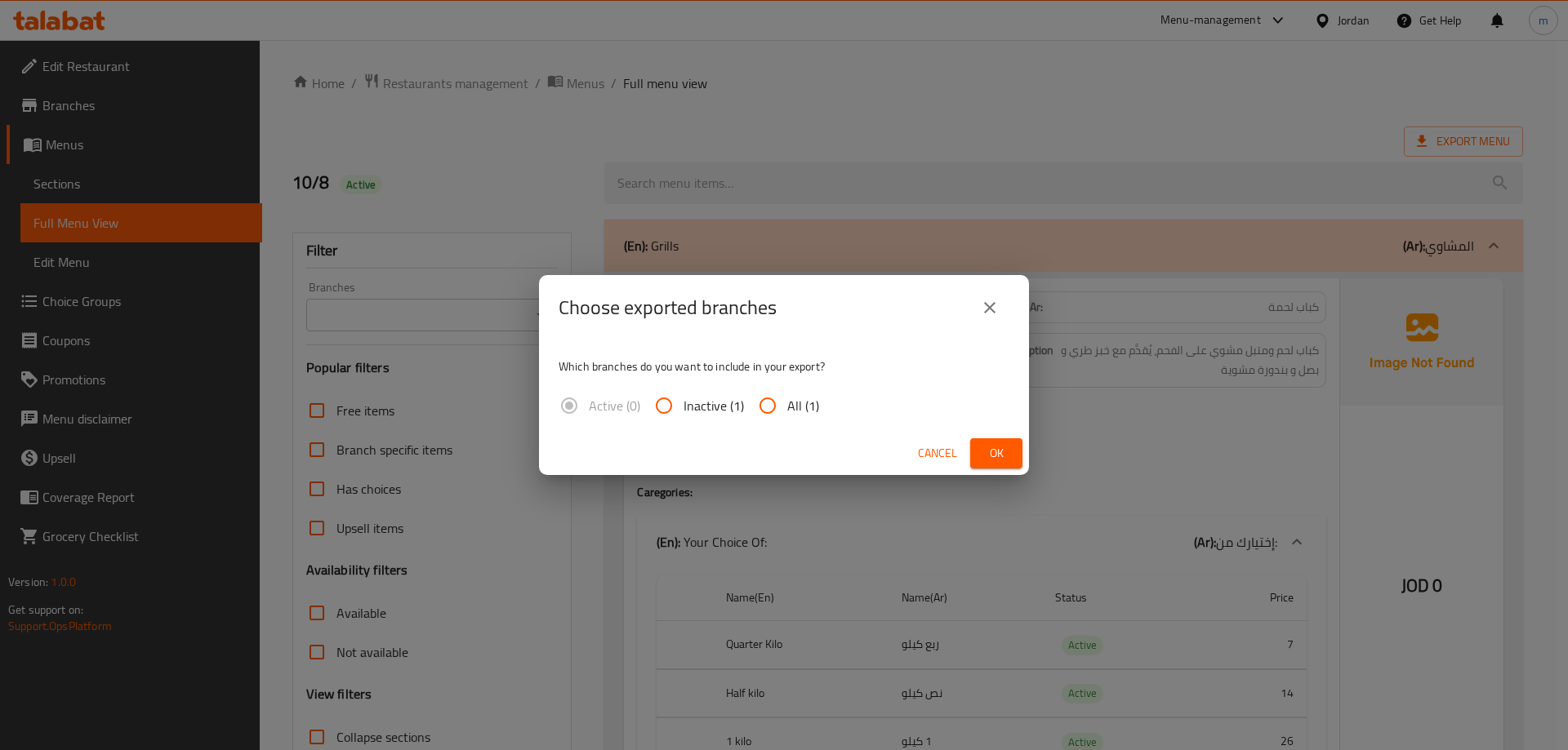
click at [786, 404] on input "All (1)" at bounding box center [767, 405] width 39 height 39
radio input "true"
click at [997, 451] on span "Ok" at bounding box center [996, 454] width 26 height 20
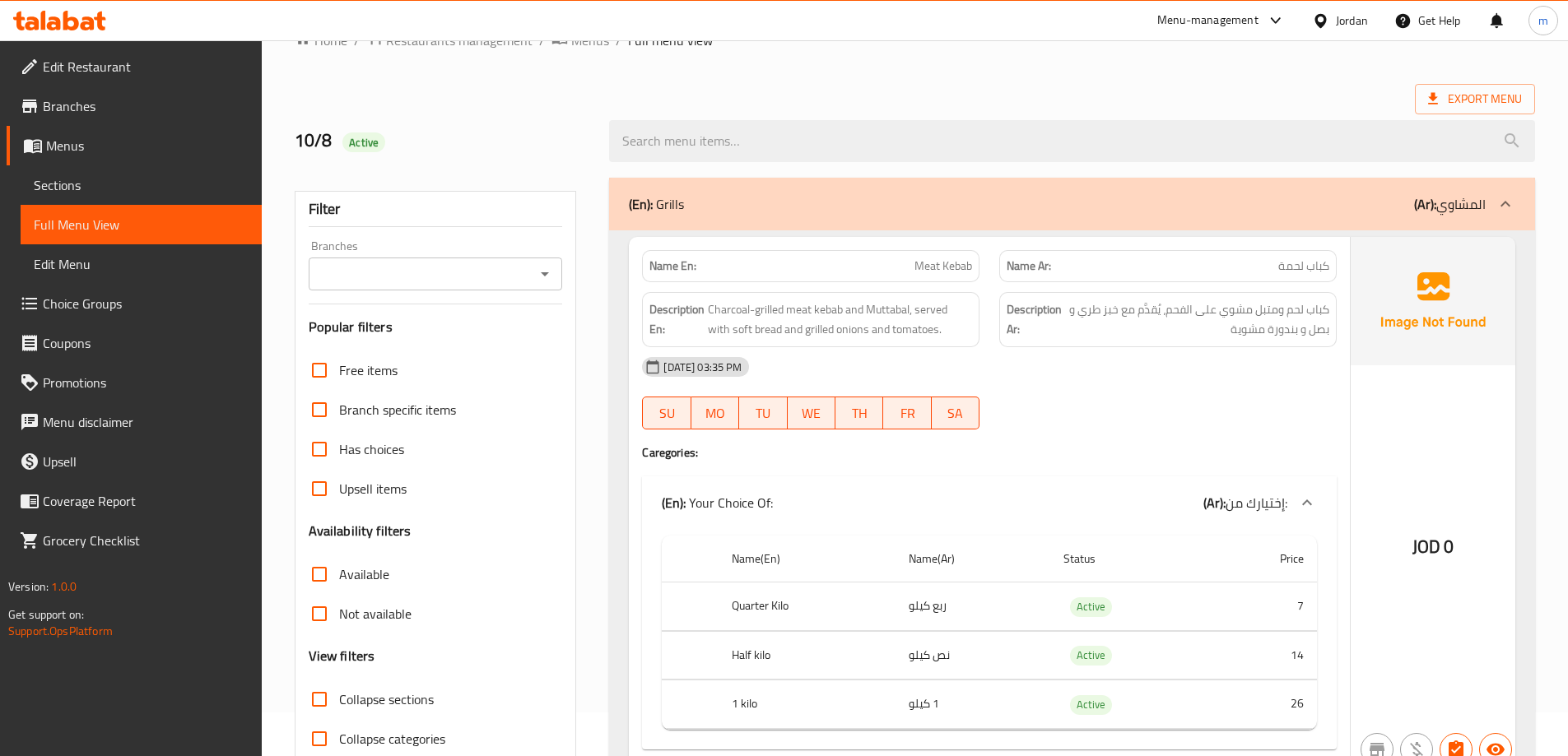
scroll to position [82, 0]
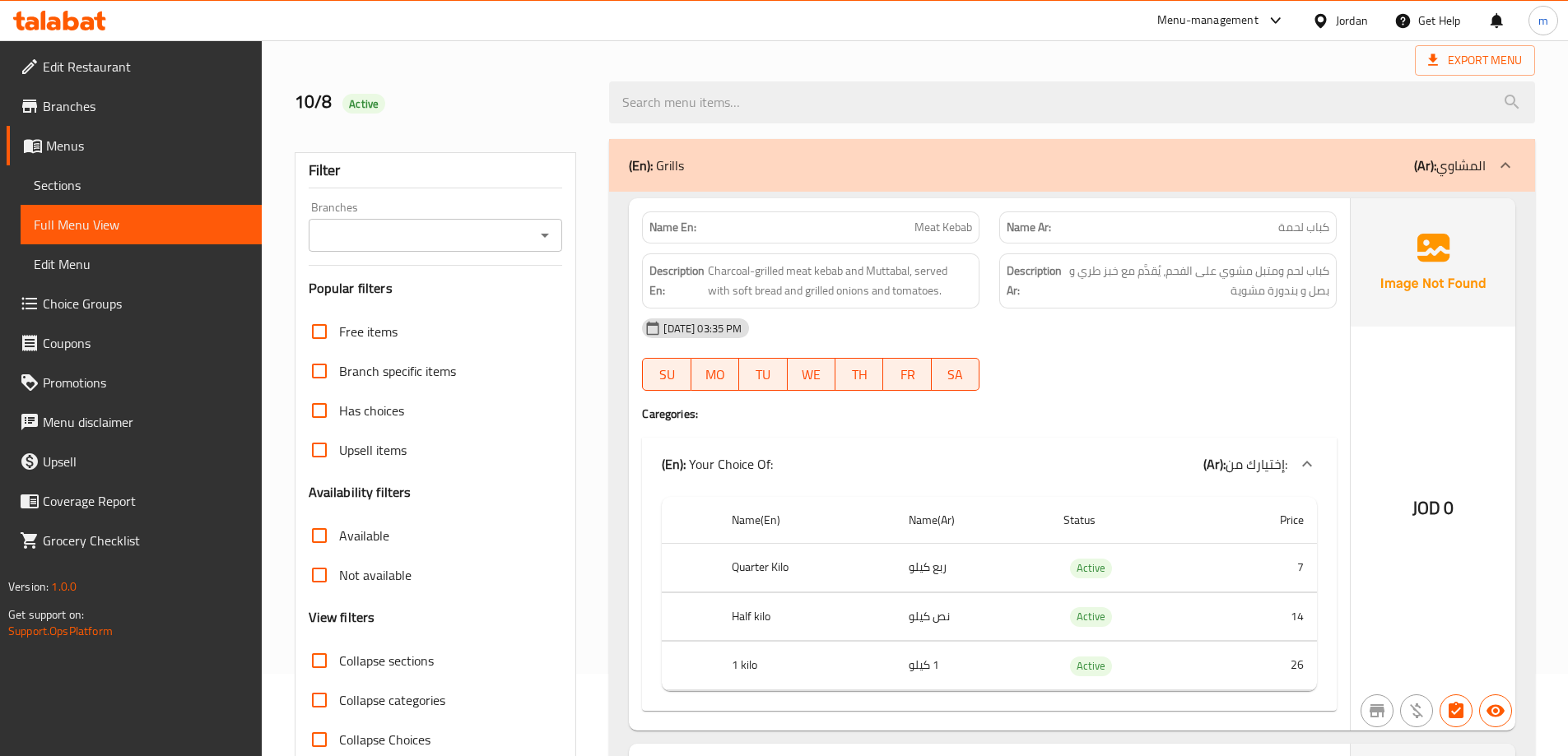
click at [123, 148] on span "Menus" at bounding box center [147, 145] width 202 height 20
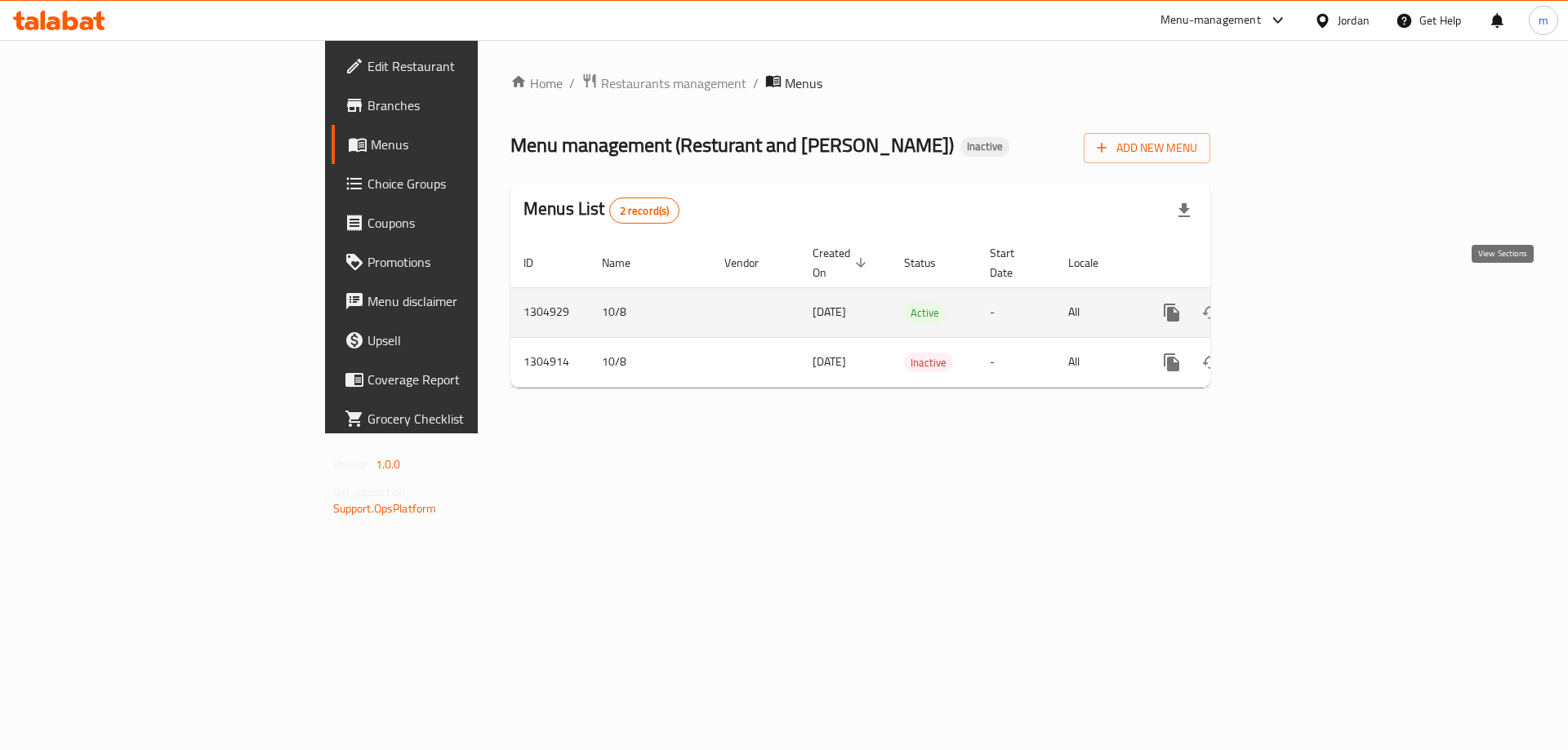
click at [1299, 303] on icon "enhanced table" at bounding box center [1289, 312] width 19 height 19
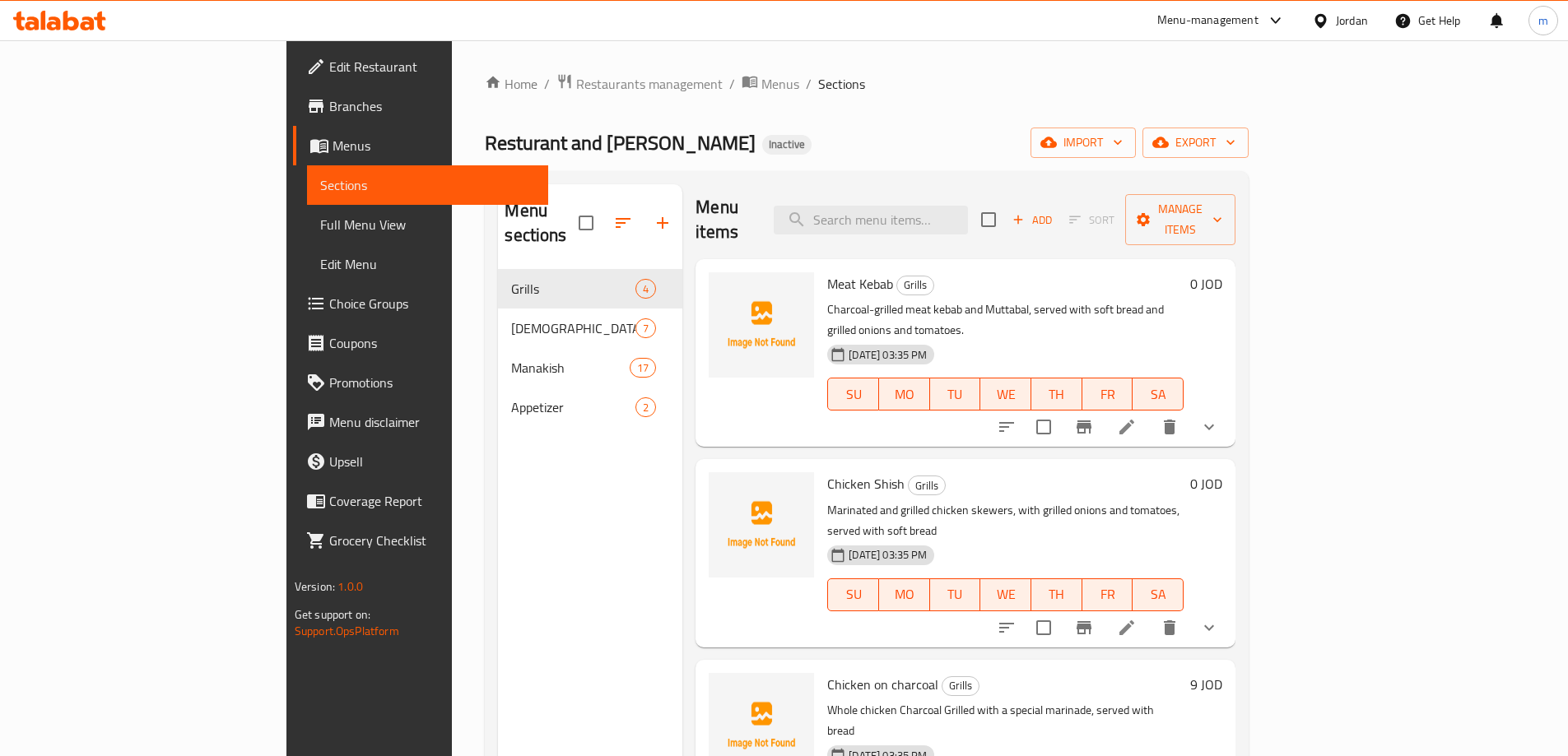
scroll to position [4, 0]
click at [1249, 155] on button "export" at bounding box center [1195, 142] width 106 height 31
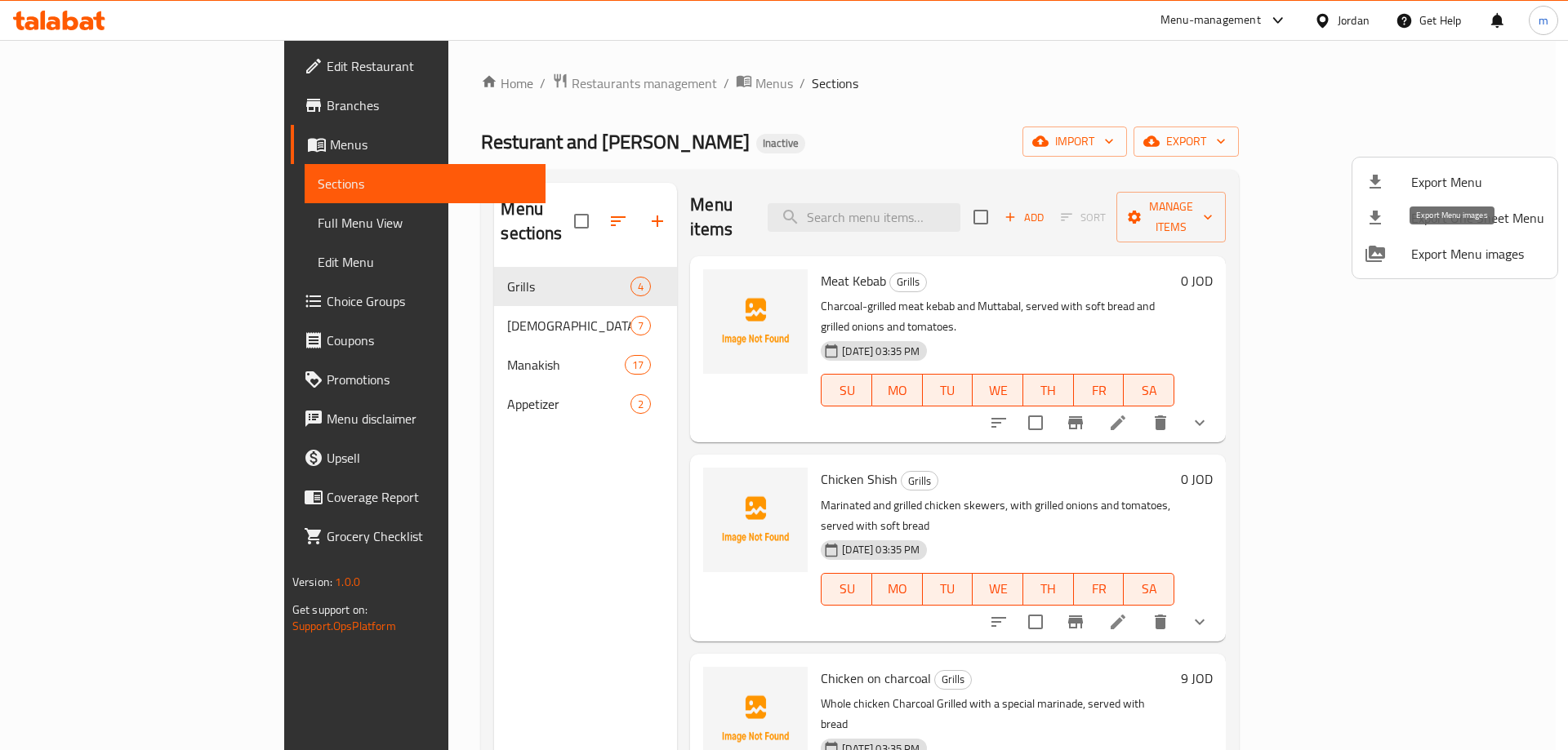
click at [1427, 290] on div at bounding box center [784, 375] width 1568 height 750
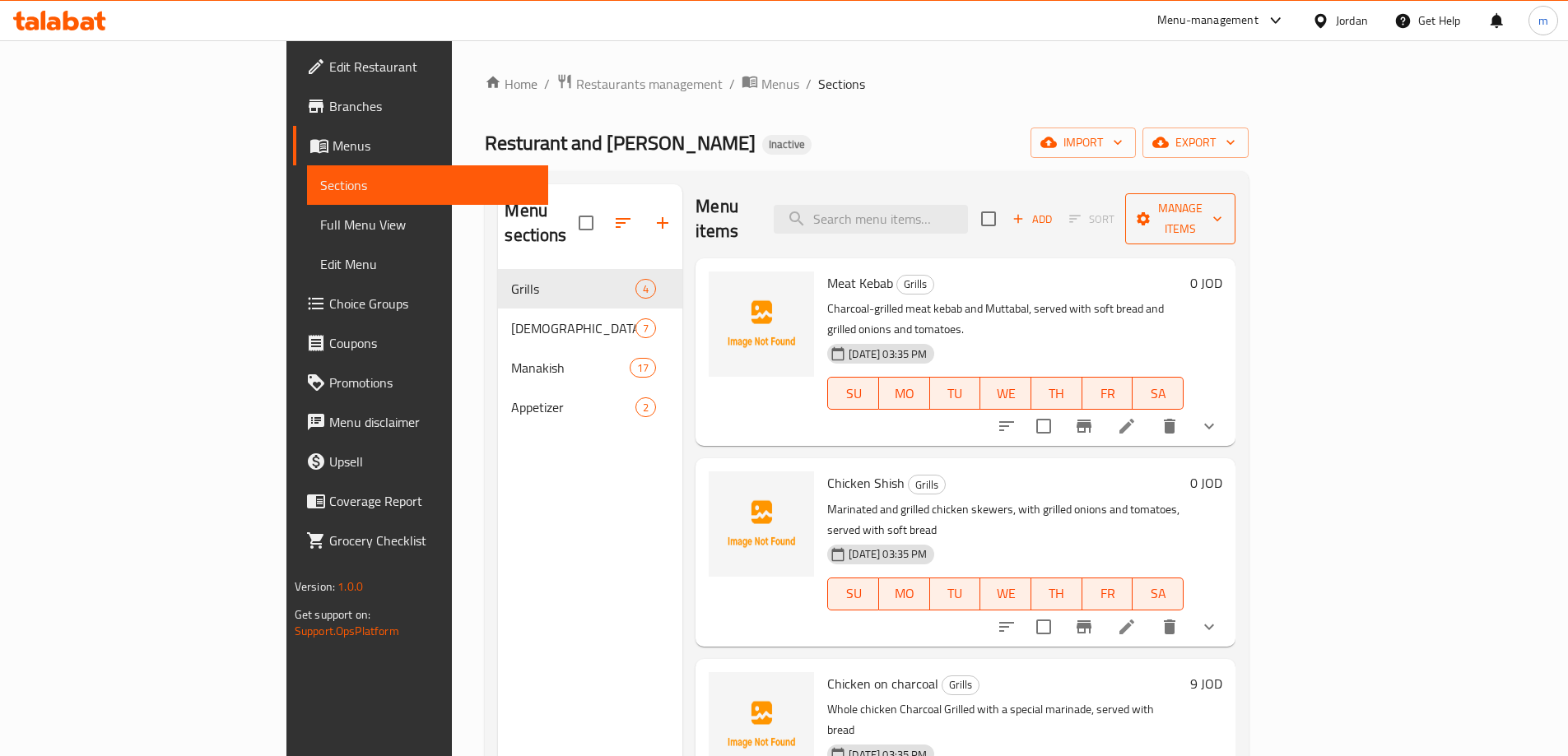
click at [1222, 212] on span "Manage items" at bounding box center [1180, 218] width 84 height 41
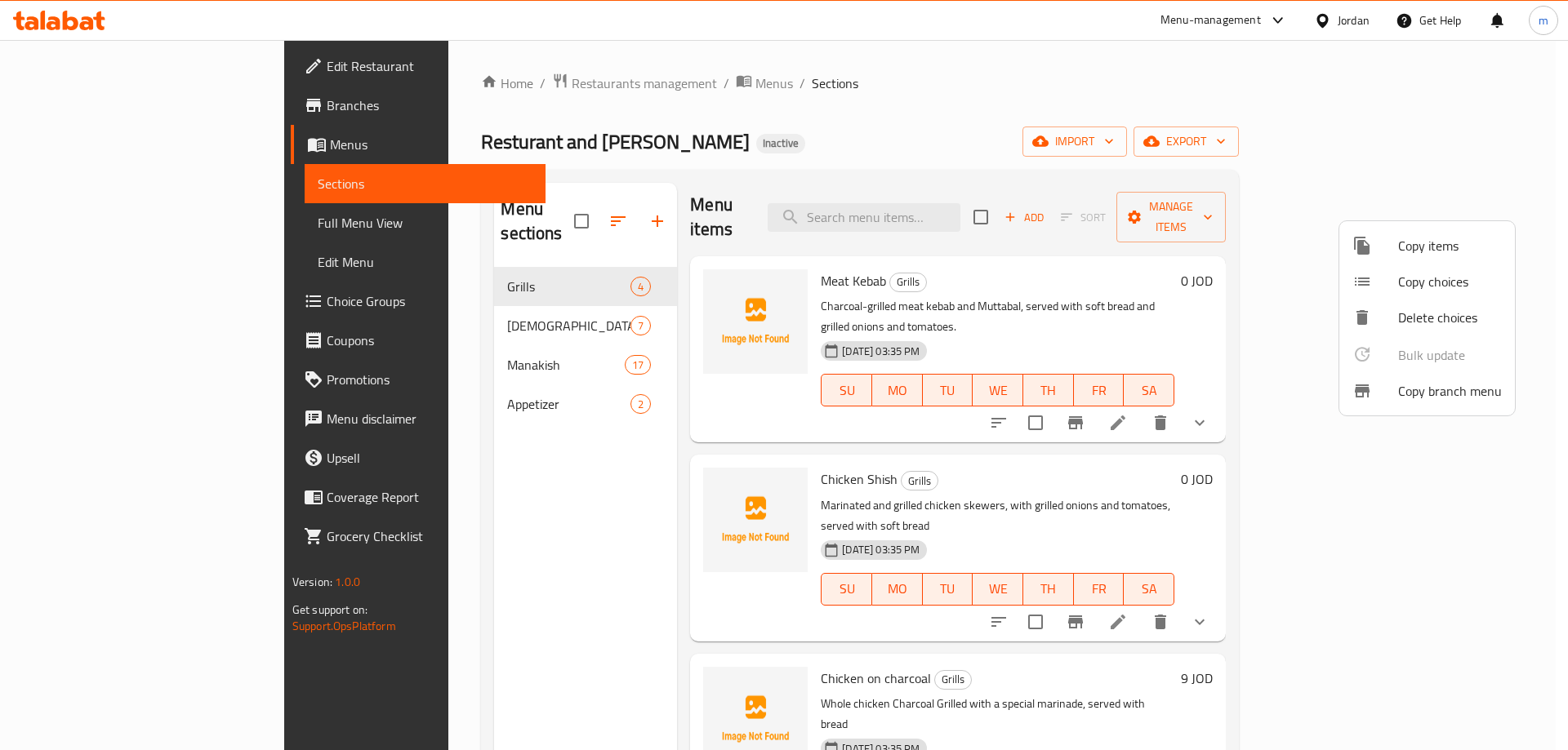
click at [1004, 116] on div at bounding box center [784, 375] width 1568 height 750
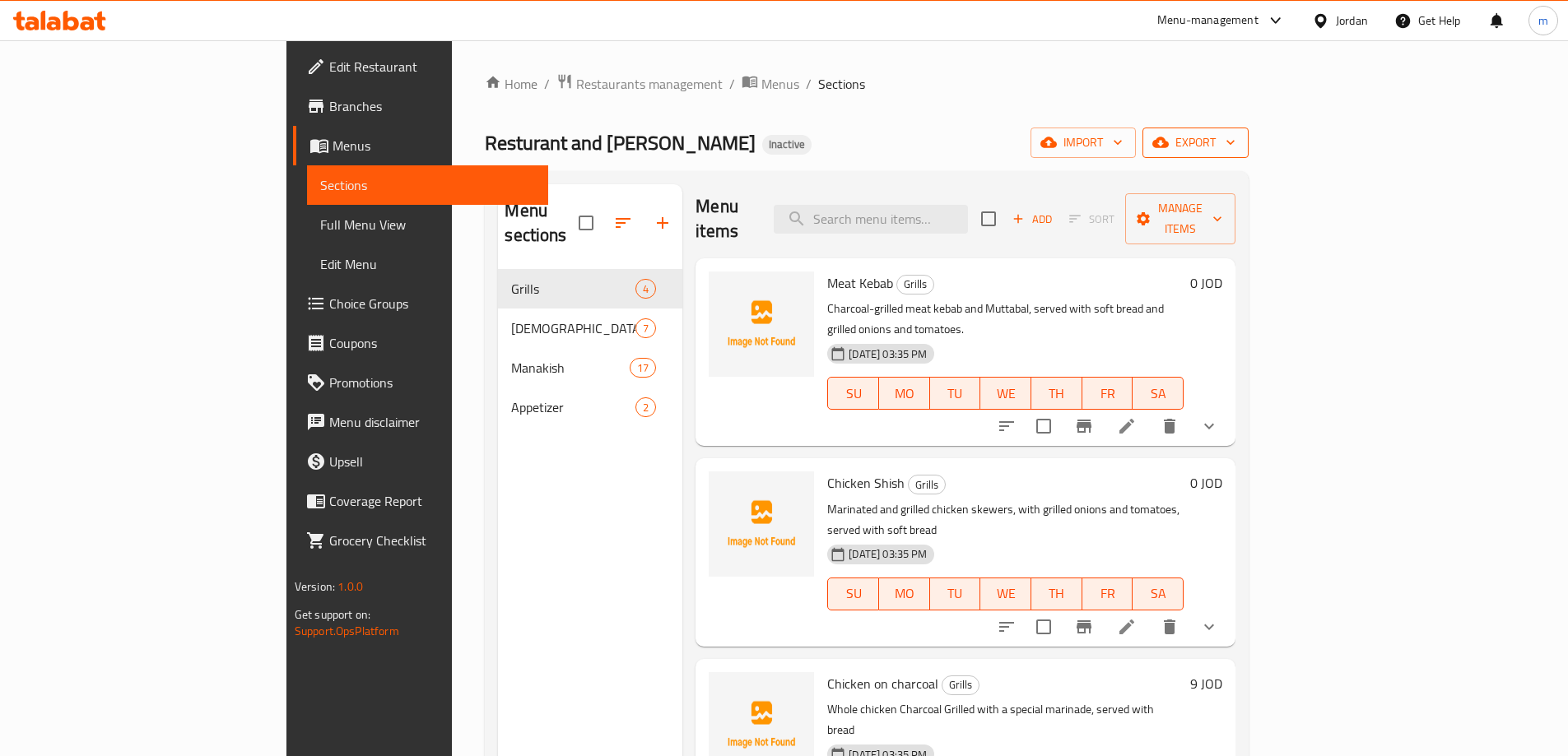
click at [1235, 132] on span "export" at bounding box center [1196, 142] width 80 height 20
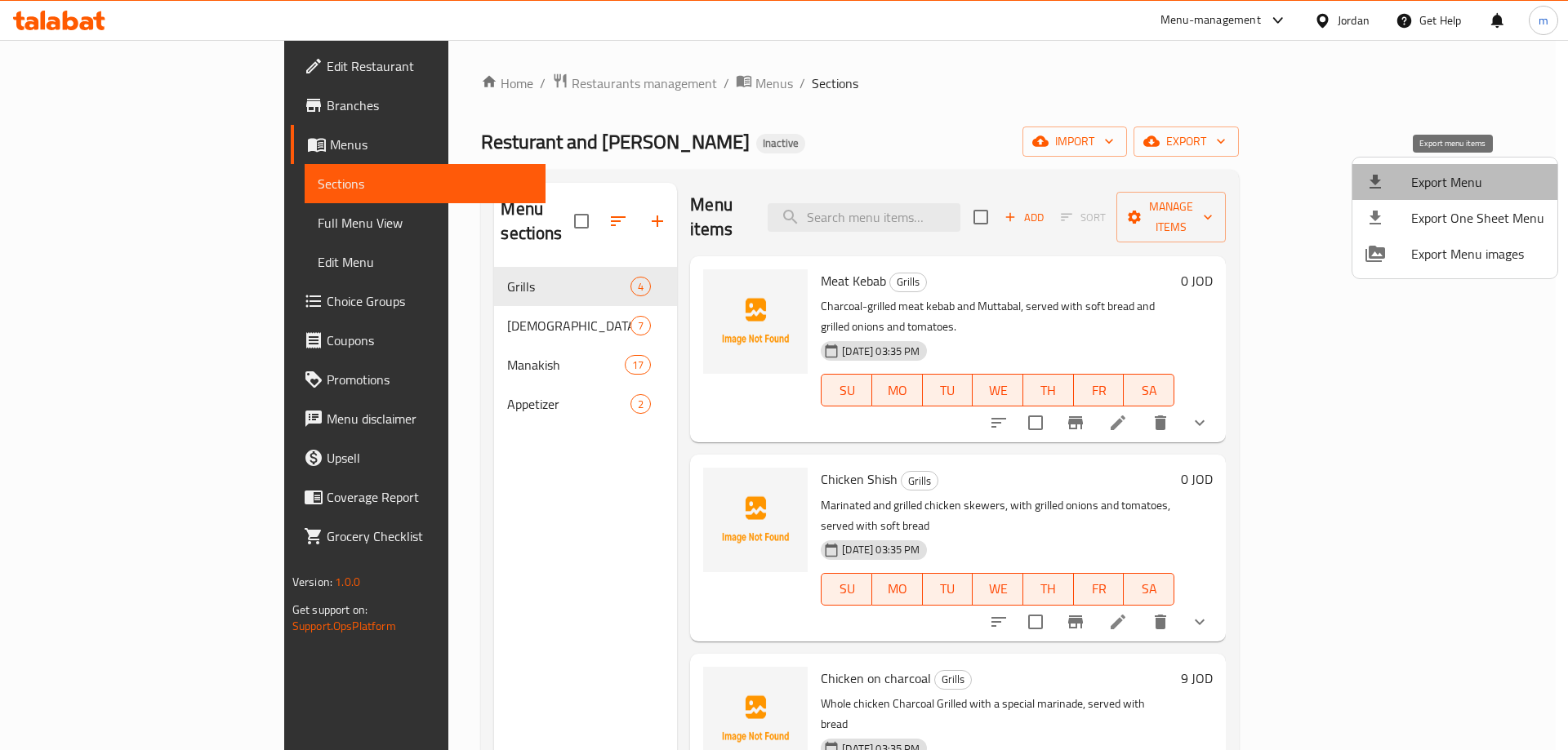
click at [1476, 184] on span "Export Menu" at bounding box center [1477, 181] width 133 height 19
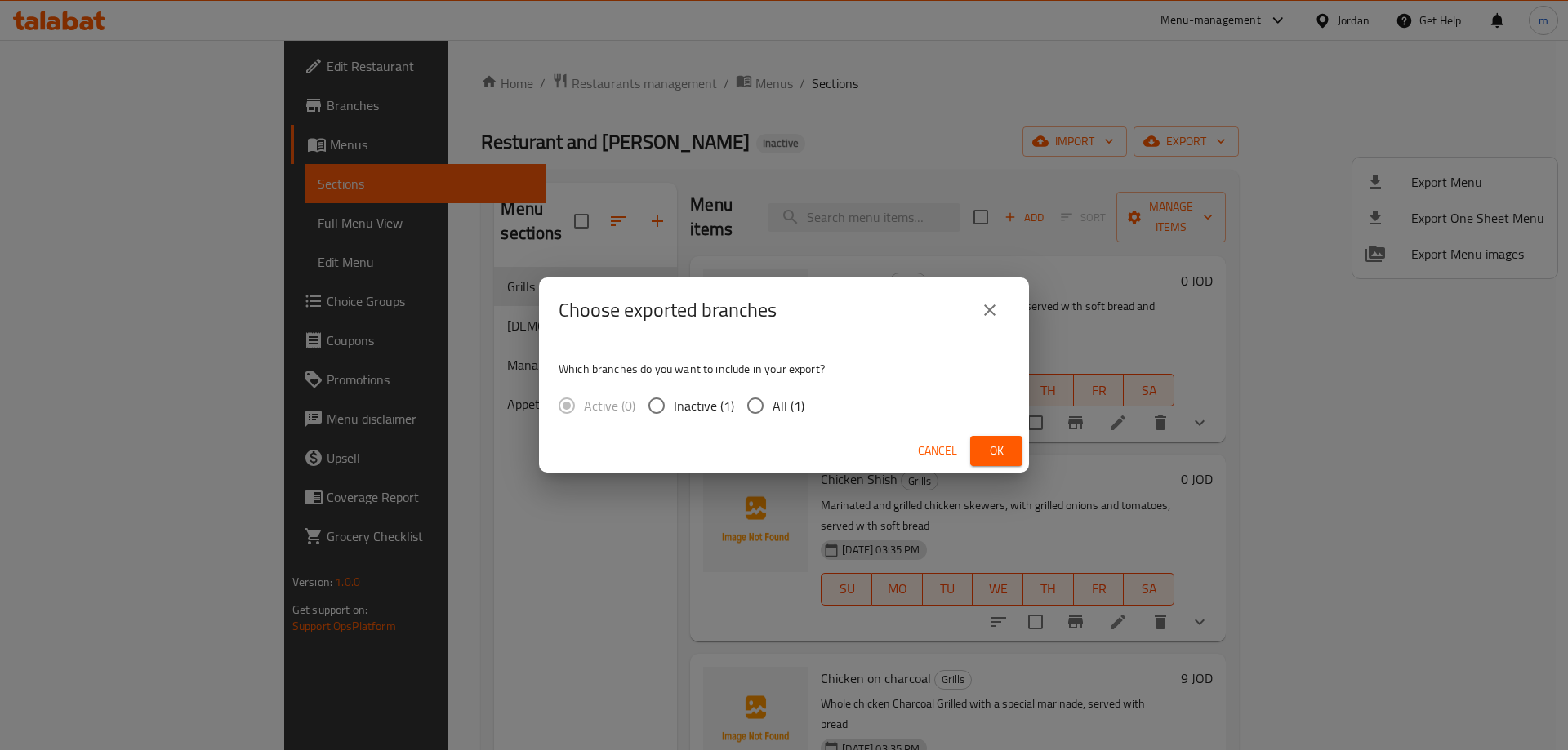
click at [775, 406] on span "All (1)" at bounding box center [788, 405] width 32 height 19
click at [772, 406] on input "All (1)" at bounding box center [755, 405] width 35 height 35
radio input "true"
click at [972, 446] on button "Ok" at bounding box center [997, 451] width 52 height 30
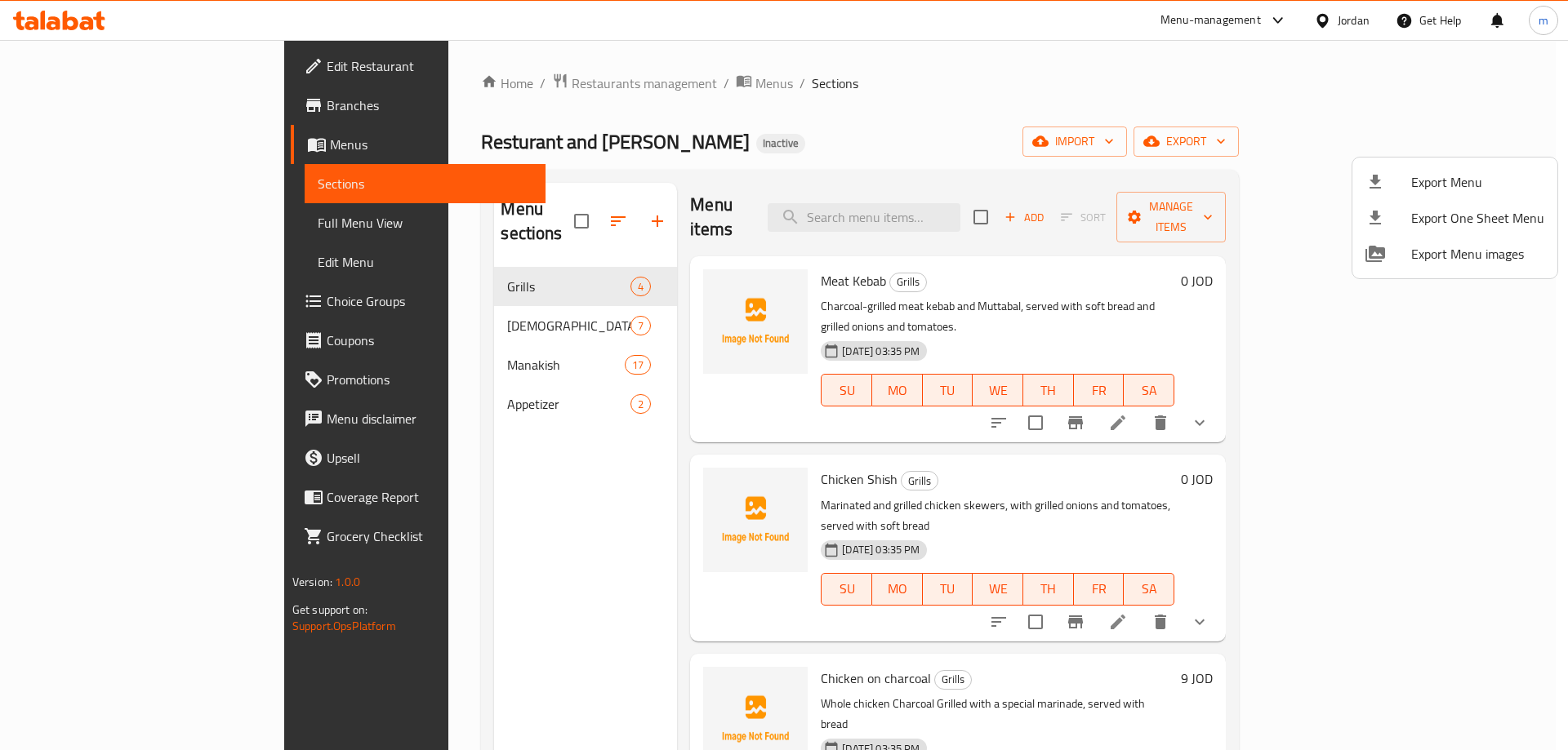
click at [163, 210] on div at bounding box center [784, 375] width 1568 height 750
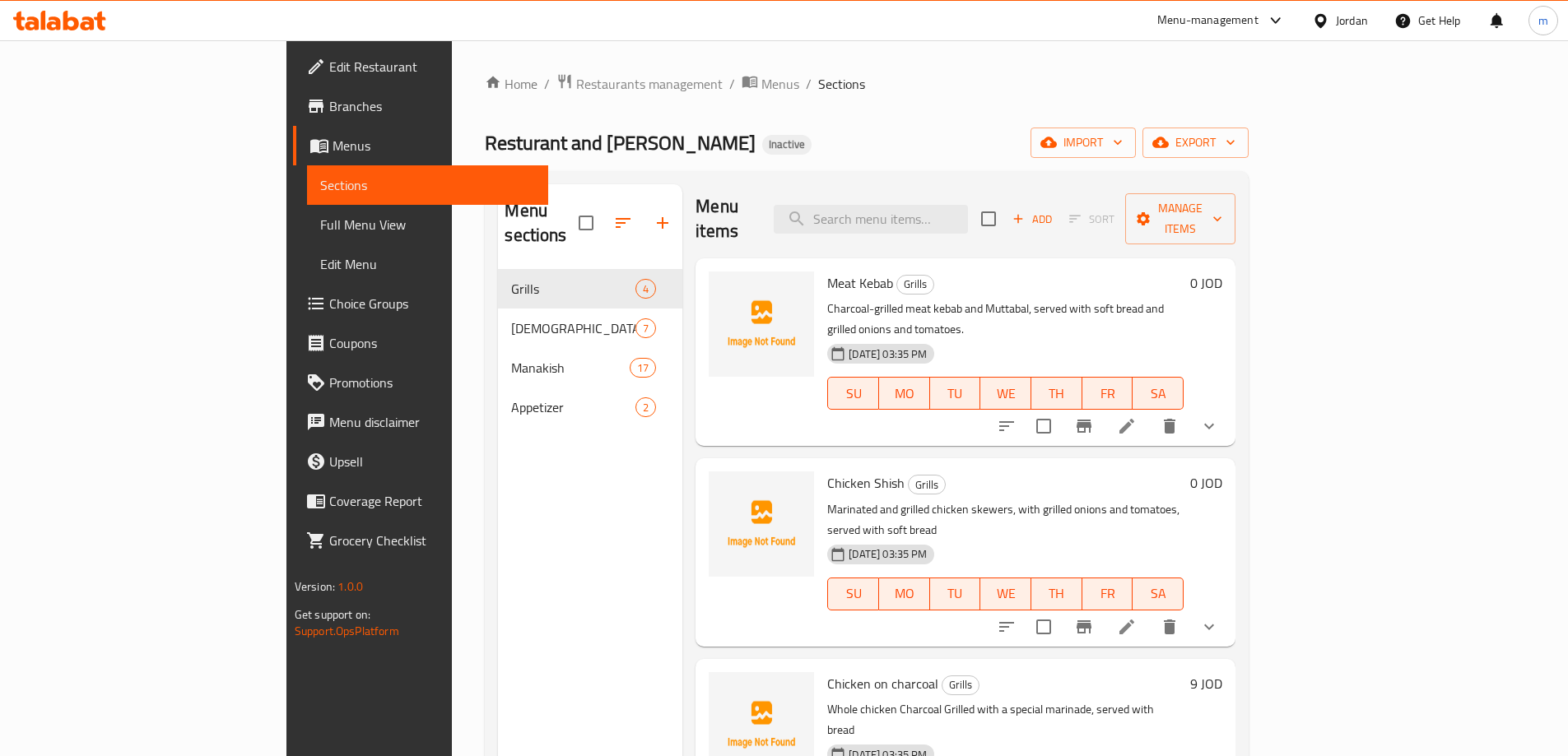
click at [320, 215] on span "Full Menu View" at bounding box center [428, 224] width 215 height 20
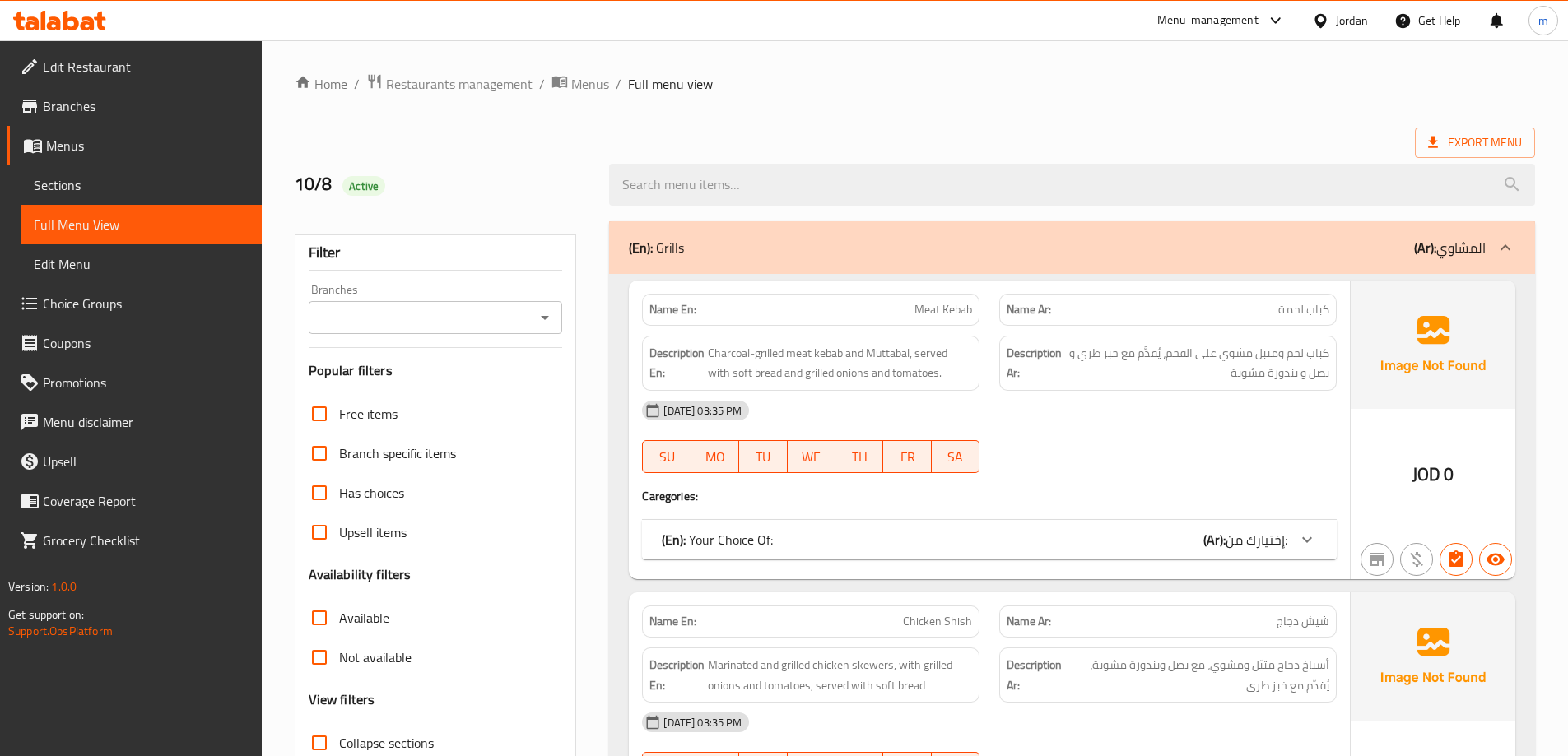
click at [121, 150] on span "Menus" at bounding box center [147, 145] width 202 height 20
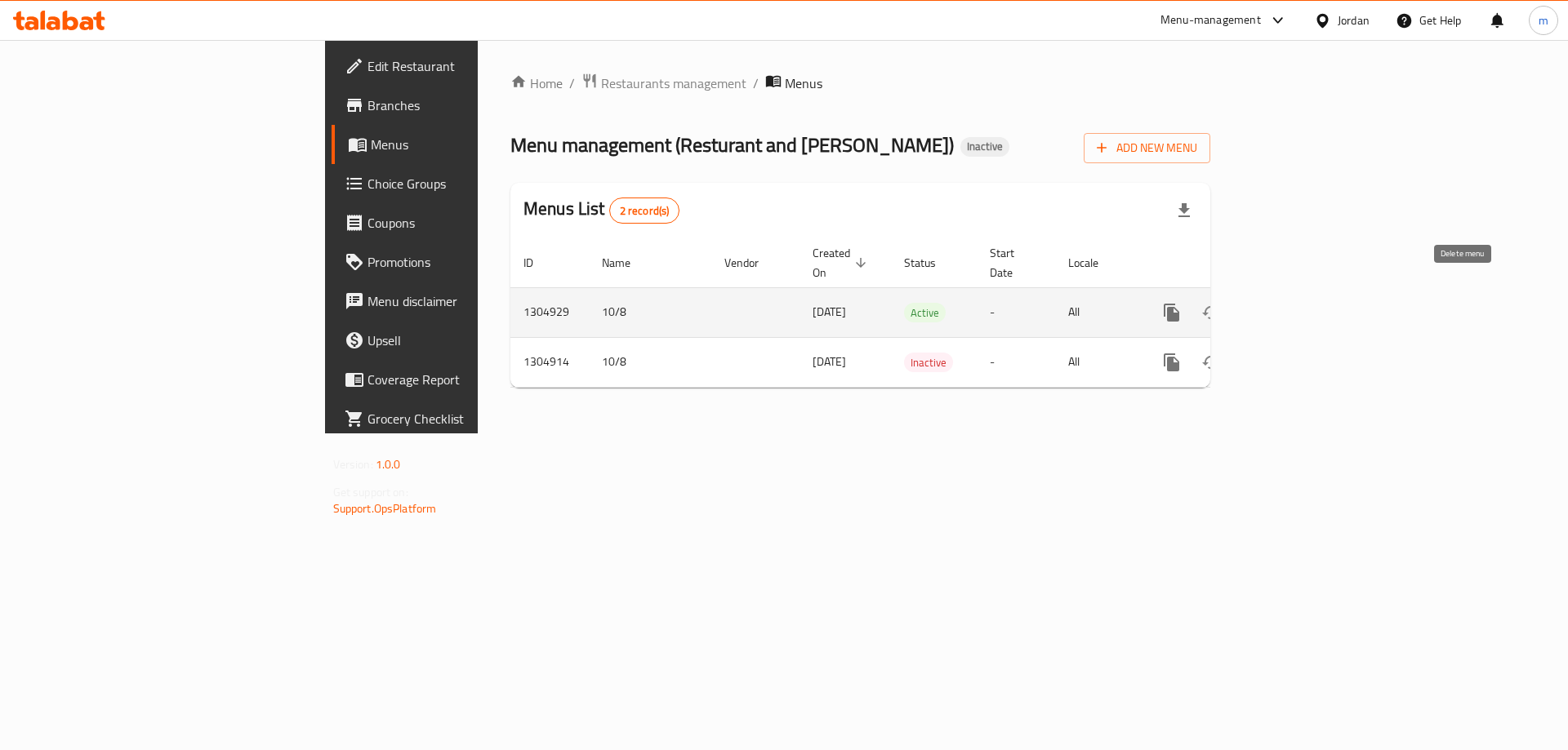
click at [1256, 306] on icon "enhanced table" at bounding box center [1251, 312] width 12 height 14
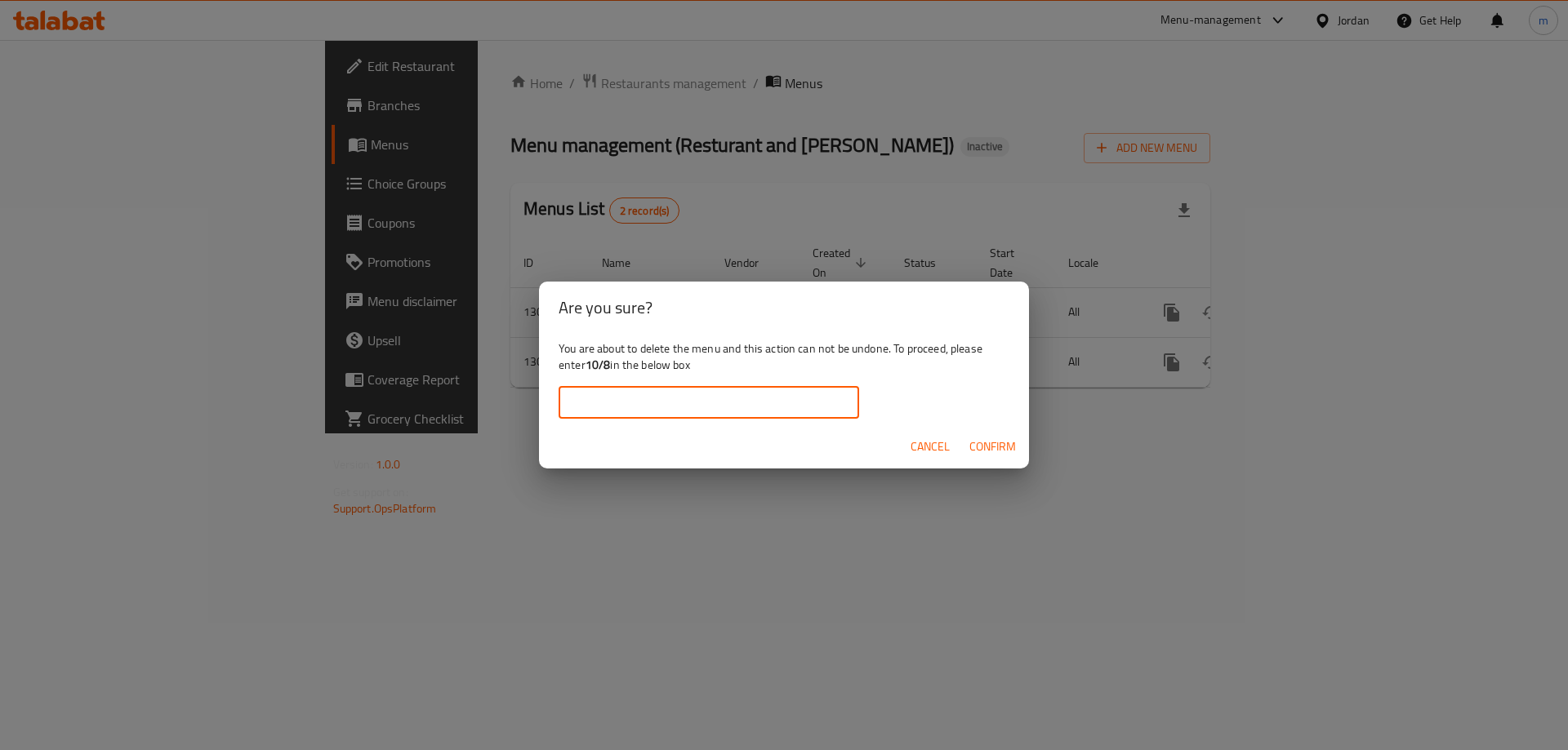
click at [815, 413] on input "text" at bounding box center [709, 402] width 301 height 33
type input "10/8"
click at [980, 445] on span "Confirm" at bounding box center [992, 447] width 47 height 20
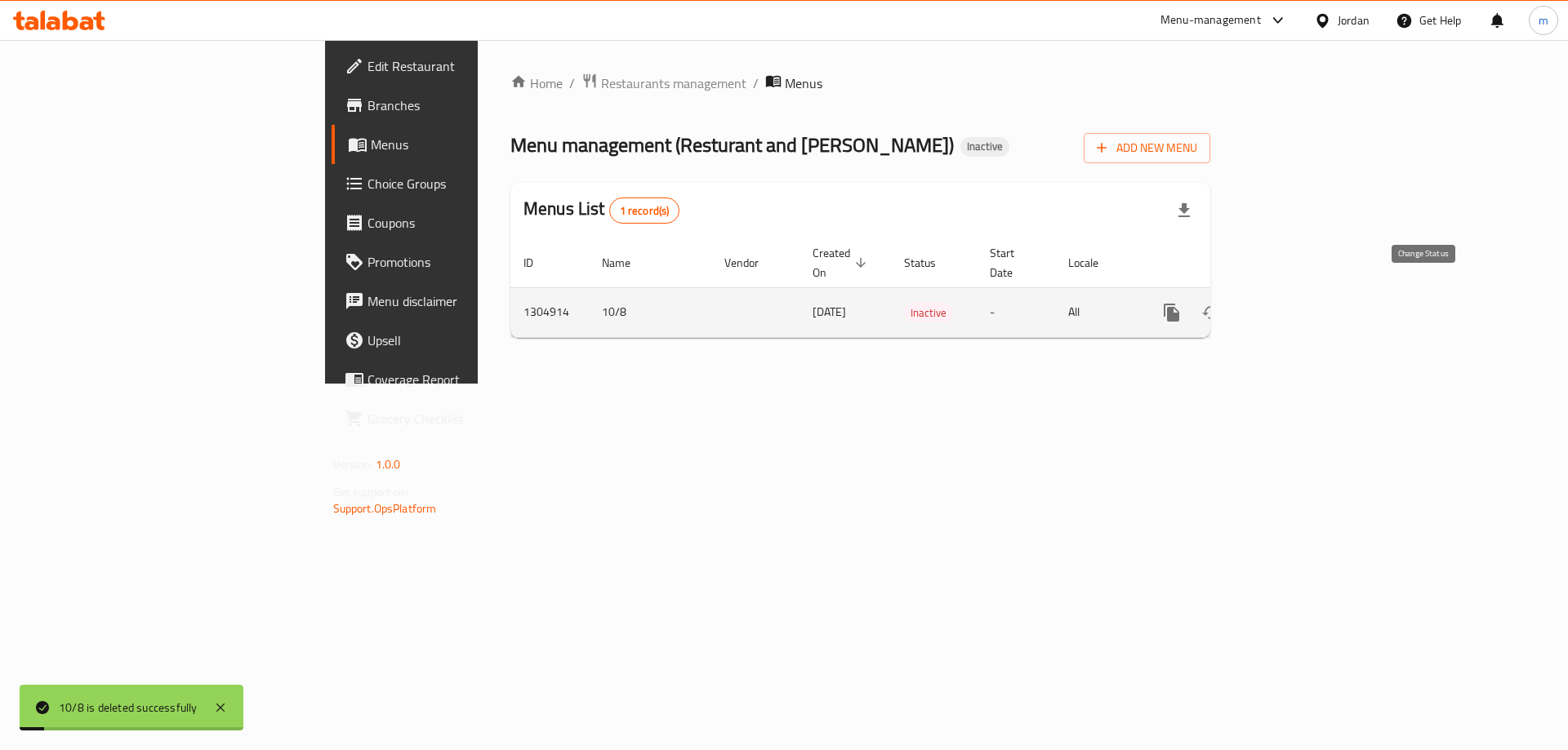
click at [1221, 303] on icon "enhanced table" at bounding box center [1211, 312] width 19 height 19
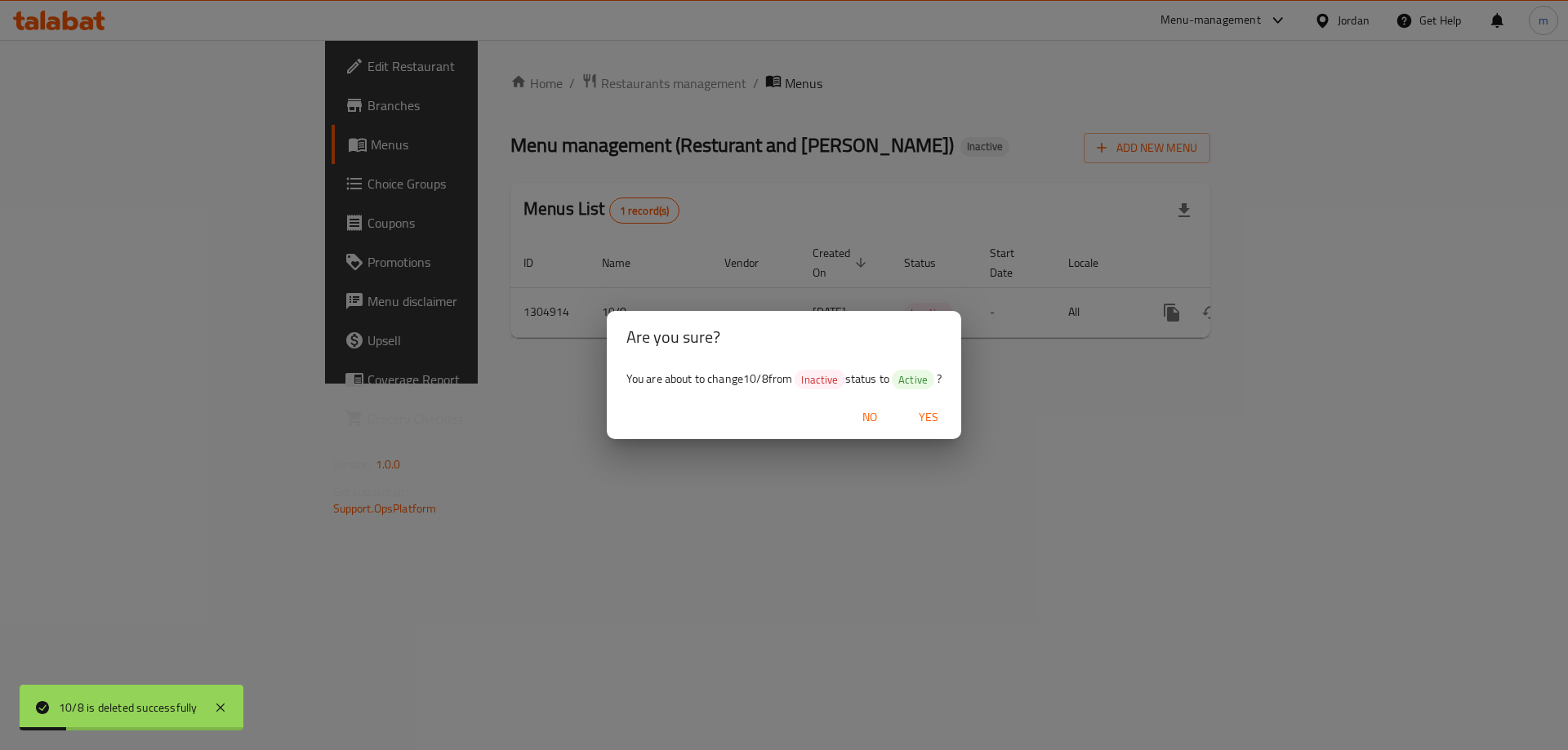
click at [917, 410] on span "Yes" at bounding box center [928, 417] width 39 height 20
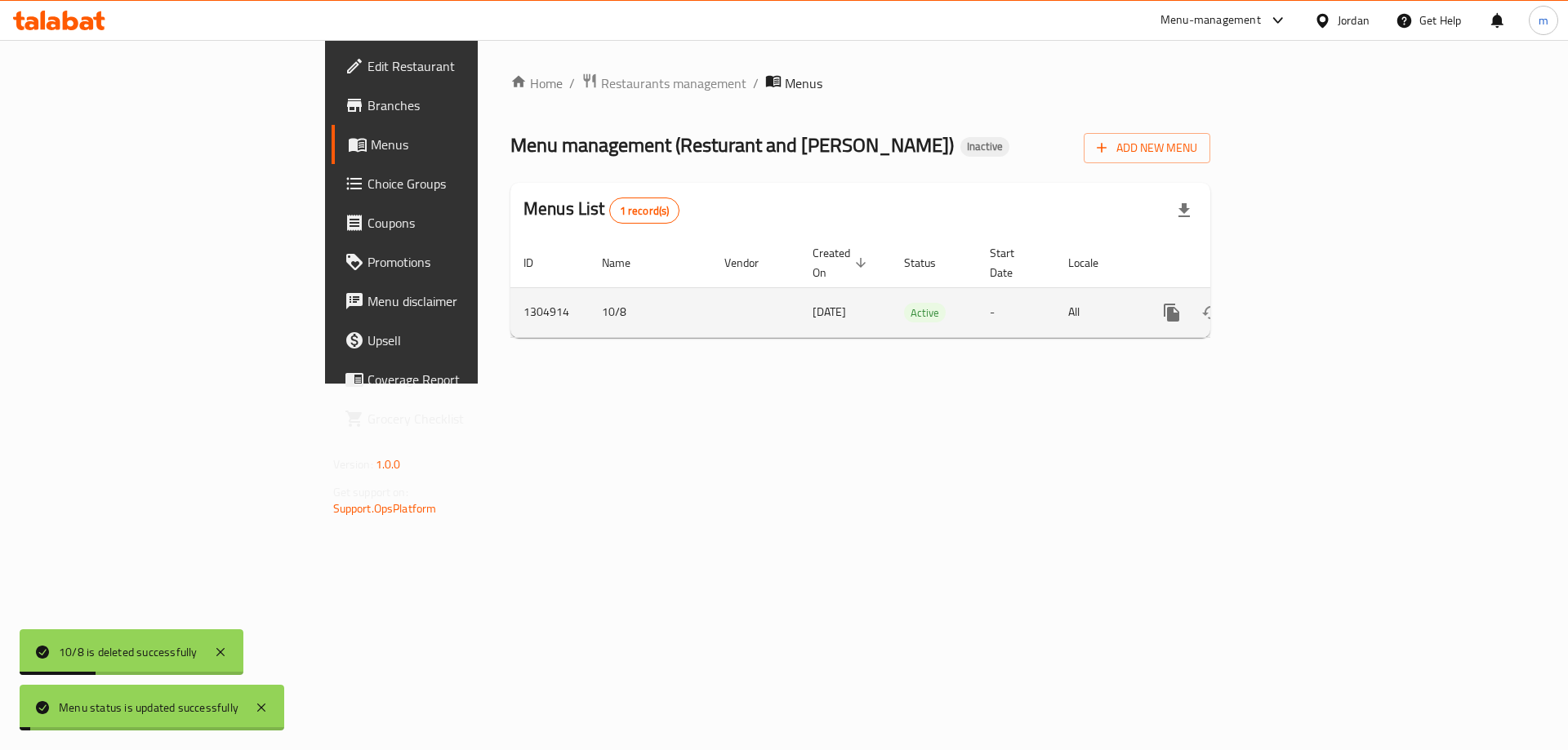
click at [1299, 303] on icon "enhanced table" at bounding box center [1289, 312] width 19 height 19
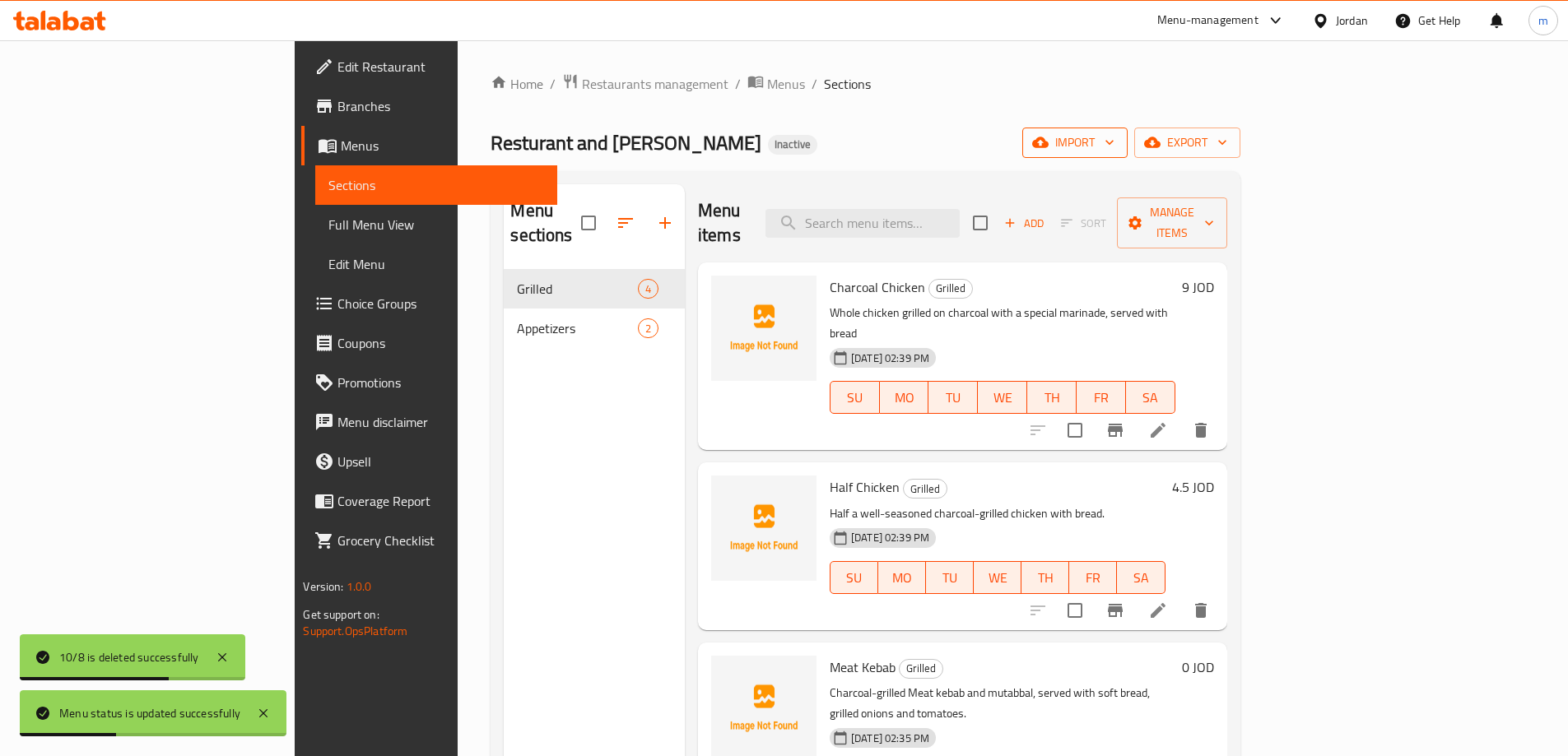
click at [1128, 143] on button "import" at bounding box center [1075, 142] width 105 height 31
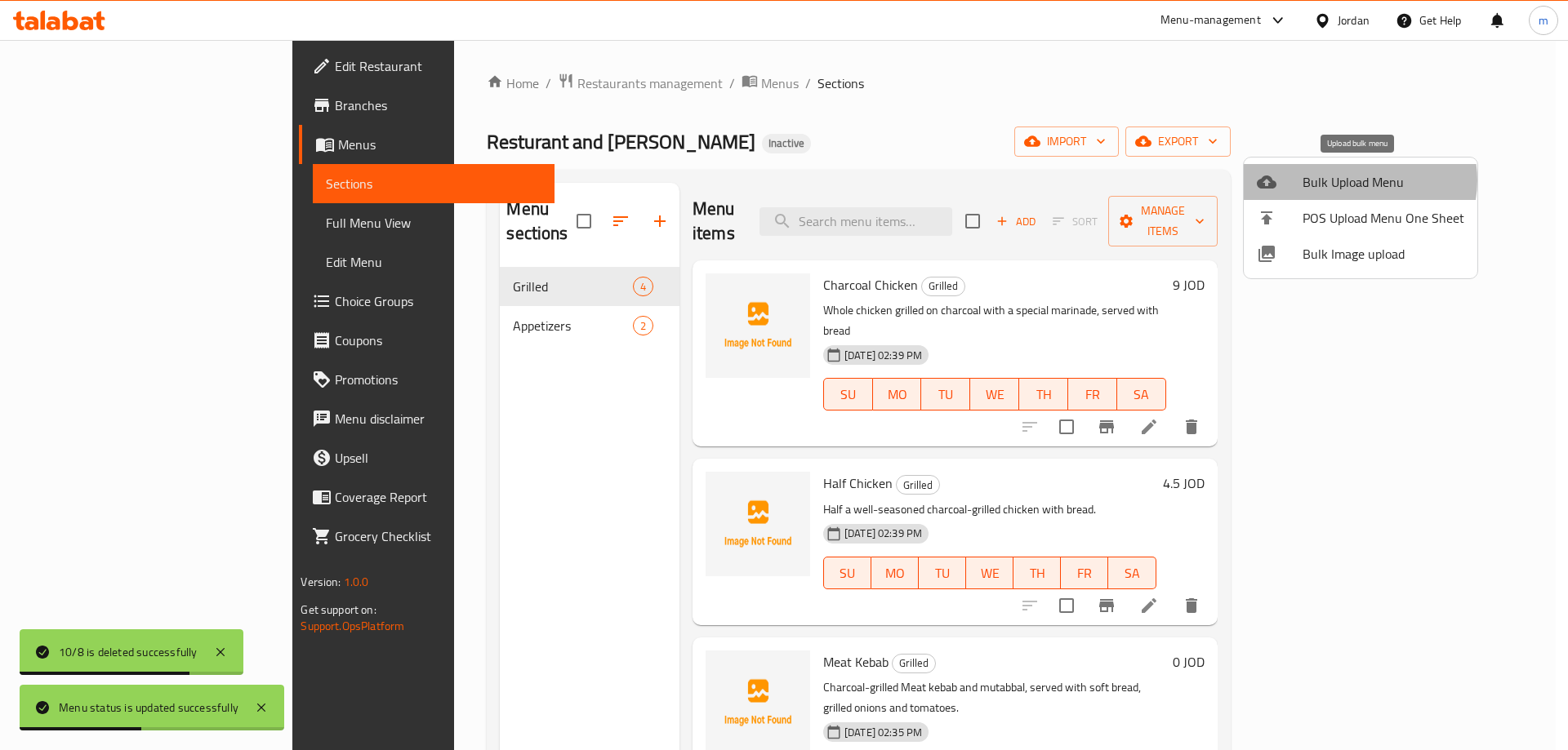
click at [1357, 180] on span "Bulk Upload Menu" at bounding box center [1383, 181] width 162 height 19
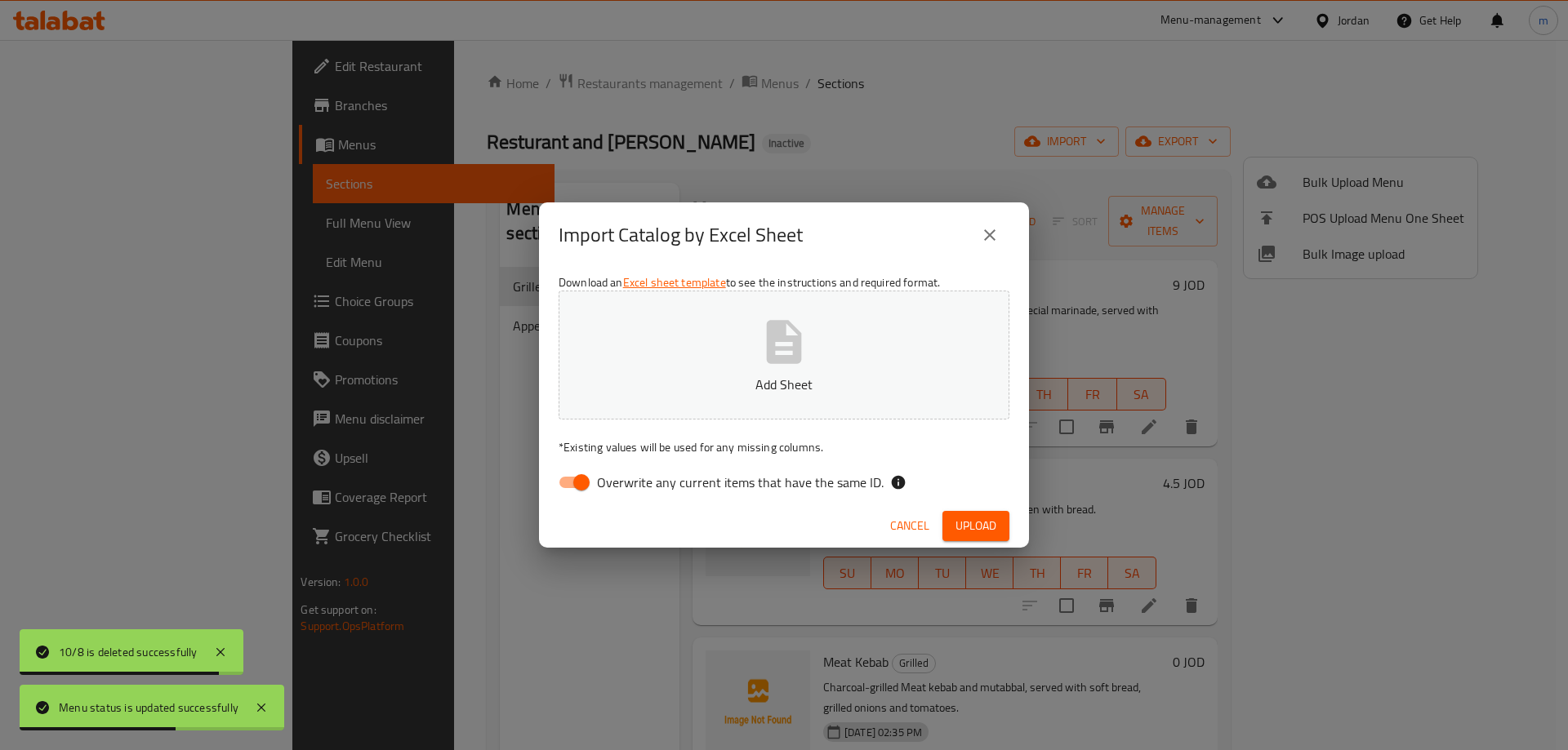
click at [721, 488] on span "Overwrite any current items that have the same ID." at bounding box center [740, 482] width 286 height 19
click at [628, 488] on input "Overwrite any current items that have the same ID." at bounding box center [582, 483] width 93 height 31
checkbox input "false"
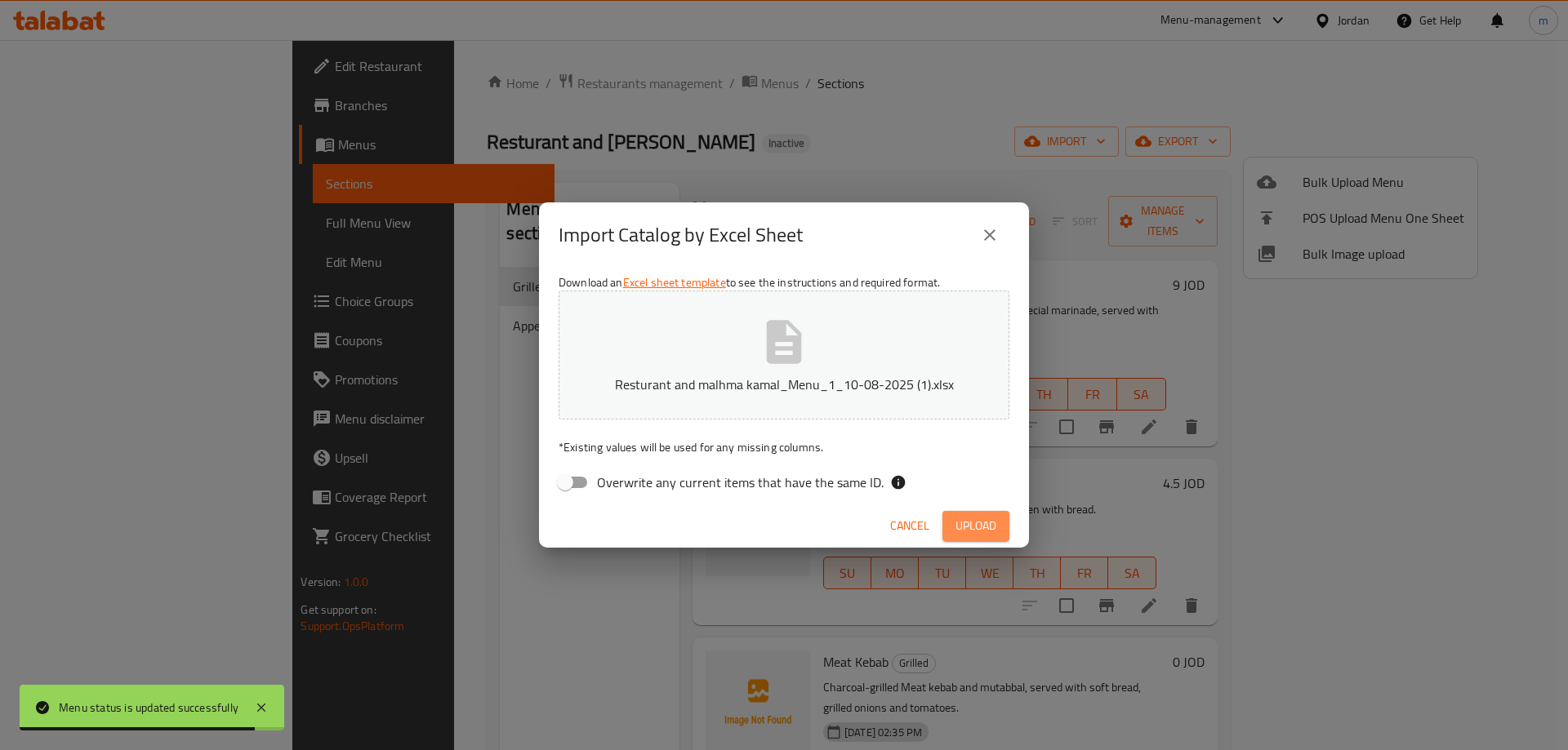
click at [981, 526] on span "Upload" at bounding box center [975, 526] width 41 height 20
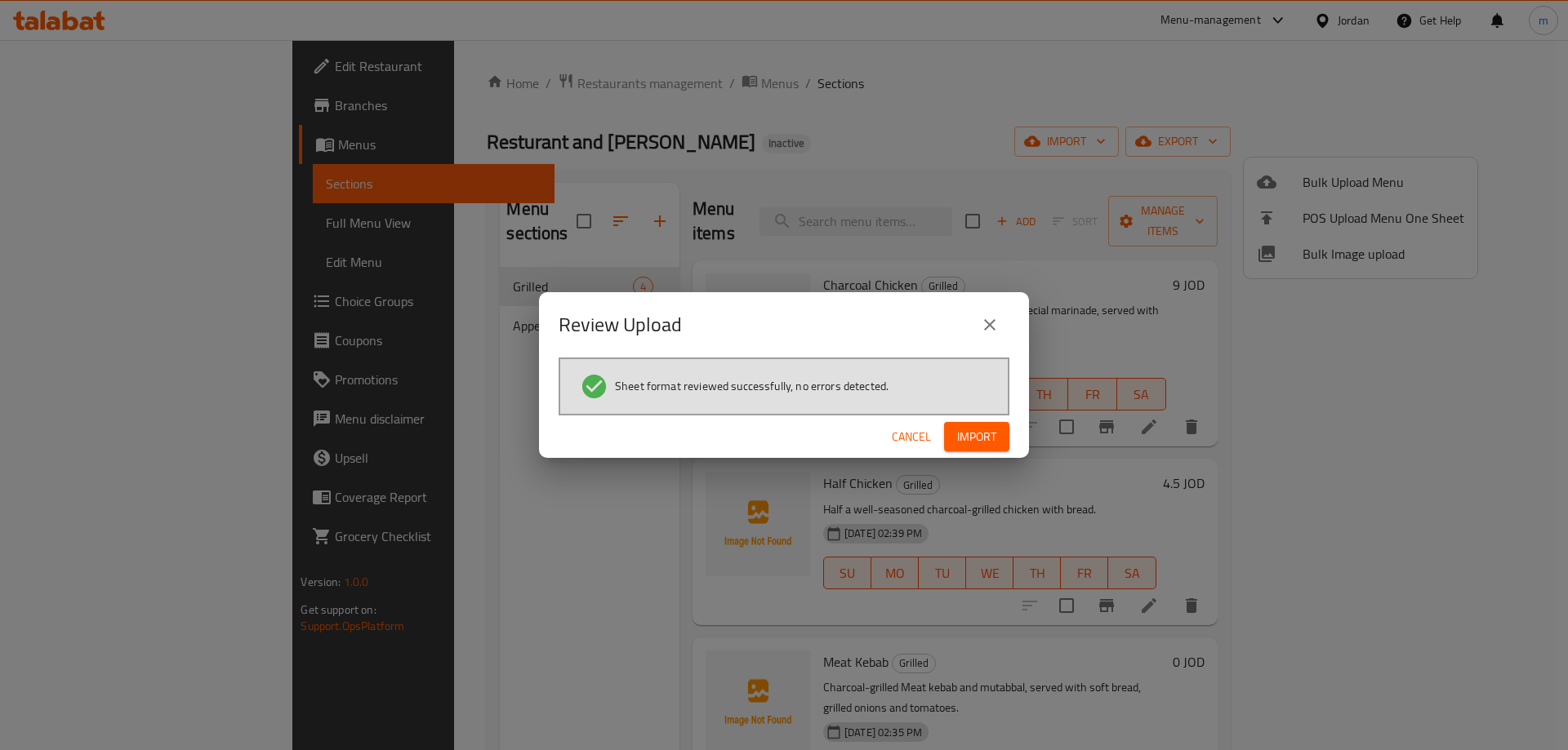
click at [1001, 427] on button "Import" at bounding box center [976, 438] width 65 height 30
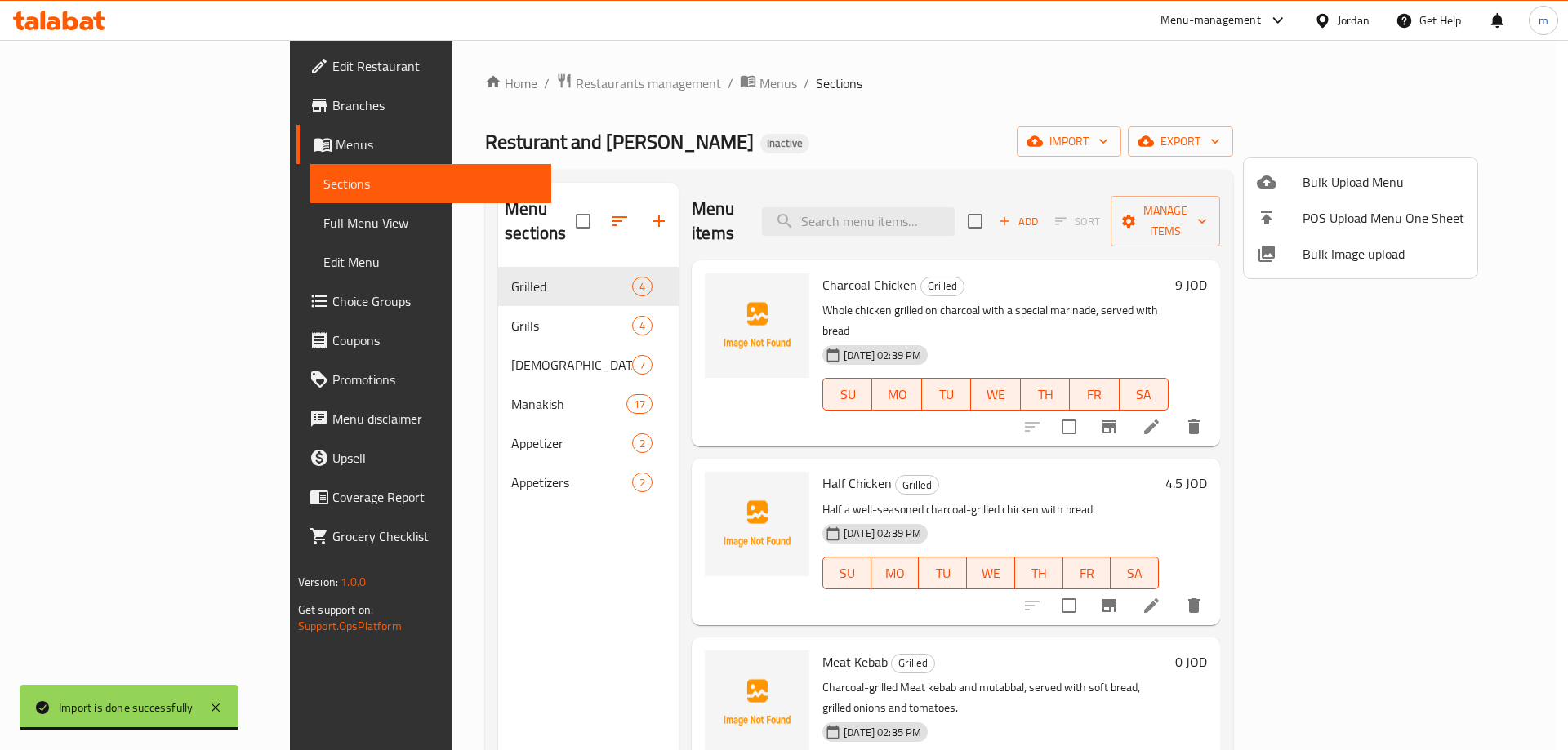
click at [1434, 393] on div at bounding box center [784, 375] width 1568 height 750
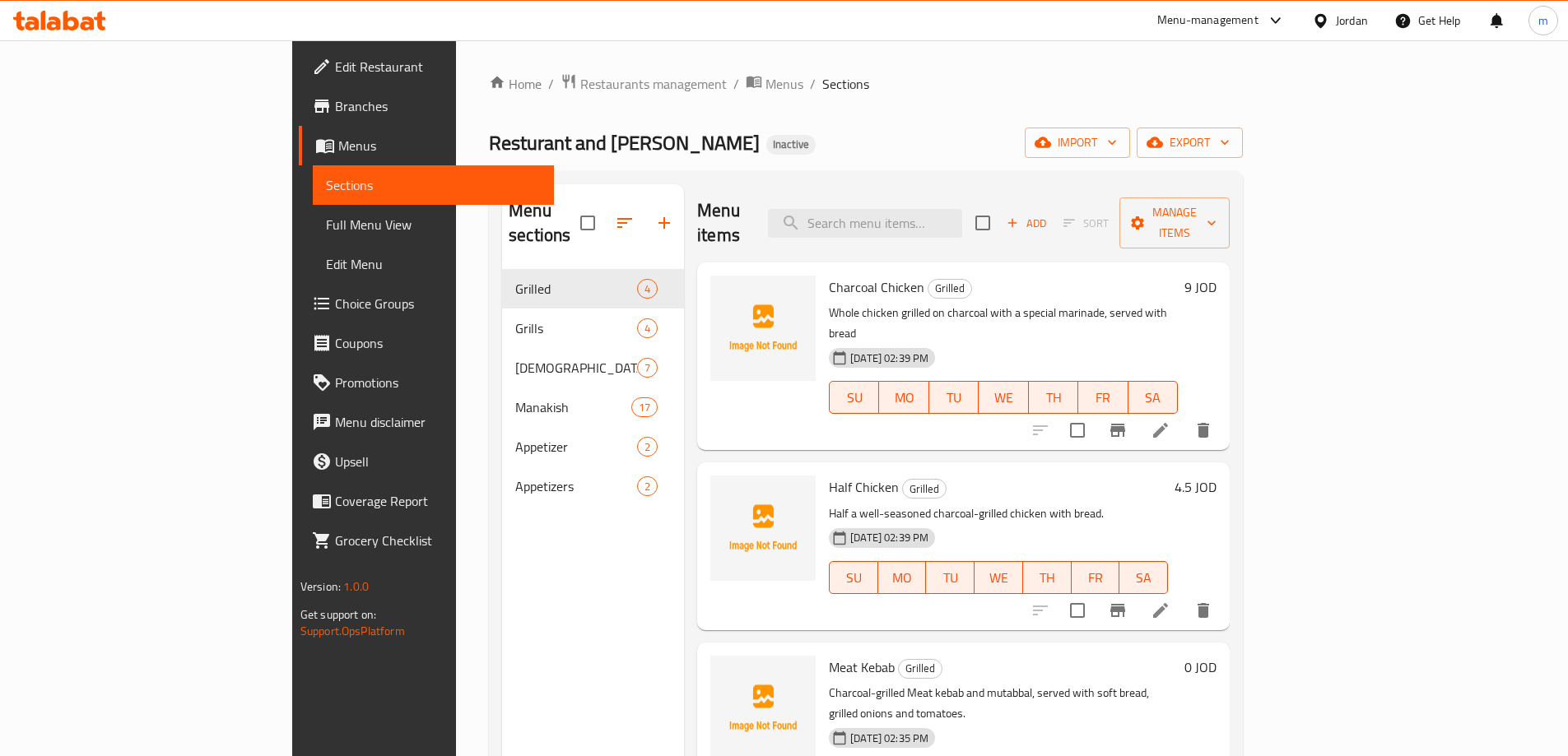
drag, startPoint x: 127, startPoint y: 224, endPoint x: 162, endPoint y: 229, distance: 35.4
click at [326, 224] on span "Full Menu View" at bounding box center [434, 224] width 215 height 20
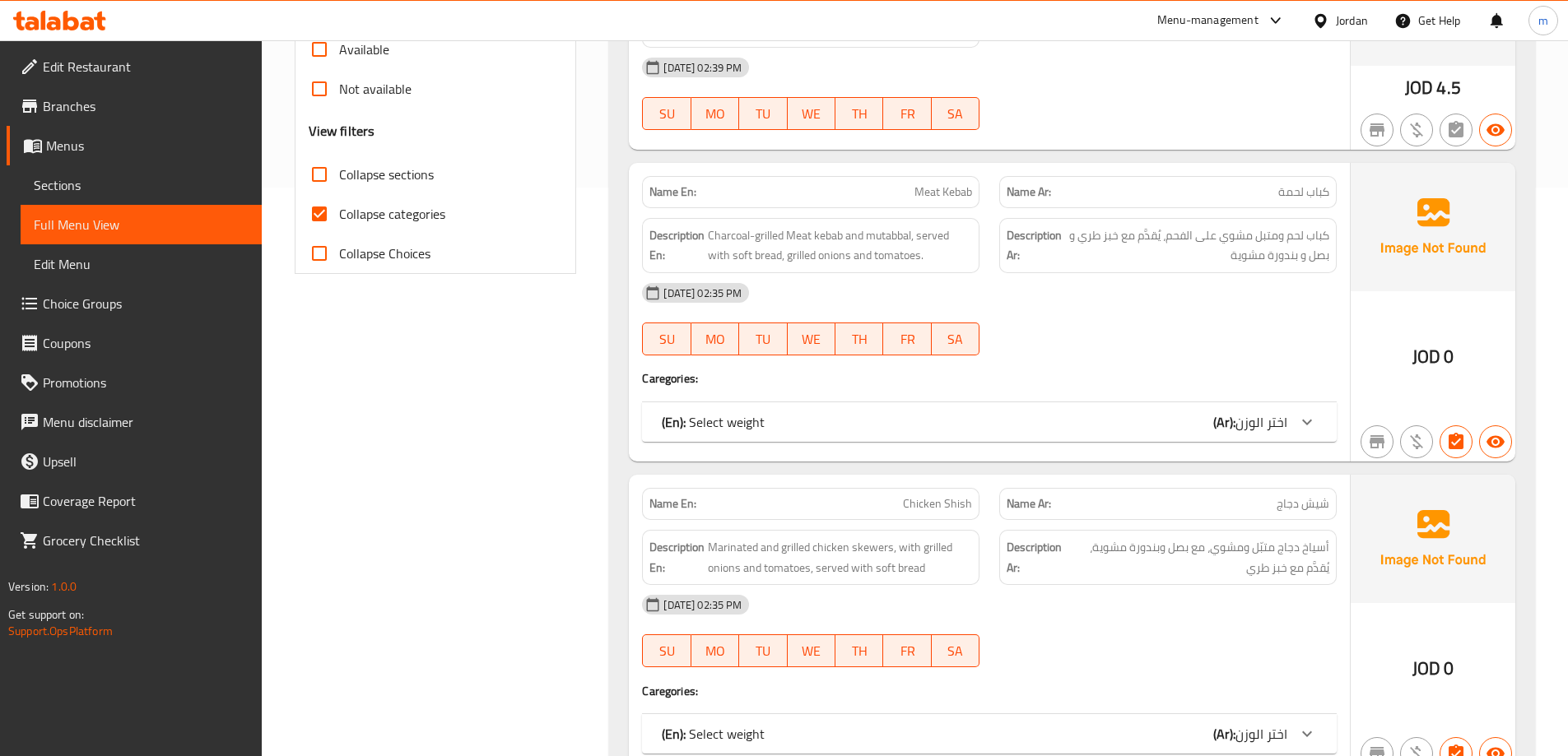
scroll to position [411, 0]
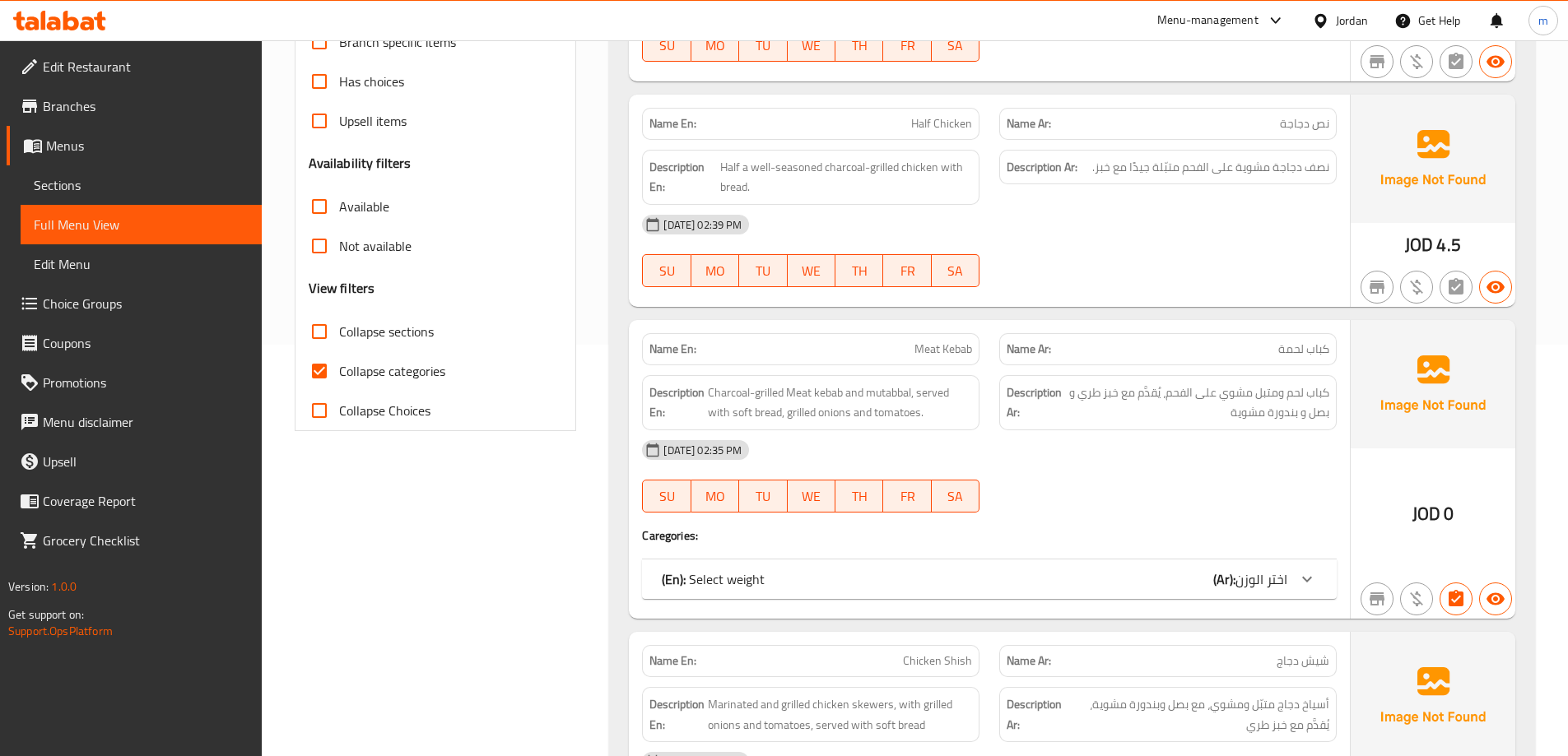
click at [448, 366] on div "Collapse categories" at bounding box center [436, 371] width 254 height 39
click at [423, 369] on span "Collapse categories" at bounding box center [392, 370] width 106 height 20
click at [339, 369] on input "Collapse categories" at bounding box center [319, 371] width 39 height 39
checkbox input "false"
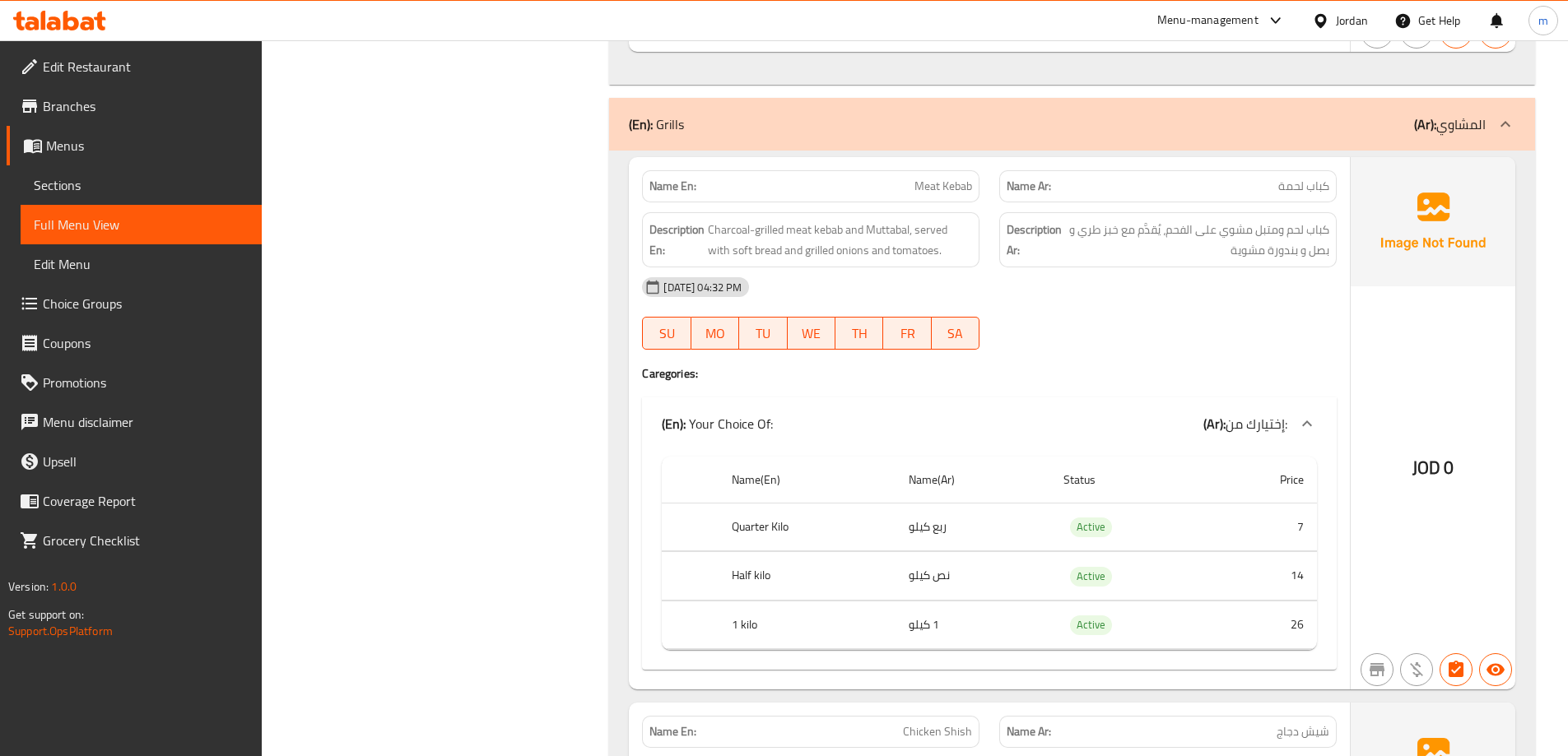
scroll to position [1728, 0]
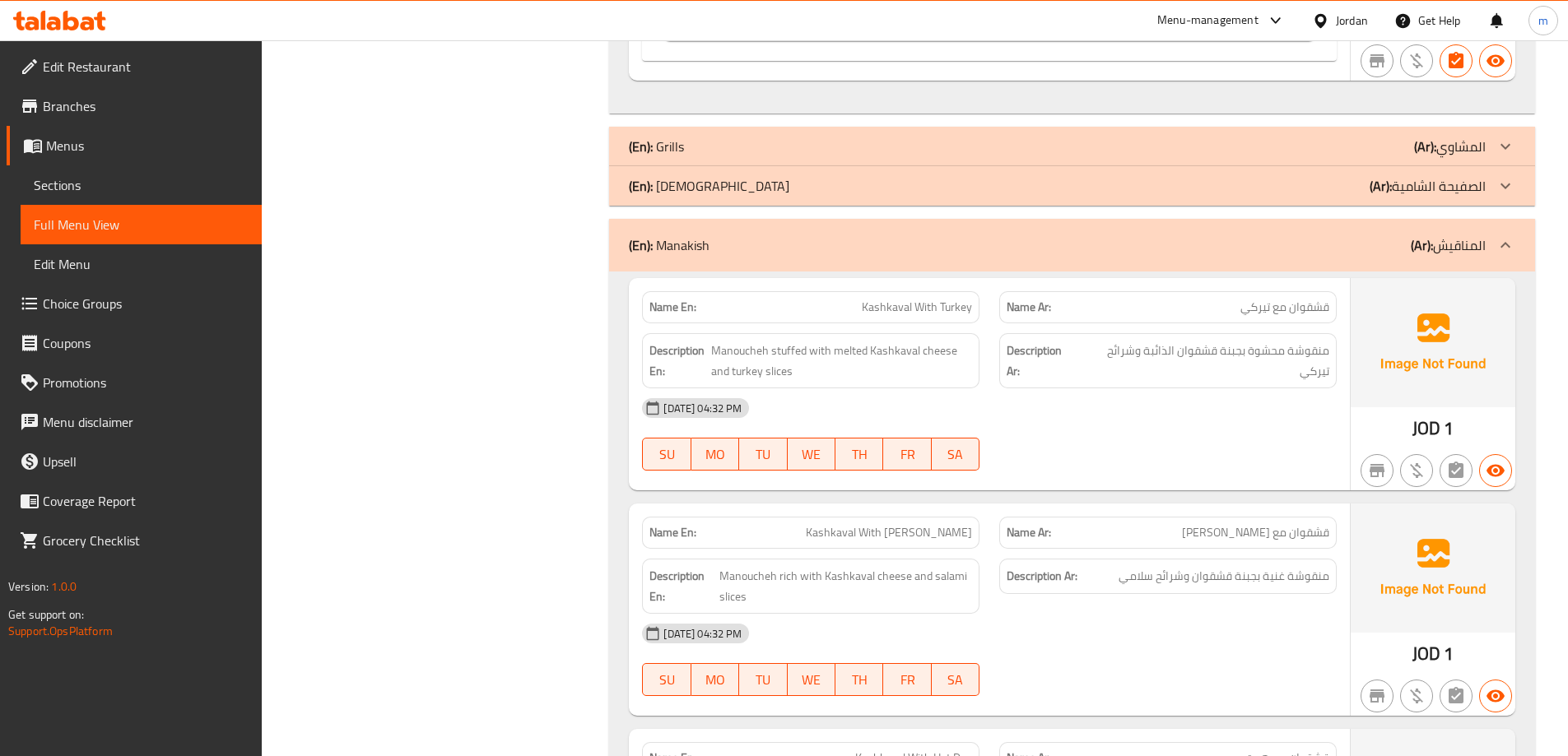
click at [95, 176] on span "Sections" at bounding box center [142, 184] width 215 height 20
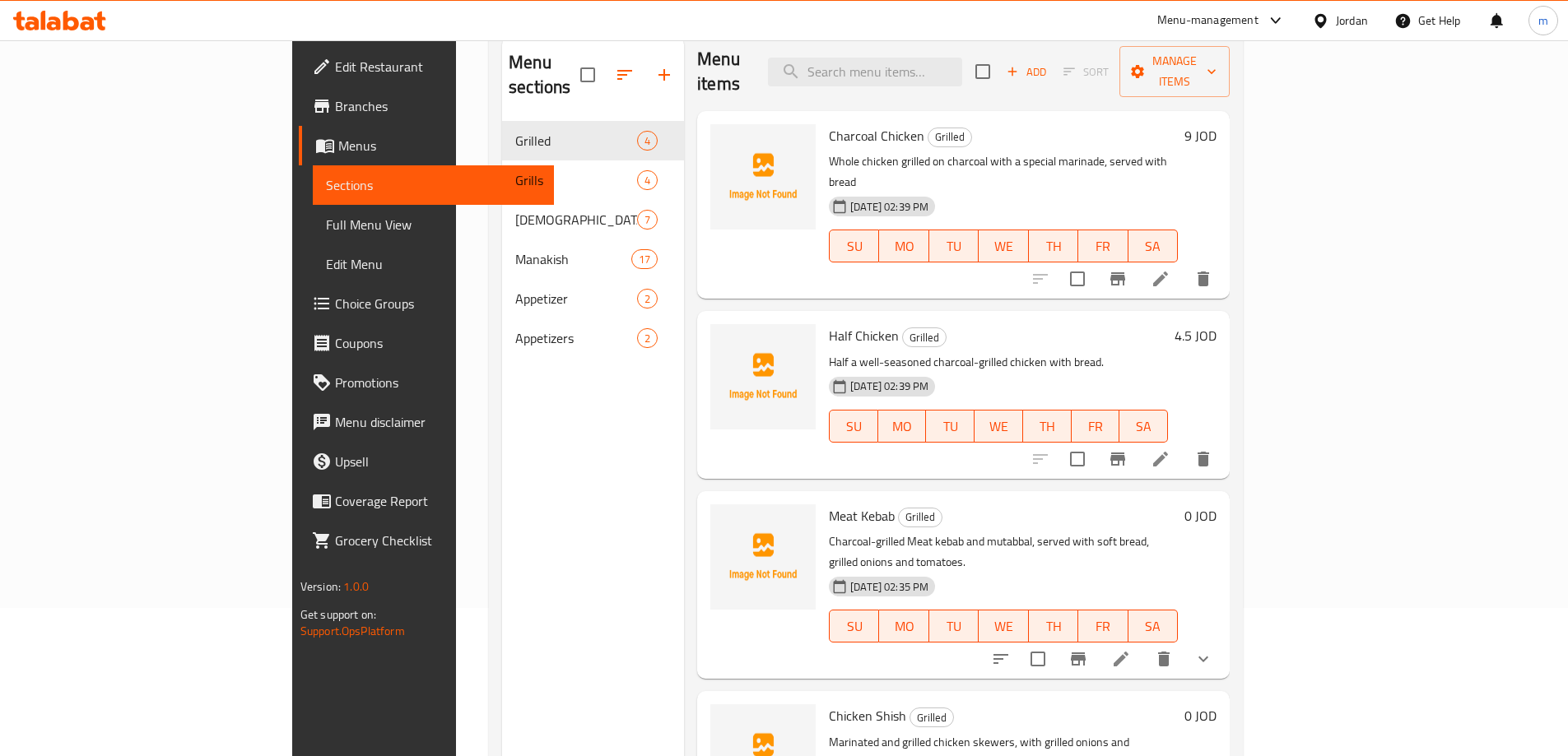
scroll to position [4, 0]
click at [1213, 648] on icon "show more" at bounding box center [1203, 658] width 20 height 20
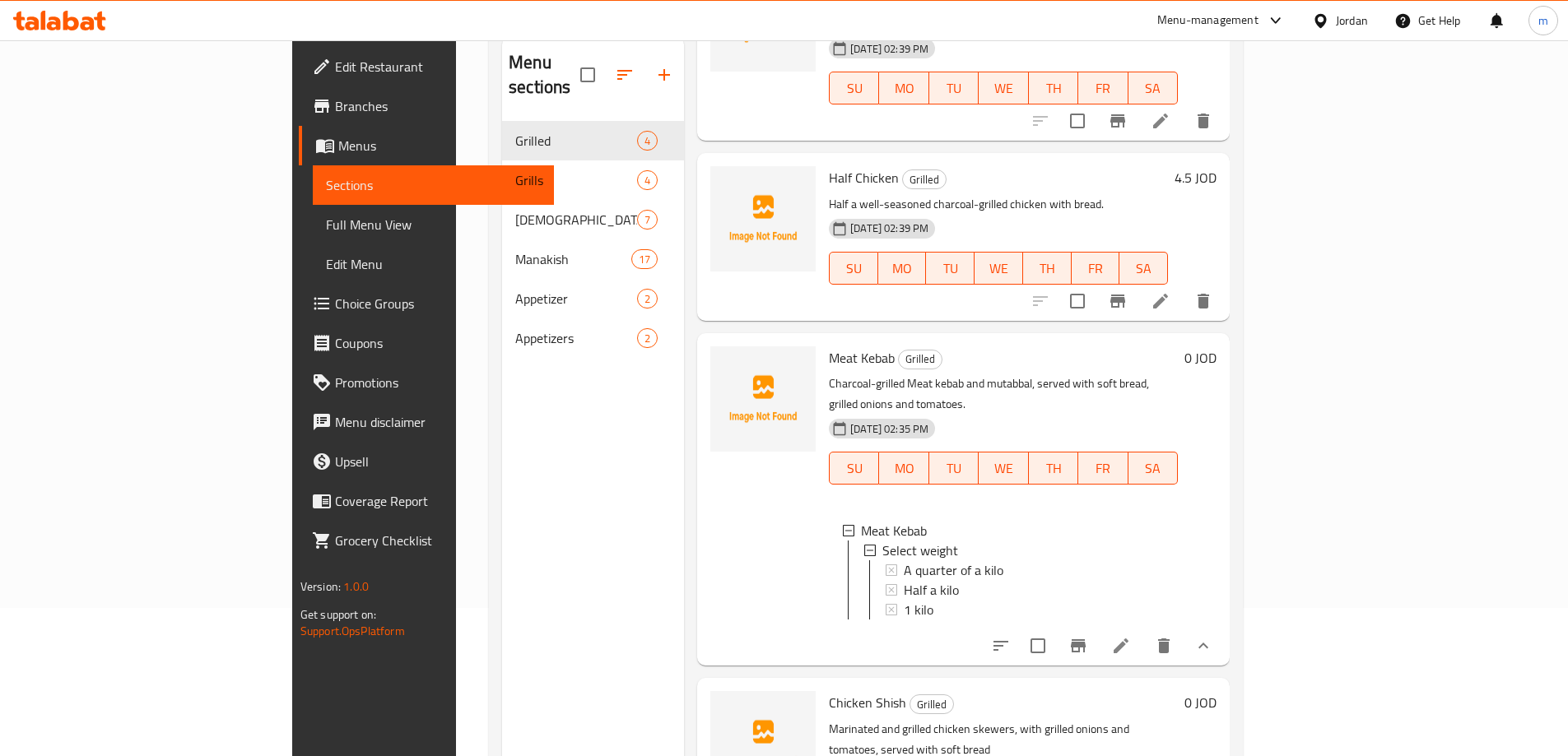
scroll to position [0, 0]
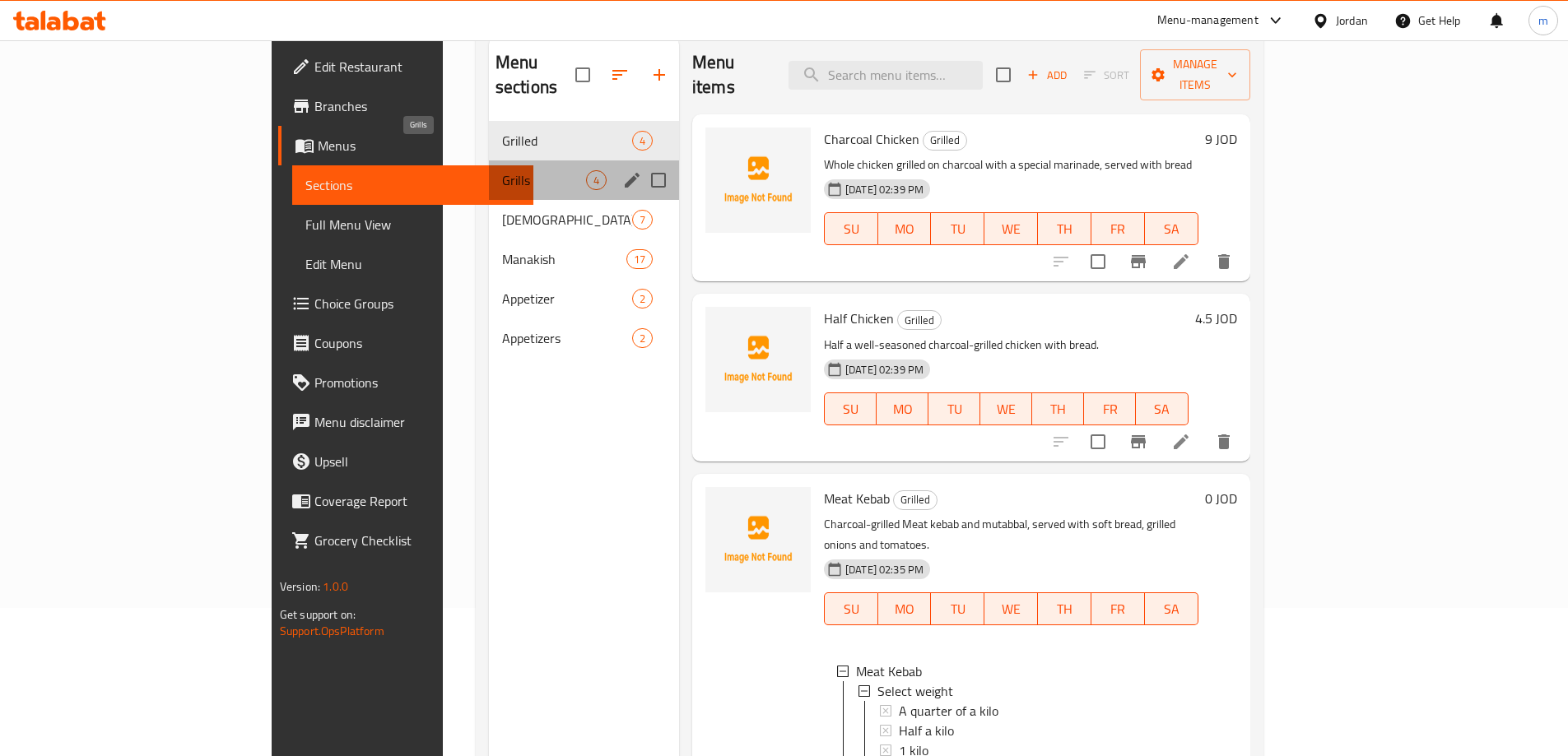
click at [502, 171] on span "Grills" at bounding box center [544, 180] width 84 height 20
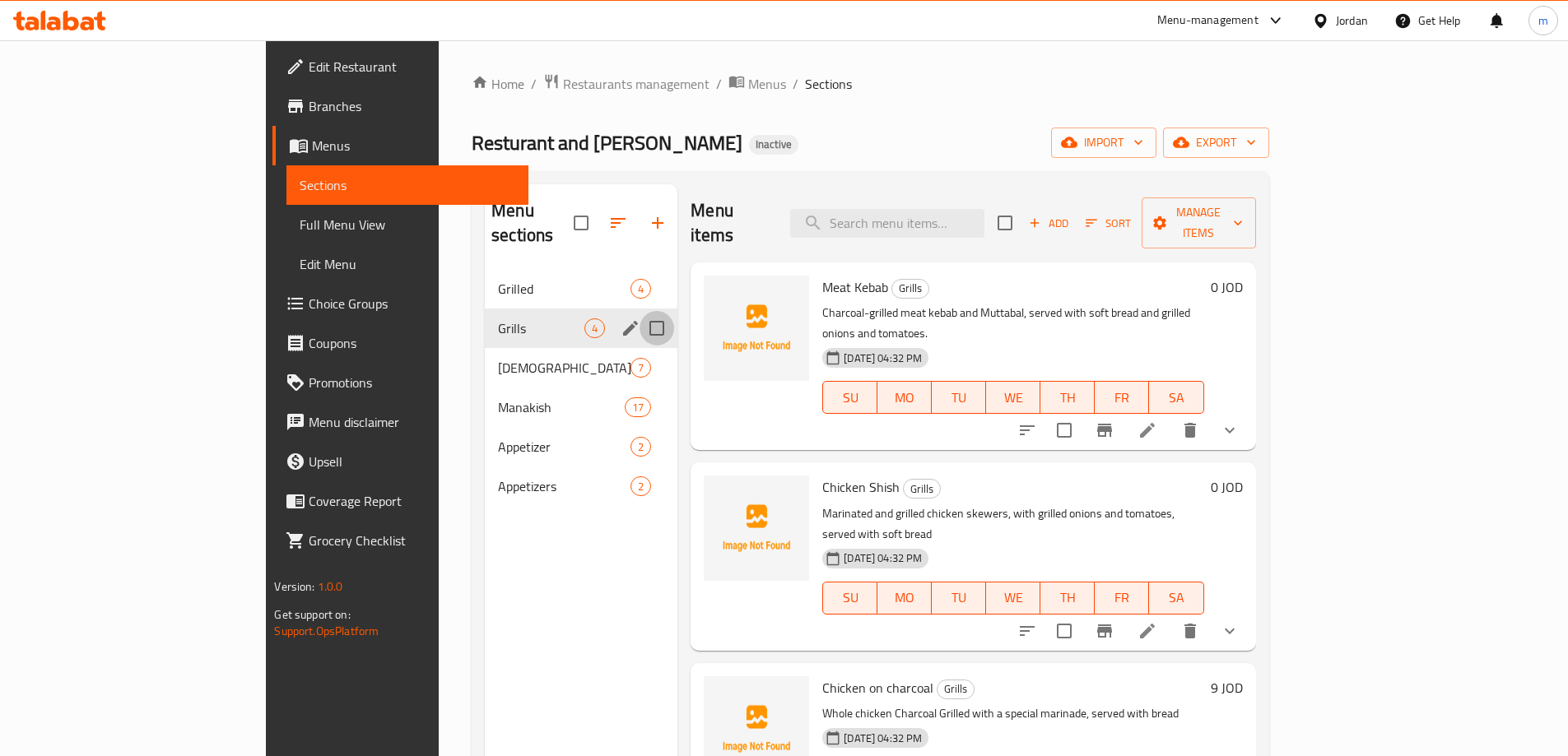
click at [639, 311] on input "Menu sections" at bounding box center [656, 329] width 35 height 35
checkbox input "true"
click at [588, 213] on icon "button" at bounding box center [597, 223] width 20 height 20
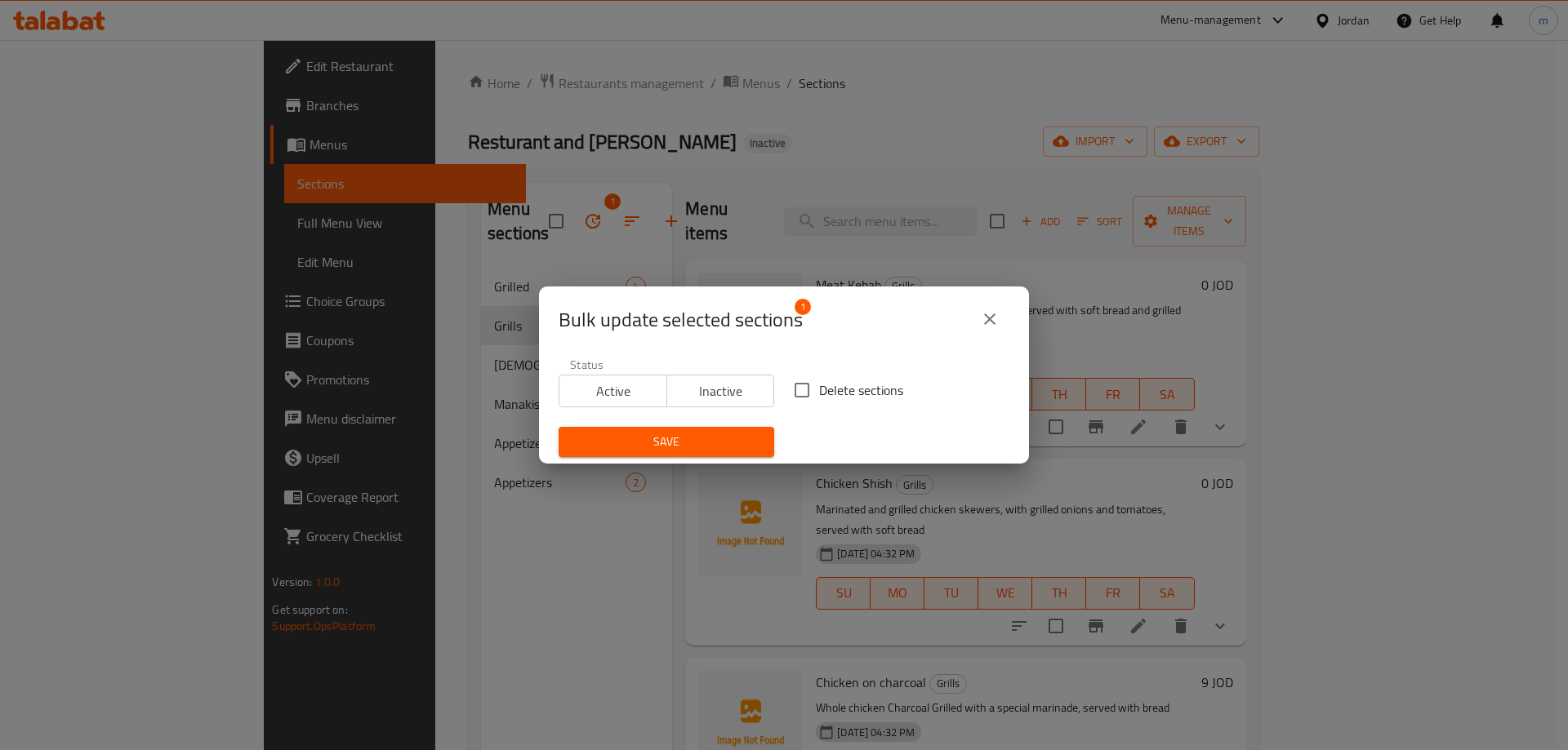
click at [805, 394] on input "Delete sections" at bounding box center [802, 390] width 35 height 35
checkbox input "true"
click at [732, 446] on span "Save" at bounding box center [666, 442] width 190 height 20
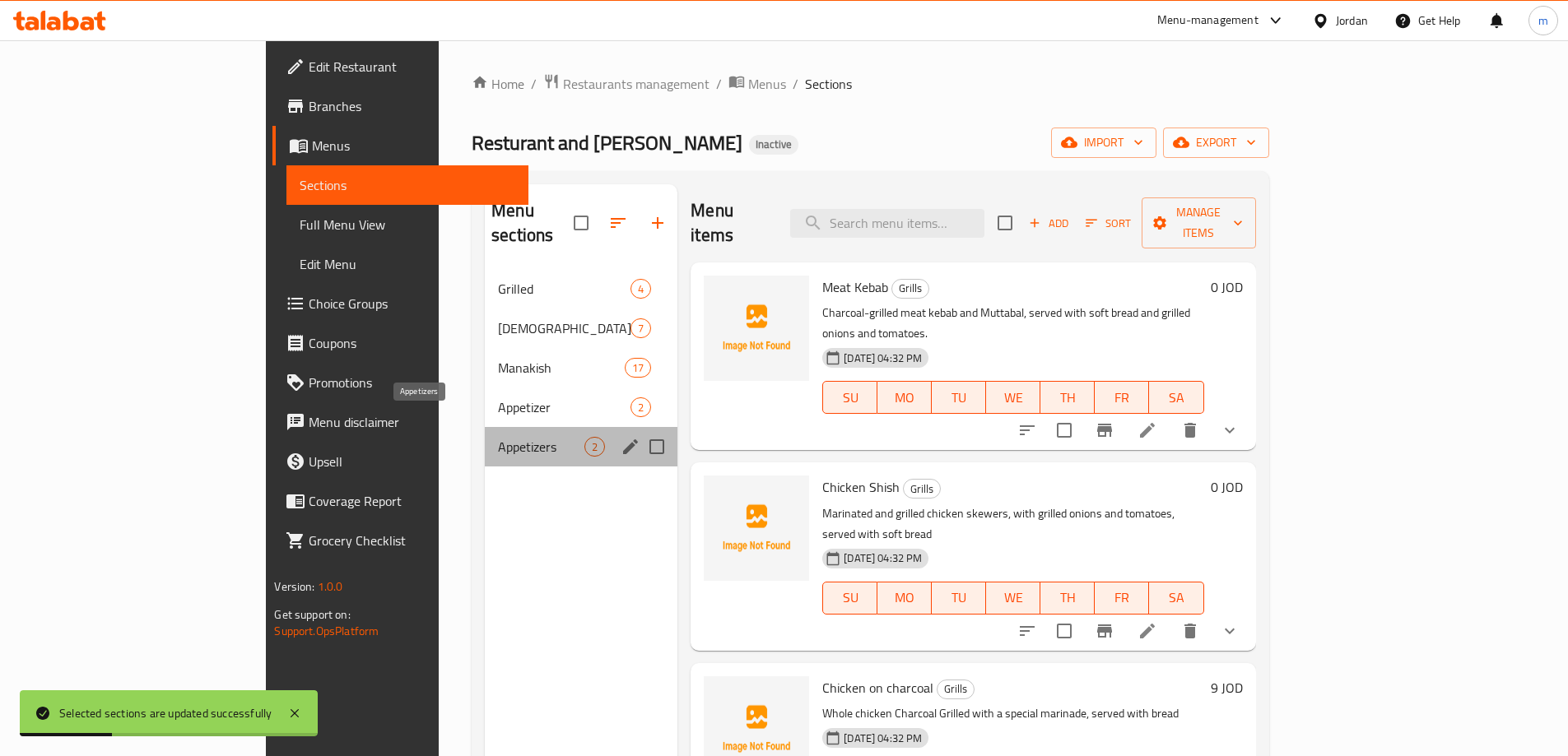
click at [498, 437] on span "Appetizers" at bounding box center [540, 446] width 86 height 20
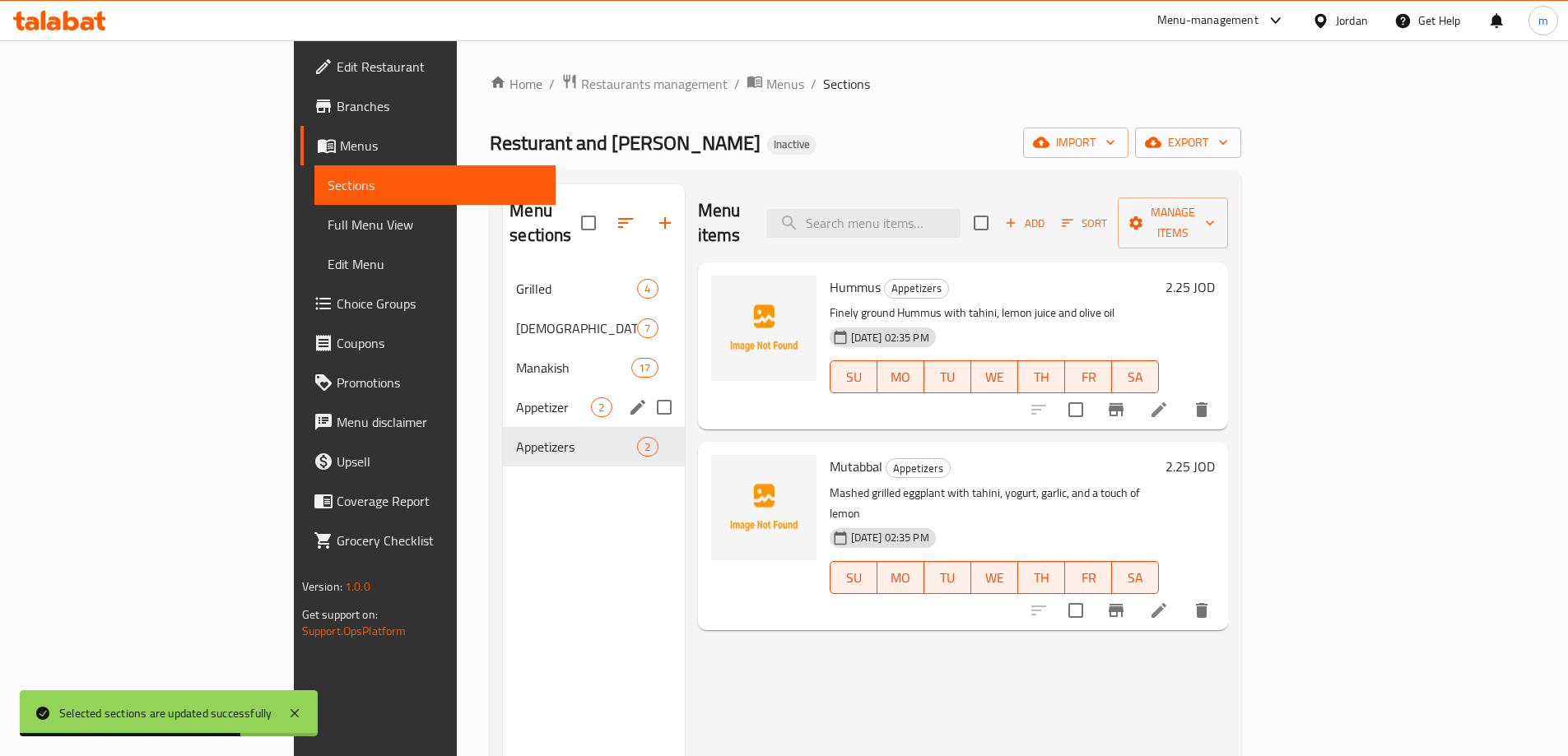
click at [516, 398] on span "Appetizer" at bounding box center [554, 407] width 75 height 20
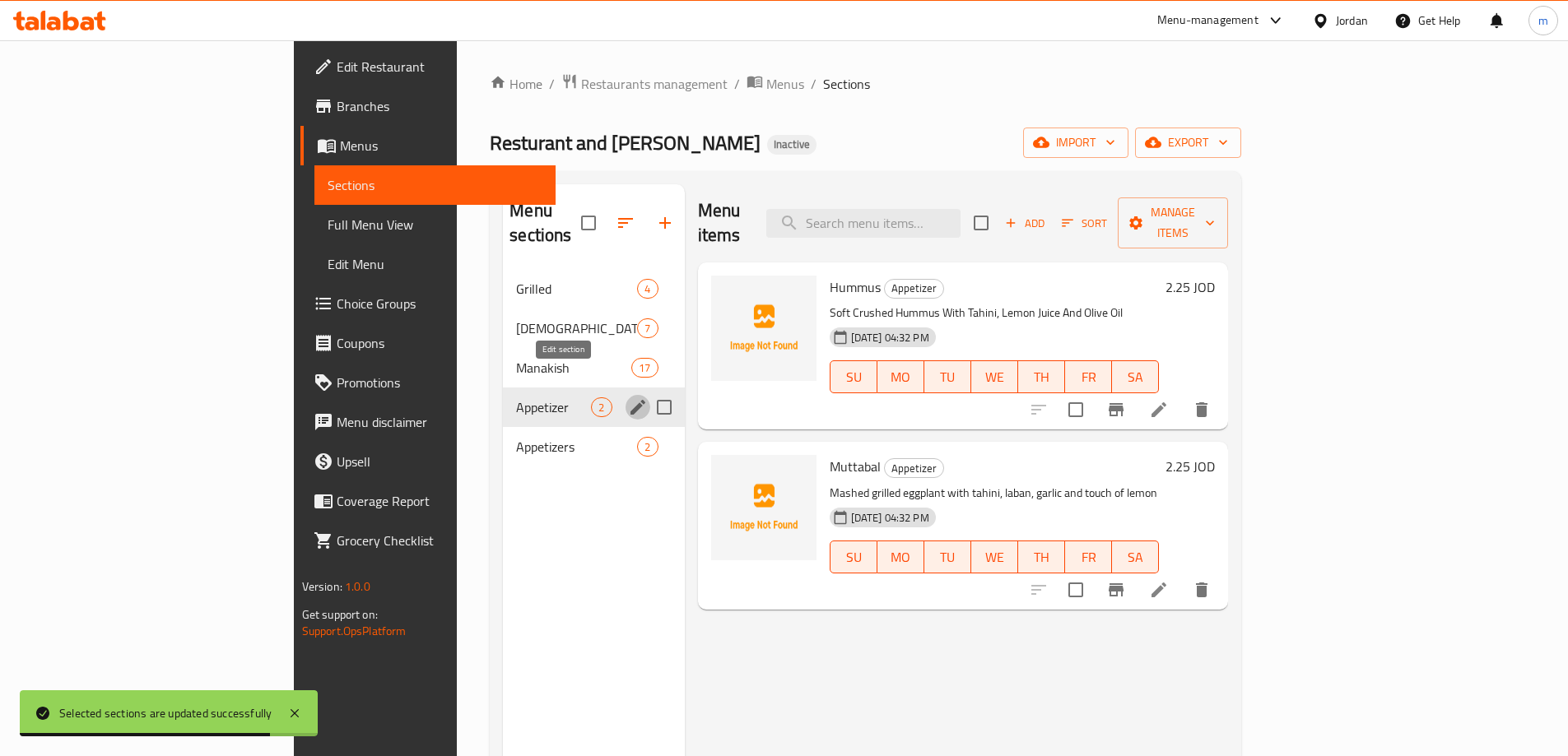
click at [628, 398] on icon "edit" at bounding box center [638, 407] width 20 height 20
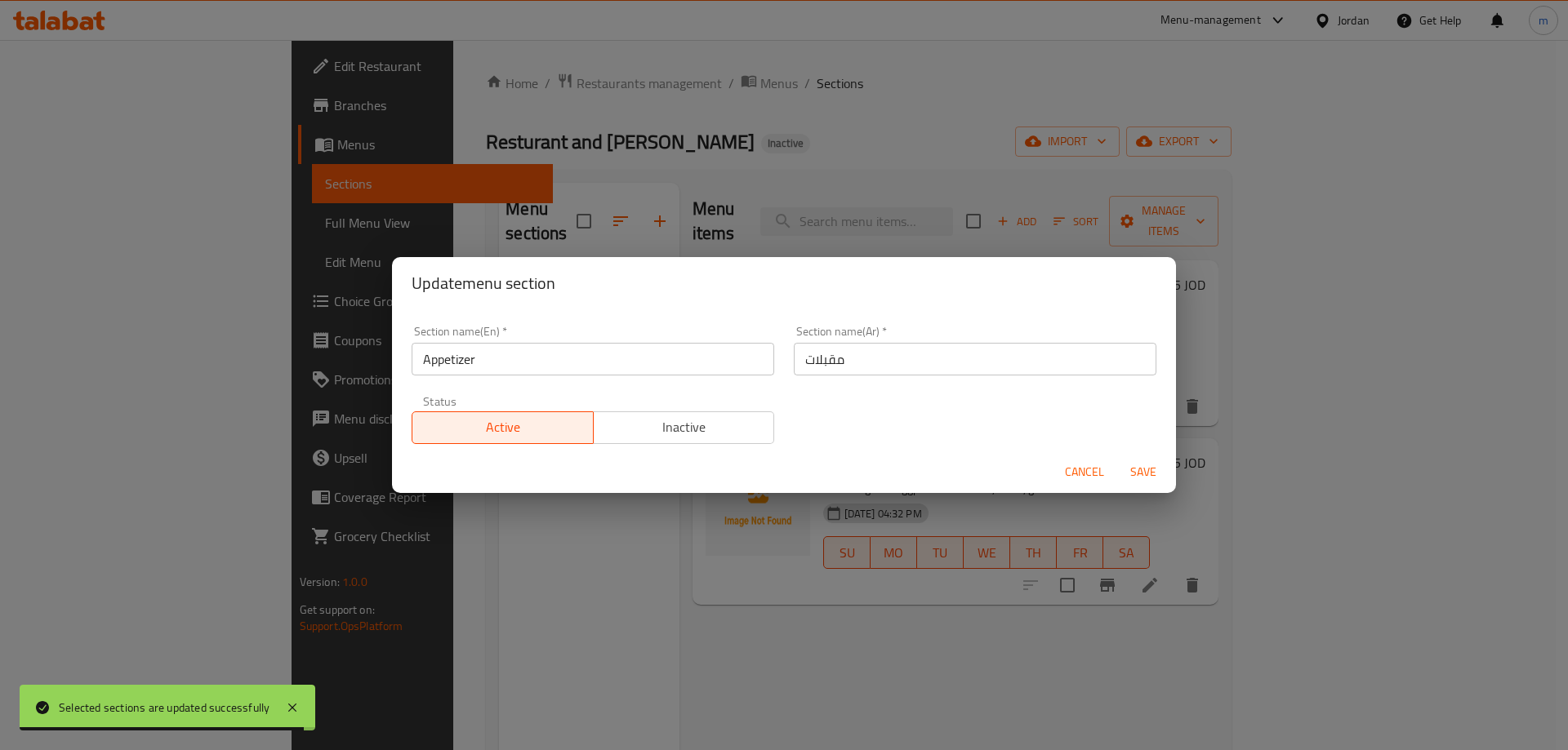
click at [1091, 463] on span "Cancel" at bounding box center [1084, 472] width 39 height 20
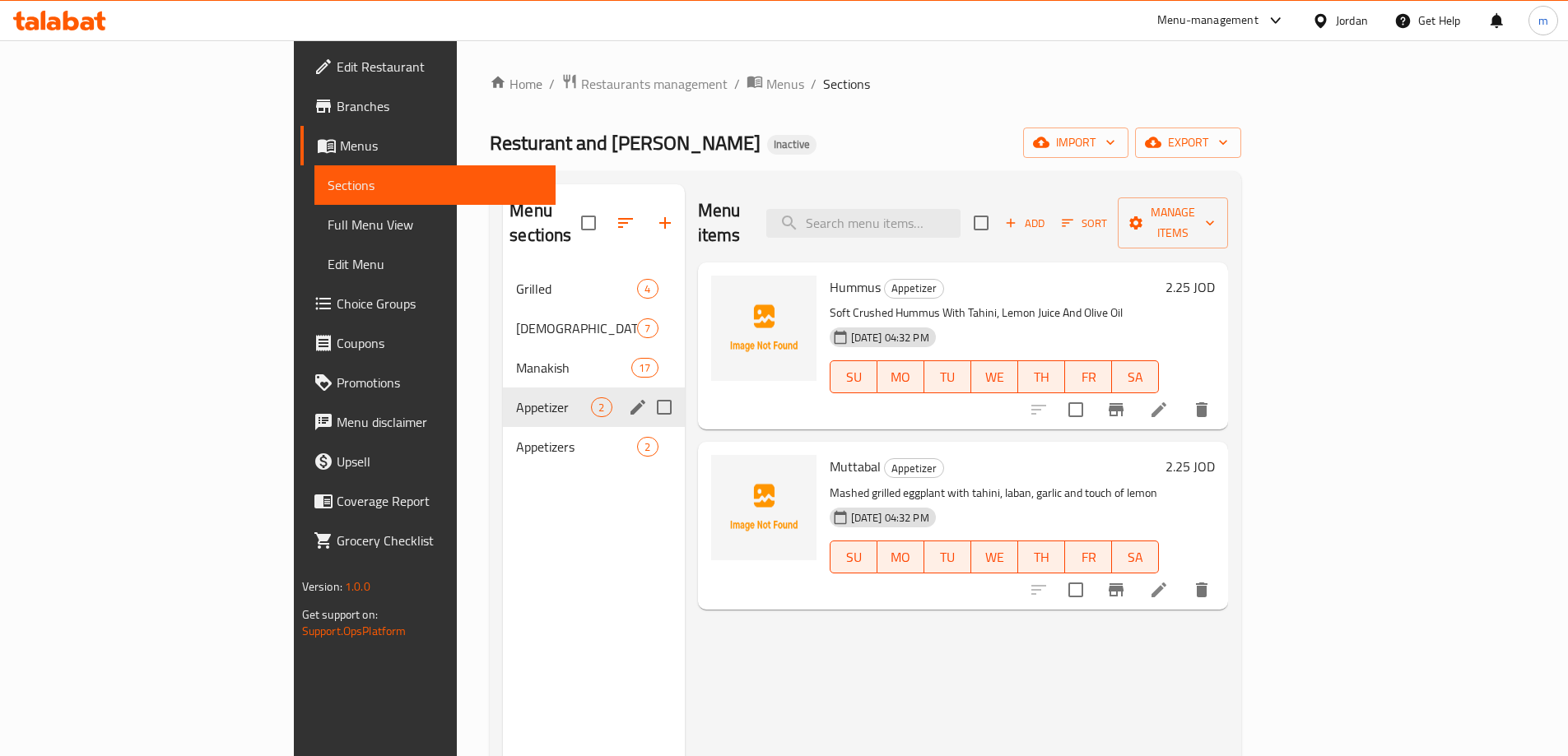
click at [647, 390] on input "Menu sections" at bounding box center [664, 407] width 35 height 35
checkbox input "true"
click at [596, 203] on button "button" at bounding box center [615, 223] width 39 height 39
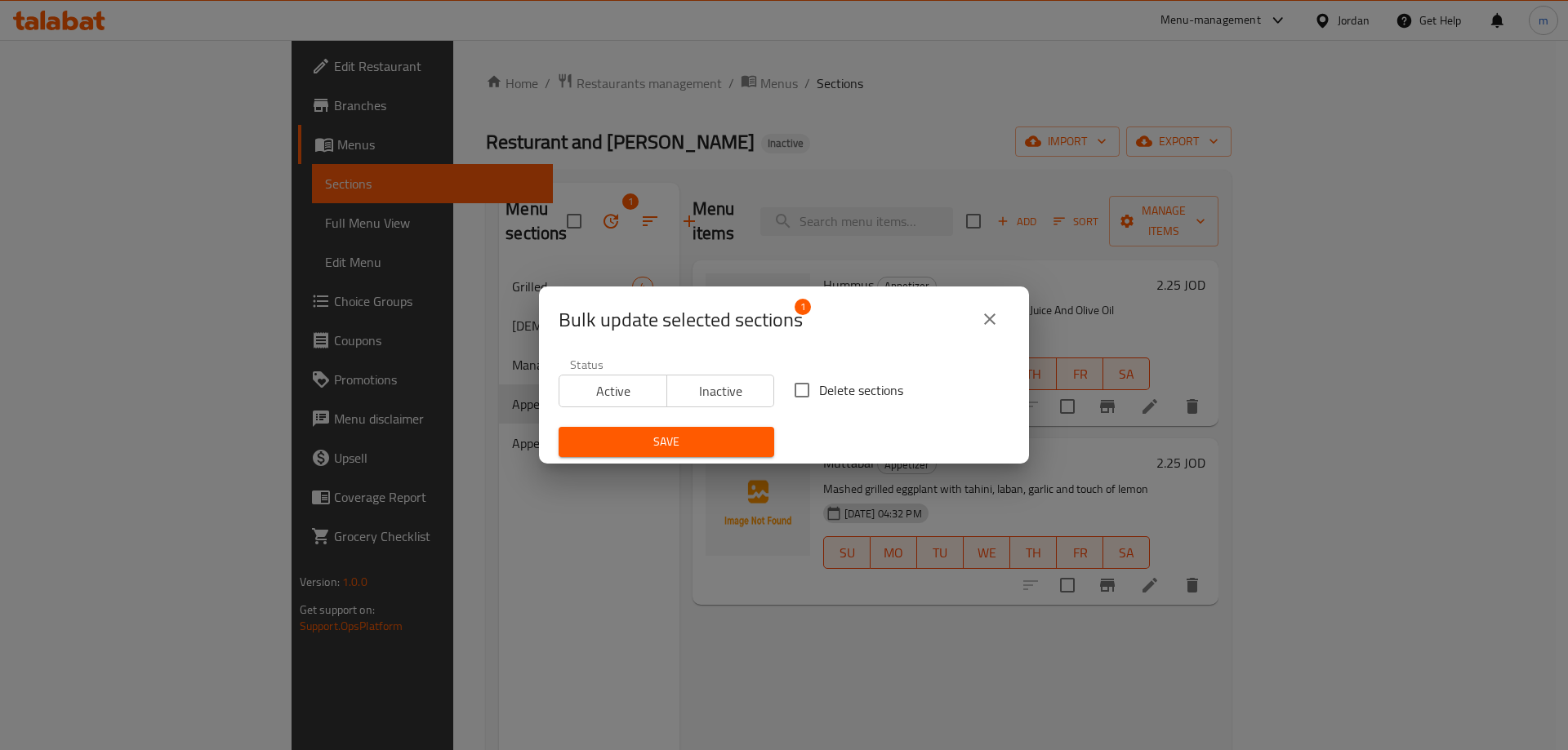
click at [811, 392] on input "Delete sections" at bounding box center [802, 390] width 35 height 35
checkbox input "true"
click at [741, 438] on span "Save" at bounding box center [666, 442] width 190 height 20
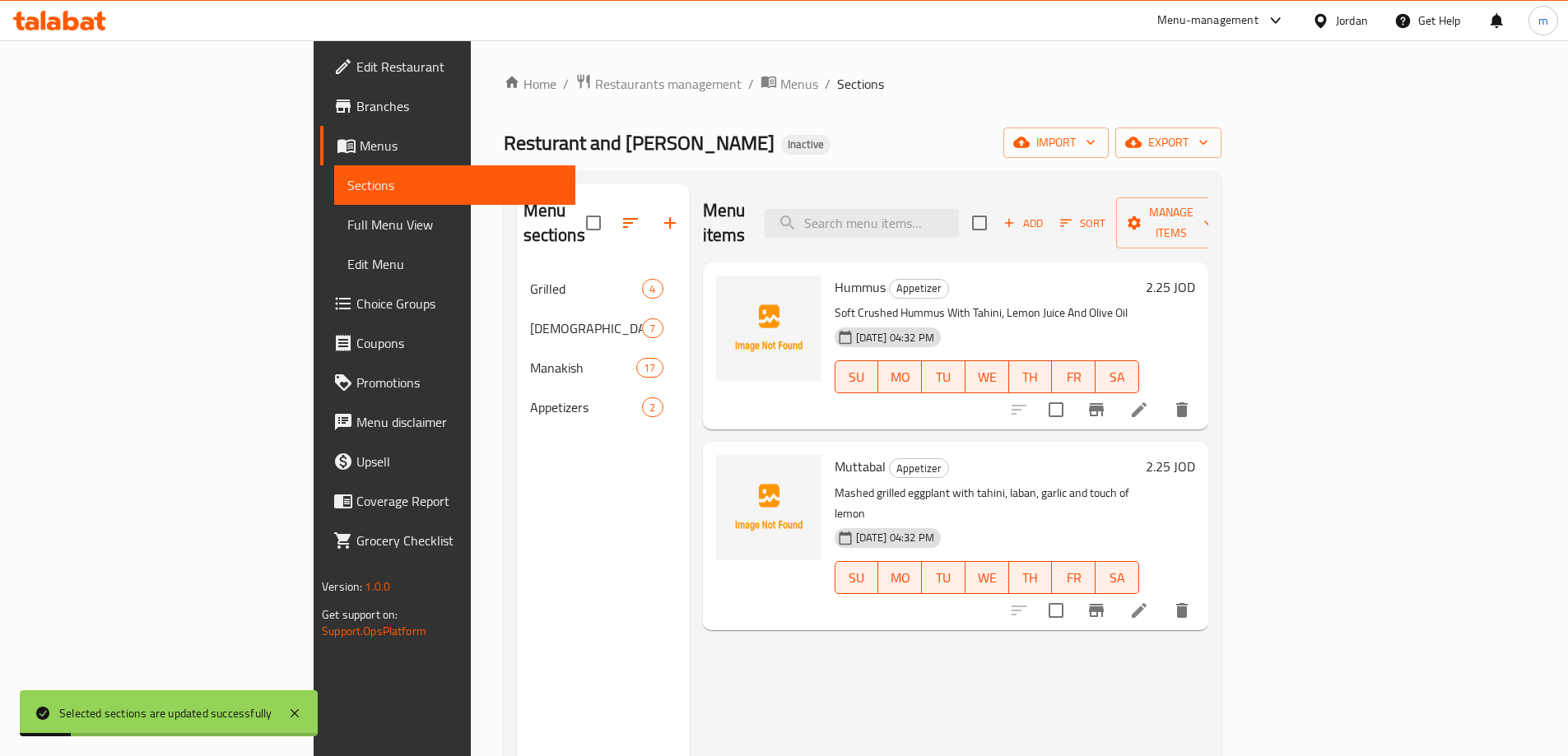
click at [557, 486] on div "Menu sections Grilled 4 Safiha Shamia 7 Manakish 17 Appetizers 2" at bounding box center [603, 562] width 173 height 756
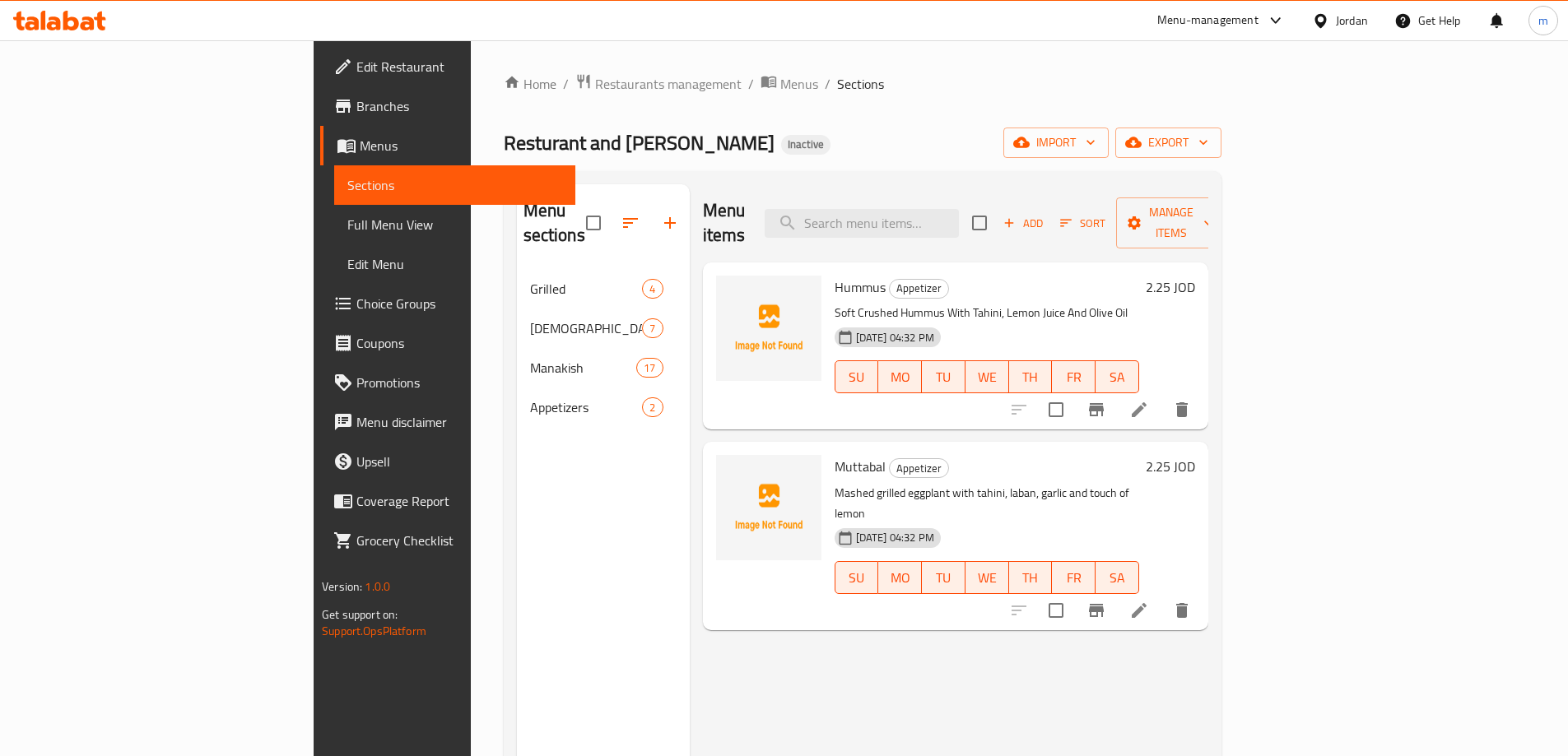
click at [347, 191] on span "Sections" at bounding box center [455, 184] width 215 height 20
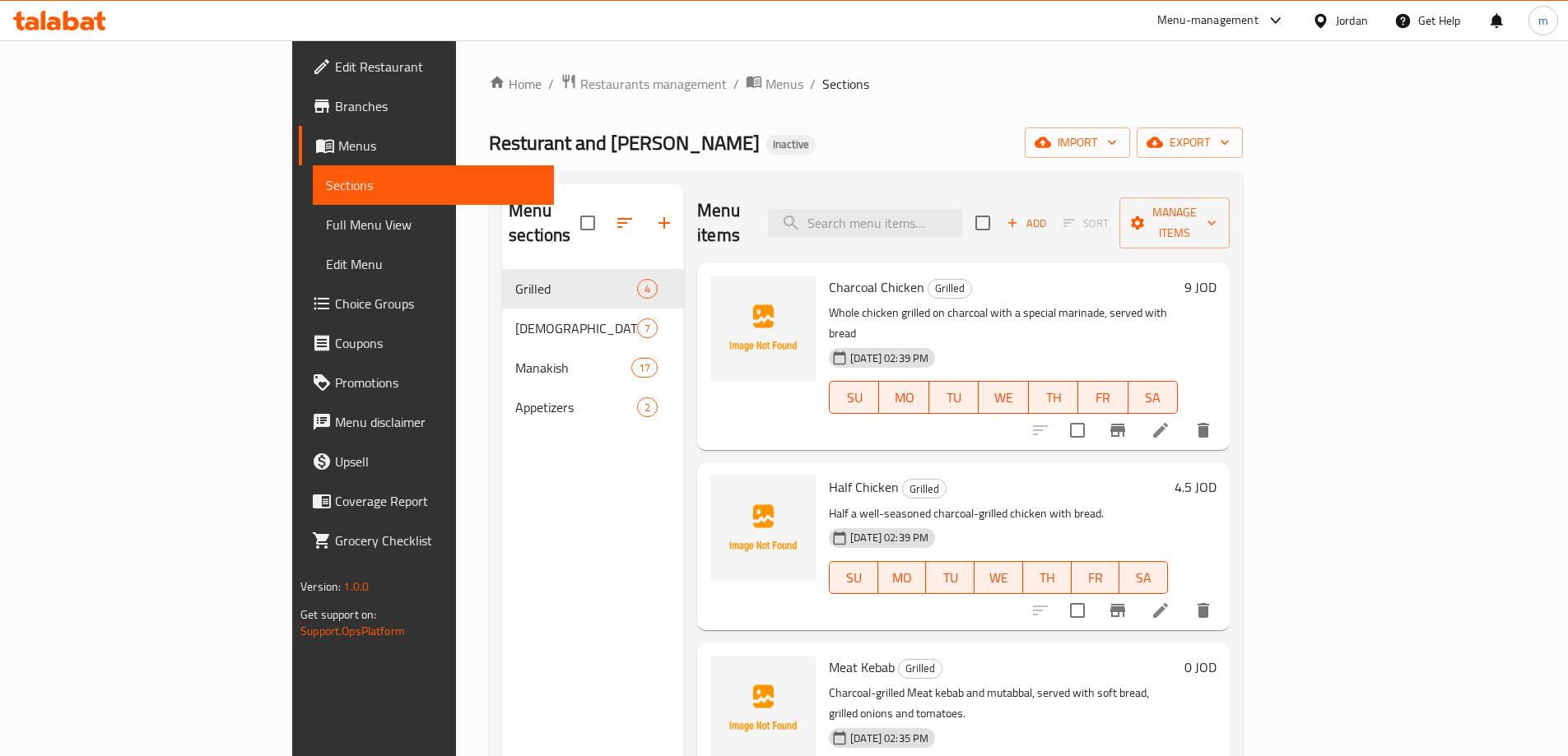
click at [312, 212] on link "Full Menu View" at bounding box center [433, 224] width 242 height 39
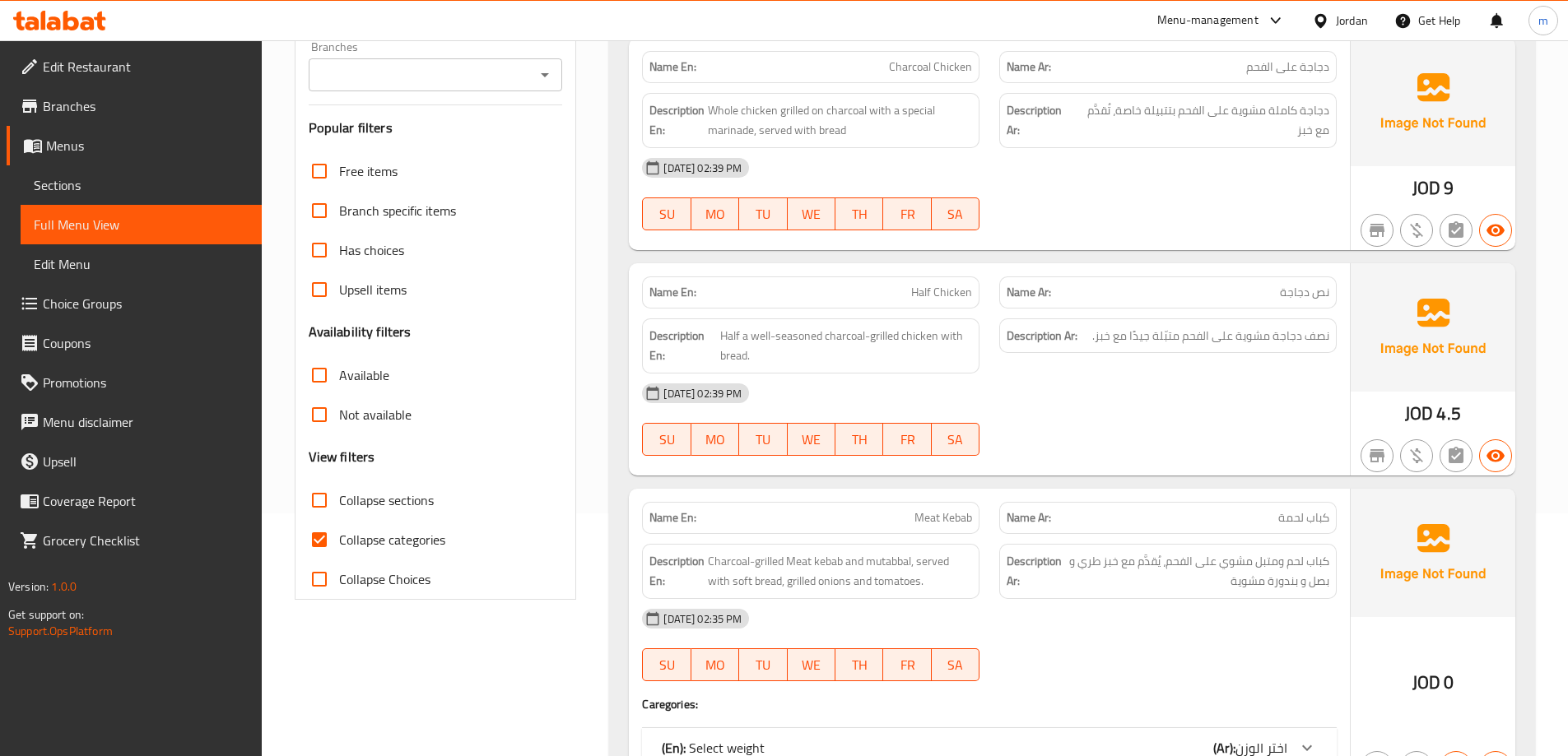
scroll to position [411, 0]
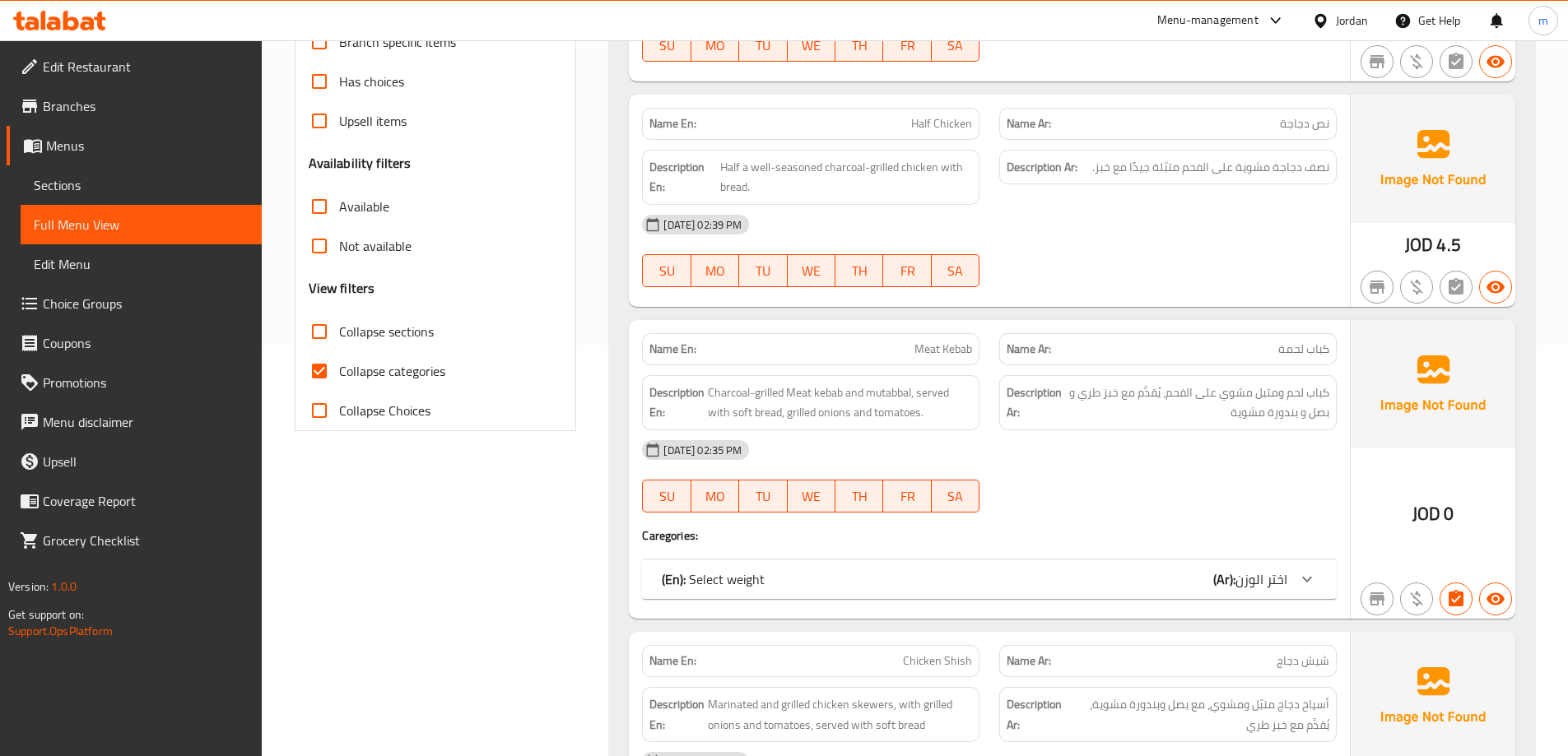
click at [401, 375] on span "Collapse categories" at bounding box center [392, 370] width 106 height 20
click at [339, 375] on input "Collapse categories" at bounding box center [319, 371] width 39 height 39
checkbox input "false"
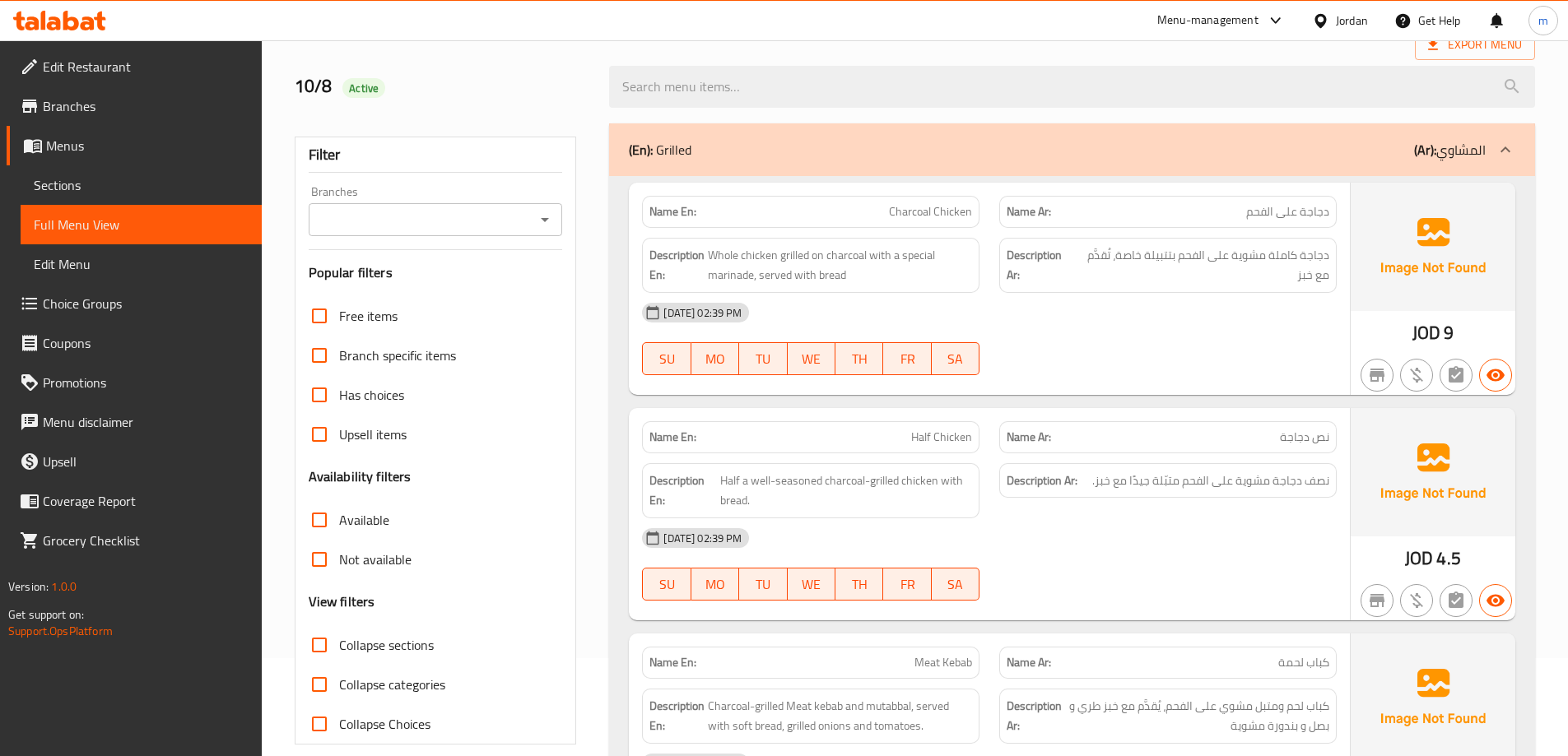
scroll to position [0, 0]
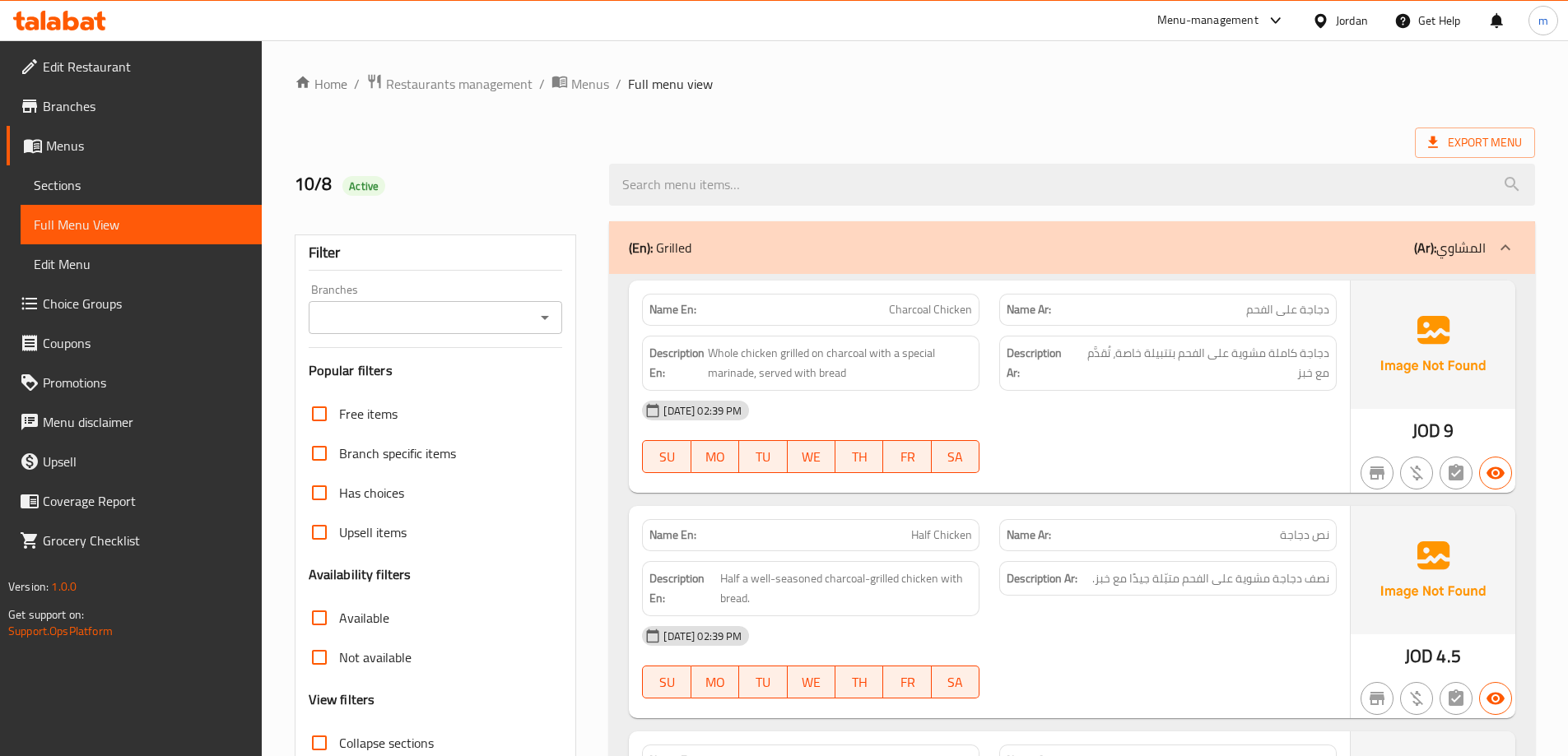
click at [1202, 240] on div "(En): Grilled (Ar): المشاوي" at bounding box center [1058, 247] width 857 height 20
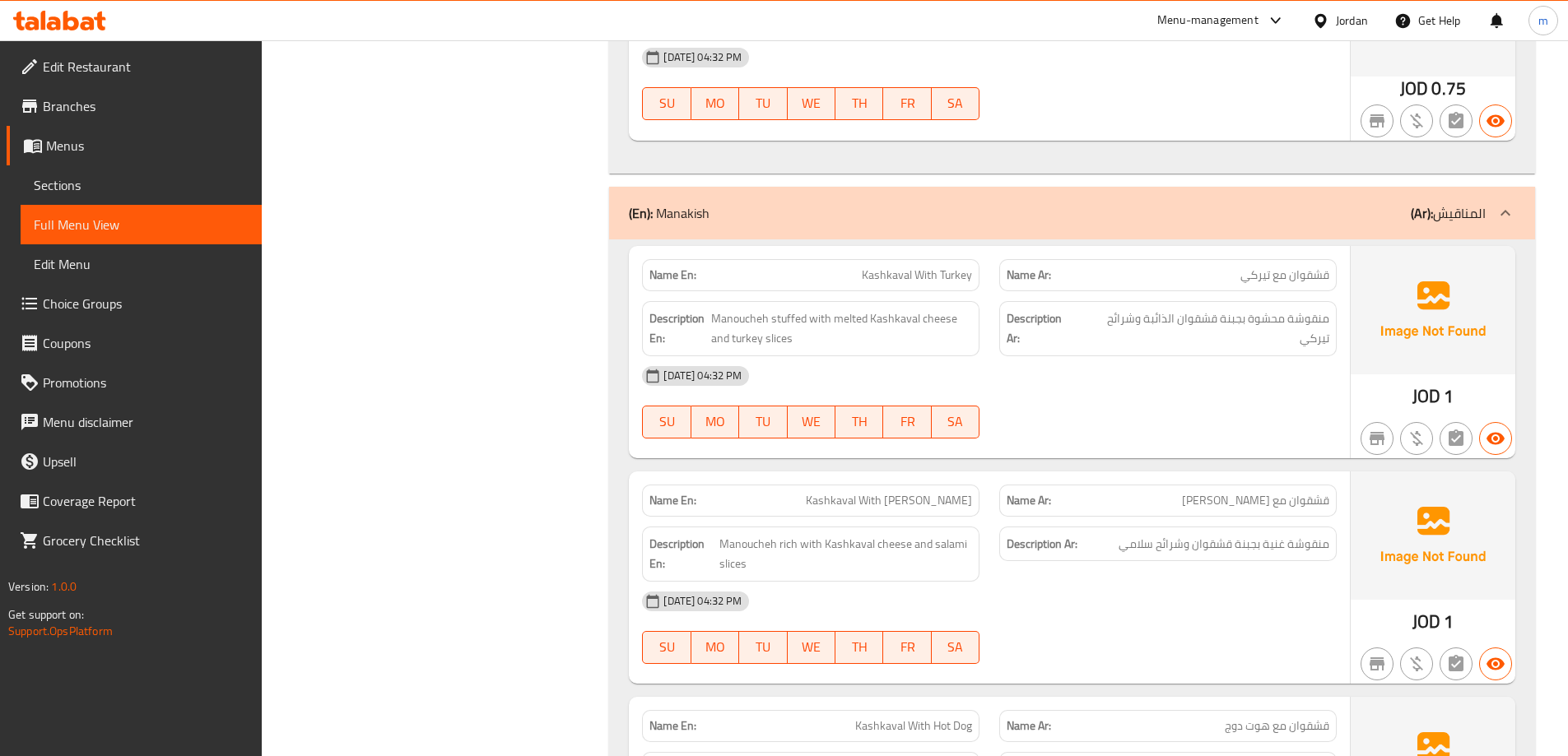
scroll to position [1472, 0]
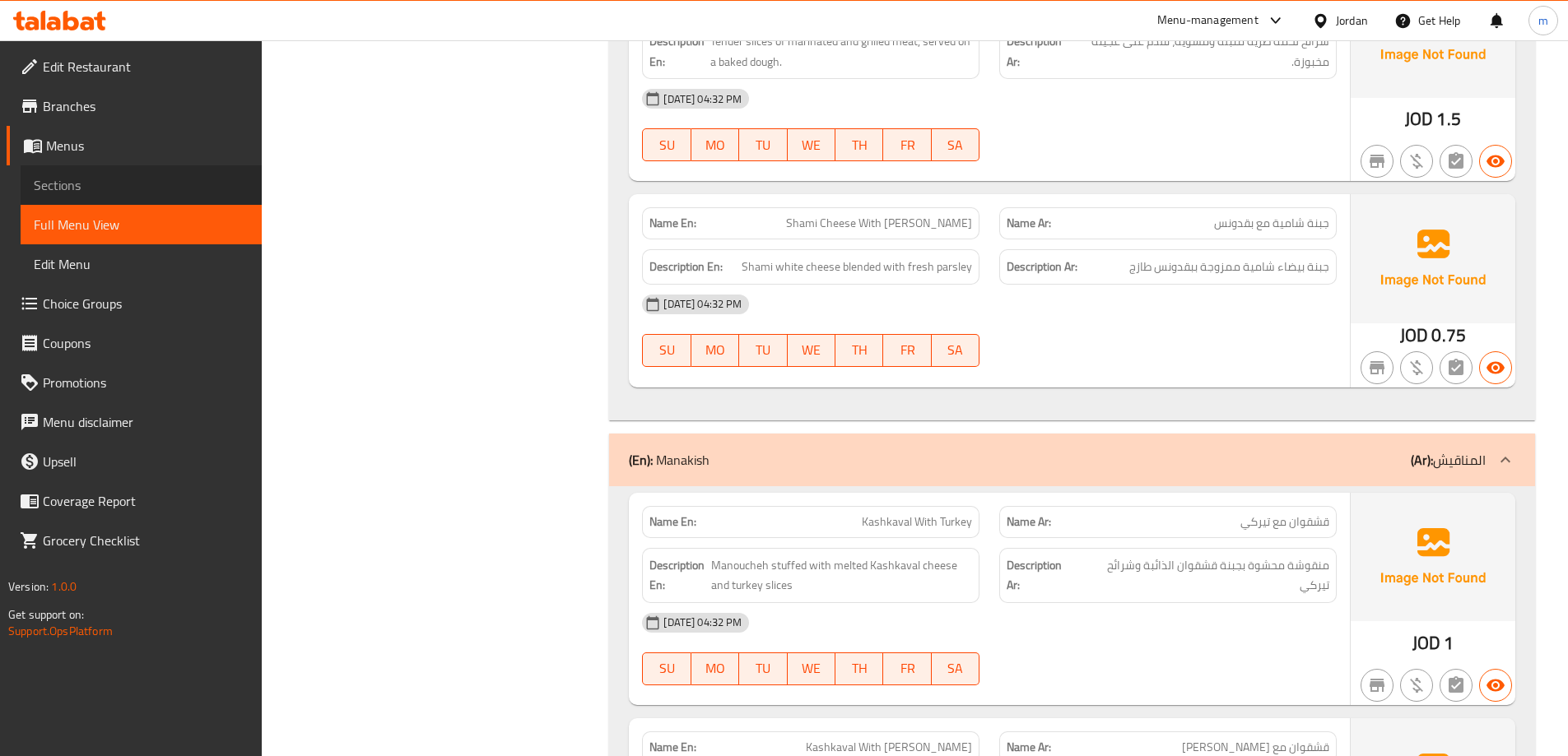
click at [183, 196] on link "Sections" at bounding box center [141, 185] width 242 height 39
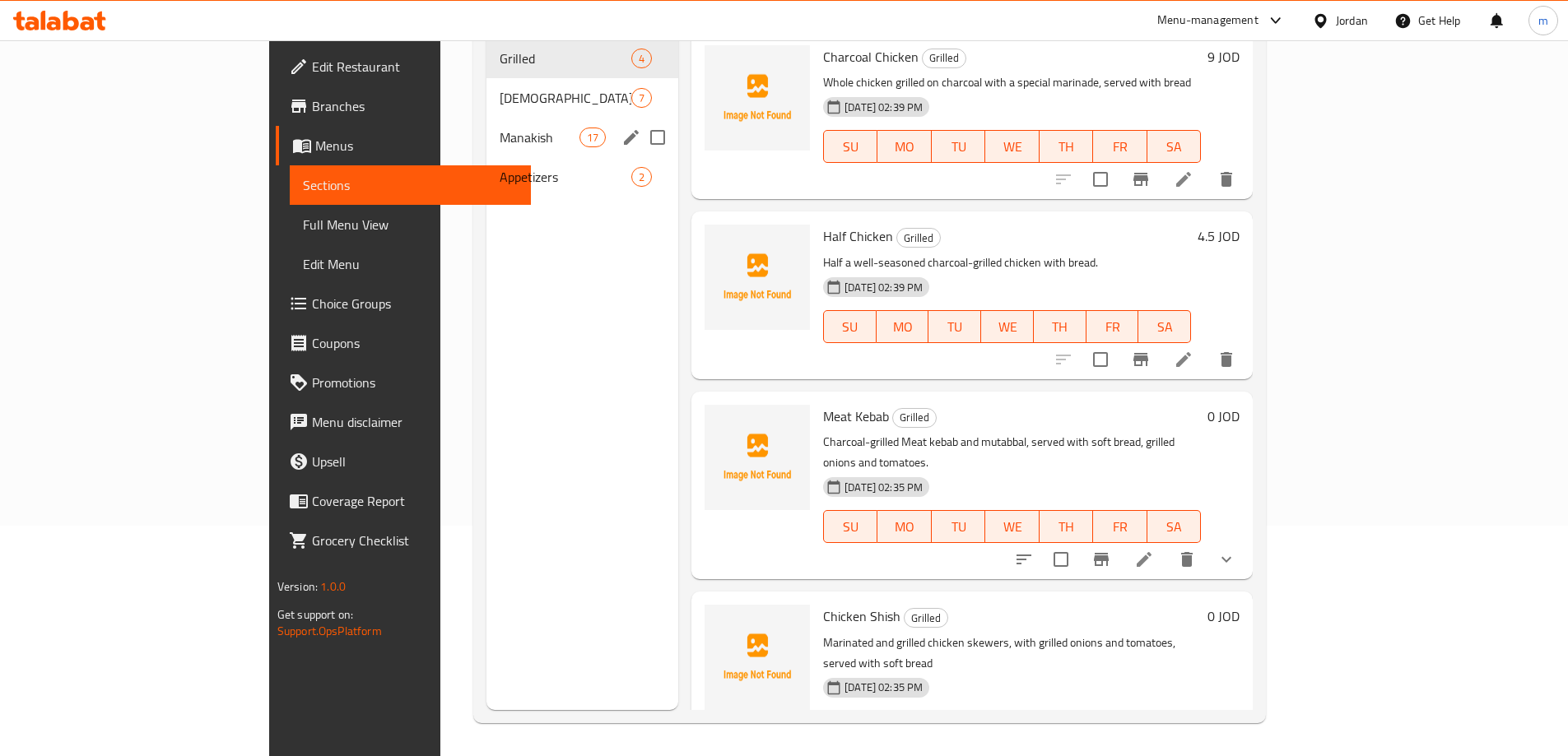
click at [549, 118] on div "Manakish 17" at bounding box center [582, 137] width 192 height 39
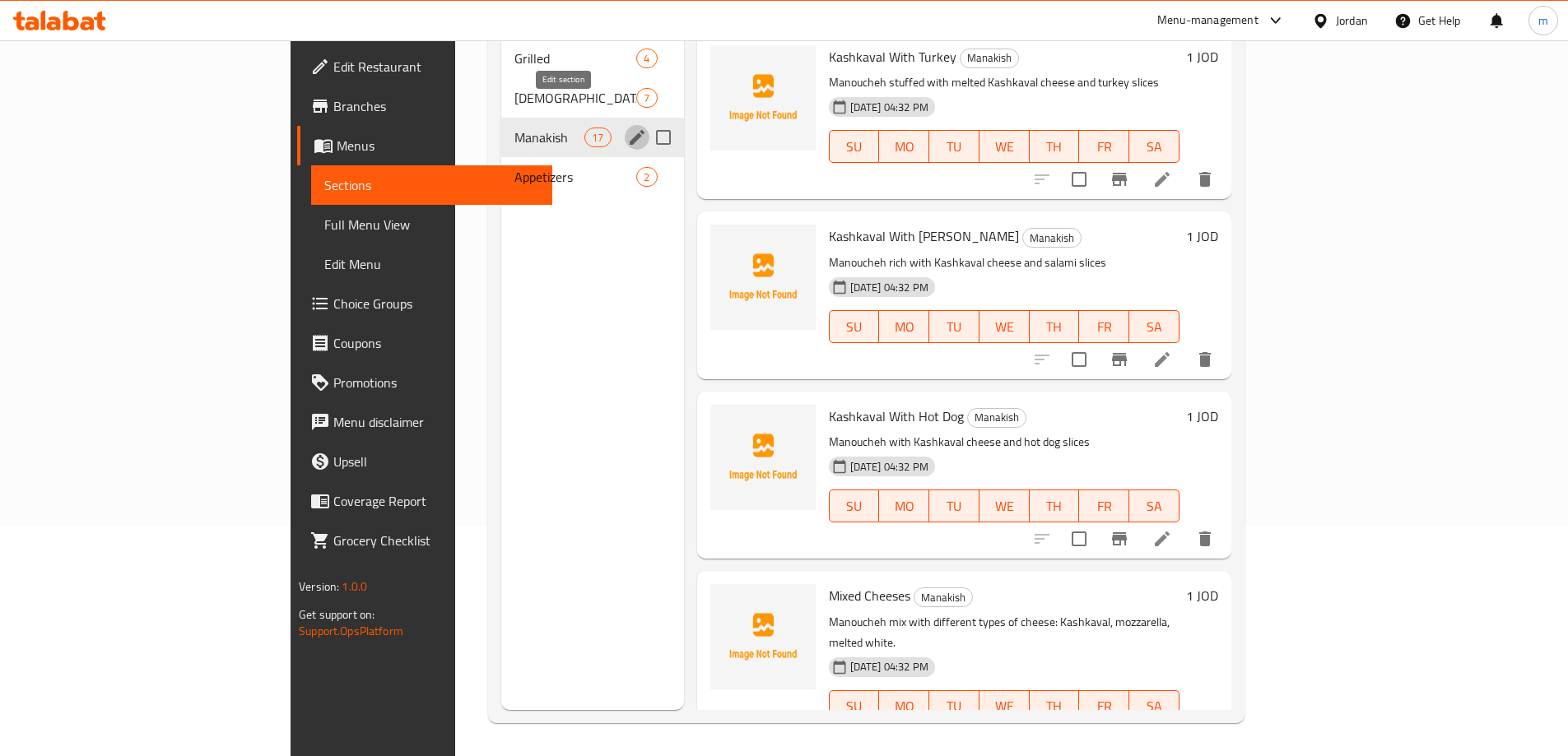
click at [630, 130] on icon "edit" at bounding box center [637, 137] width 15 height 15
click at [627, 127] on icon "edit" at bounding box center [637, 137] width 20 height 20
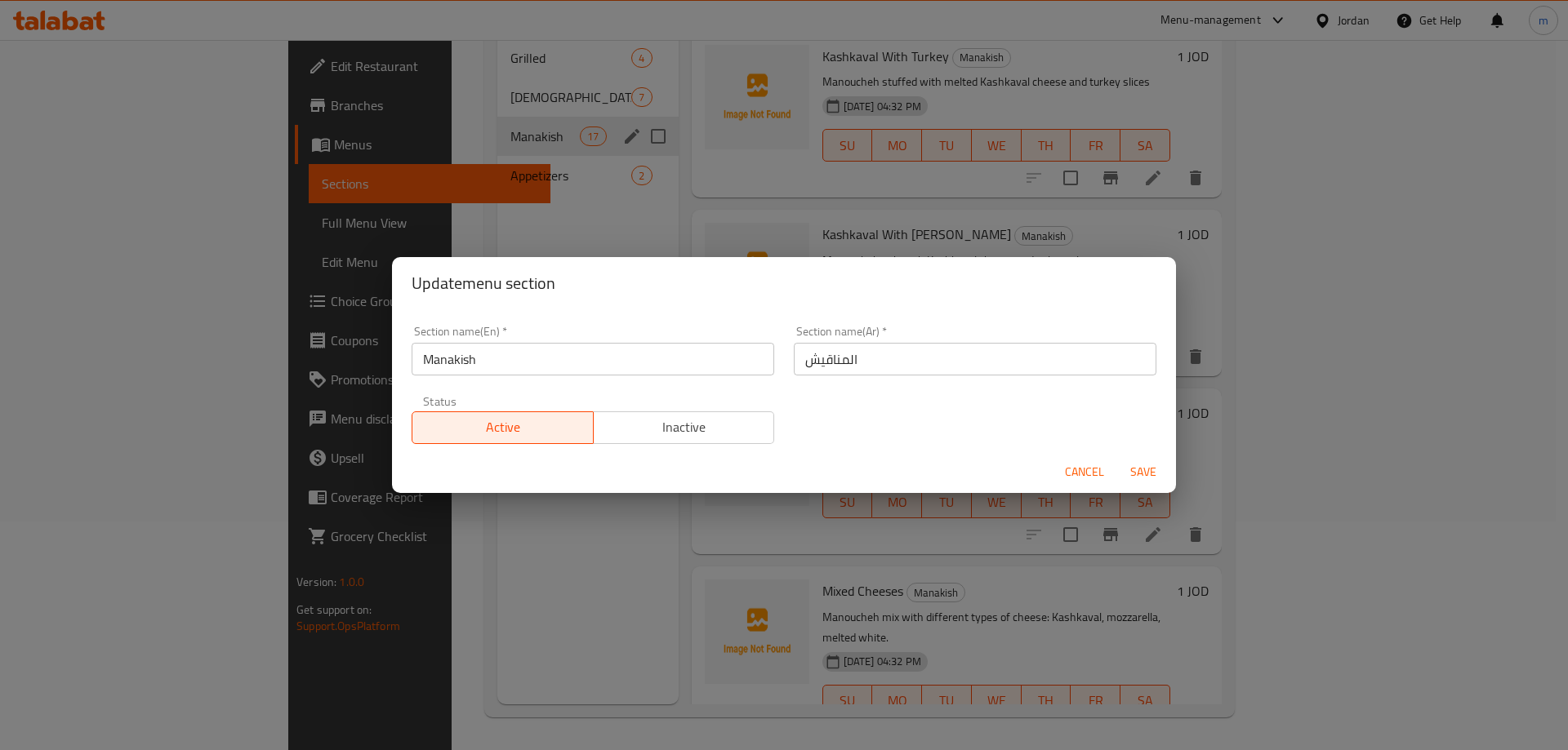
click at [524, 387] on div "Status Active Inactive" at bounding box center [592, 419] width 382 height 69
click at [520, 375] on div "Section name(En)   * Manakish Section name(En) *" at bounding box center [592, 350] width 382 height 69
click at [513, 361] on input "Manakish" at bounding box center [593, 359] width 362 height 33
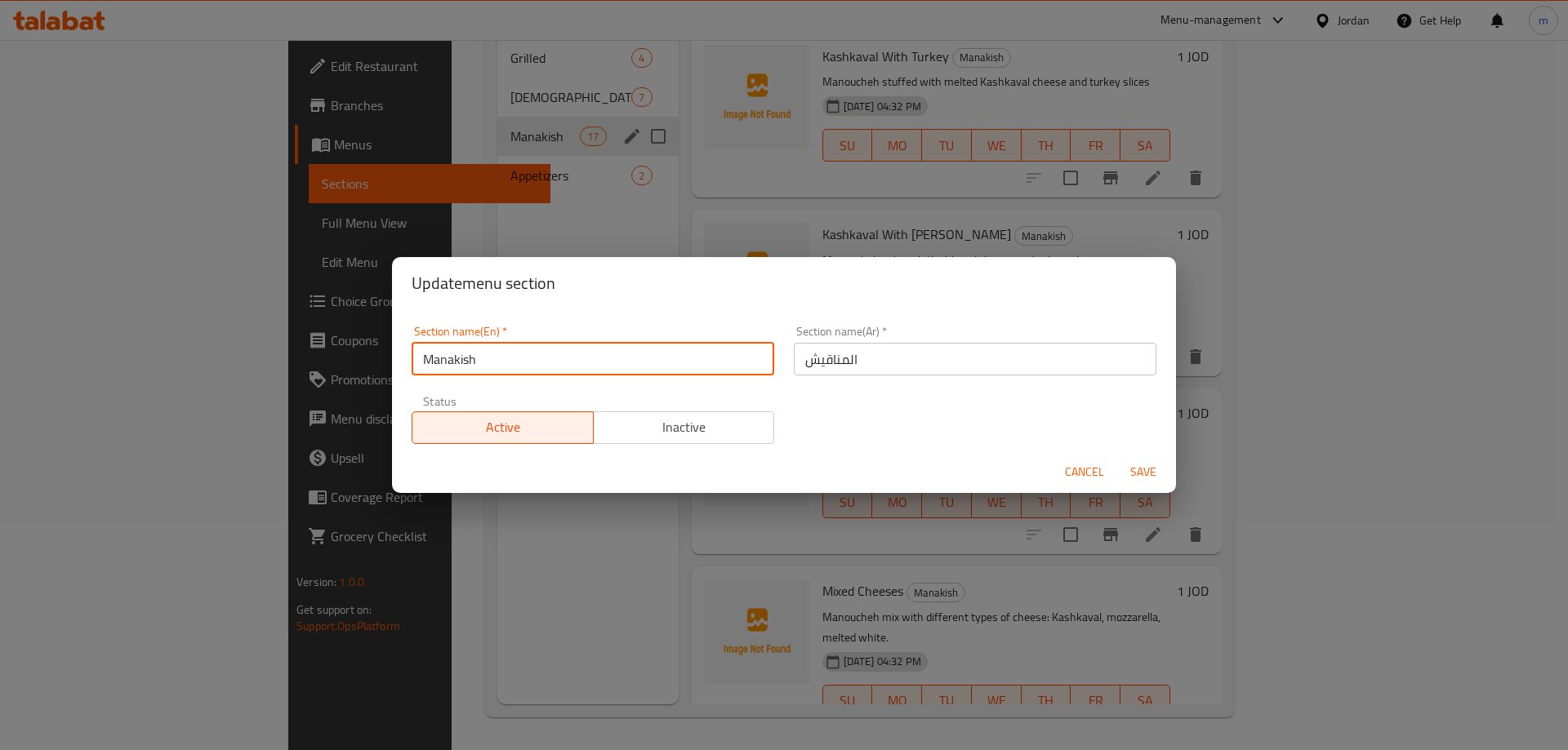
paste input "AL"
type input "ALManakish"
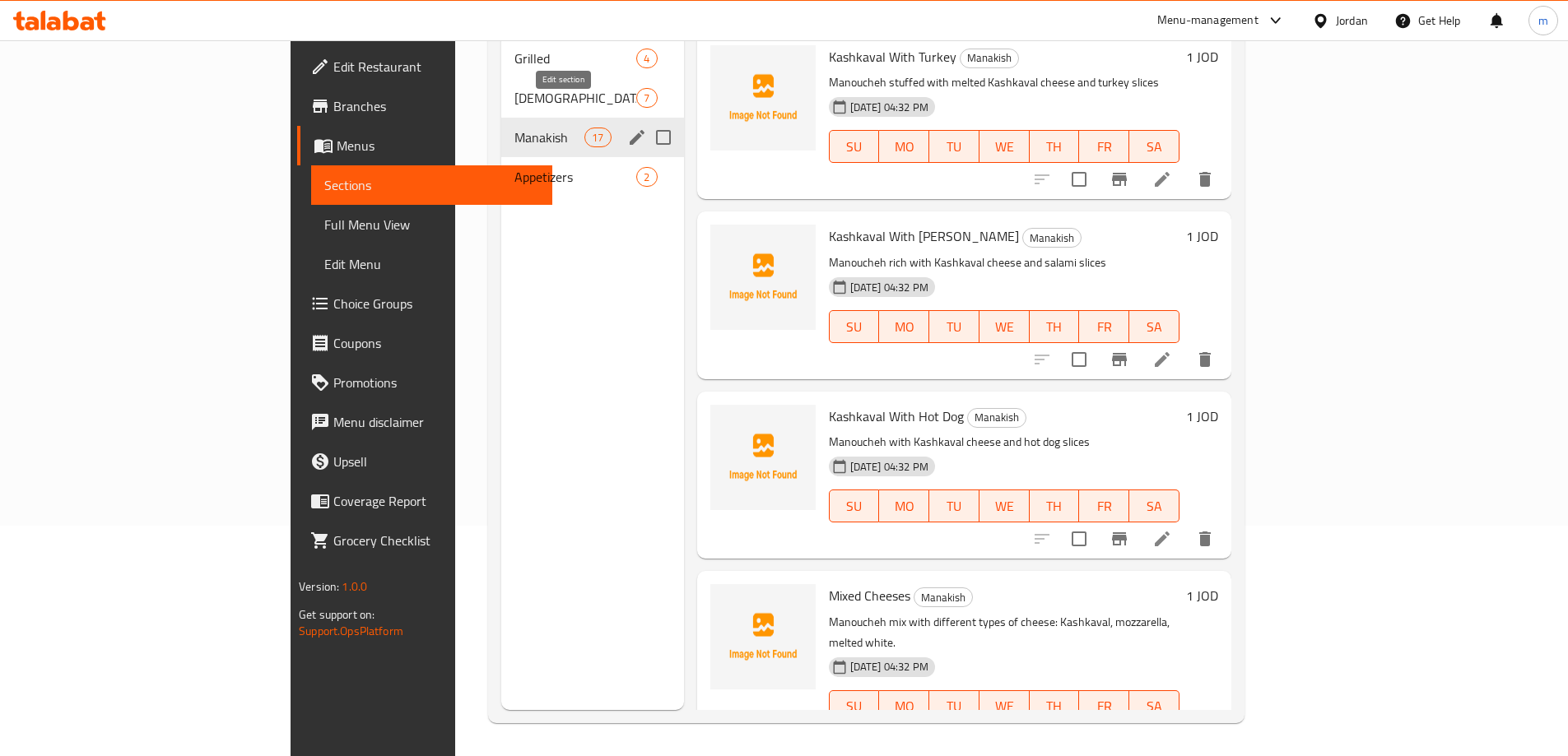
click at [625, 125] on button "edit" at bounding box center [637, 137] width 25 height 25
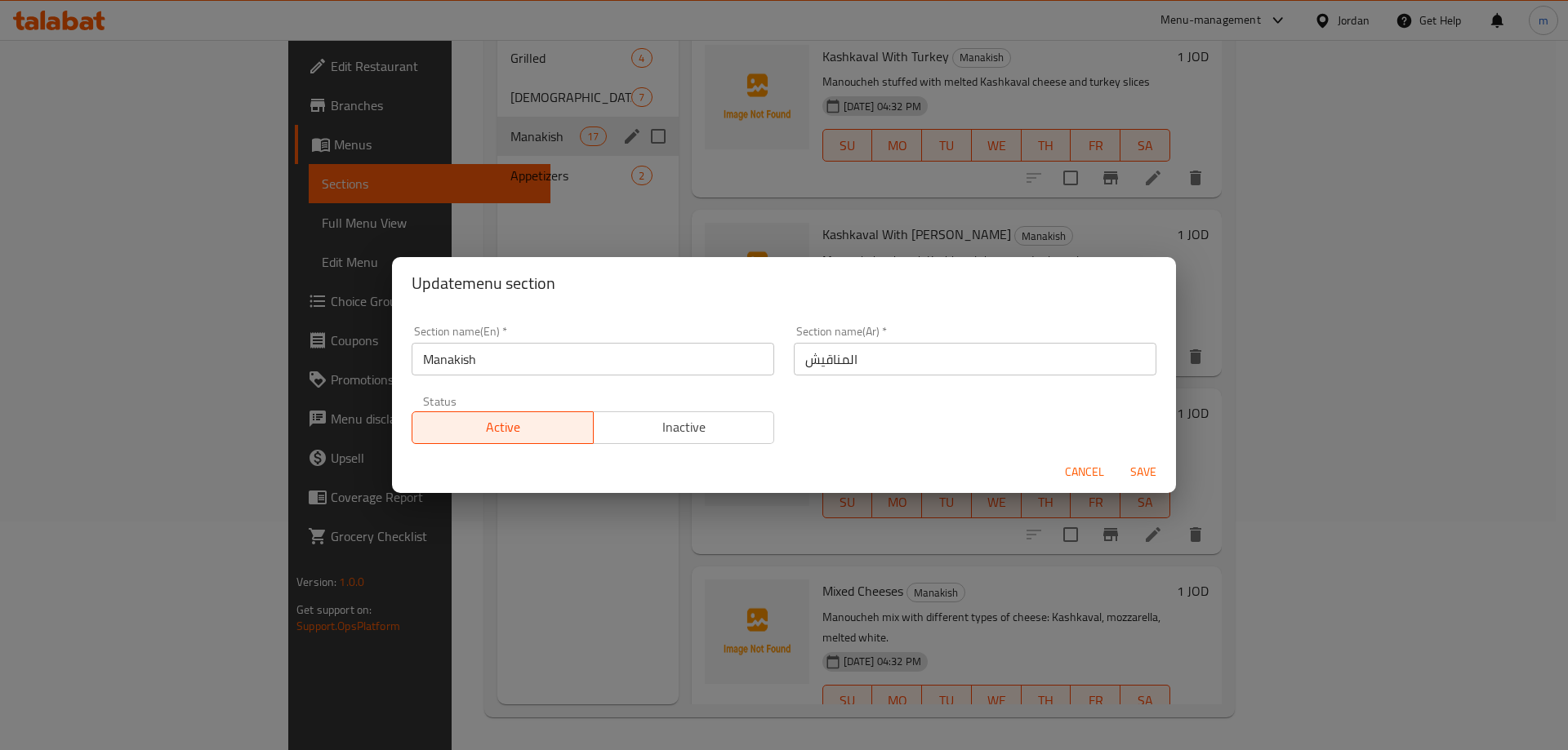
click at [539, 370] on input "Manakish" at bounding box center [593, 359] width 362 height 33
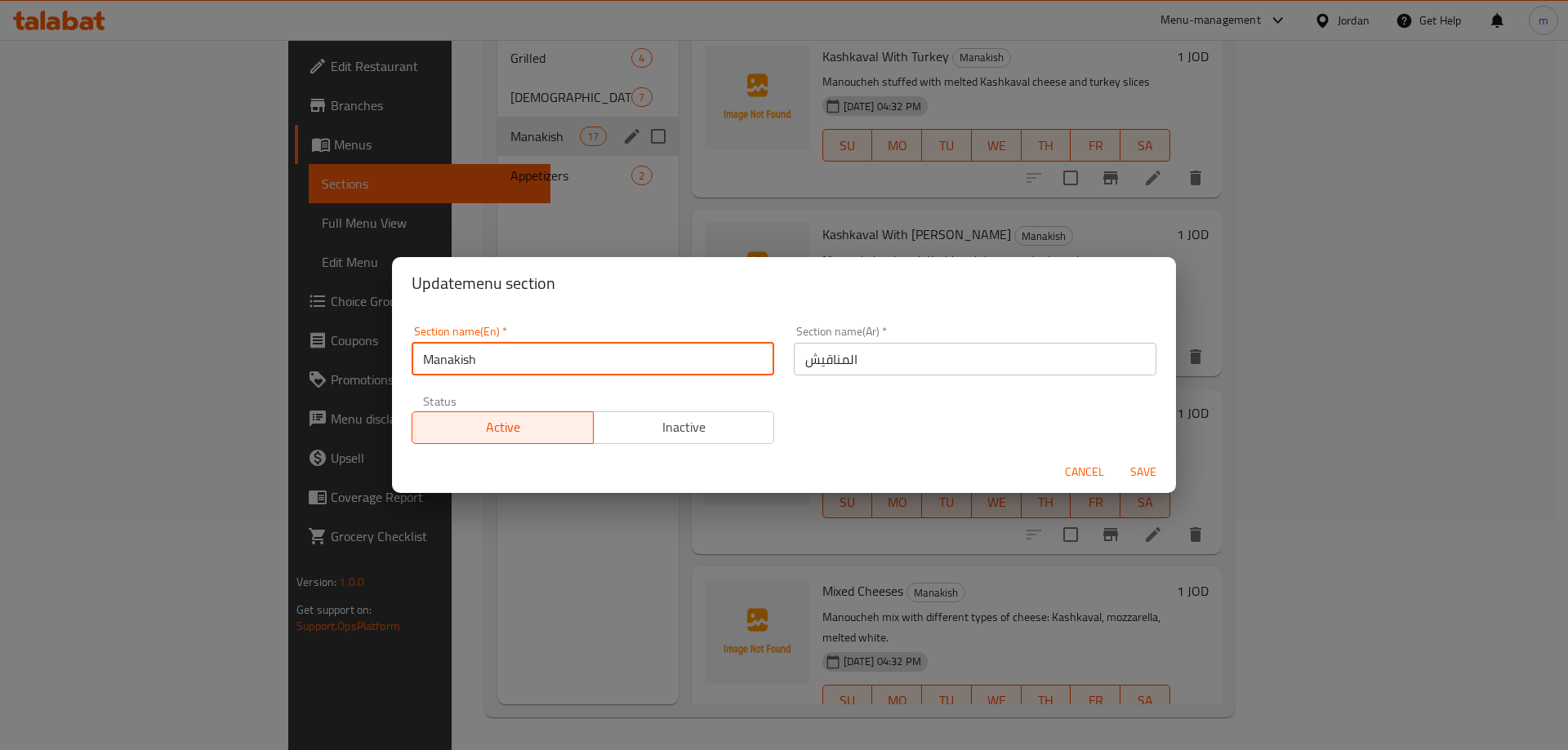
click at [539, 370] on input "Manakish" at bounding box center [593, 359] width 362 height 33
paste input "AL"
type input "ALManakish"
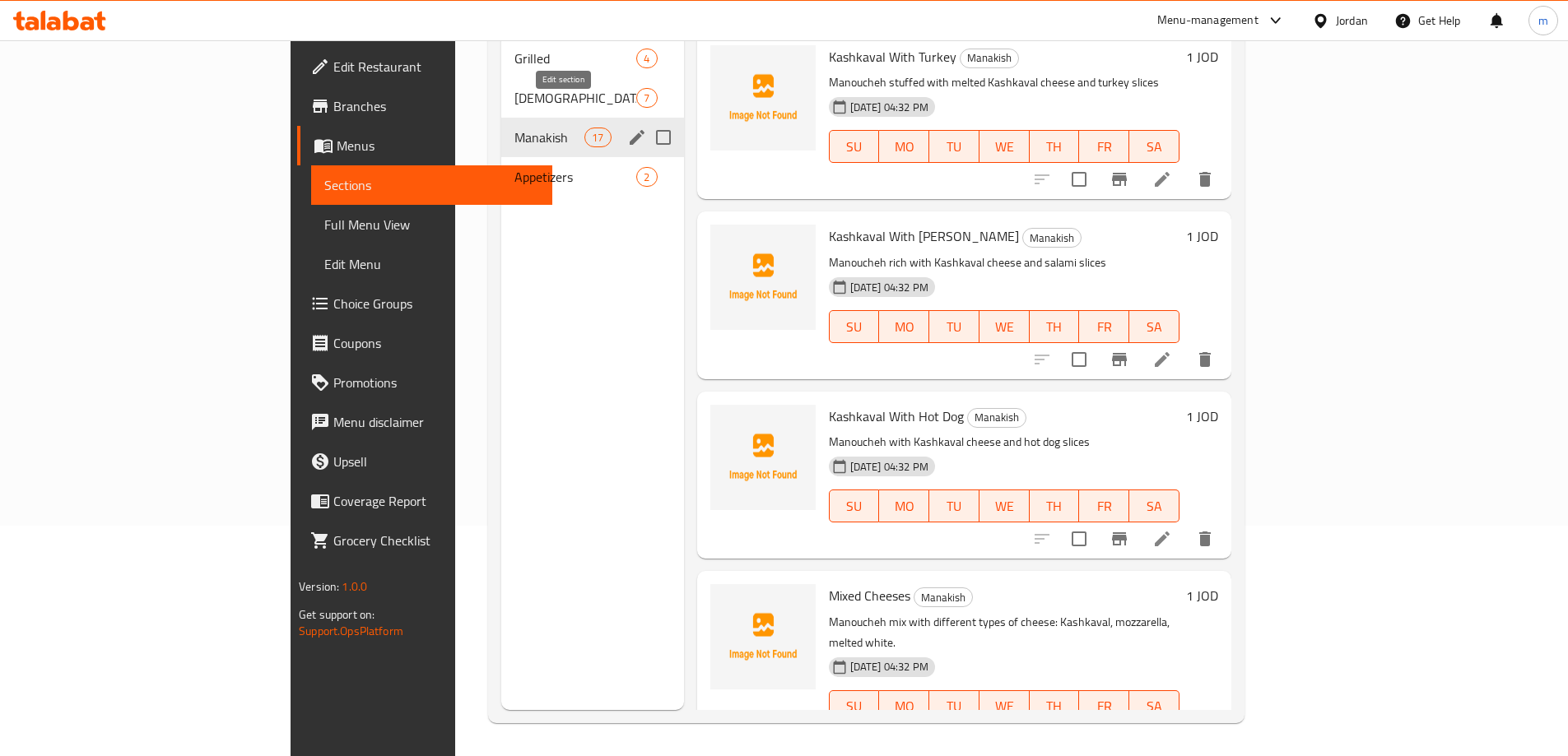
click at [627, 127] on icon "edit" at bounding box center [637, 137] width 20 height 20
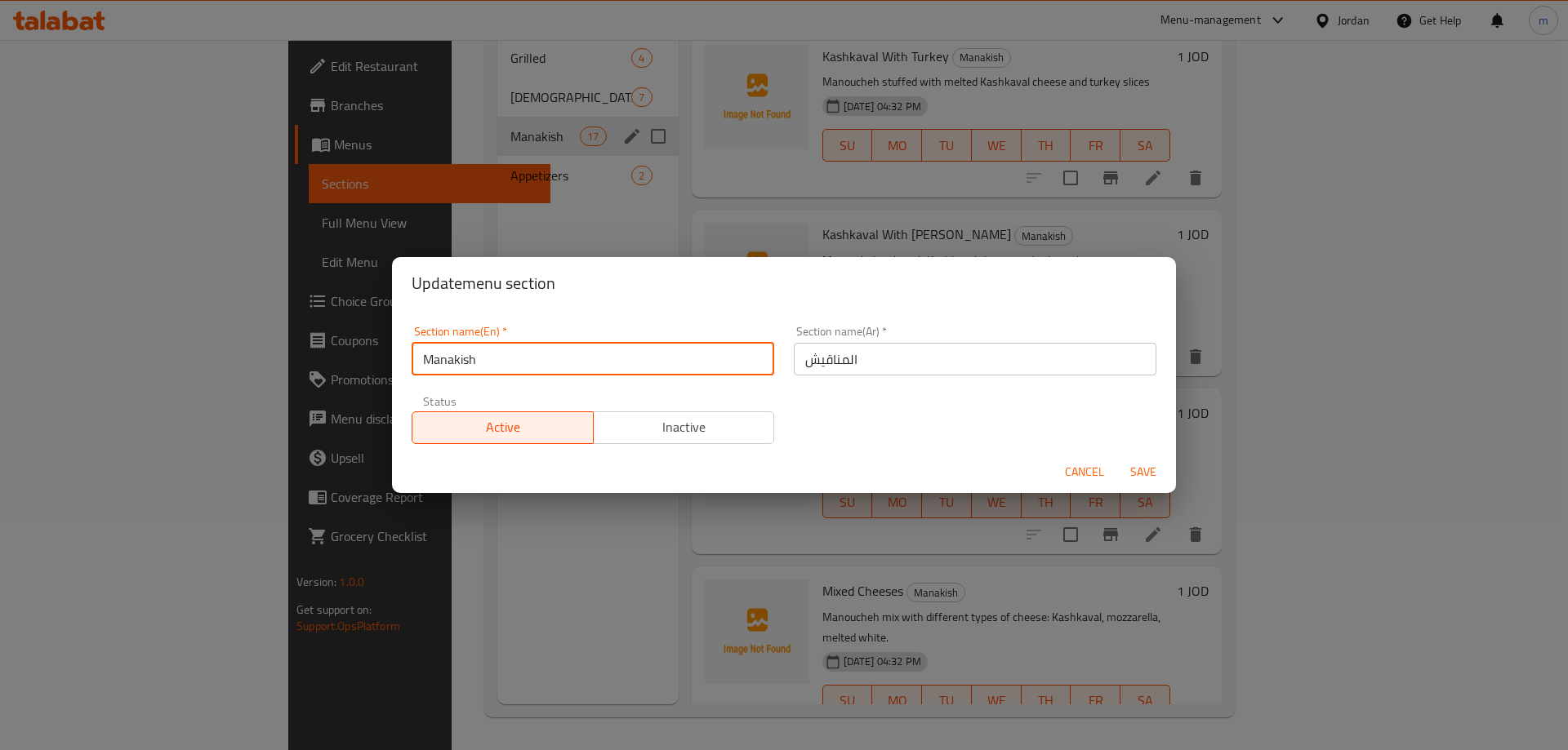
drag, startPoint x: 549, startPoint y: 373, endPoint x: 428, endPoint y: 372, distance: 121.0
click at [428, 372] on input "Manakish" at bounding box center [593, 359] width 362 height 33
click at [440, 361] on input "Manakish" at bounding box center [593, 359] width 362 height 33
paste input "ALManakish"
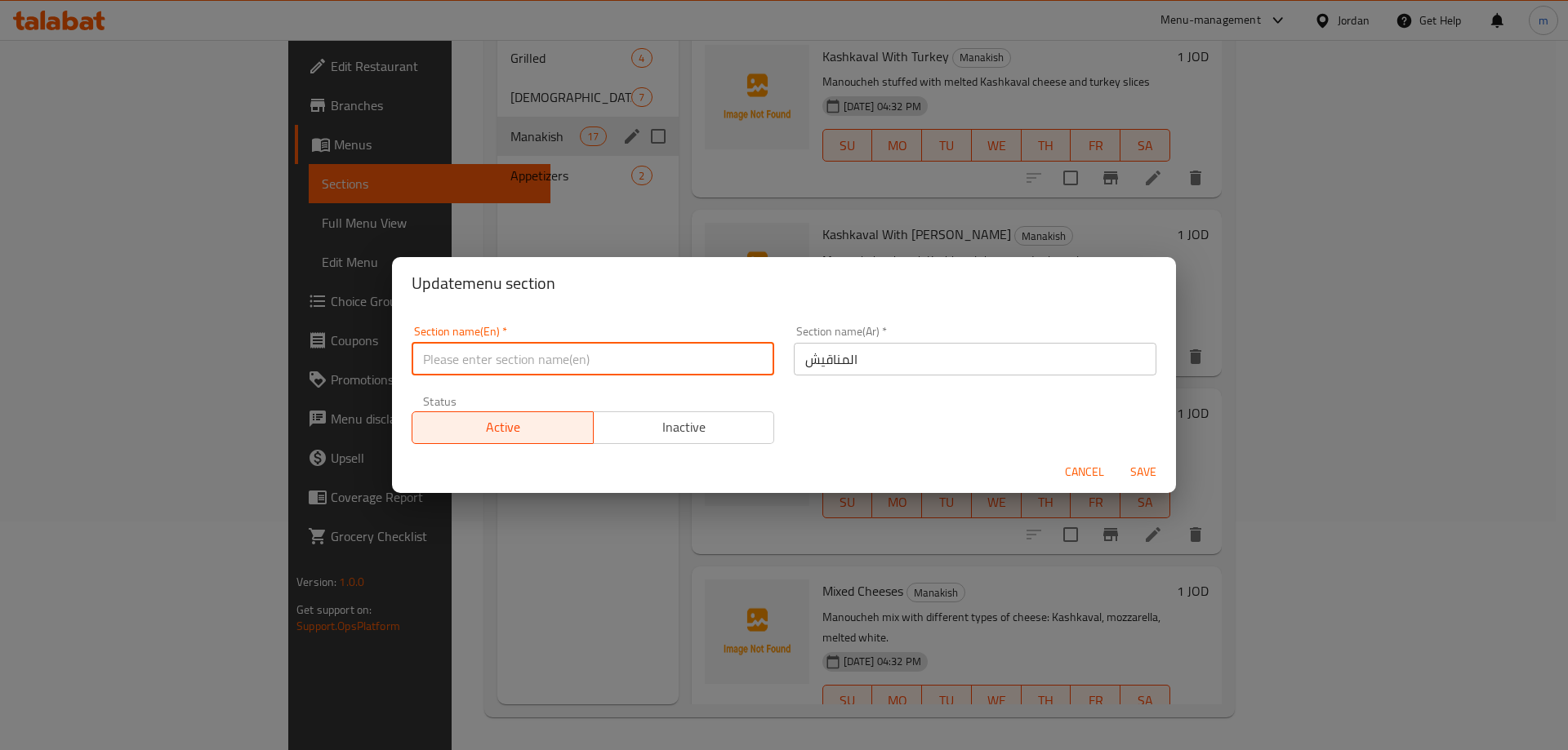
type input "ALManakish"
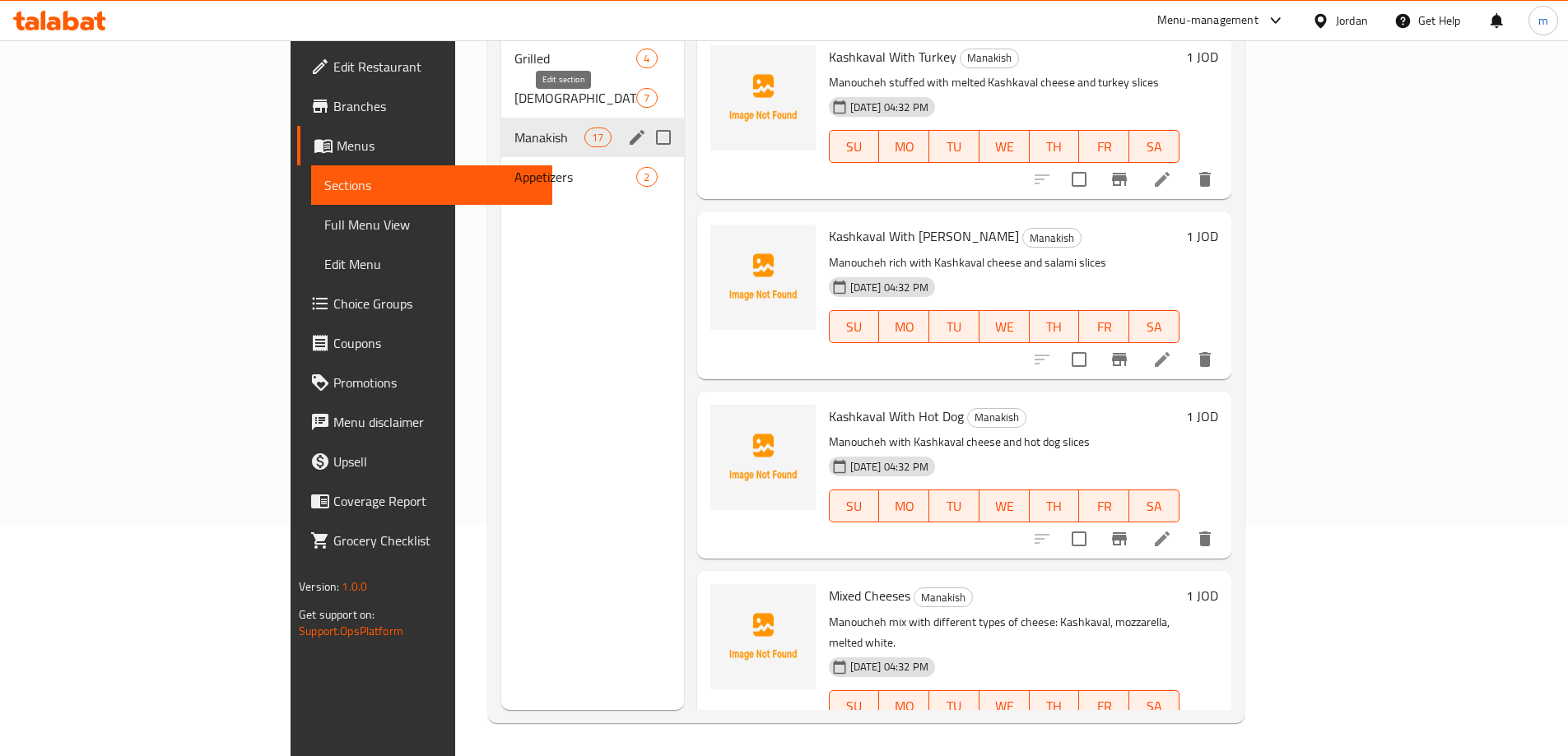
click at [550, 118] on div "Manakish 17" at bounding box center [592, 137] width 183 height 39
click at [627, 127] on icon "edit" at bounding box center [637, 137] width 20 height 20
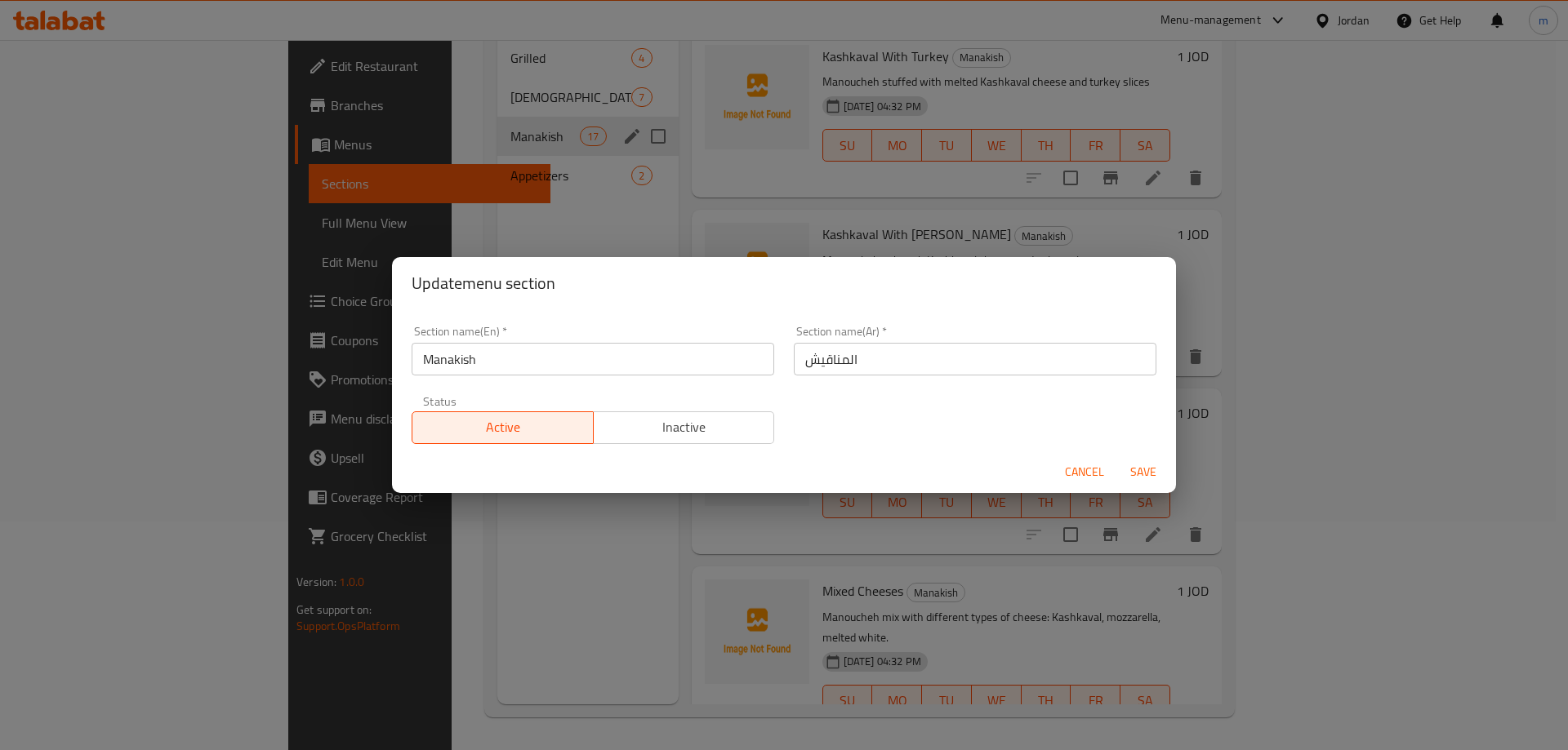
click at [541, 360] on input "Manakish" at bounding box center [593, 359] width 362 height 33
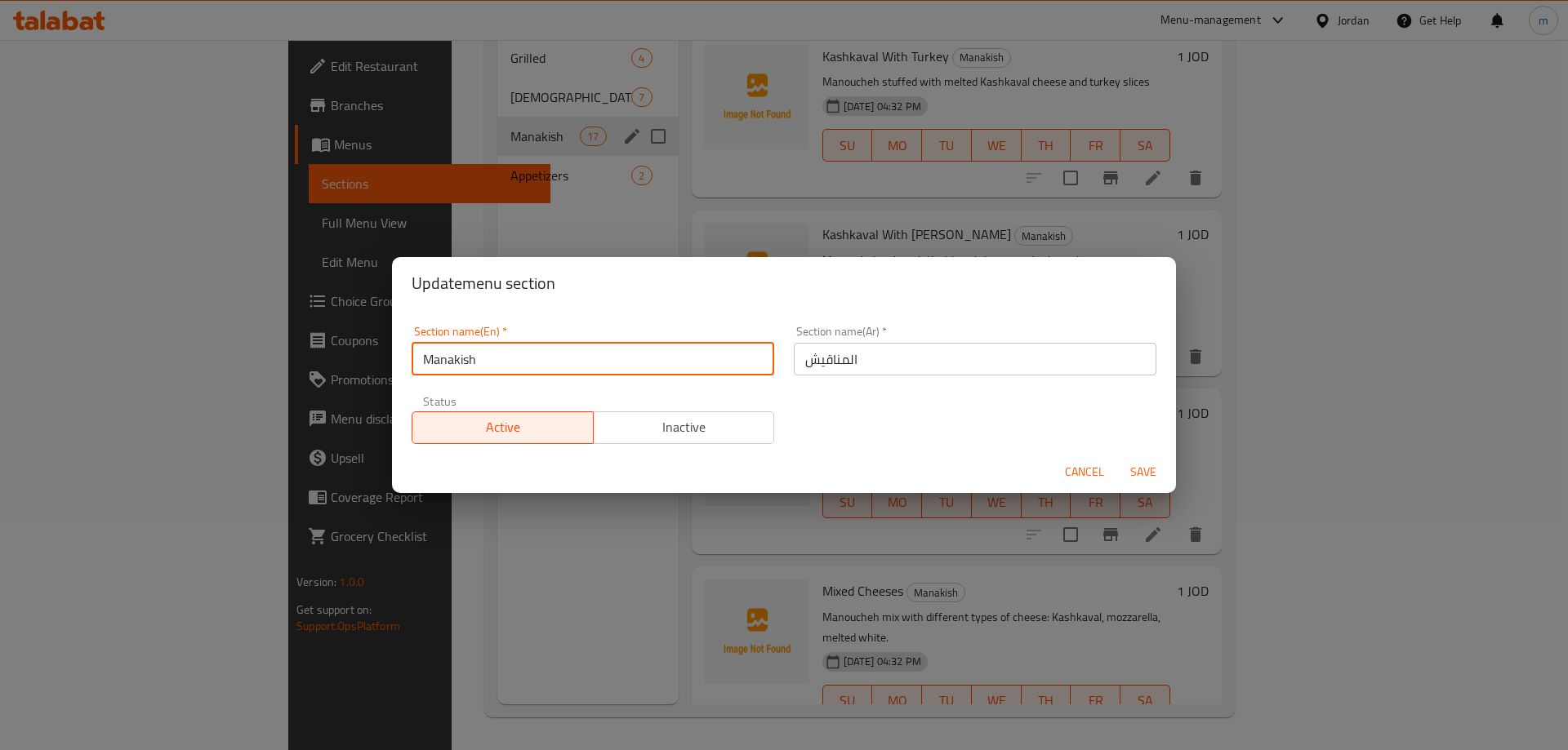
paste input "ALManakish"
click at [541, 360] on input "ManakishALManakish" at bounding box center [593, 359] width 362 height 33
paste input "text"
type input "ALManakish"
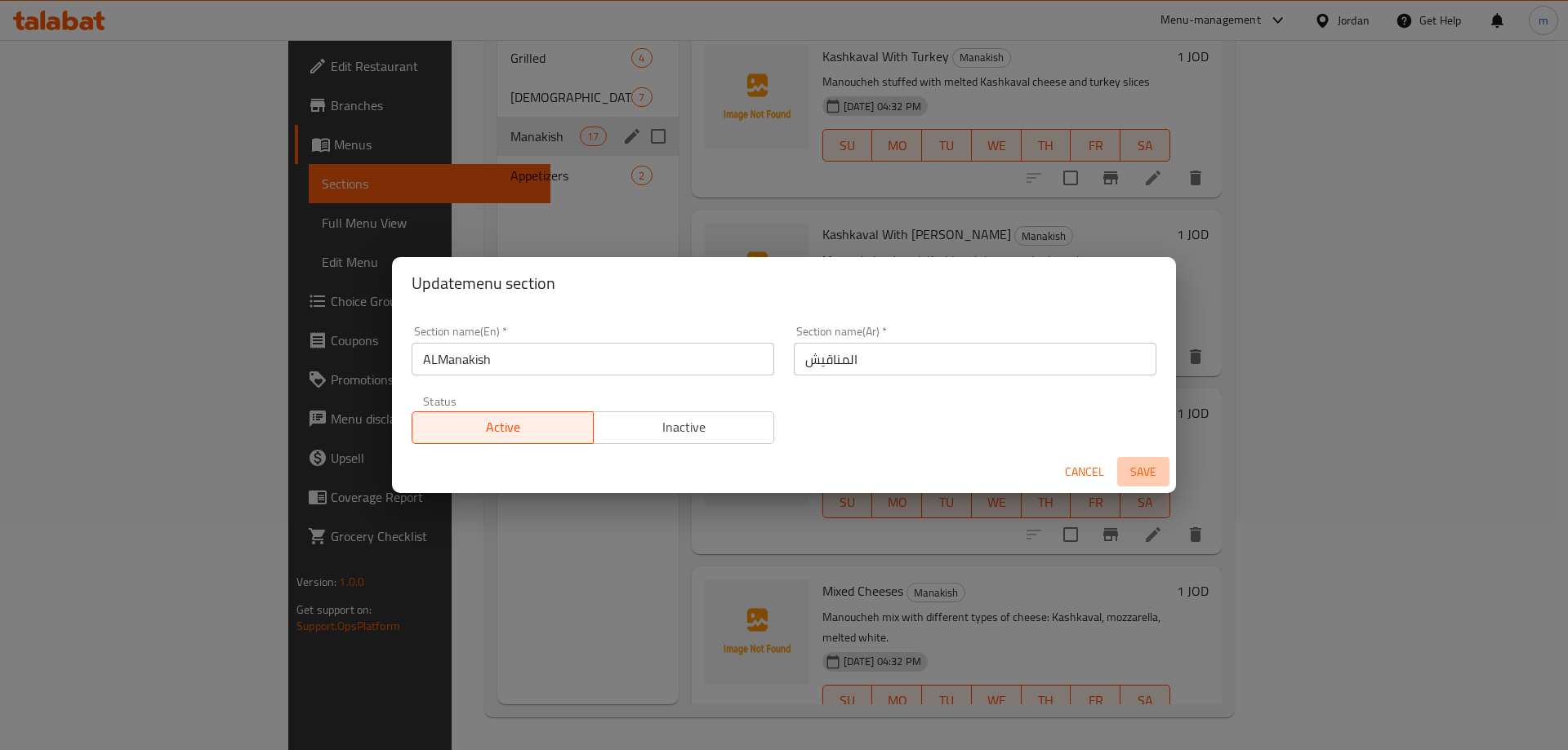
click at [1149, 478] on span "Save" at bounding box center [1143, 472] width 39 height 20
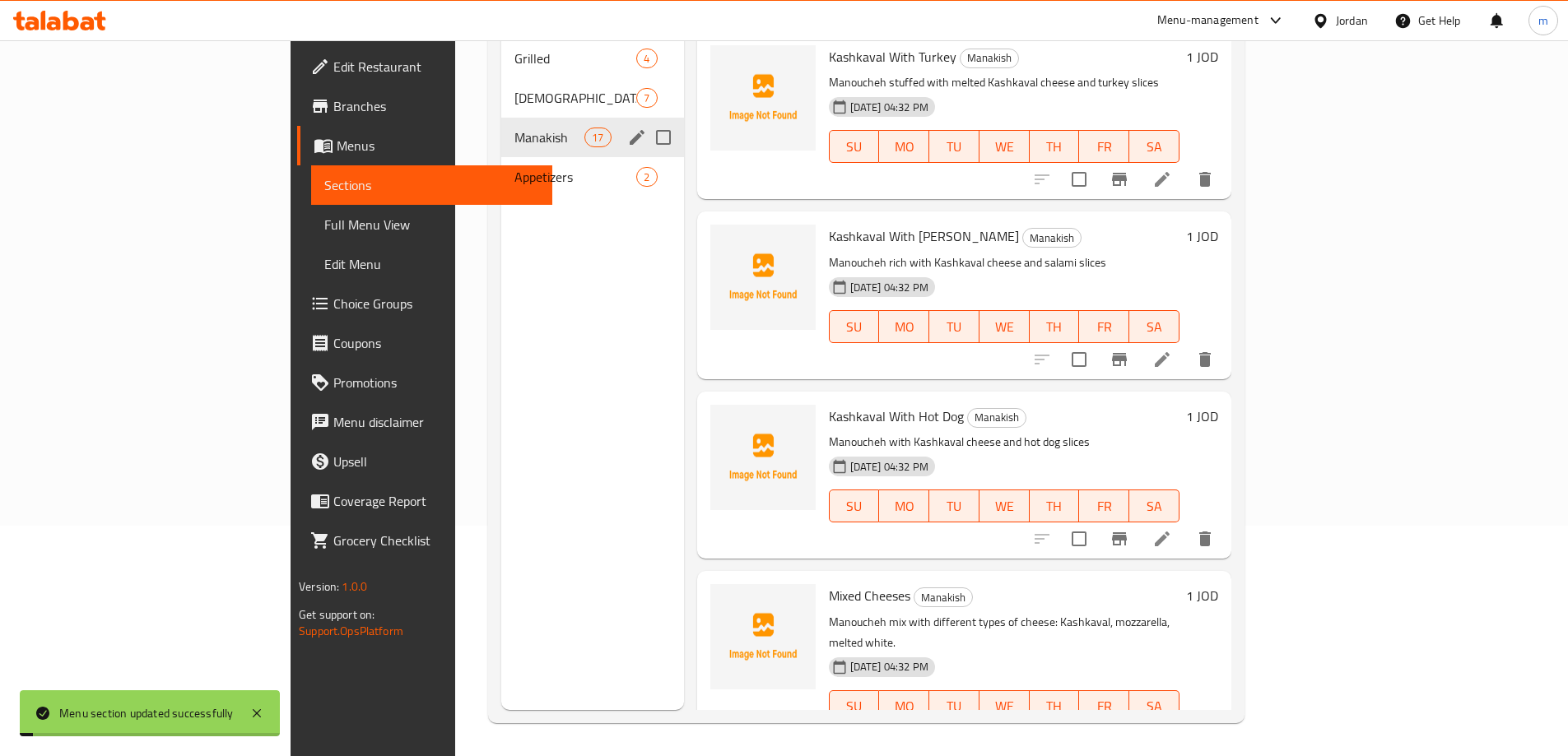
click at [501, 347] on div "Menu sections Grilled 4 Safiha Shamia 7 Manakish 17 Appetizers 2" at bounding box center [592, 332] width 183 height 756
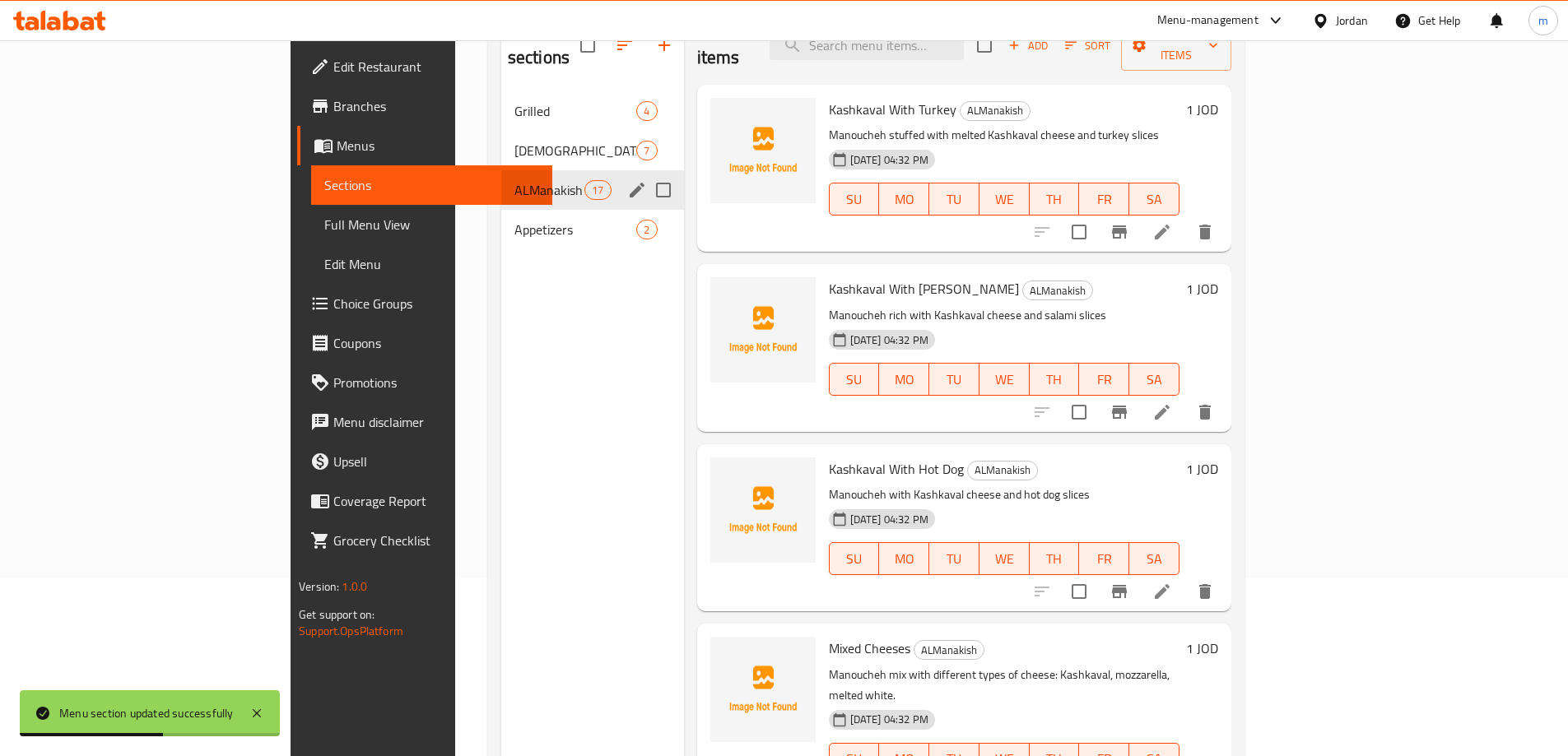
scroll to position [148, 0]
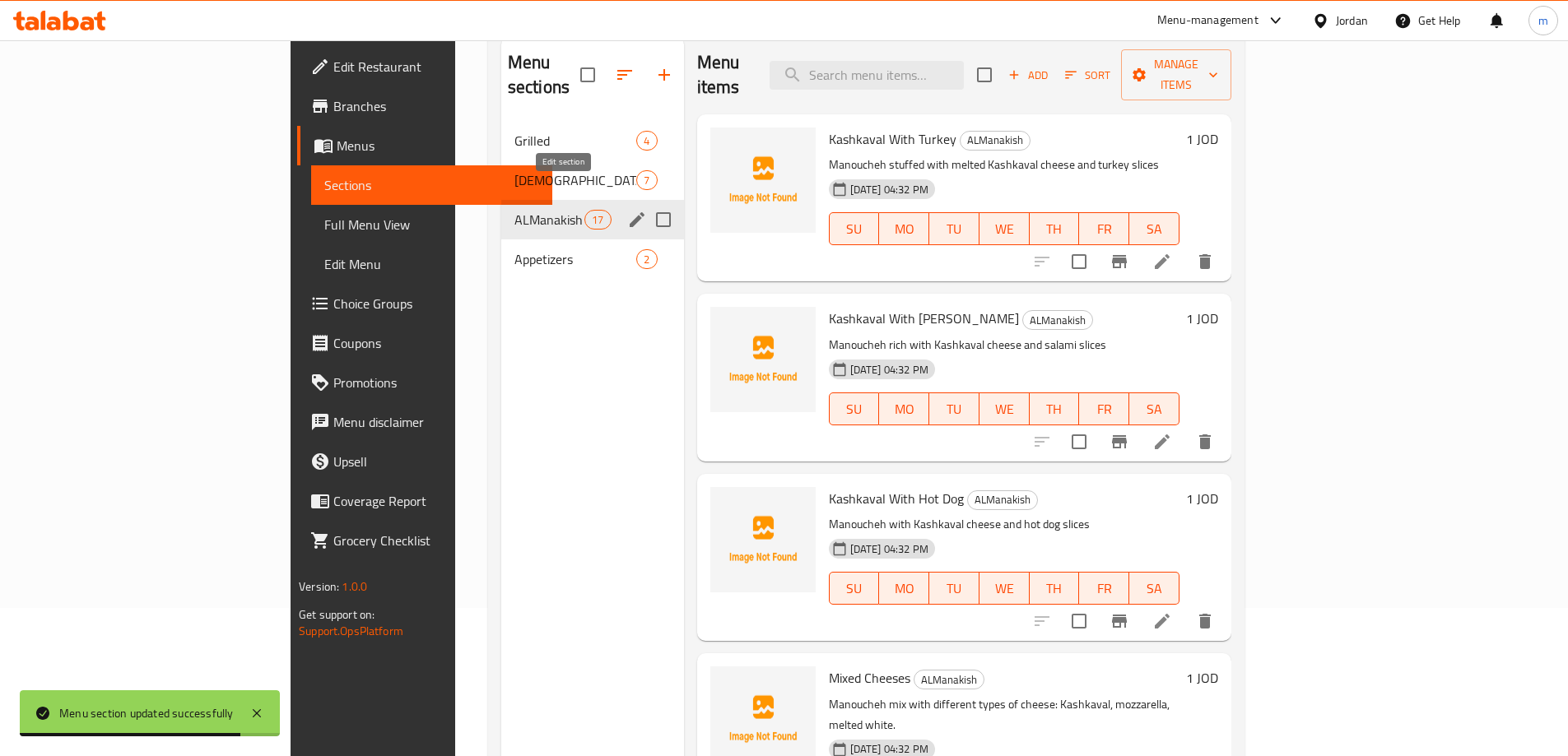
click at [630, 212] on icon "edit" at bounding box center [637, 219] width 15 height 15
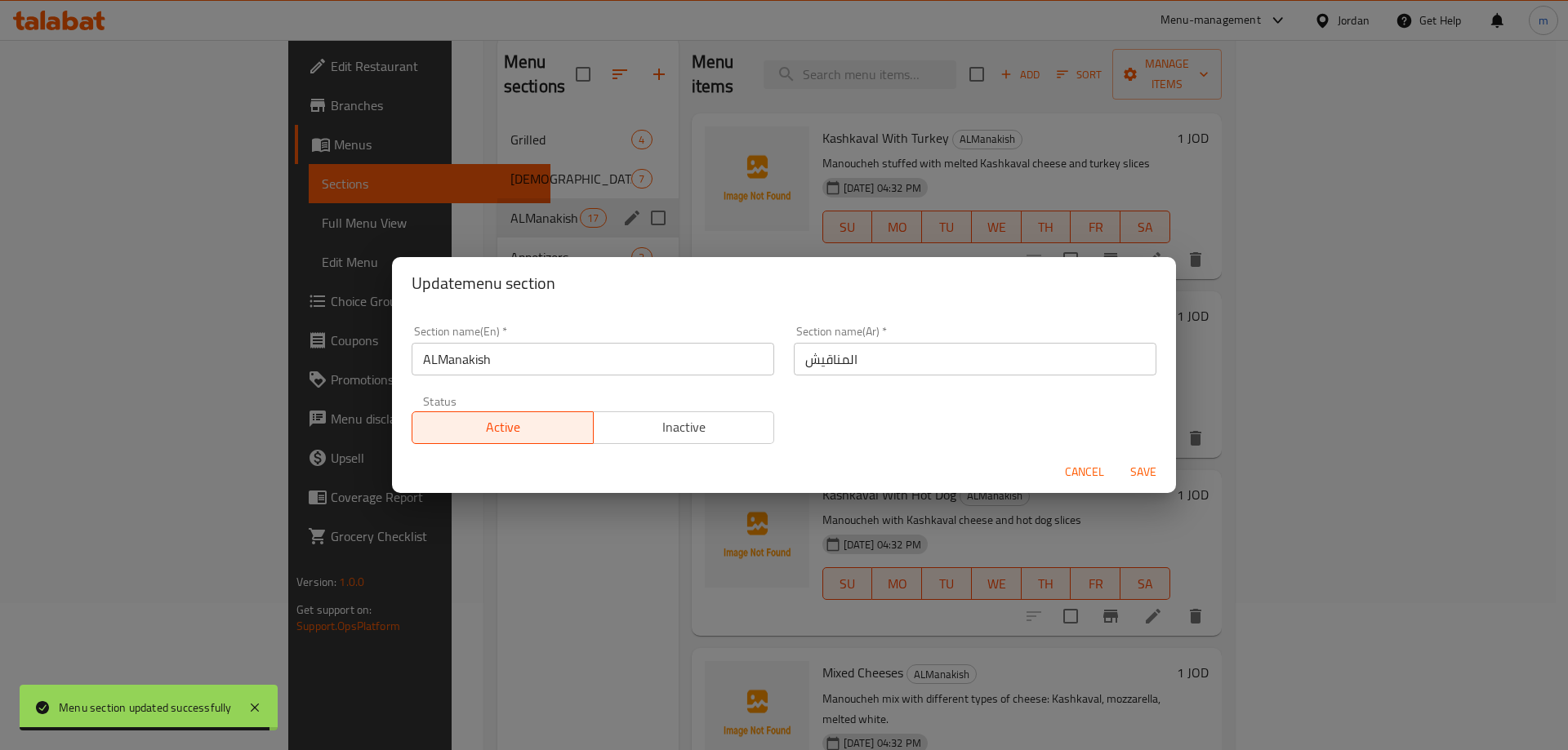
click at [439, 364] on input "ALManakish" at bounding box center [593, 359] width 362 height 33
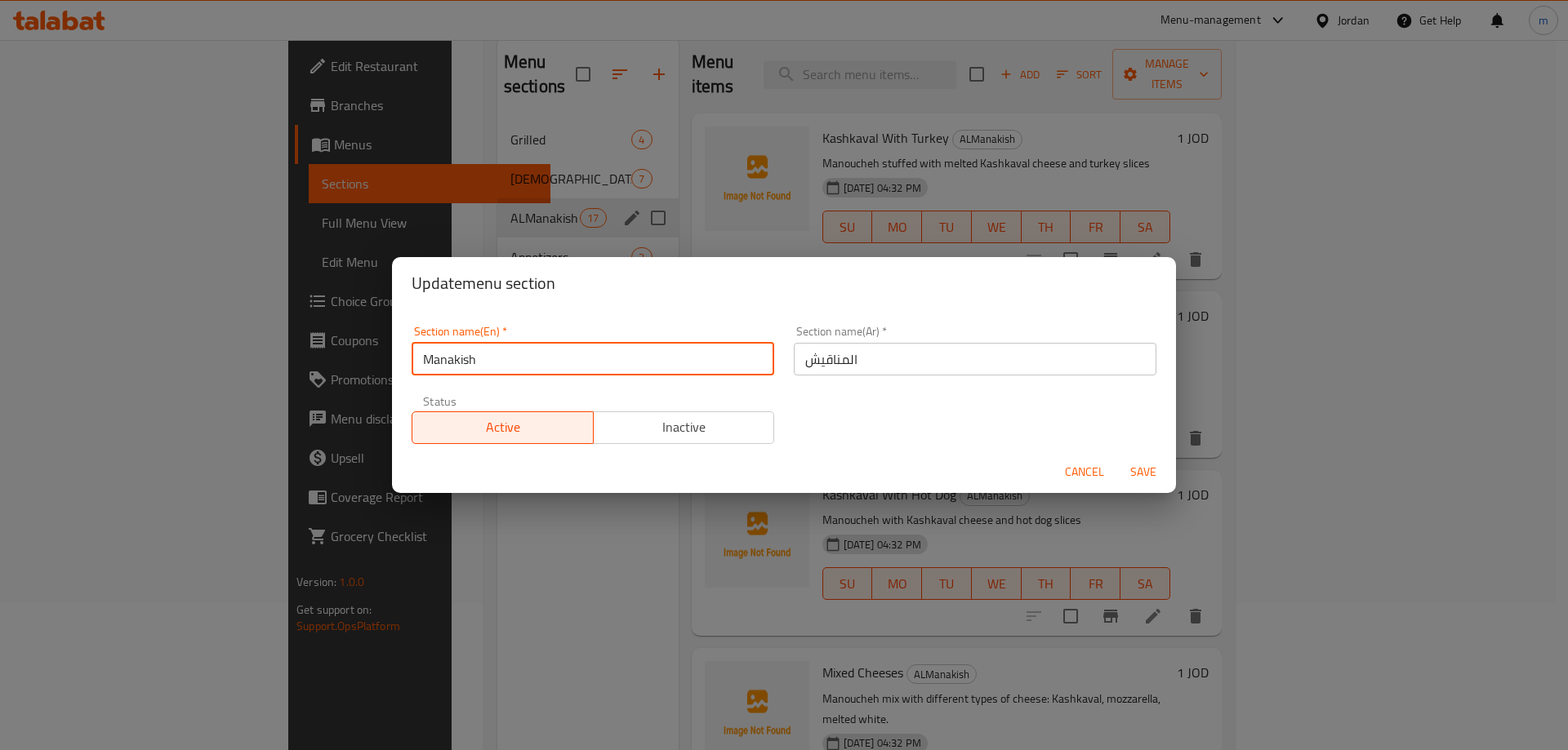
type input "Manakish"
click at [1144, 477] on span "Save" at bounding box center [1143, 472] width 39 height 20
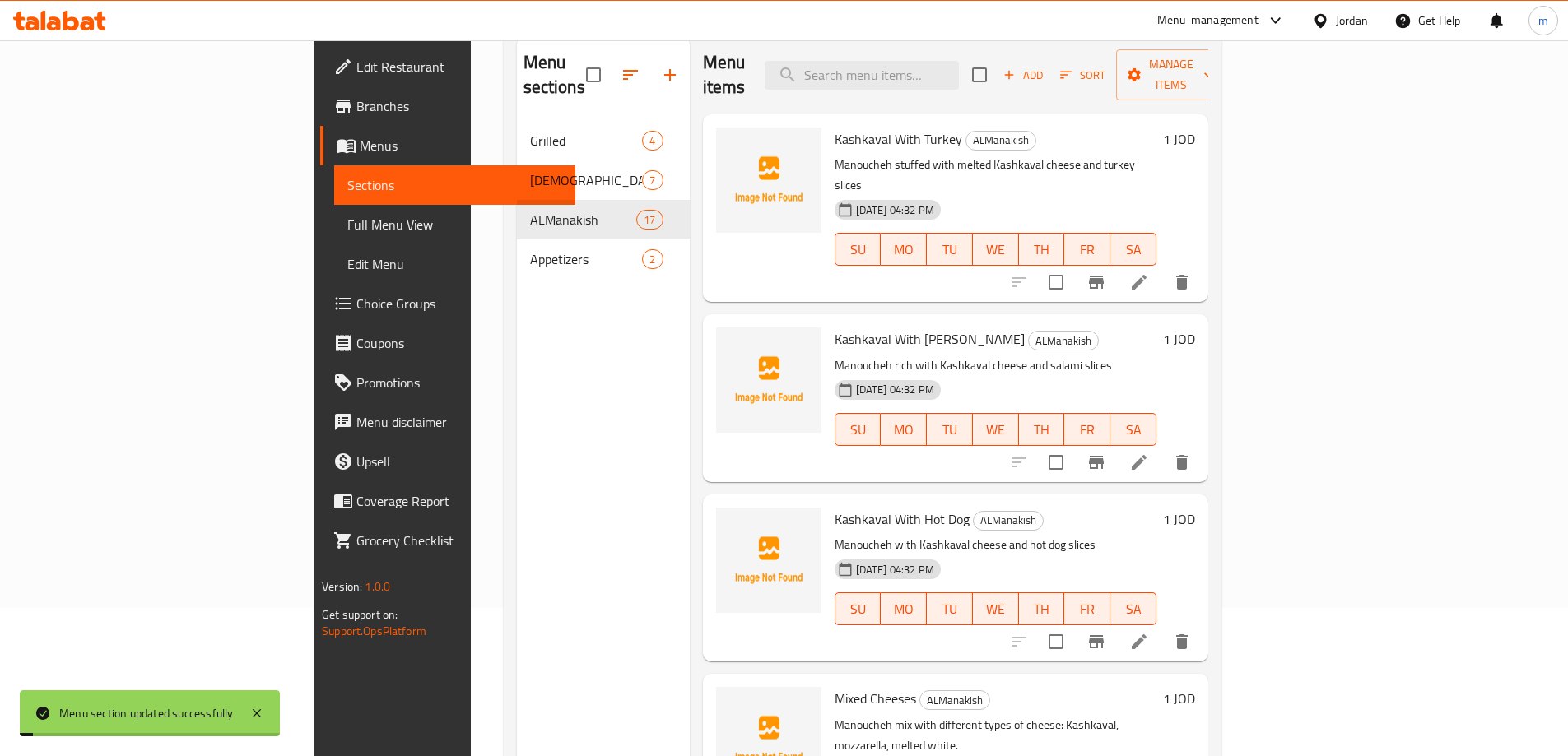
click at [517, 323] on div "Menu sections Grilled 4 Safiha Shamia 7 ALManakish 17 Appetizers 2" at bounding box center [603, 414] width 173 height 756
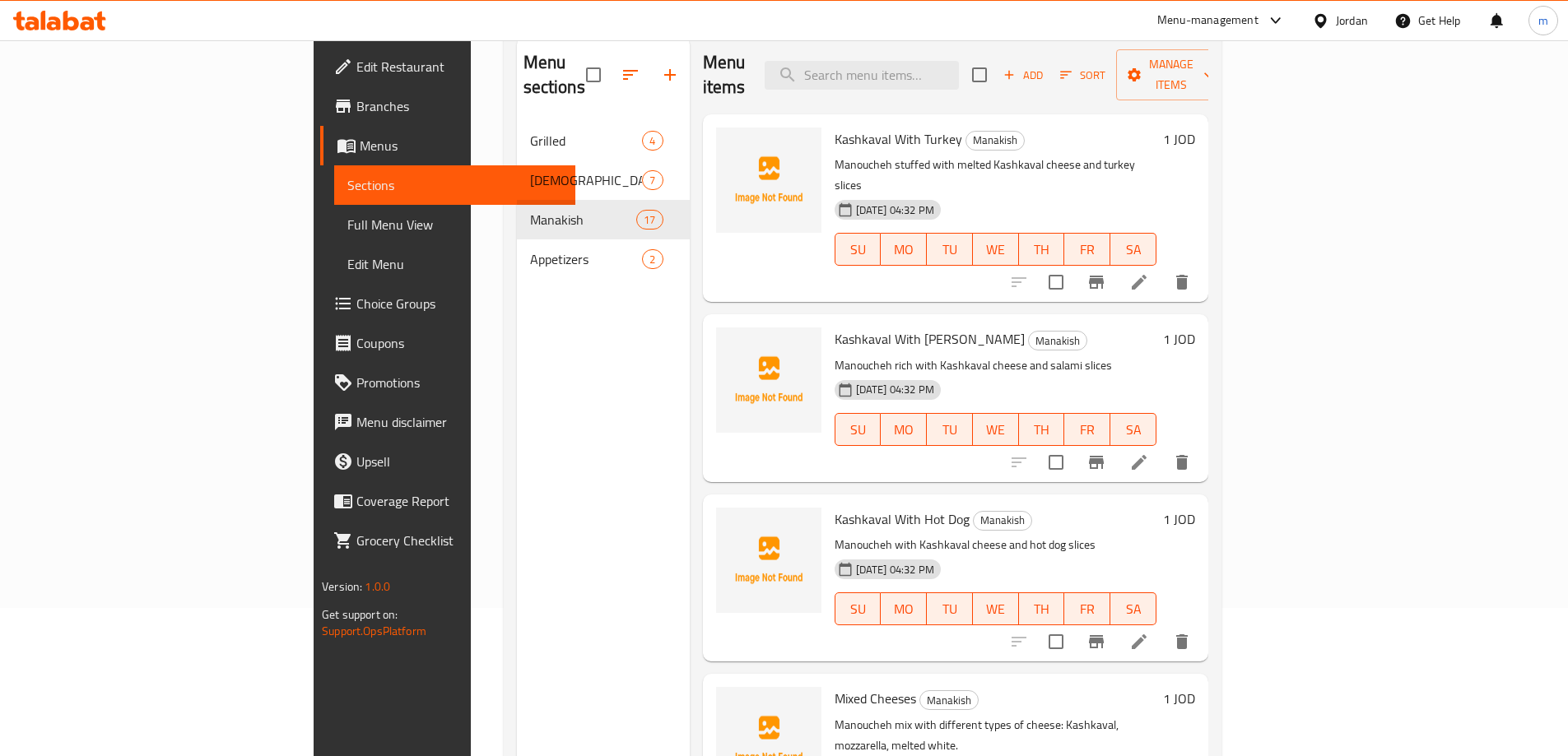
click at [517, 331] on div "Menu sections Grilled 4 Safiha Shamia 7 Manakish 17 Appetizers 2" at bounding box center [603, 414] width 173 height 756
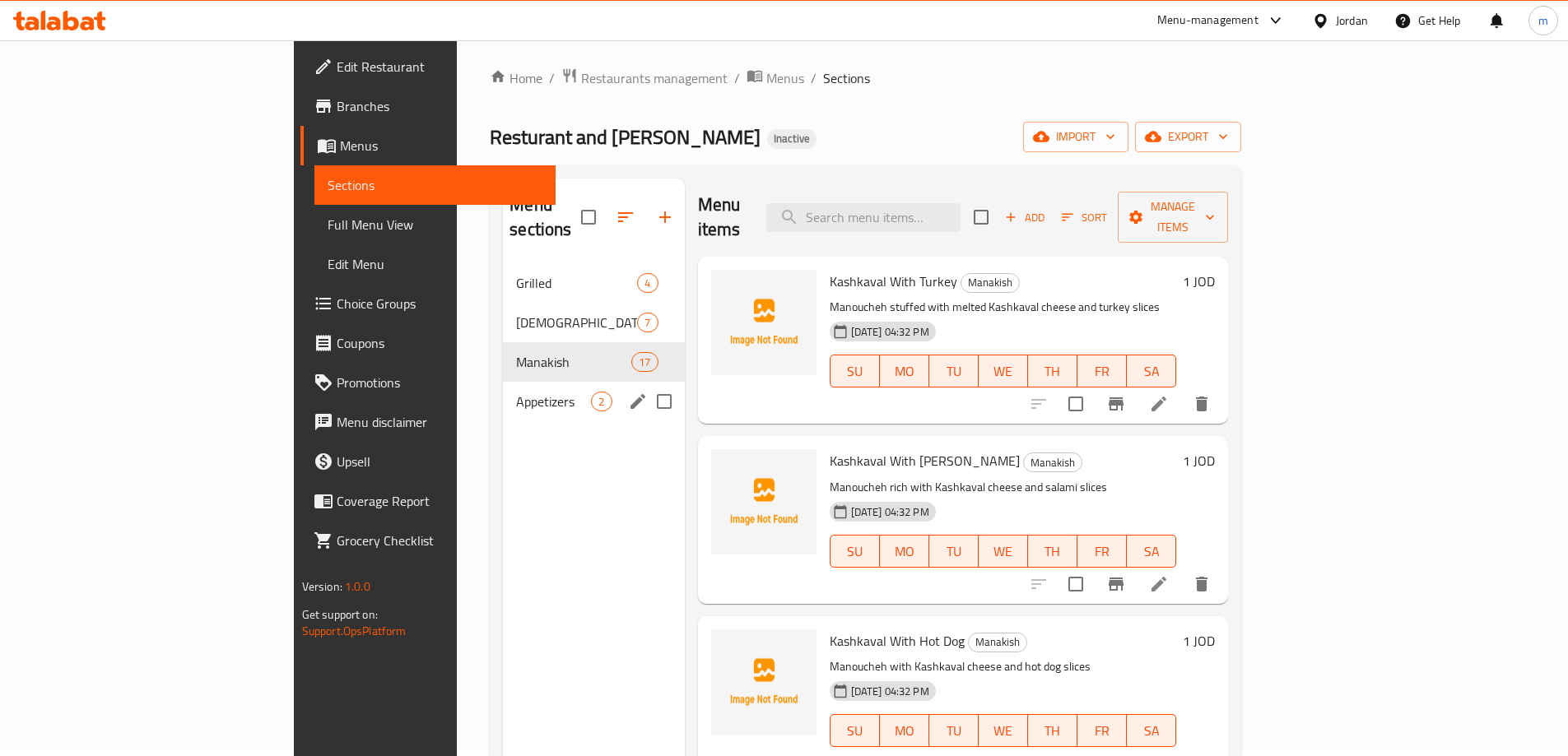
scroll to position [0, 0]
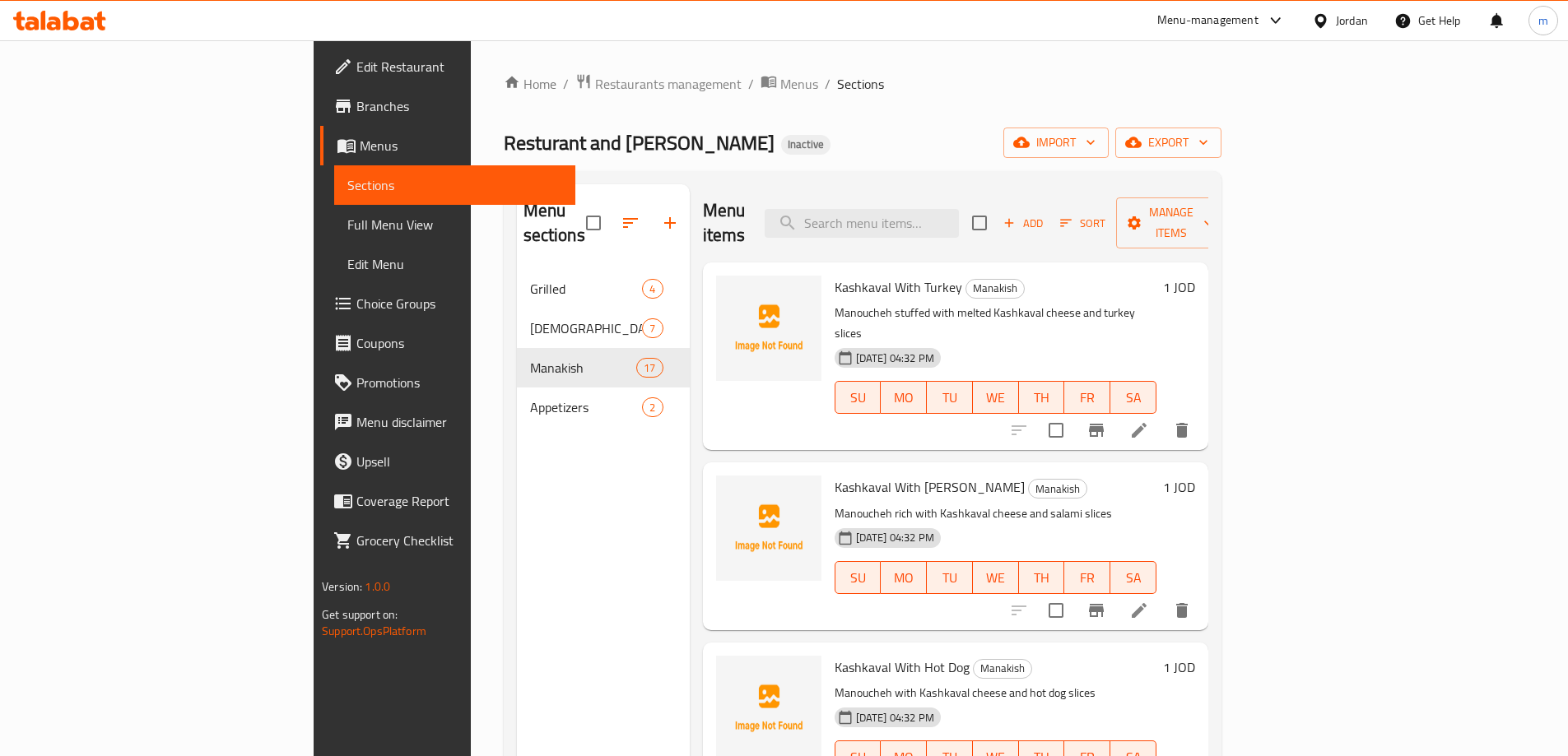
click at [347, 223] on span "Full Menu View" at bounding box center [455, 224] width 215 height 20
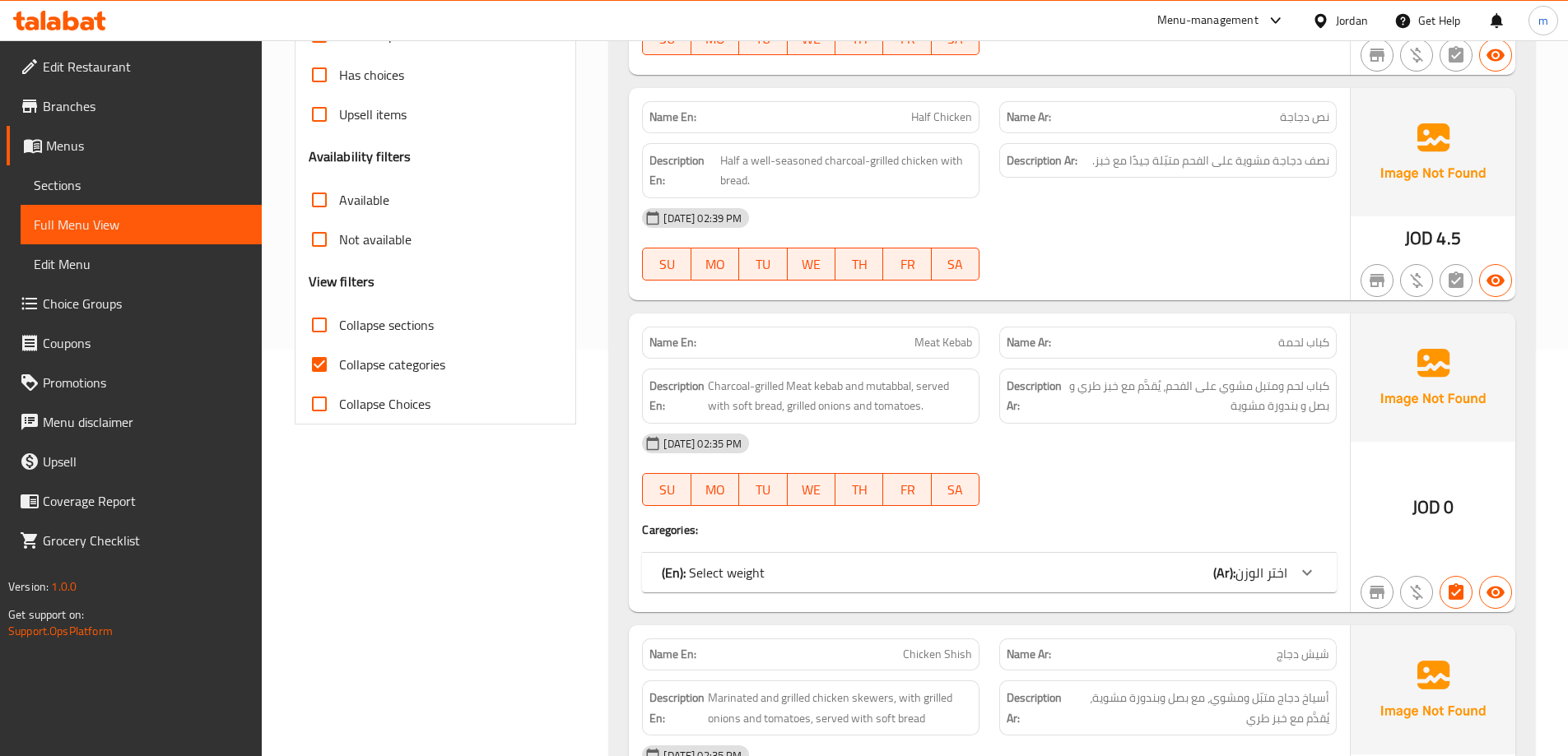
scroll to position [411, 0]
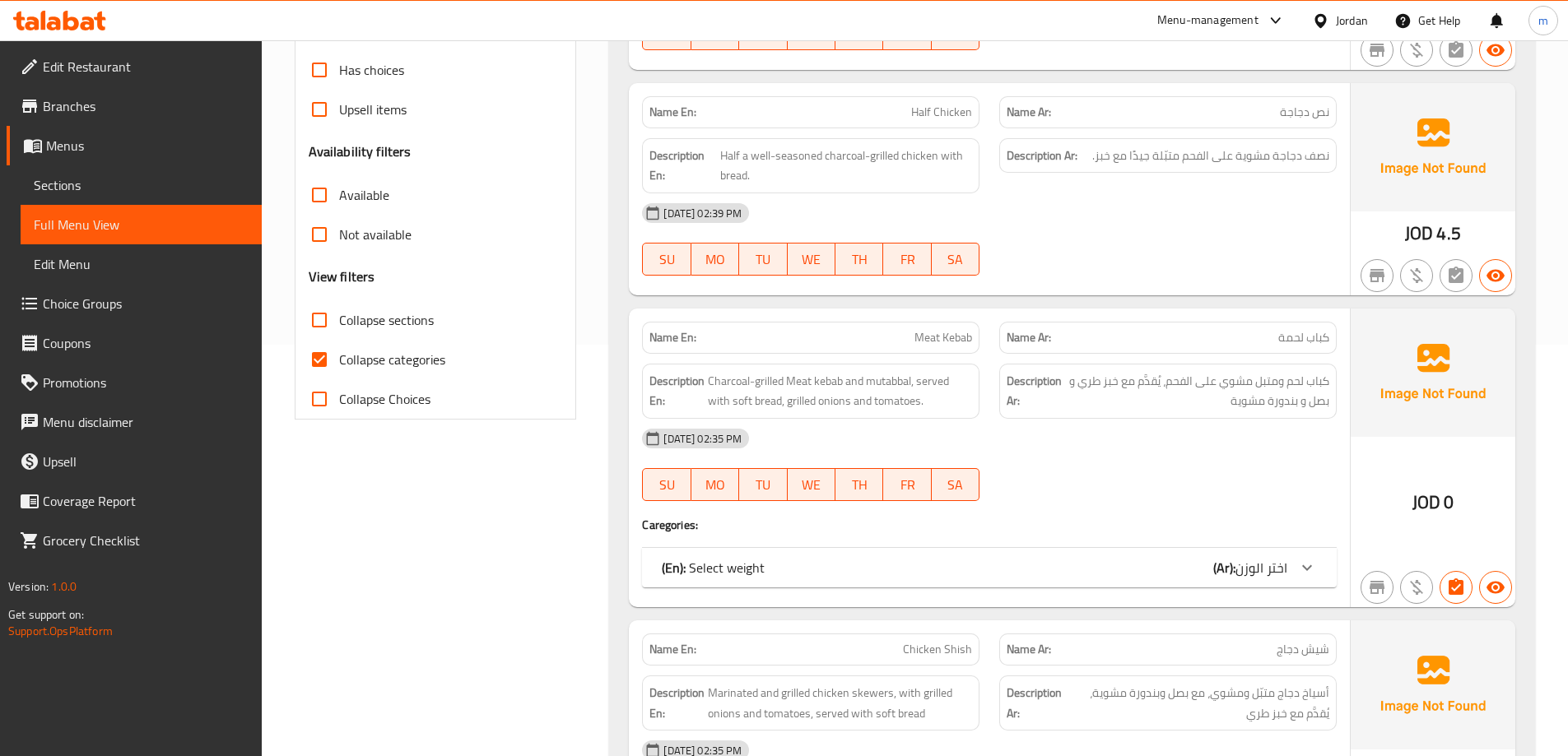
click at [387, 352] on span "Collapse categories" at bounding box center [392, 359] width 106 height 20
click at [339, 352] on input "Collapse categories" at bounding box center [319, 359] width 39 height 39
checkbox input "false"
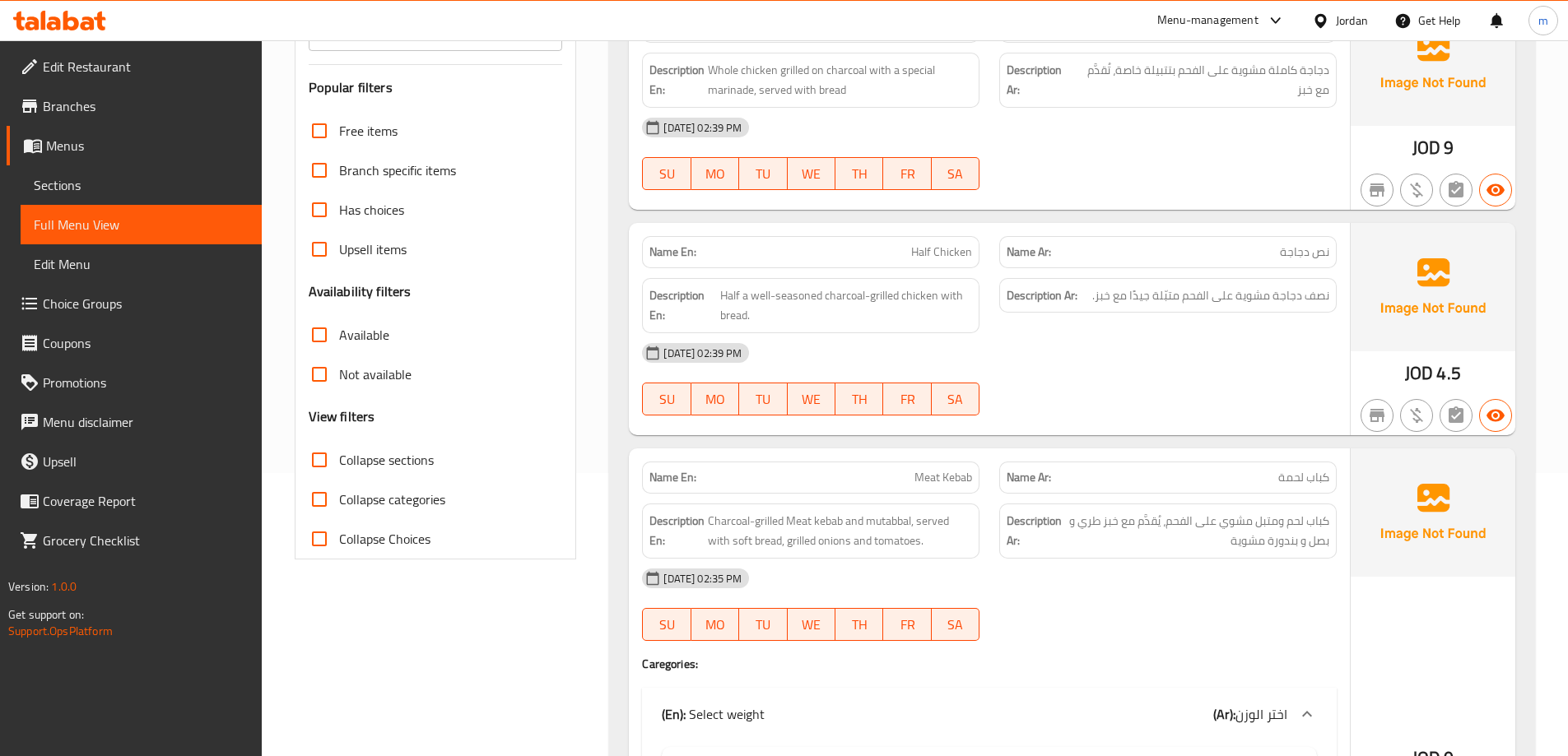
scroll to position [0, 0]
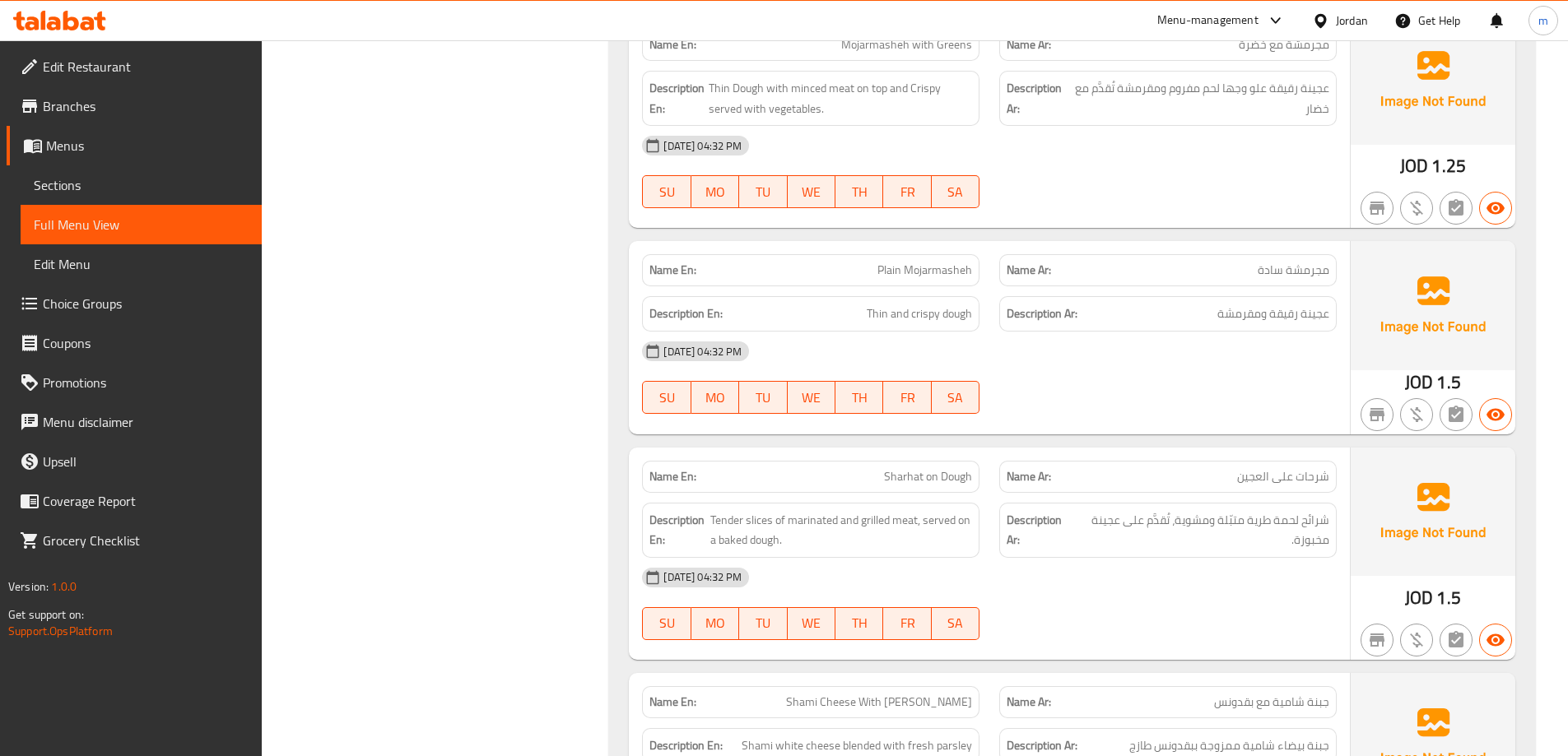
scroll to position [2715, 0]
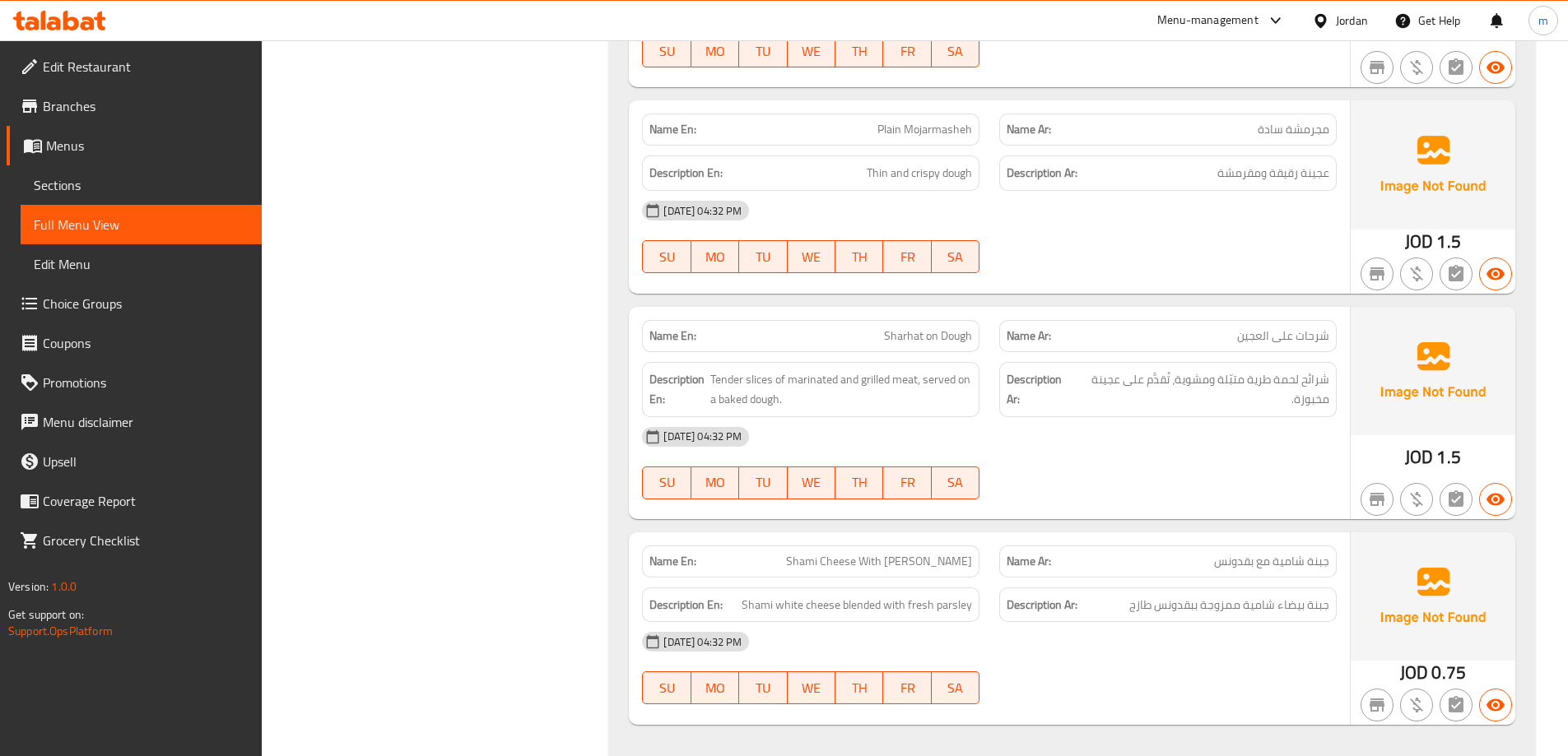
click at [1309, 131] on span "مجرمشة سادة" at bounding box center [1293, 130] width 72 height 17
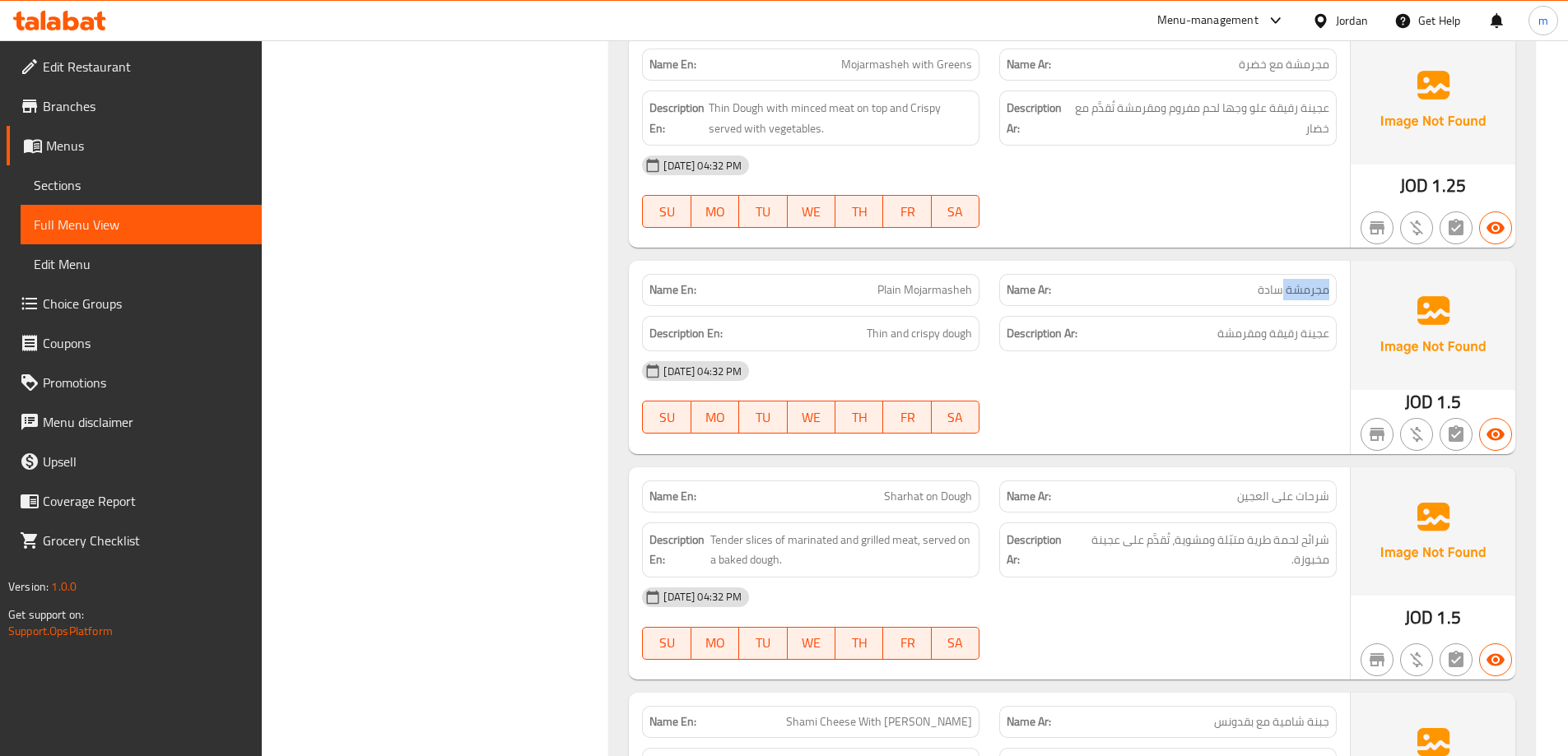
scroll to position [2387, 0]
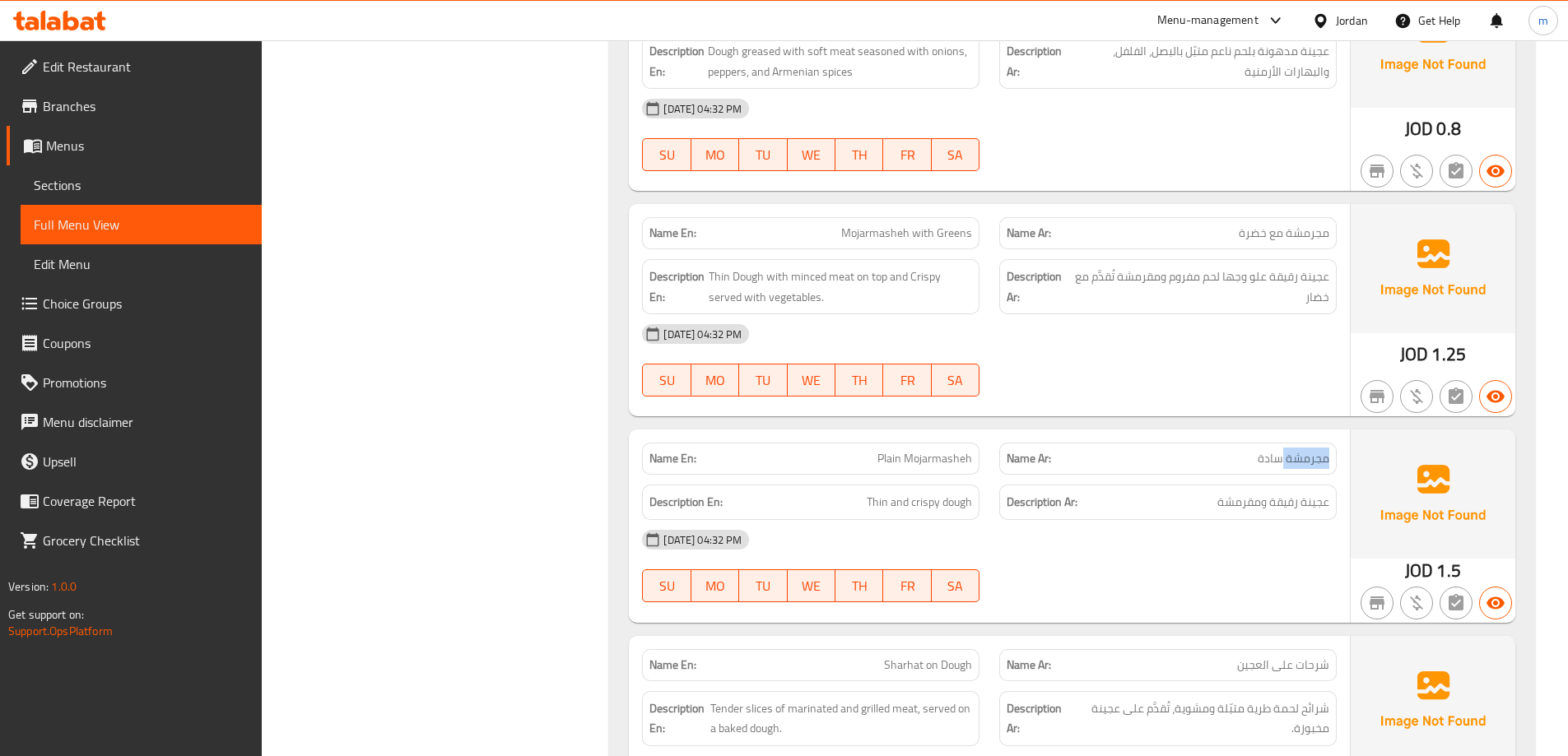
copy span "مجرمشة"
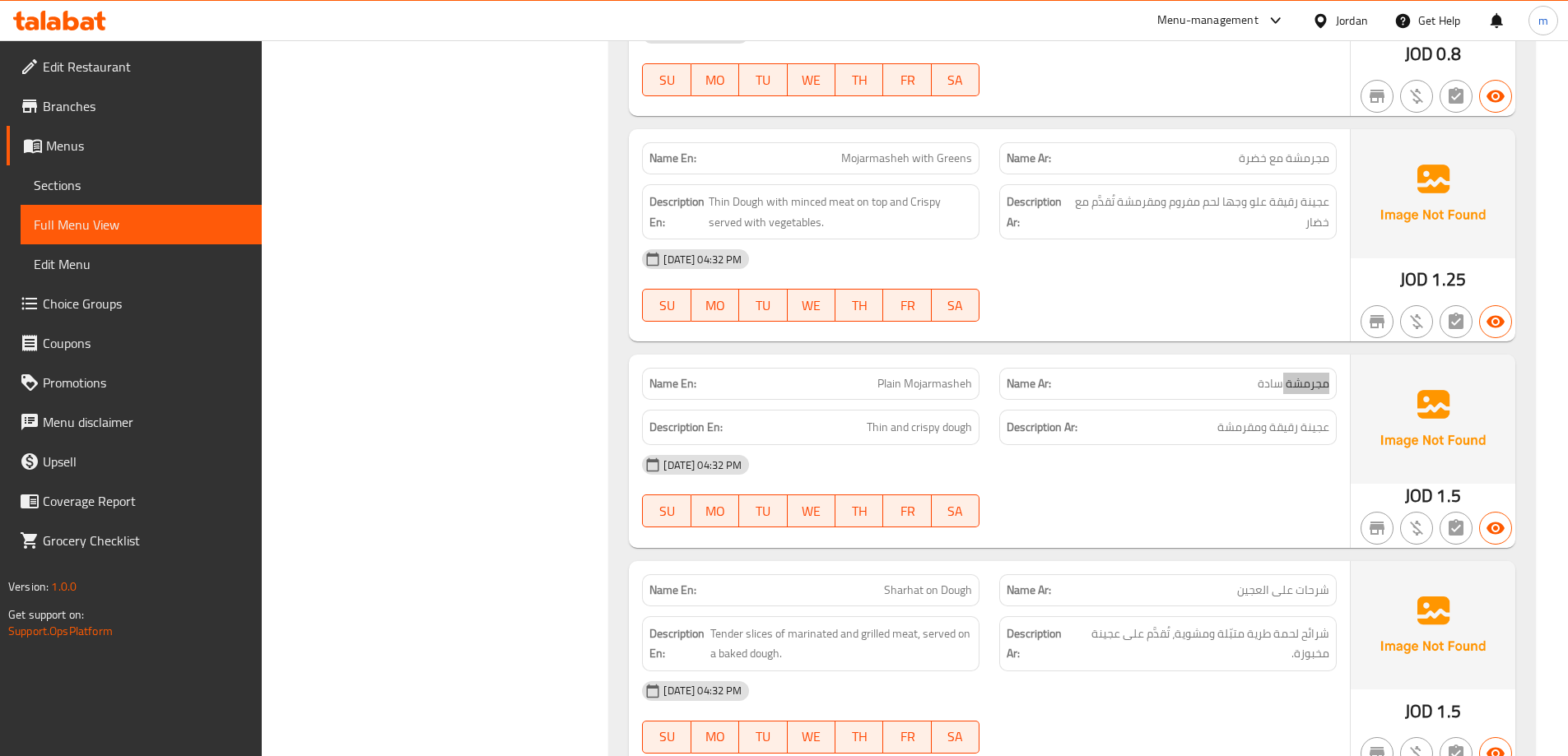
scroll to position [2469, 0]
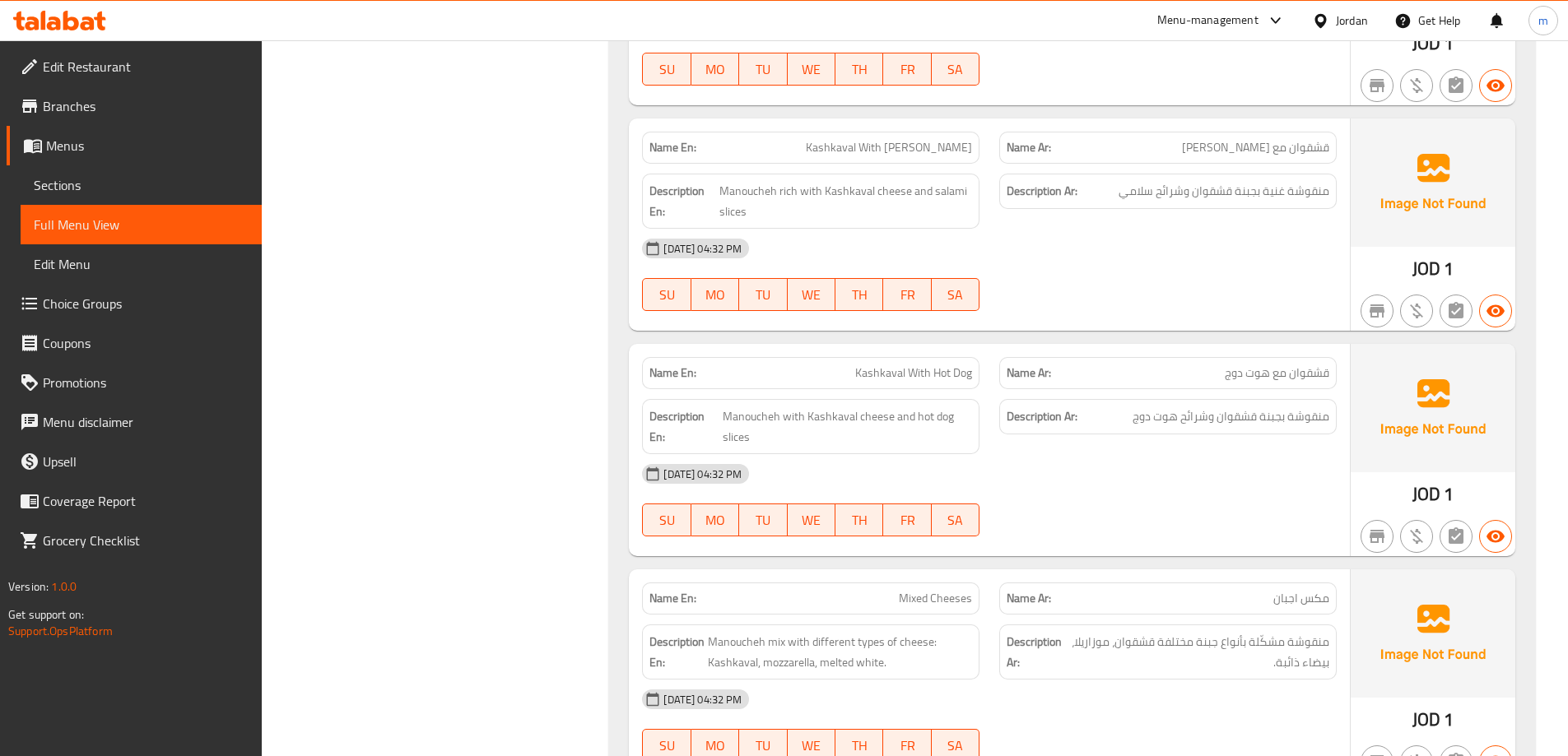
scroll to position [3735, 0]
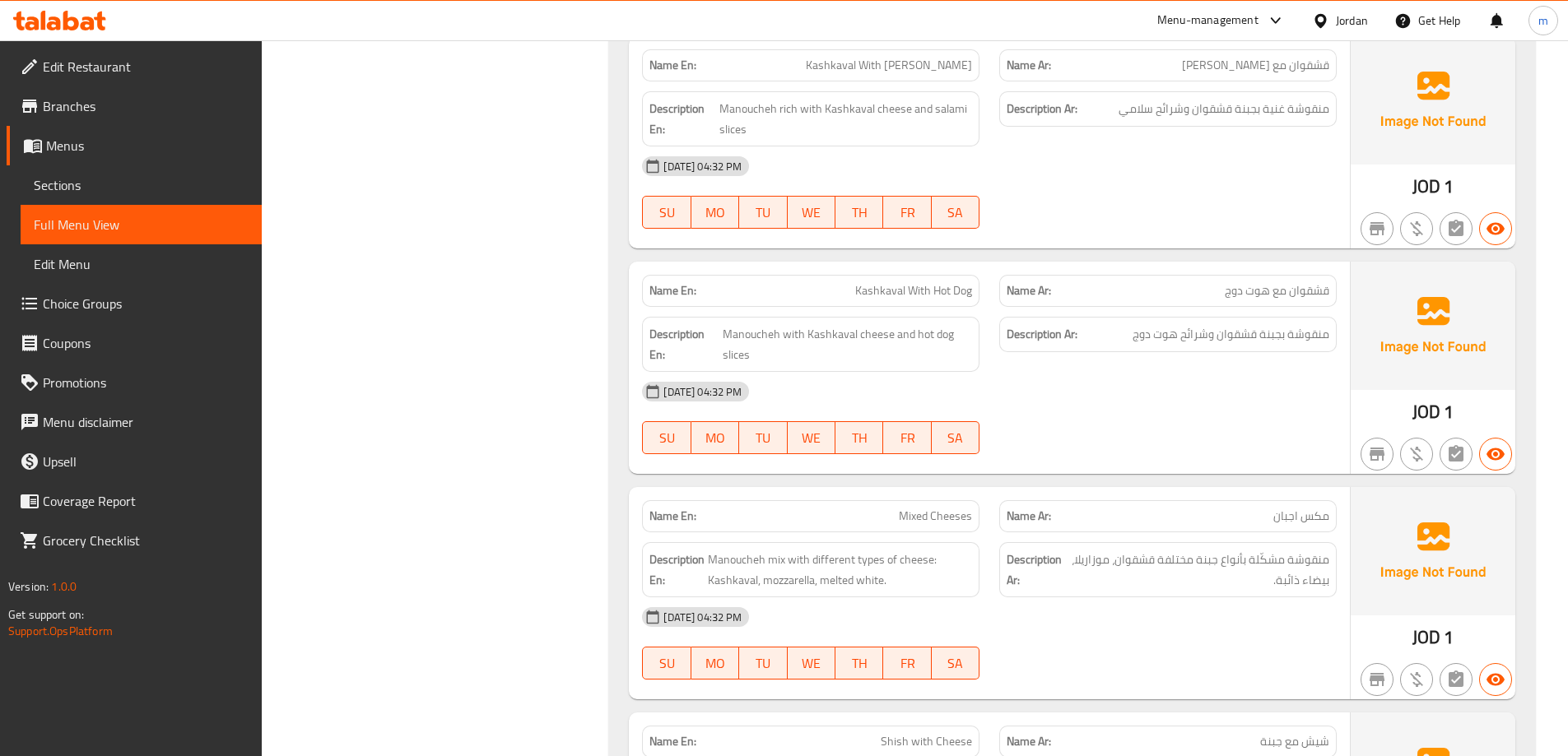
click at [1548, 485] on div "Home / Restaurants management / Menus / Full menu view Export Menu 10/8 Active …" at bounding box center [915, 202] width 1306 height 7794
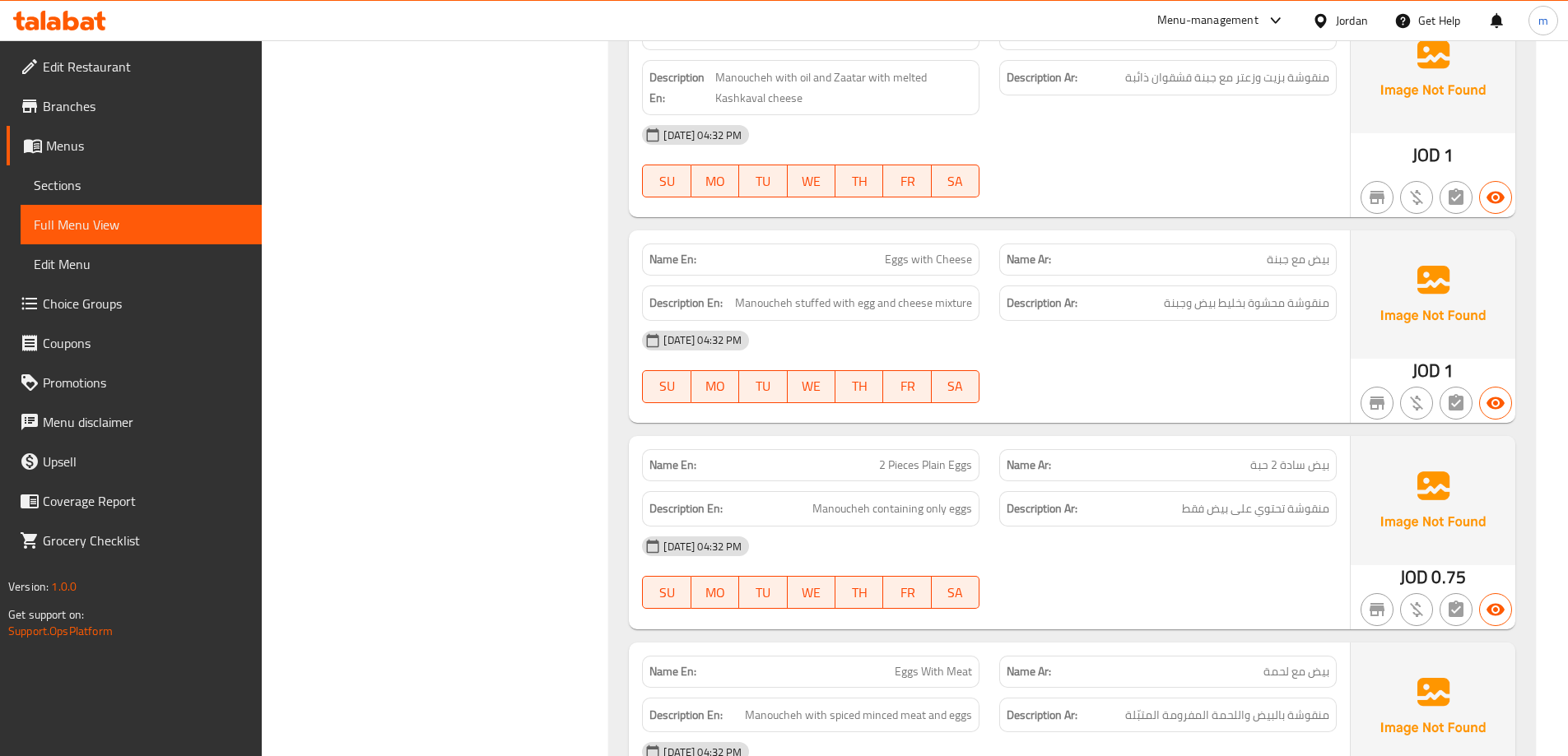
scroll to position [5709, 0]
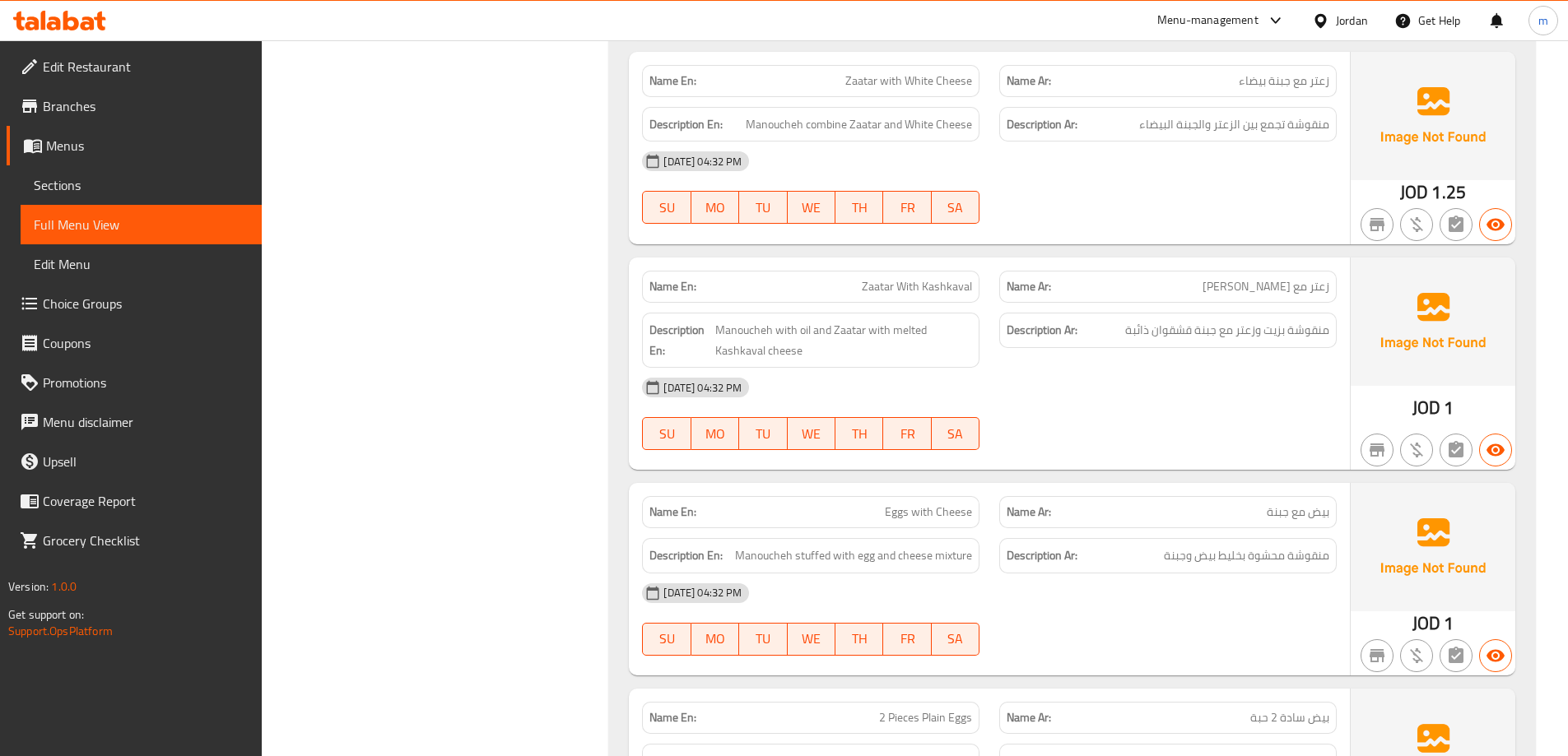
click at [1333, 13] on div at bounding box center [1324, 20] width 24 height 18
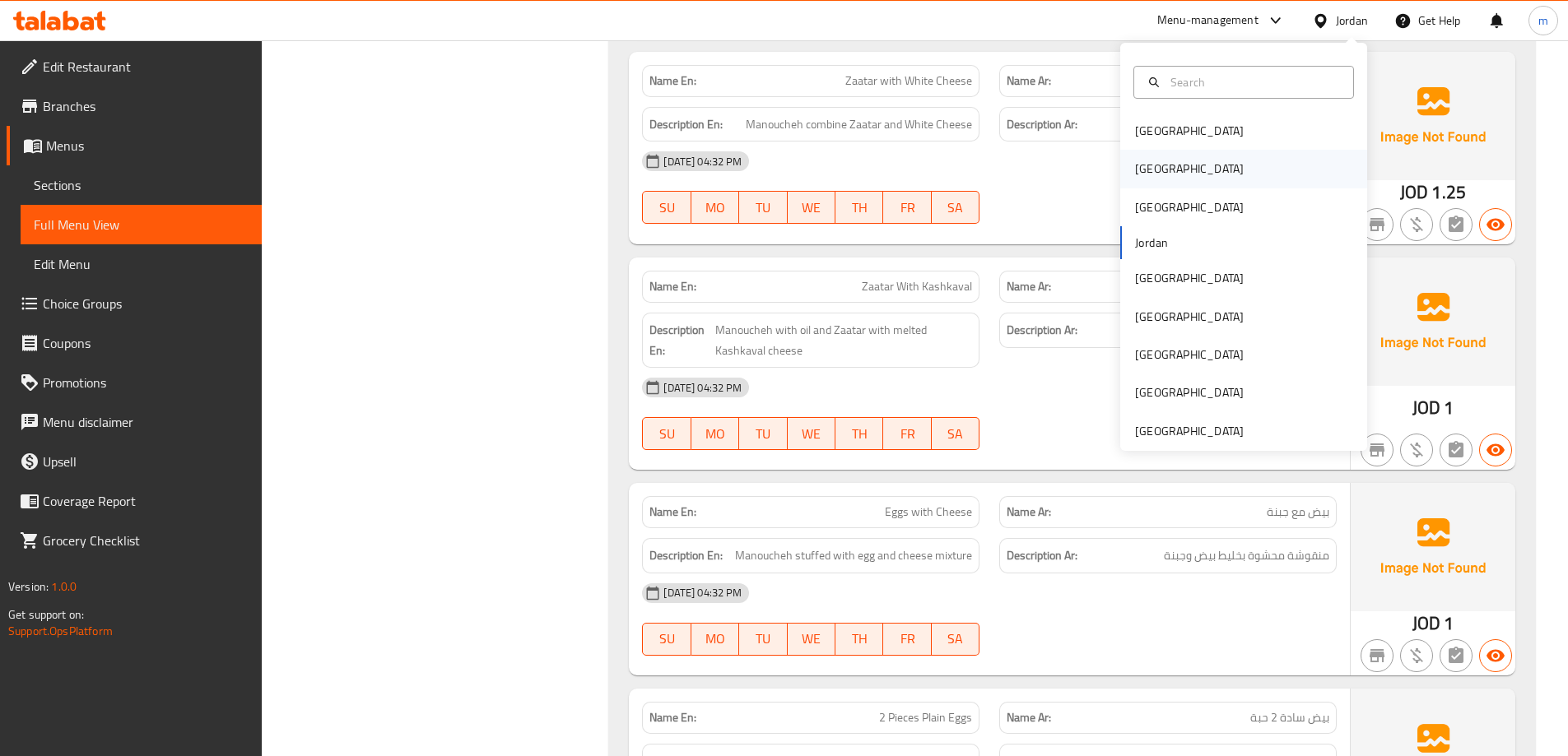
click at [1165, 163] on div "[GEOGRAPHIC_DATA]" at bounding box center [1243, 169] width 247 height 38
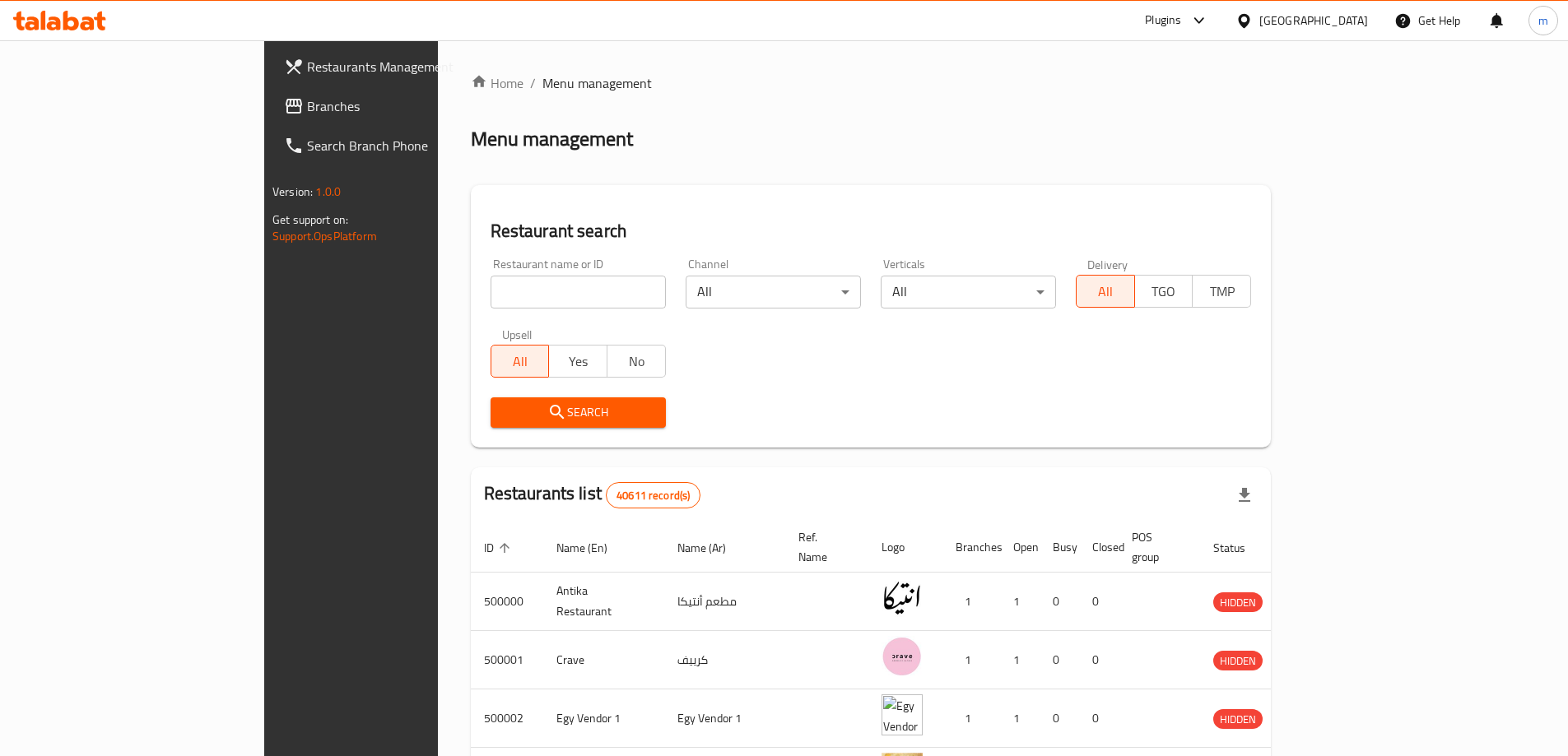
click at [307, 107] on span "Branches" at bounding box center [410, 106] width 206 height 20
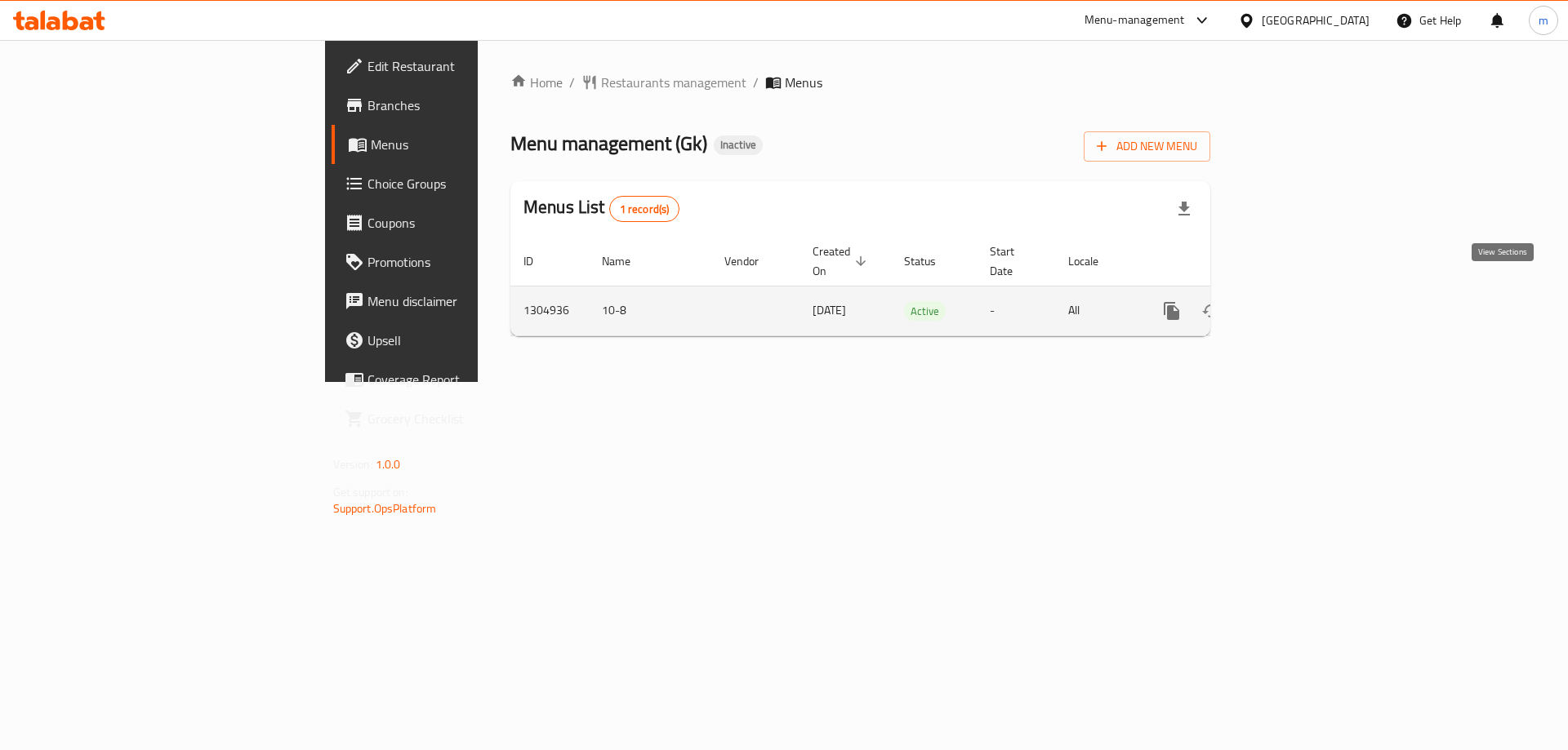
click at [1309, 294] on link "enhanced table" at bounding box center [1289, 311] width 39 height 39
